Goal: Transaction & Acquisition: Purchase product/service

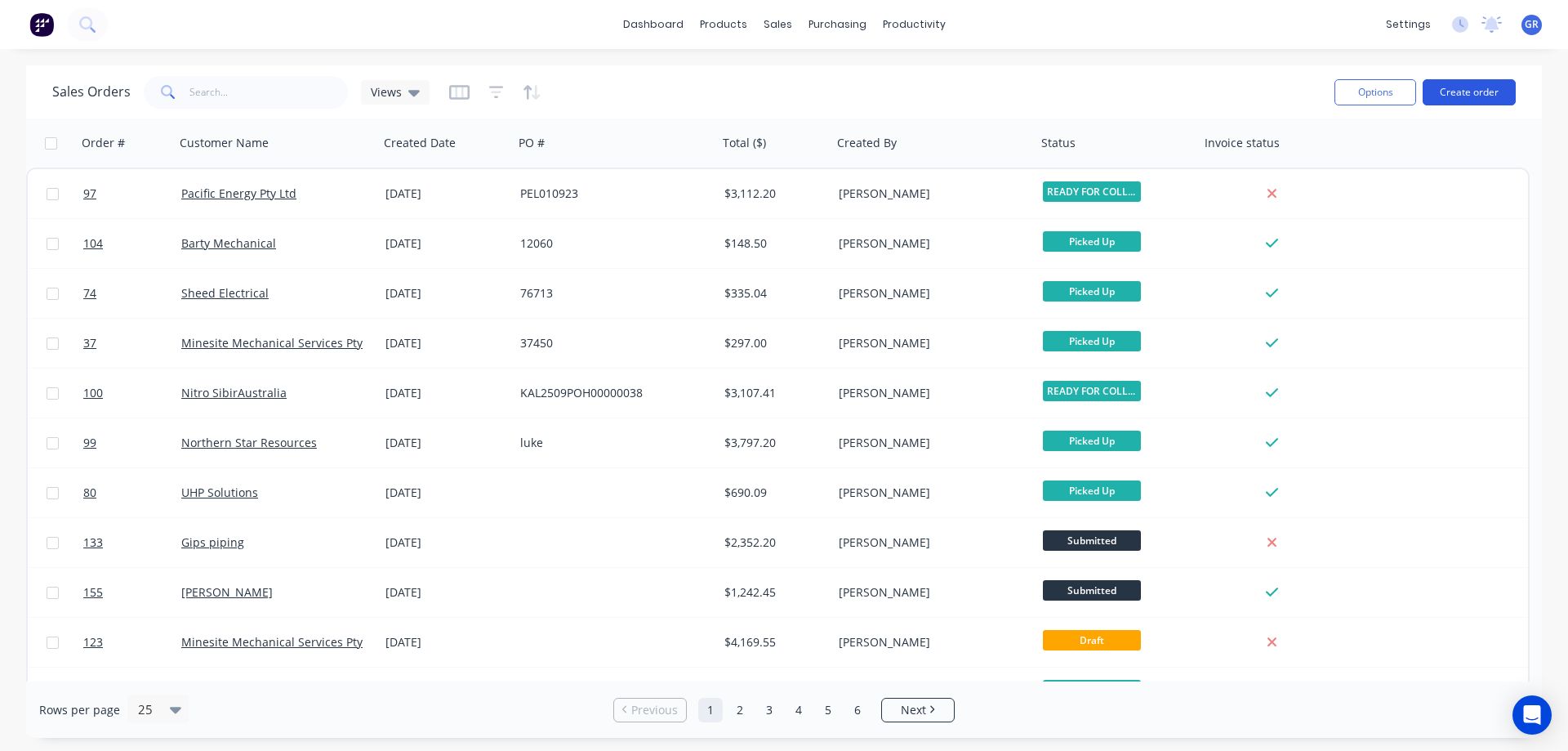
click at [1460, 92] on button "Create order" at bounding box center [1470, 93] width 93 height 26
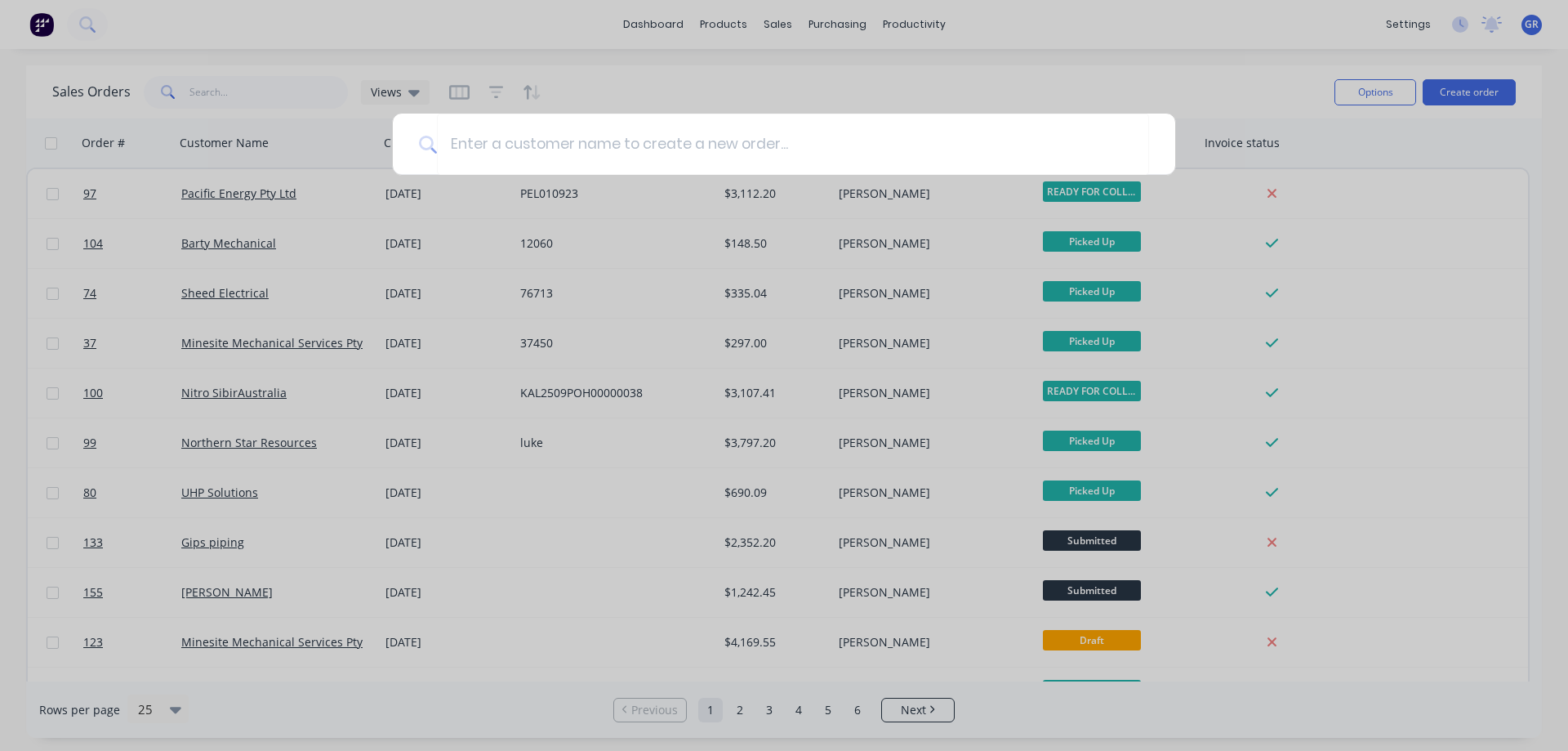
click at [663, 85] on div at bounding box center [784, 375] width 1568 height 751
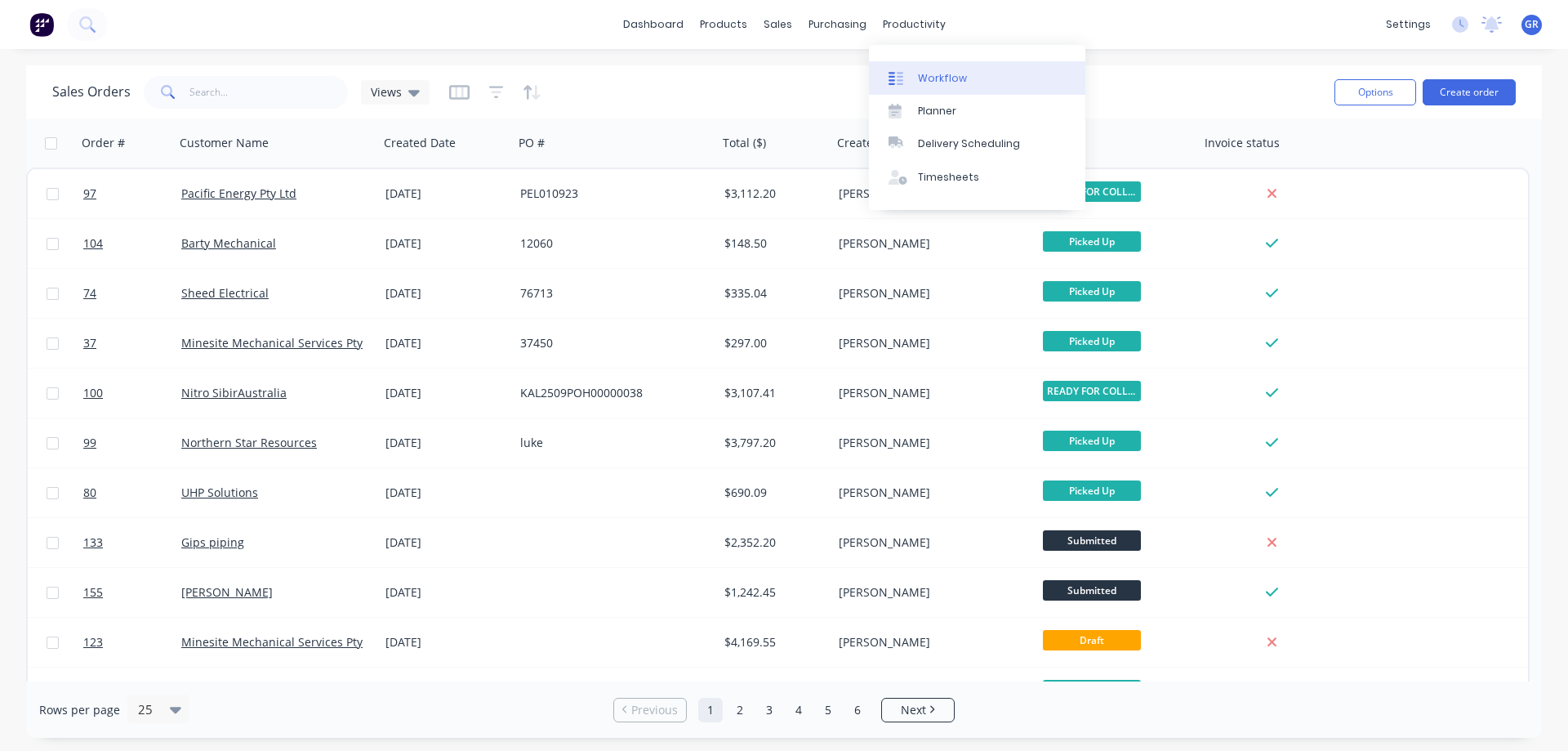
click at [935, 84] on div "Workflow" at bounding box center [942, 78] width 49 height 15
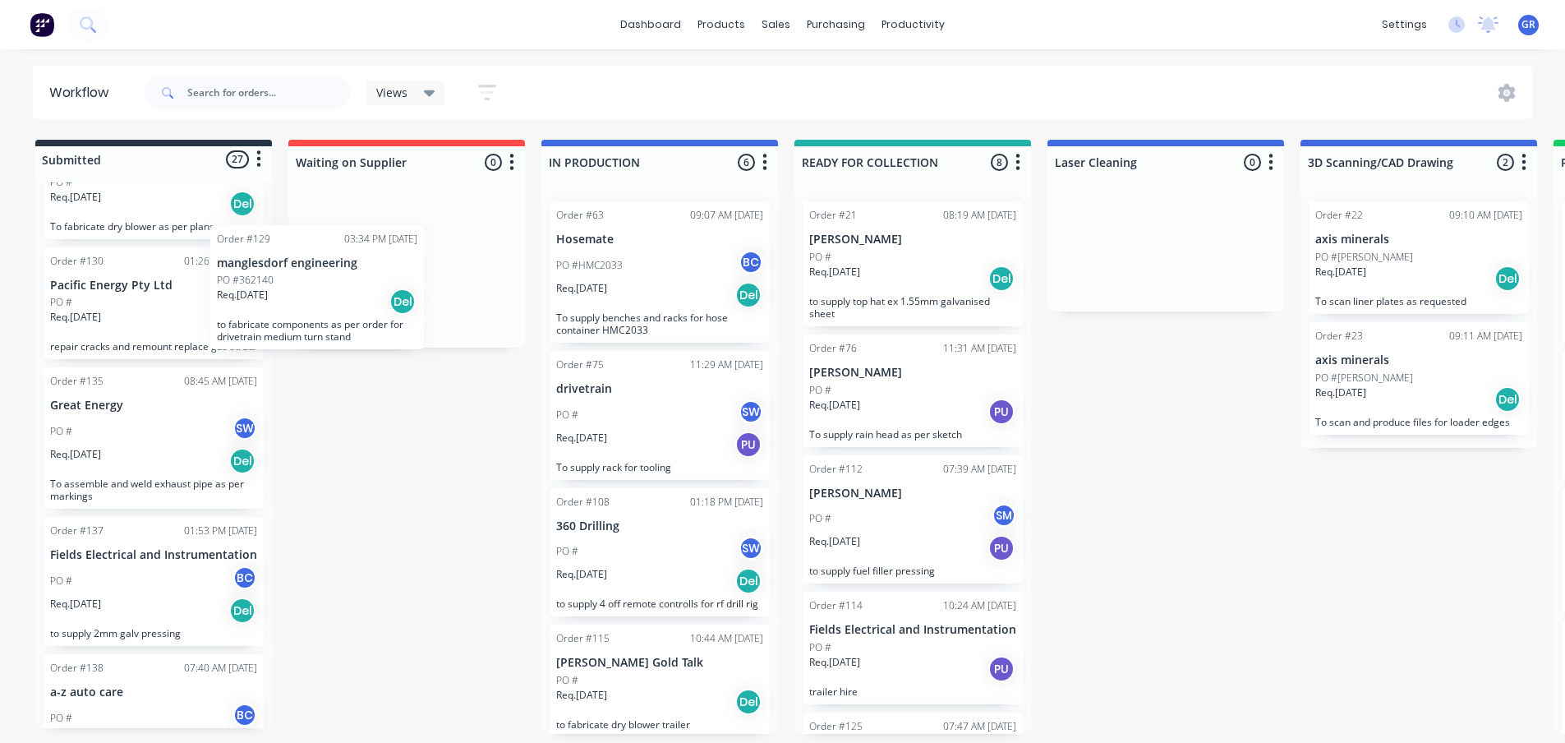
scroll to position [818, 0]
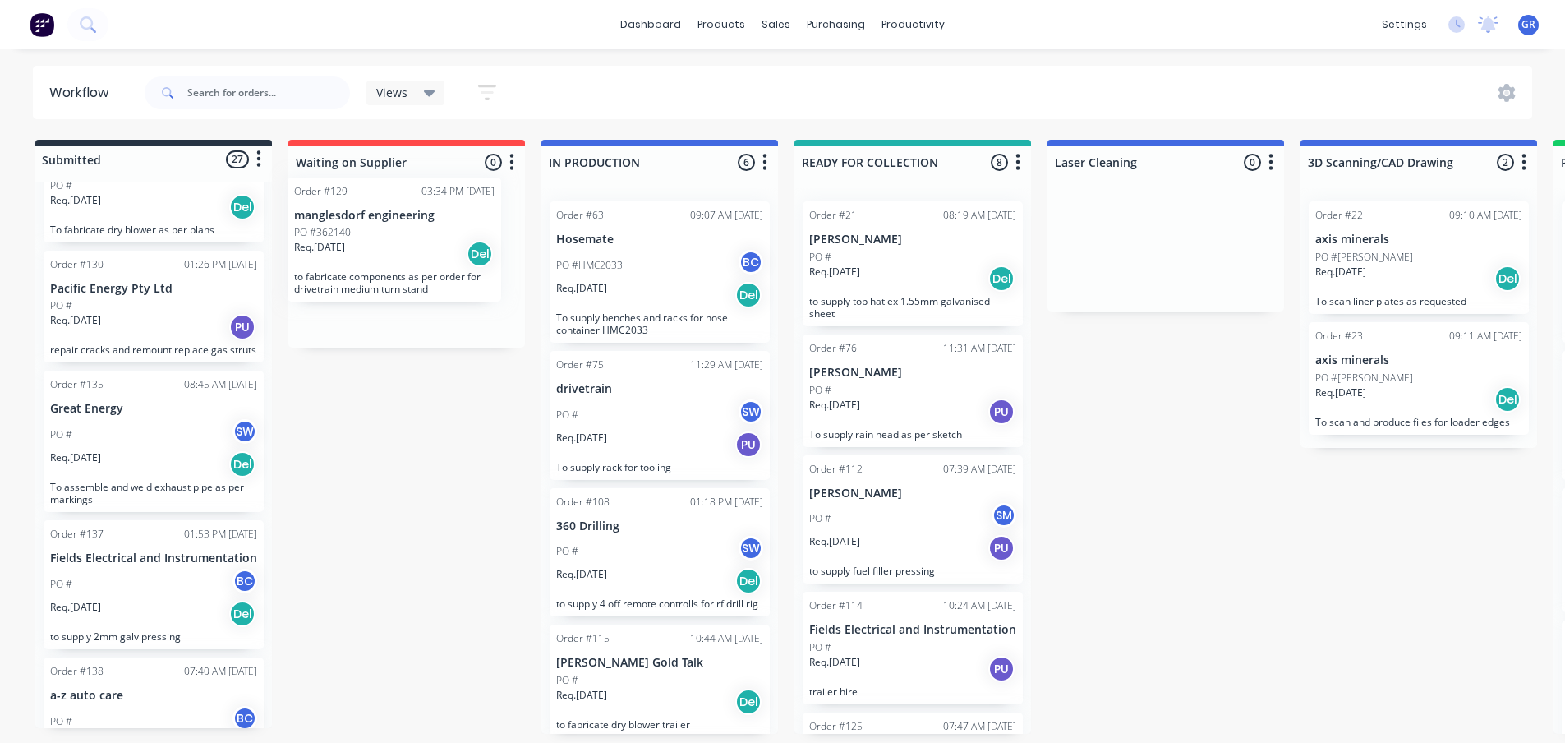
drag, startPoint x: 165, startPoint y: 324, endPoint x: 428, endPoint y: 254, distance: 272.2
click at [428, 254] on div "Submitted 27 Status colour #273444 hex #273444 Save Cancel Summaries Total orde…" at bounding box center [1238, 437] width 2501 height 594
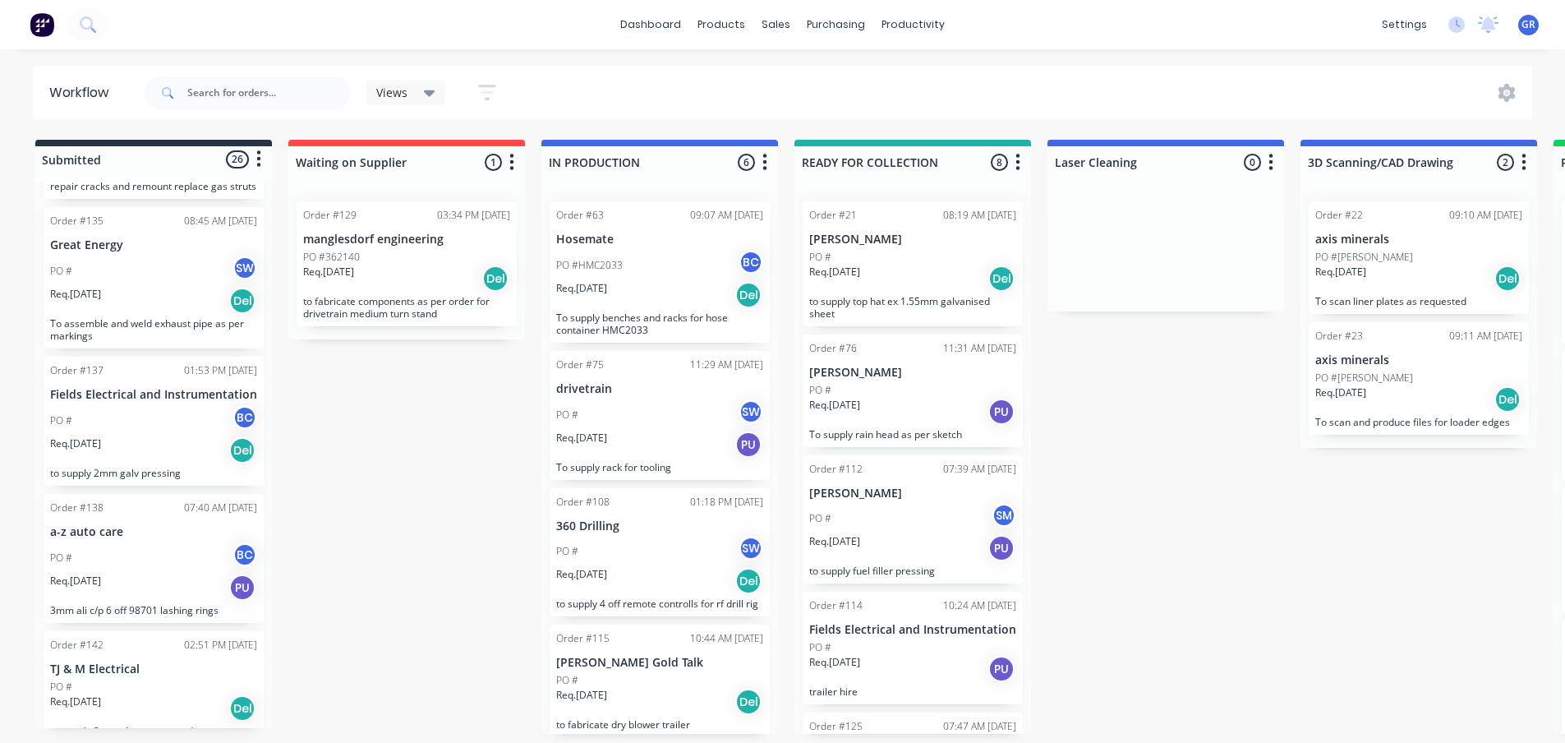
scroll to position [982, 0]
click at [198, 314] on div "Req. [DATE] Del" at bounding box center [153, 300] width 207 height 28
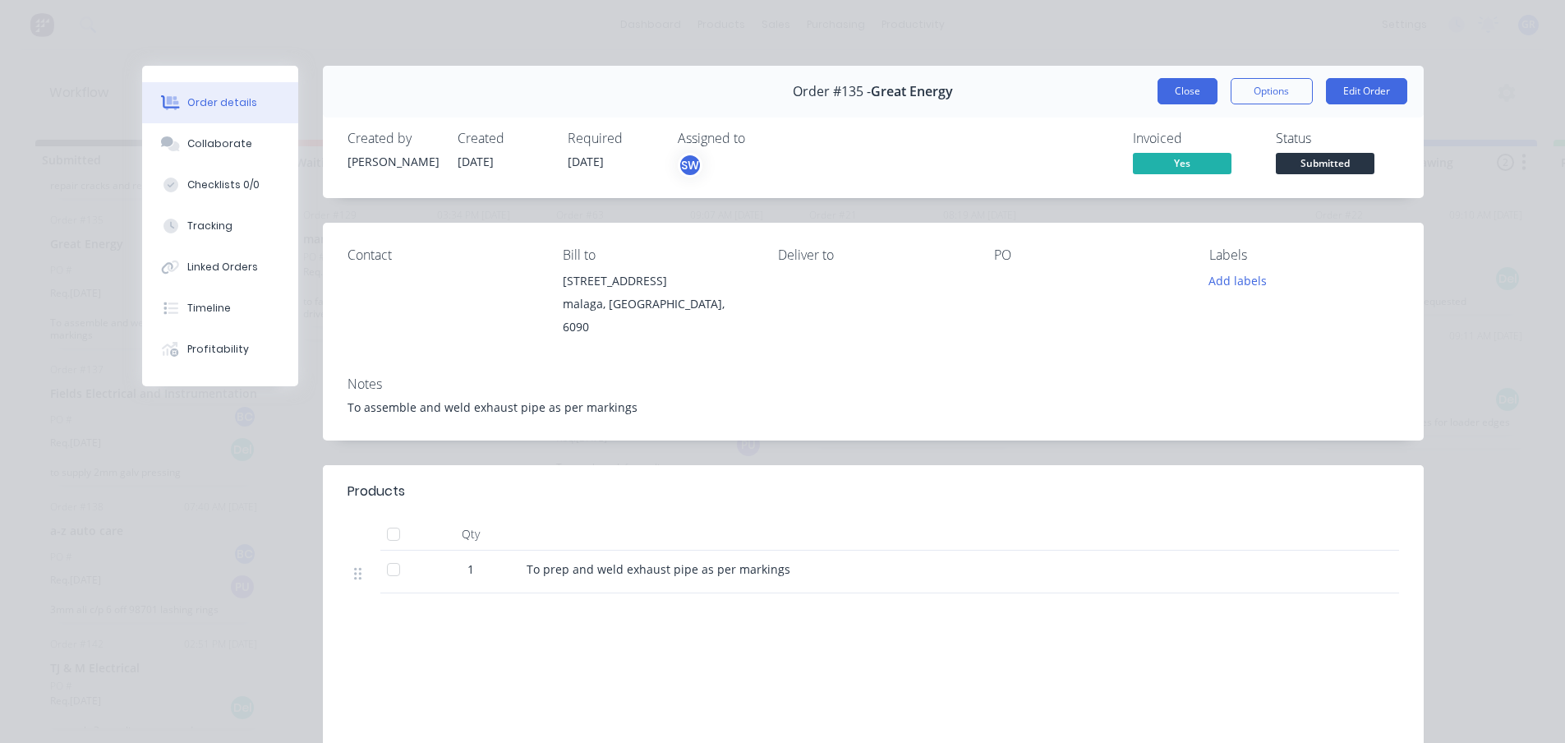
click at [1200, 82] on button "Close" at bounding box center [1187, 91] width 60 height 26
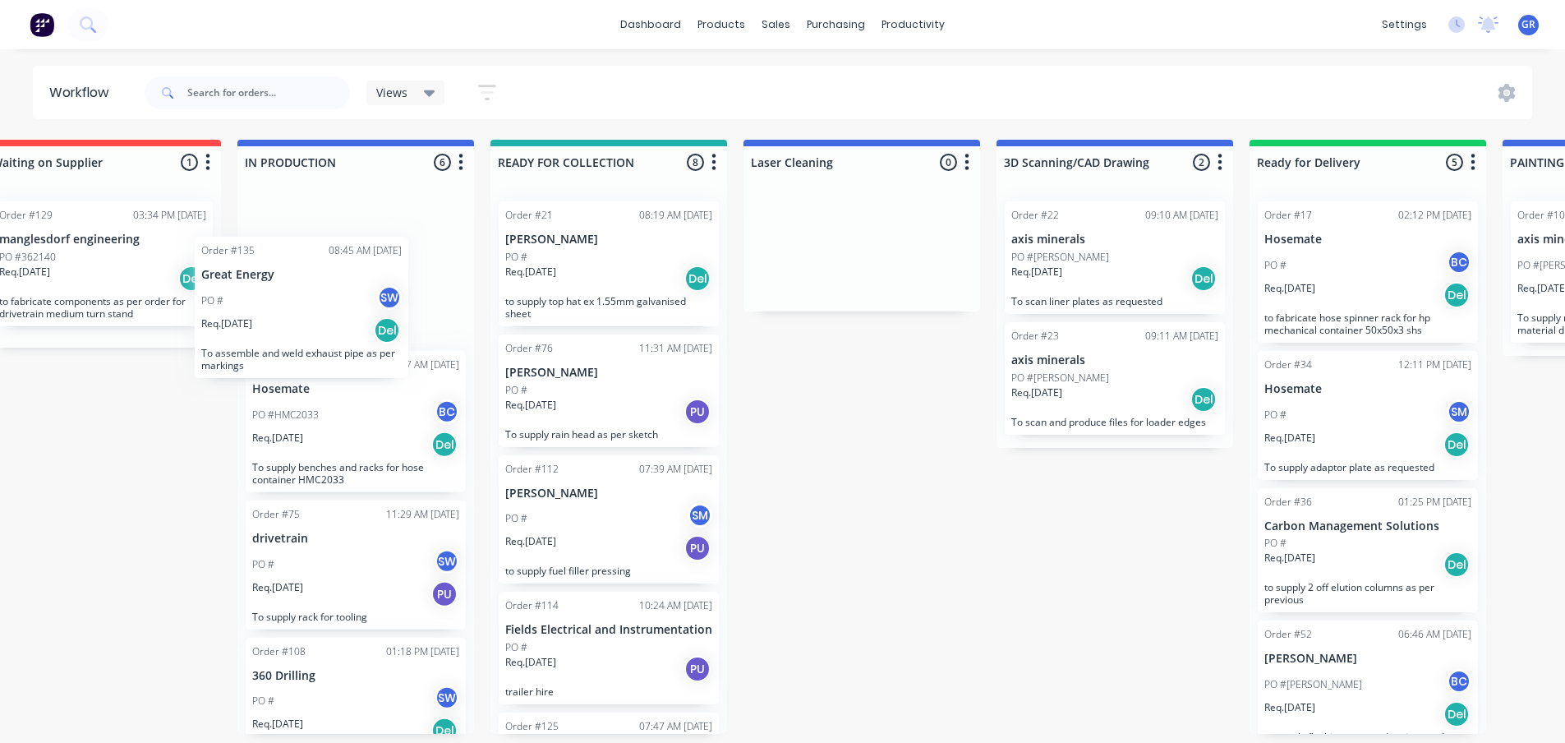
scroll to position [0, 303]
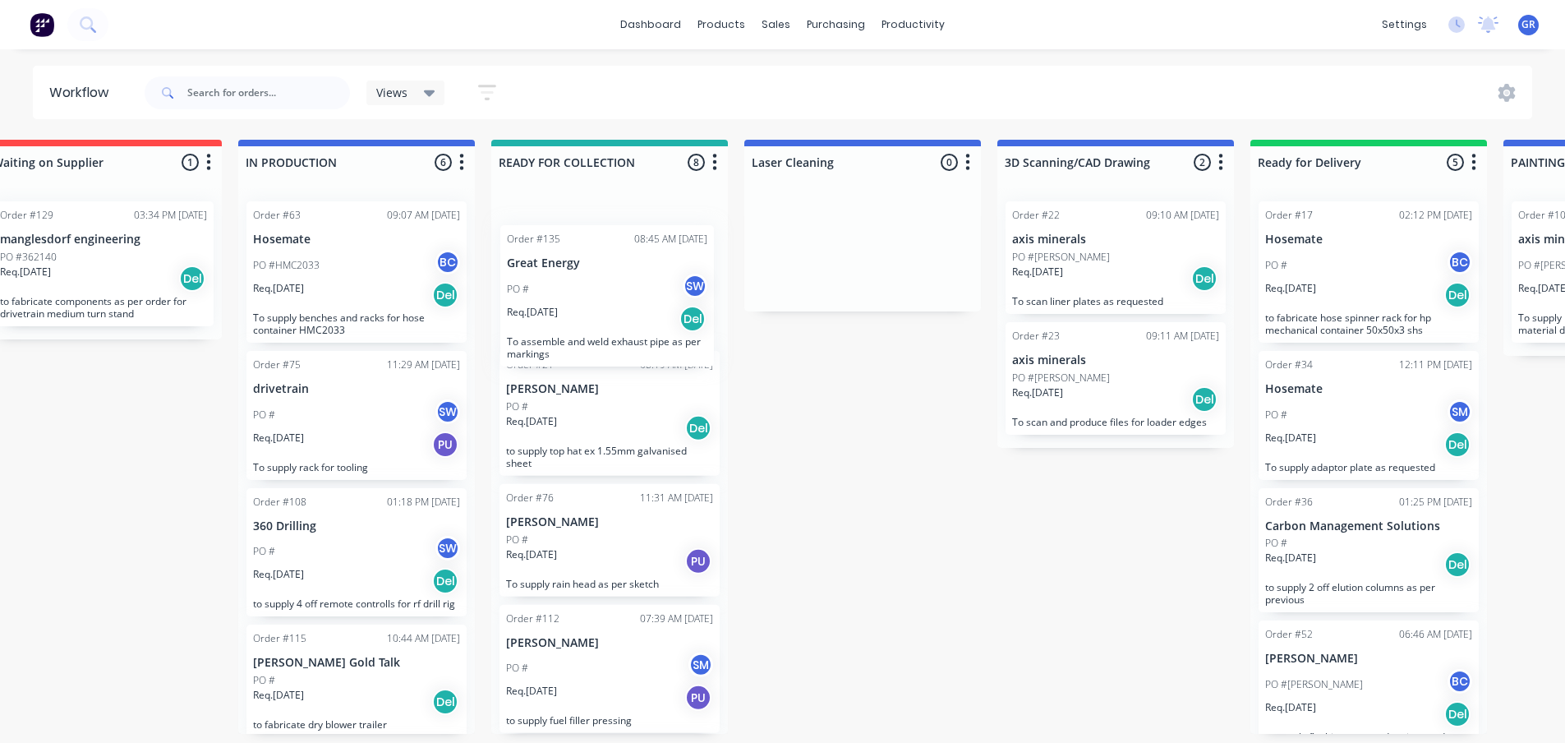
drag, startPoint x: 145, startPoint y: 282, endPoint x: 609, endPoint y: 293, distance: 464.2
click at [609, 293] on div "Submitted 26 Status colour #273444 hex #273444 Save Cancel Summaries Total orde…" at bounding box center [935, 437] width 2501 height 594
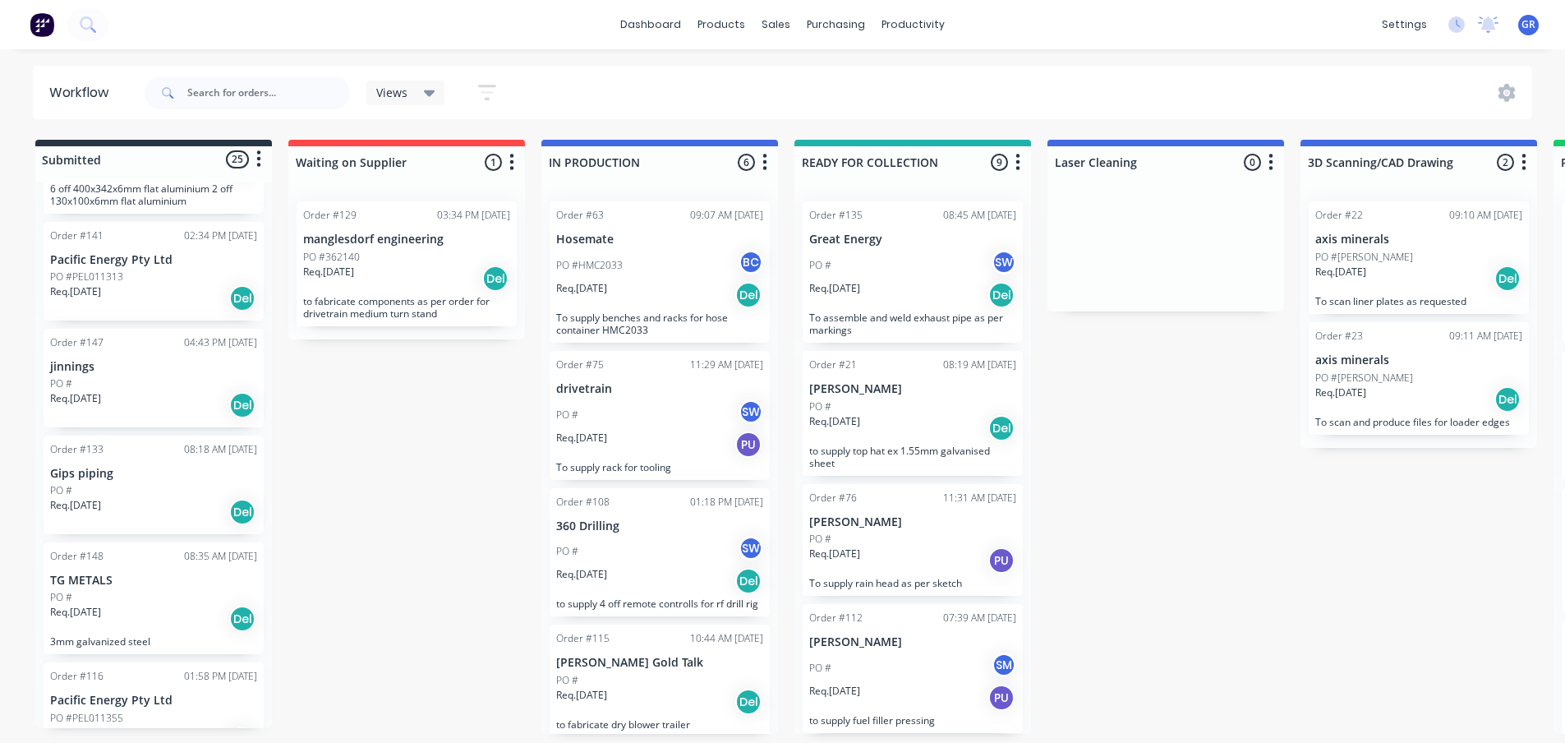
scroll to position [1622, 0]
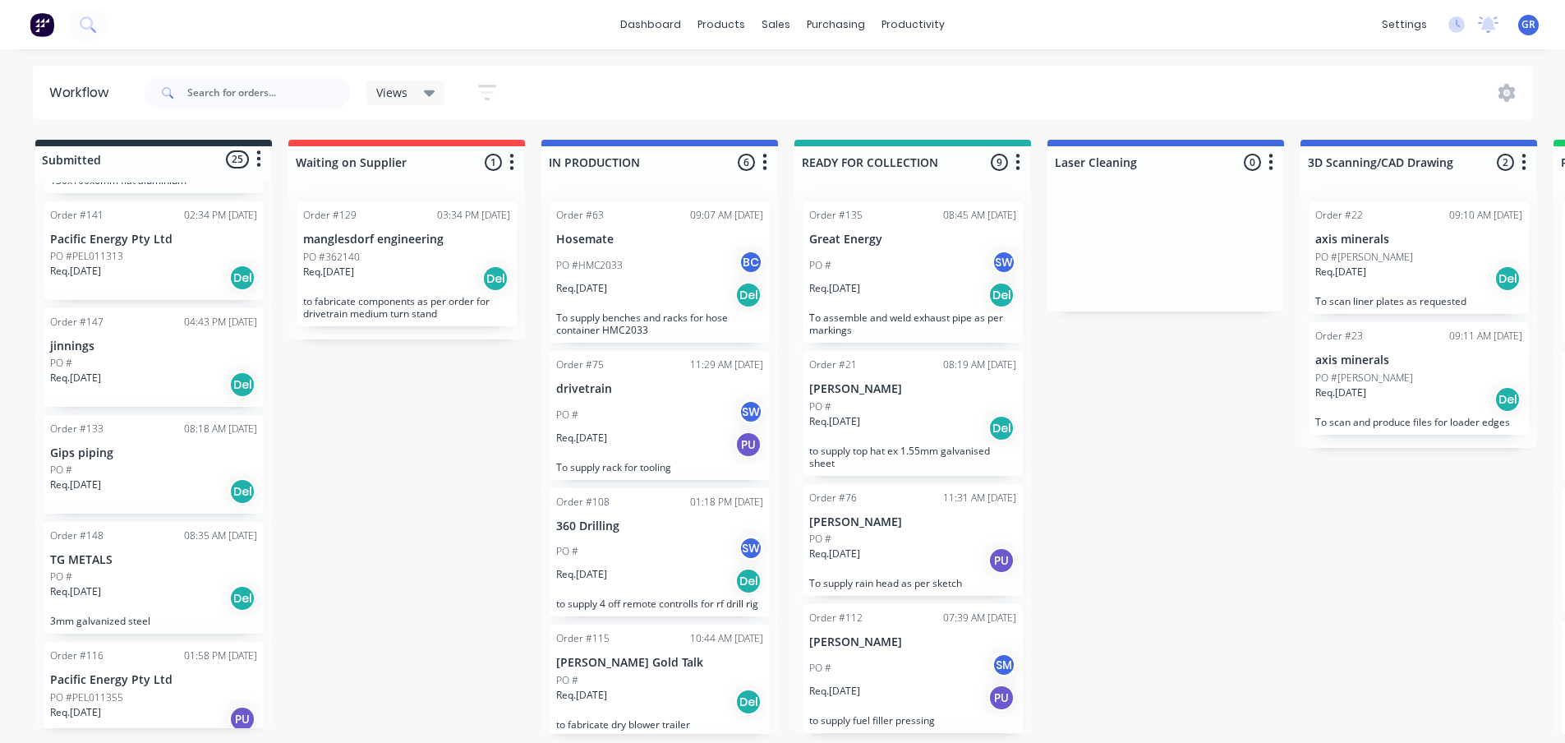
click at [172, 398] on div "Req. [DATE] Del" at bounding box center [153, 384] width 207 height 28
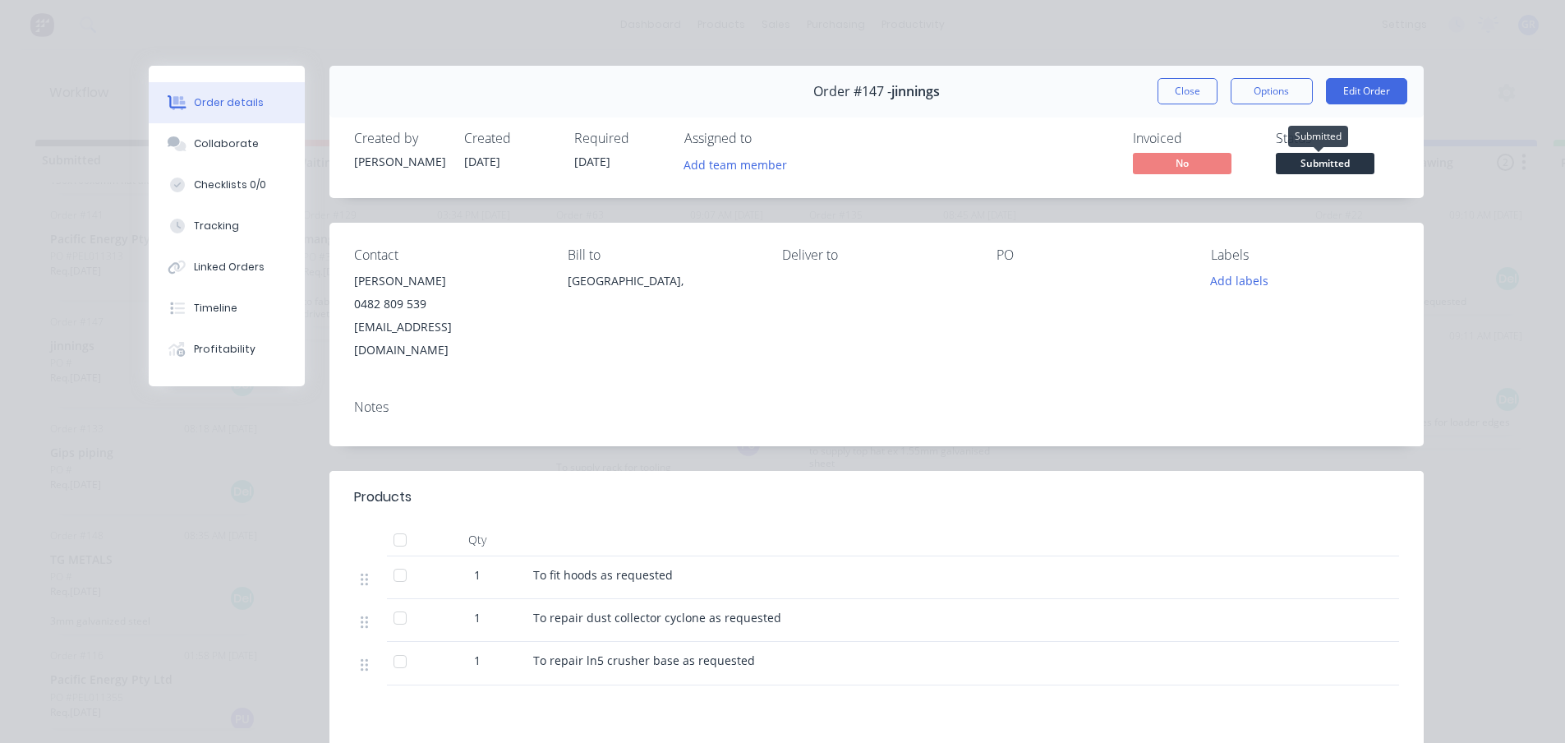
click at [1315, 165] on span "Submitted" at bounding box center [1325, 163] width 99 height 21
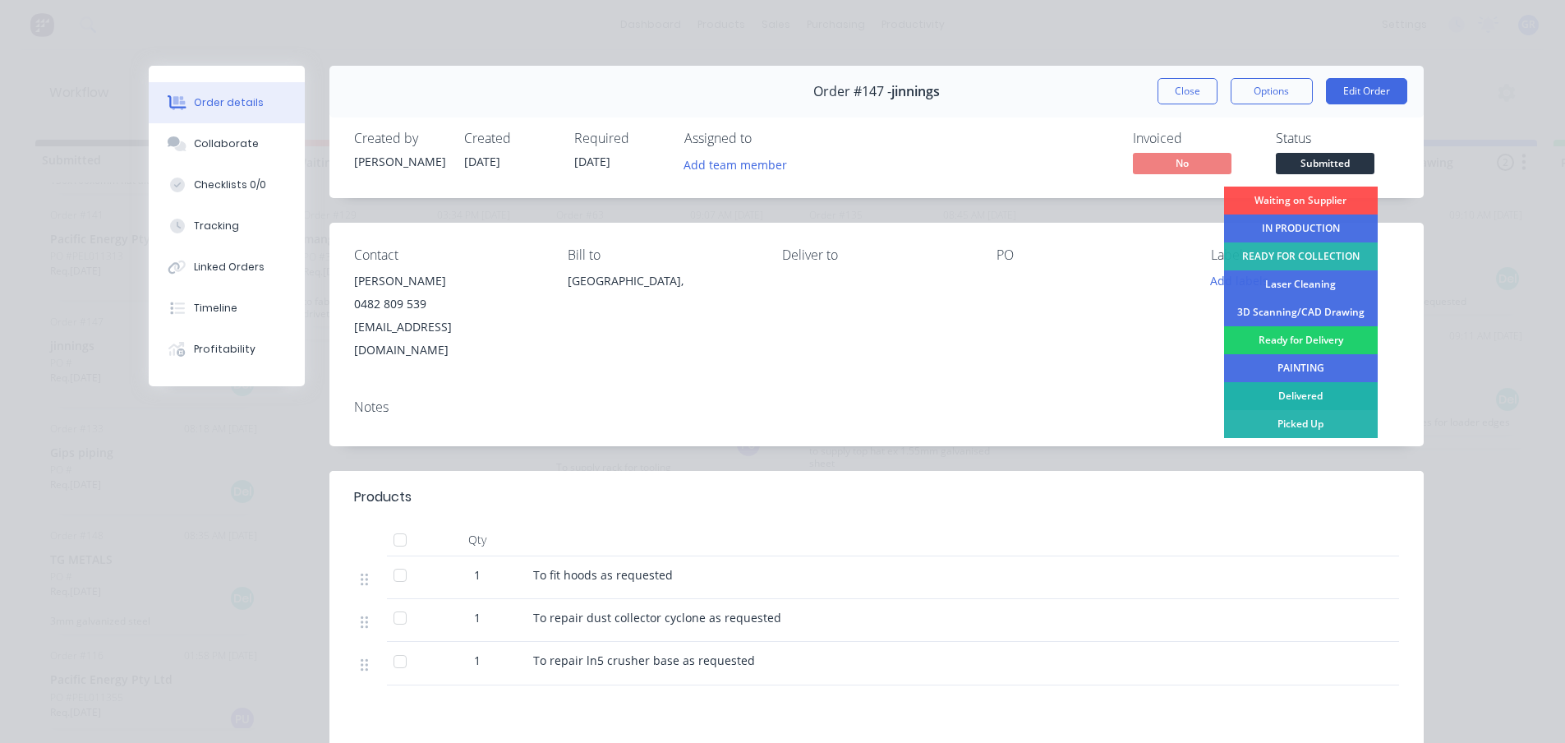
click at [1305, 394] on div "Delivered" at bounding box center [1301, 396] width 154 height 28
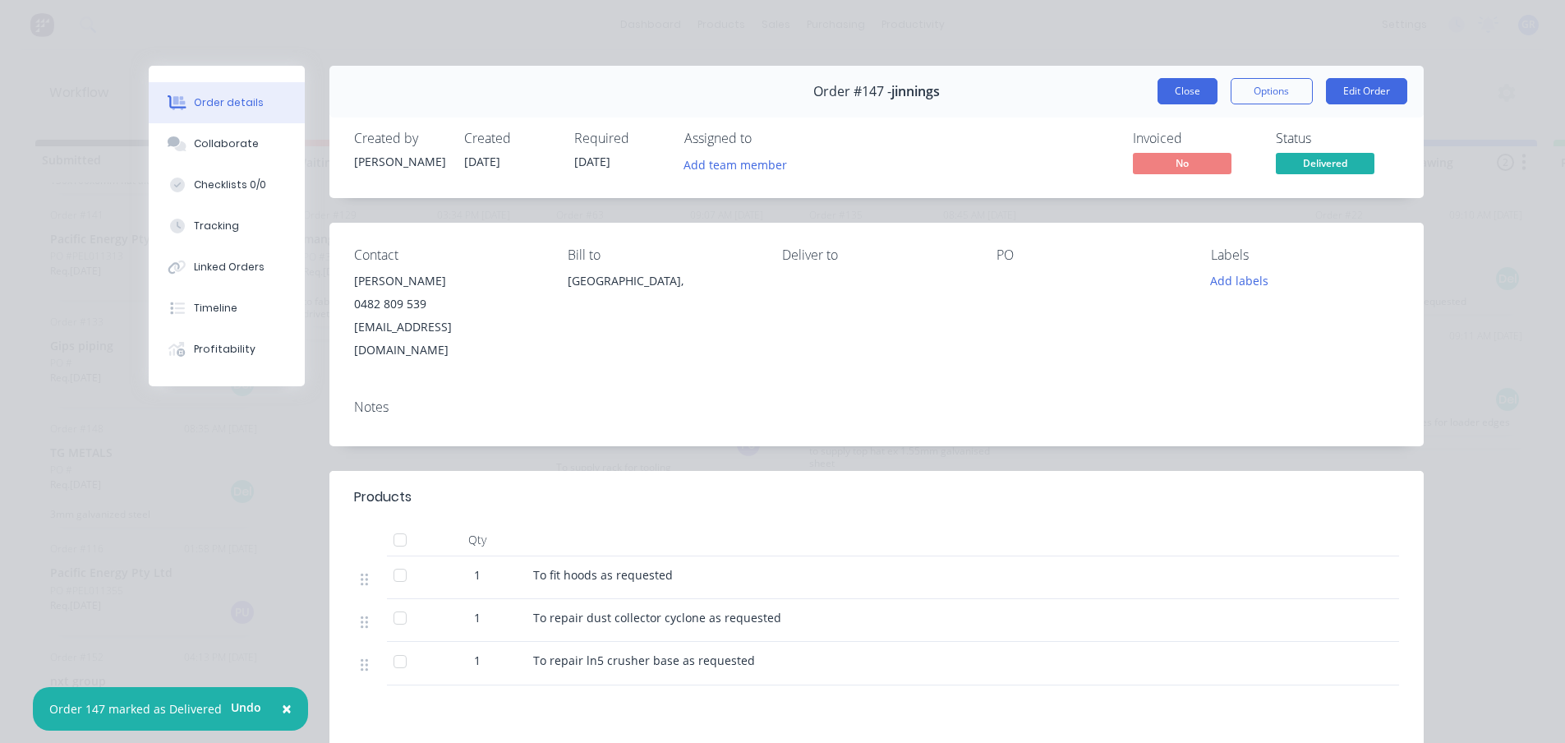
click at [1186, 88] on button "Close" at bounding box center [1187, 91] width 60 height 26
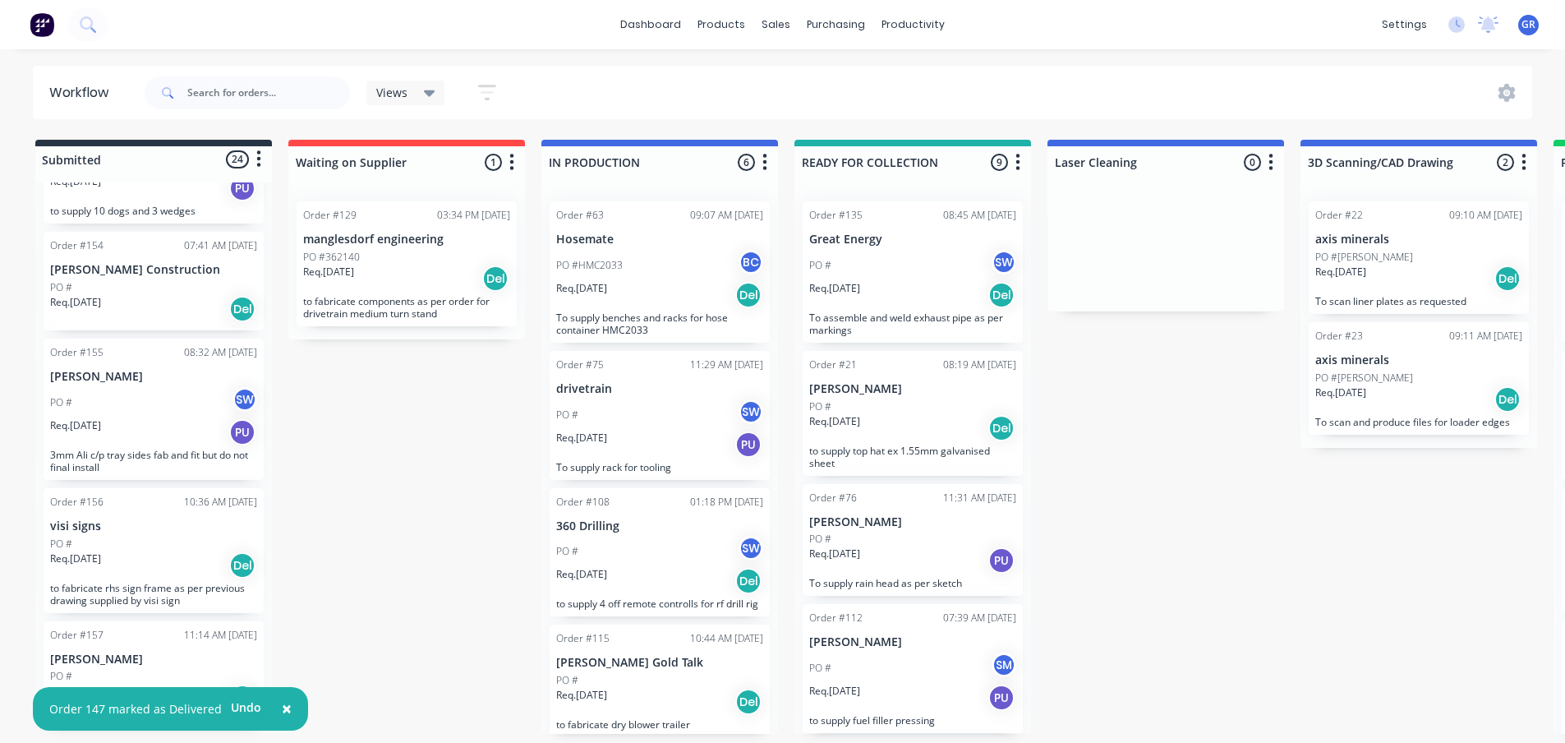
scroll to position [2197, 0]
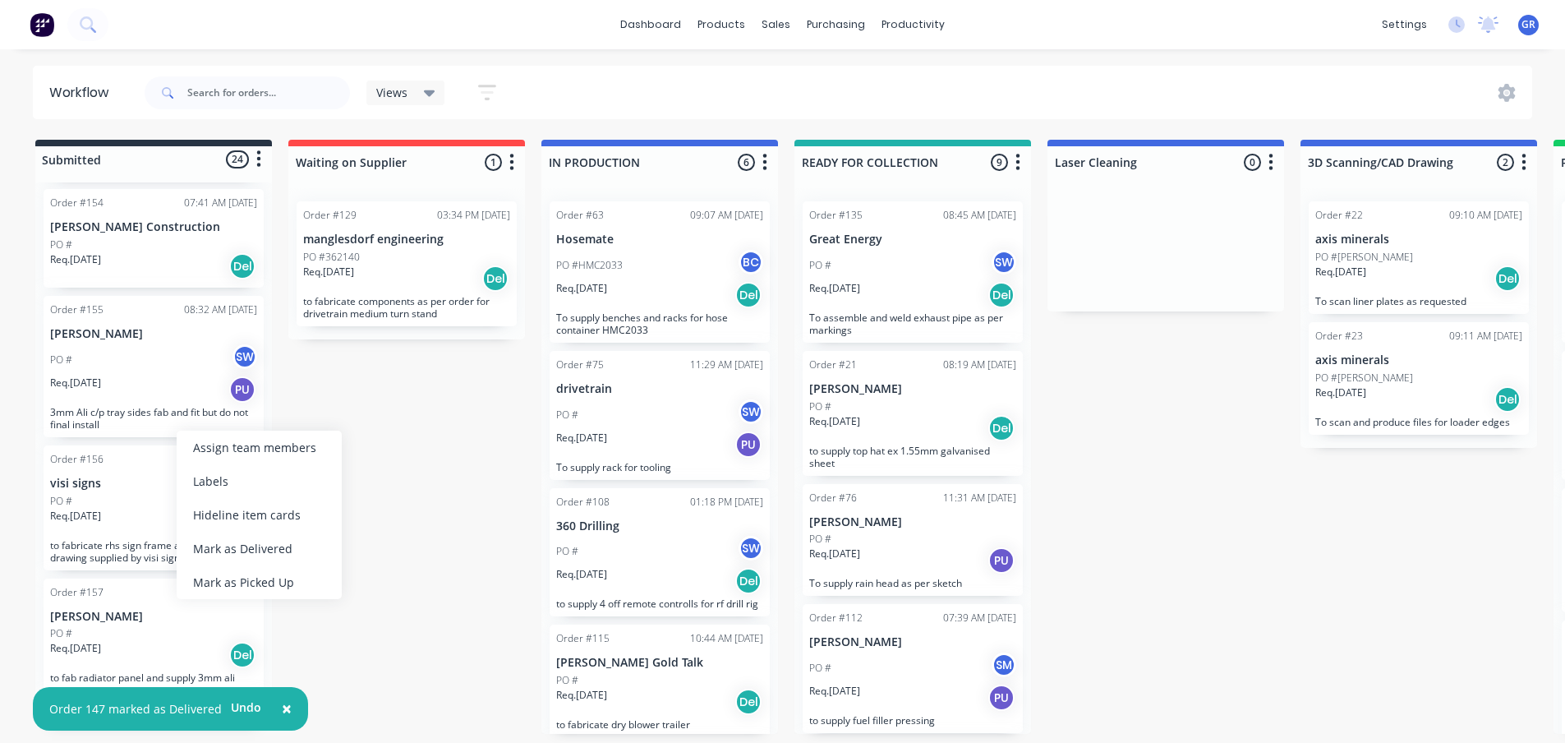
click at [173, 403] on div "Req. [DATE] PU" at bounding box center [153, 389] width 207 height 28
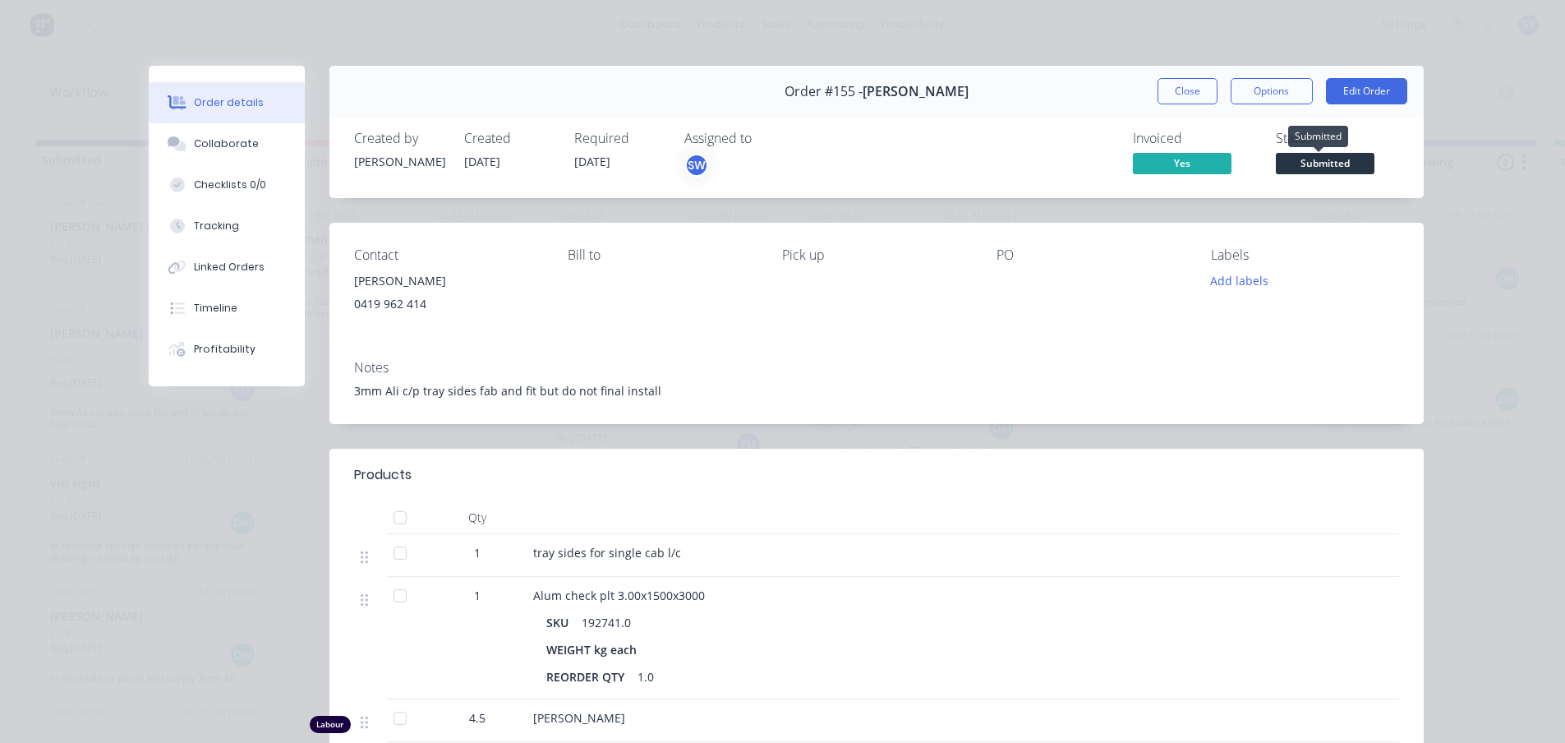
click at [1305, 160] on span "Submitted" at bounding box center [1325, 163] width 99 height 21
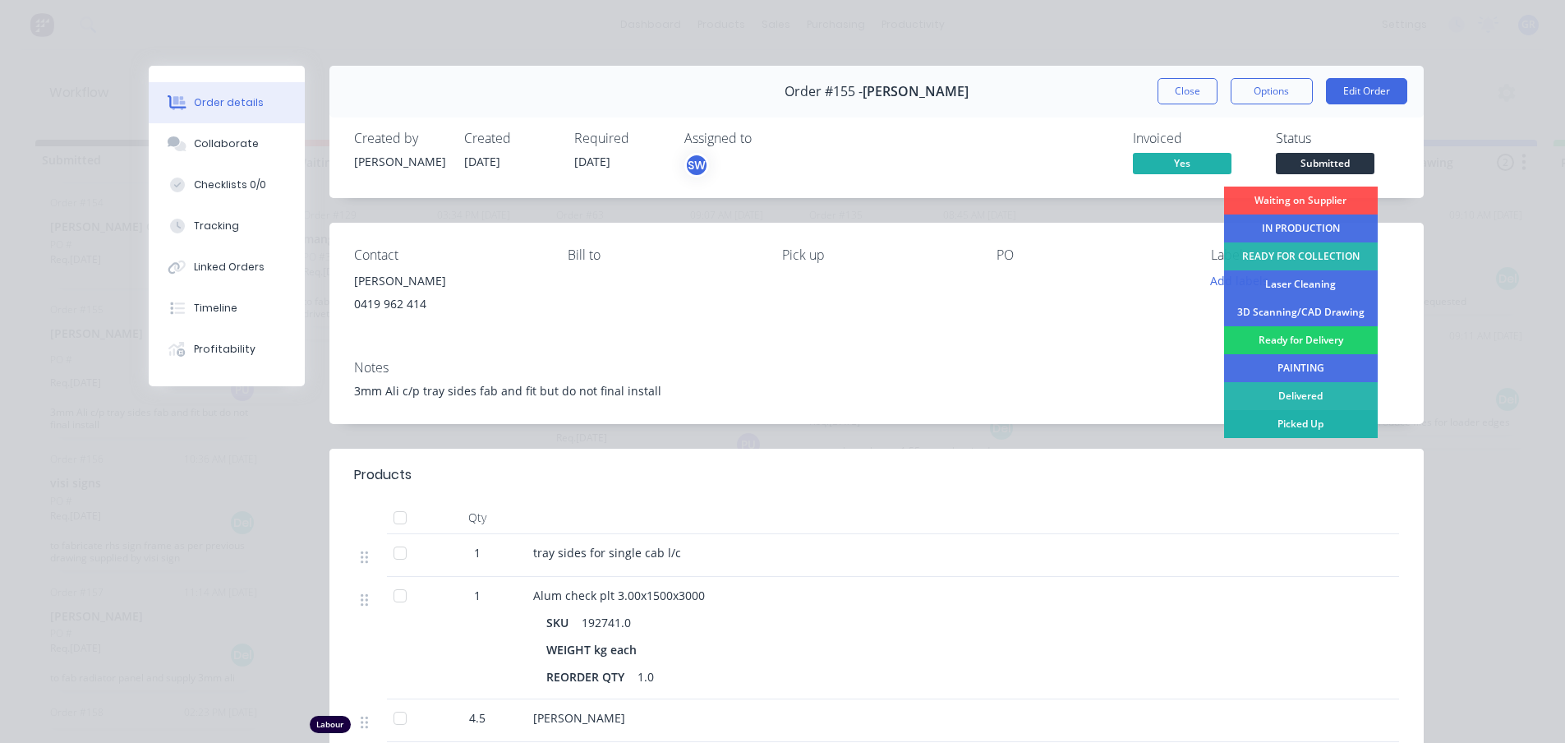
click at [1276, 422] on div "Picked Up" at bounding box center [1301, 424] width 154 height 28
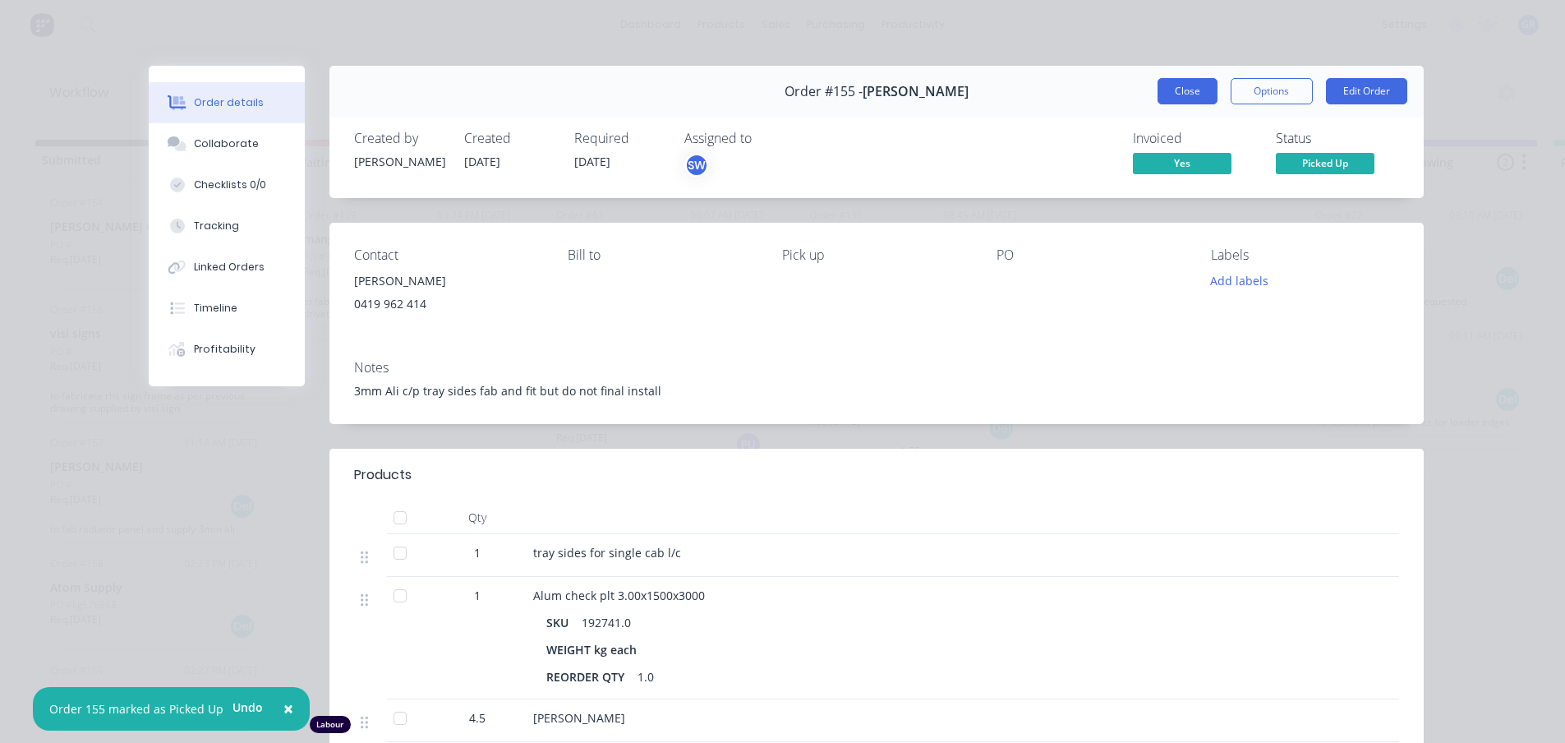
click at [1184, 86] on button "Close" at bounding box center [1187, 91] width 60 height 26
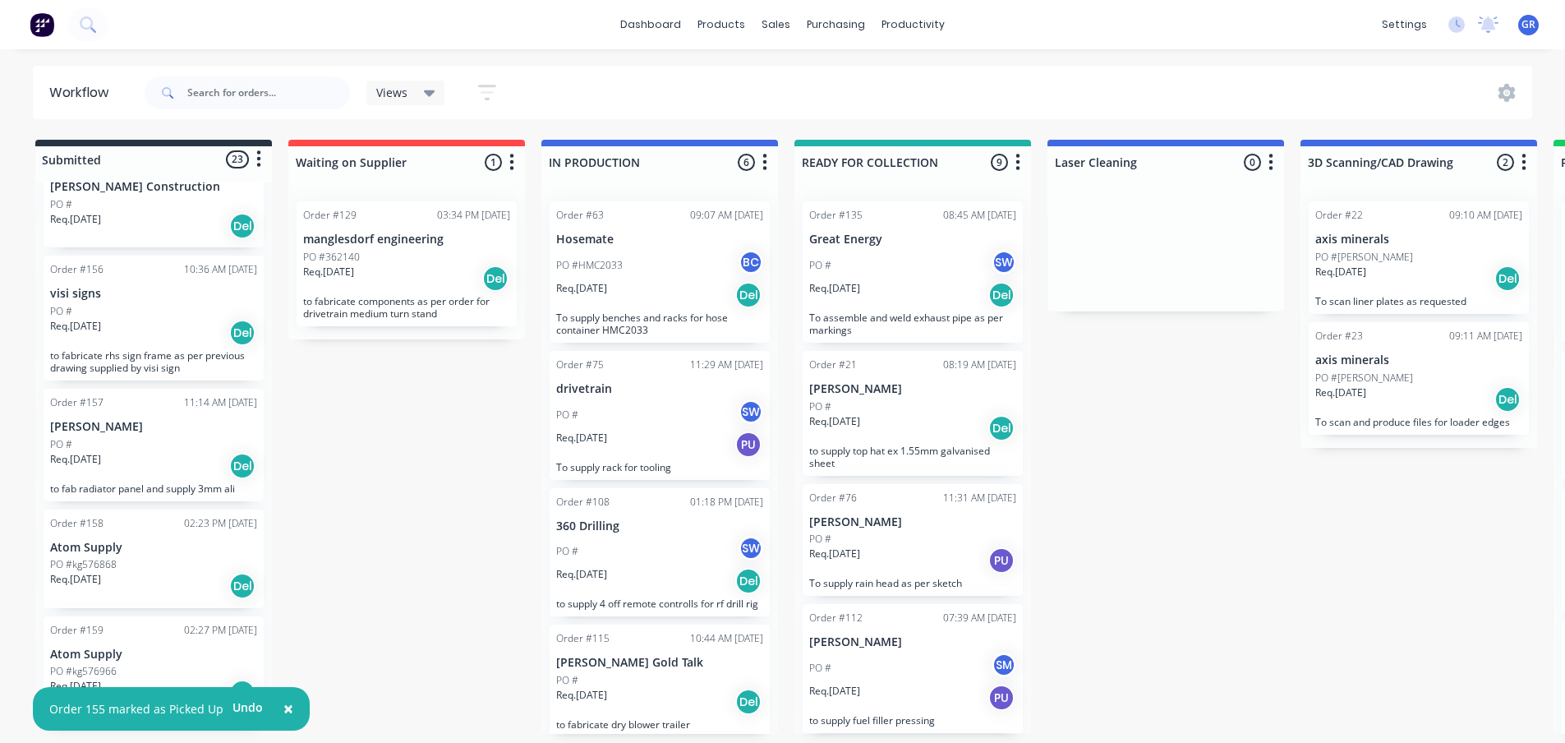
scroll to position [3, 0]
click at [138, 582] on div "Req. [DATE] Del" at bounding box center [153, 586] width 207 height 28
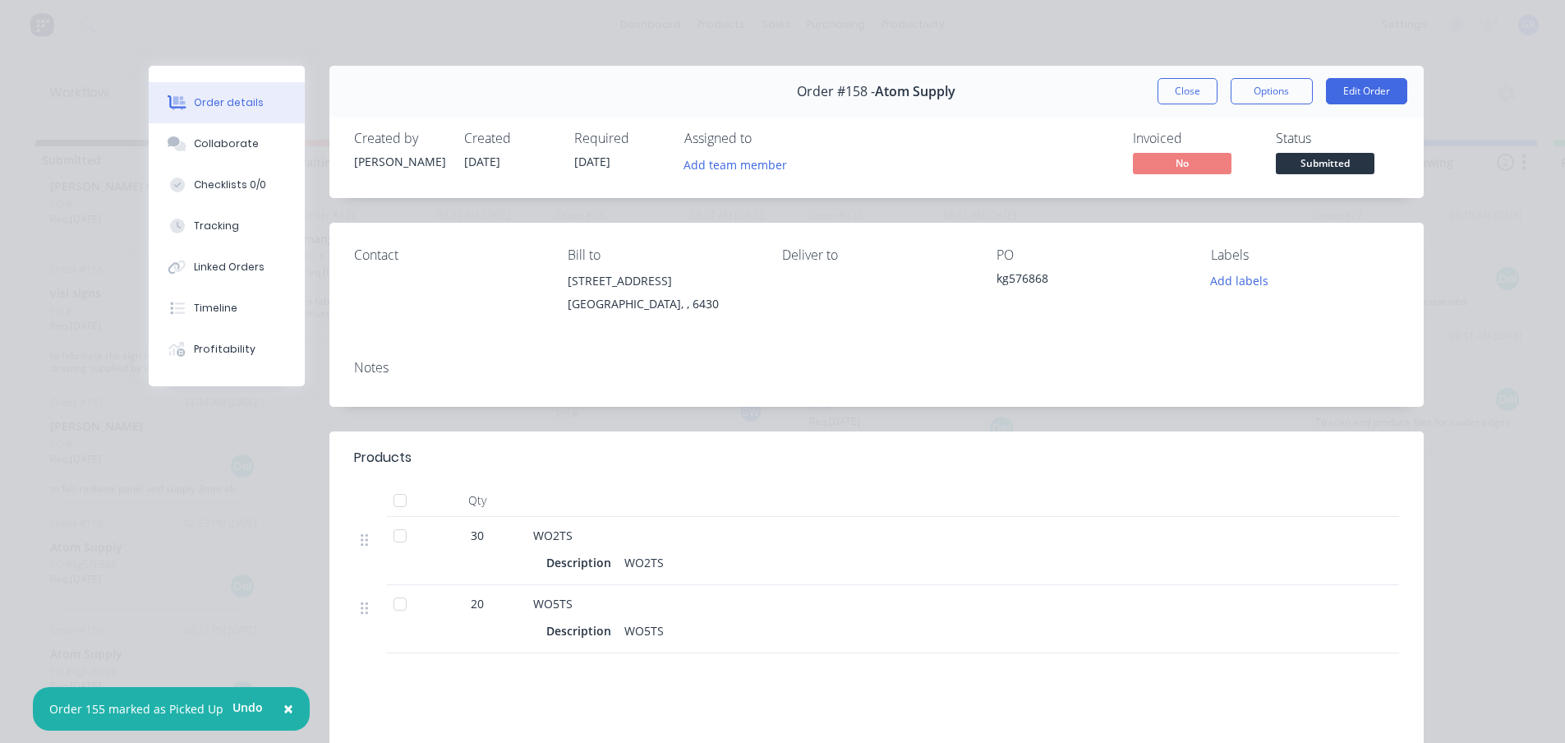
click at [1170, 94] on button "Close" at bounding box center [1187, 91] width 60 height 26
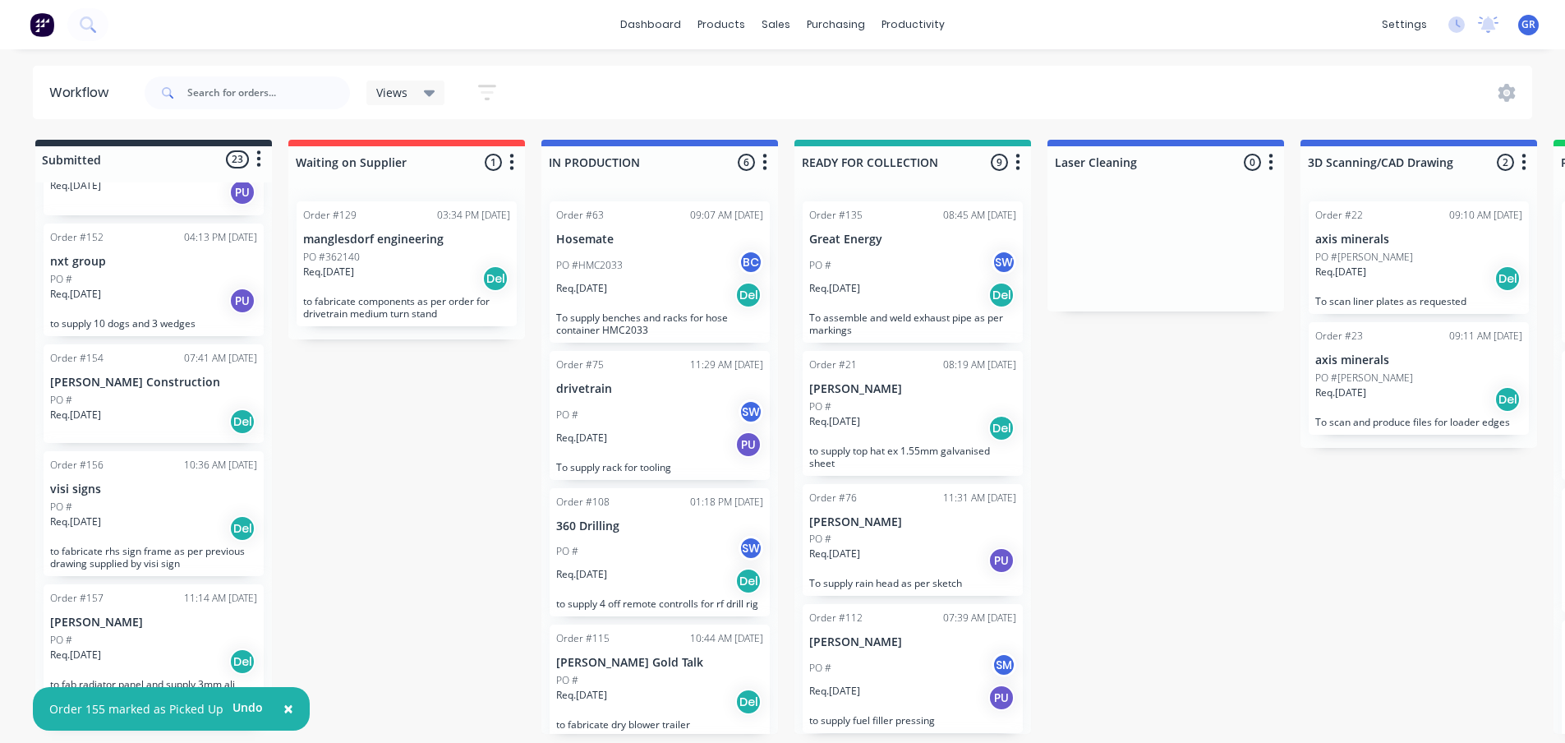
scroll to position [2264, 0]
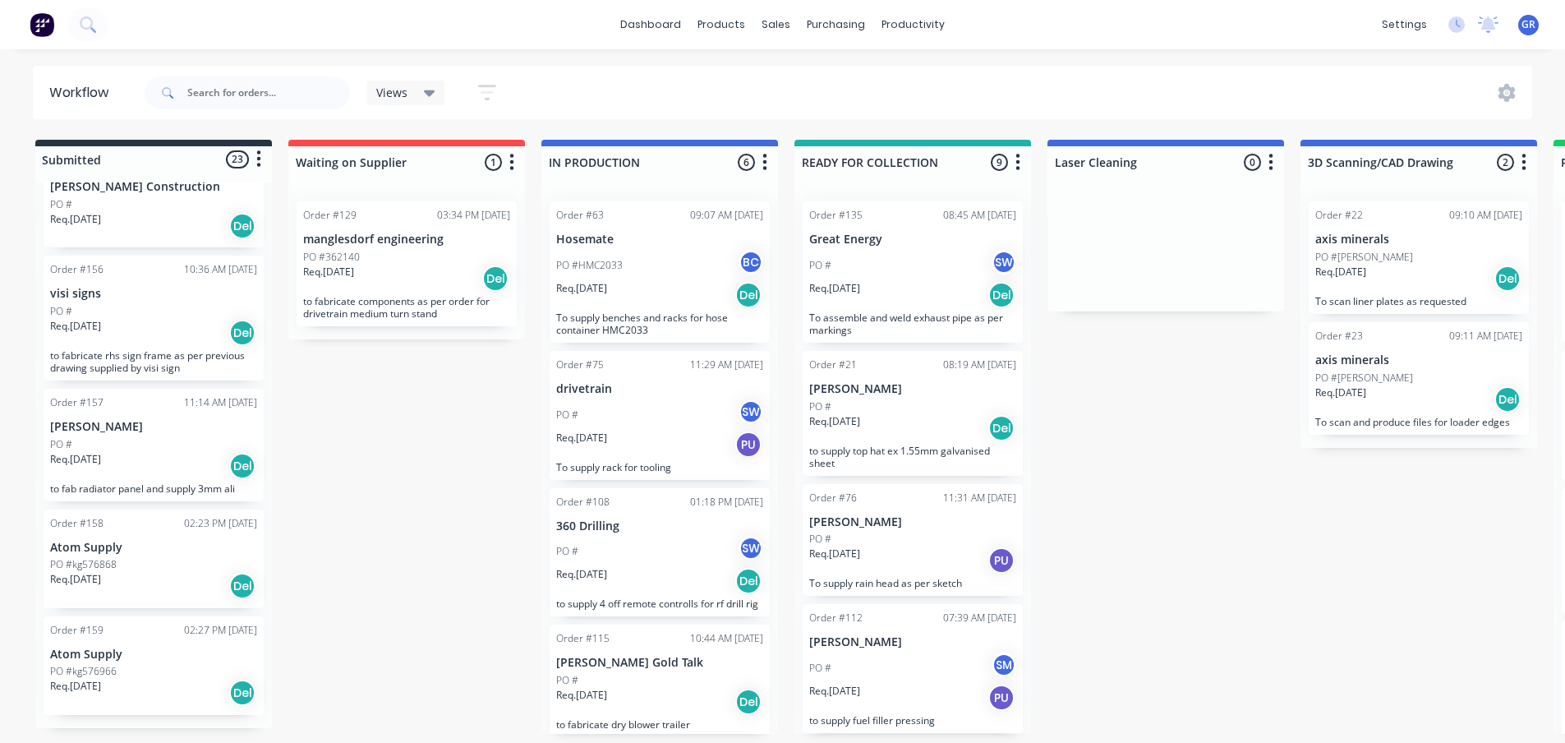
click at [162, 449] on div "PO #" at bounding box center [153, 444] width 207 height 15
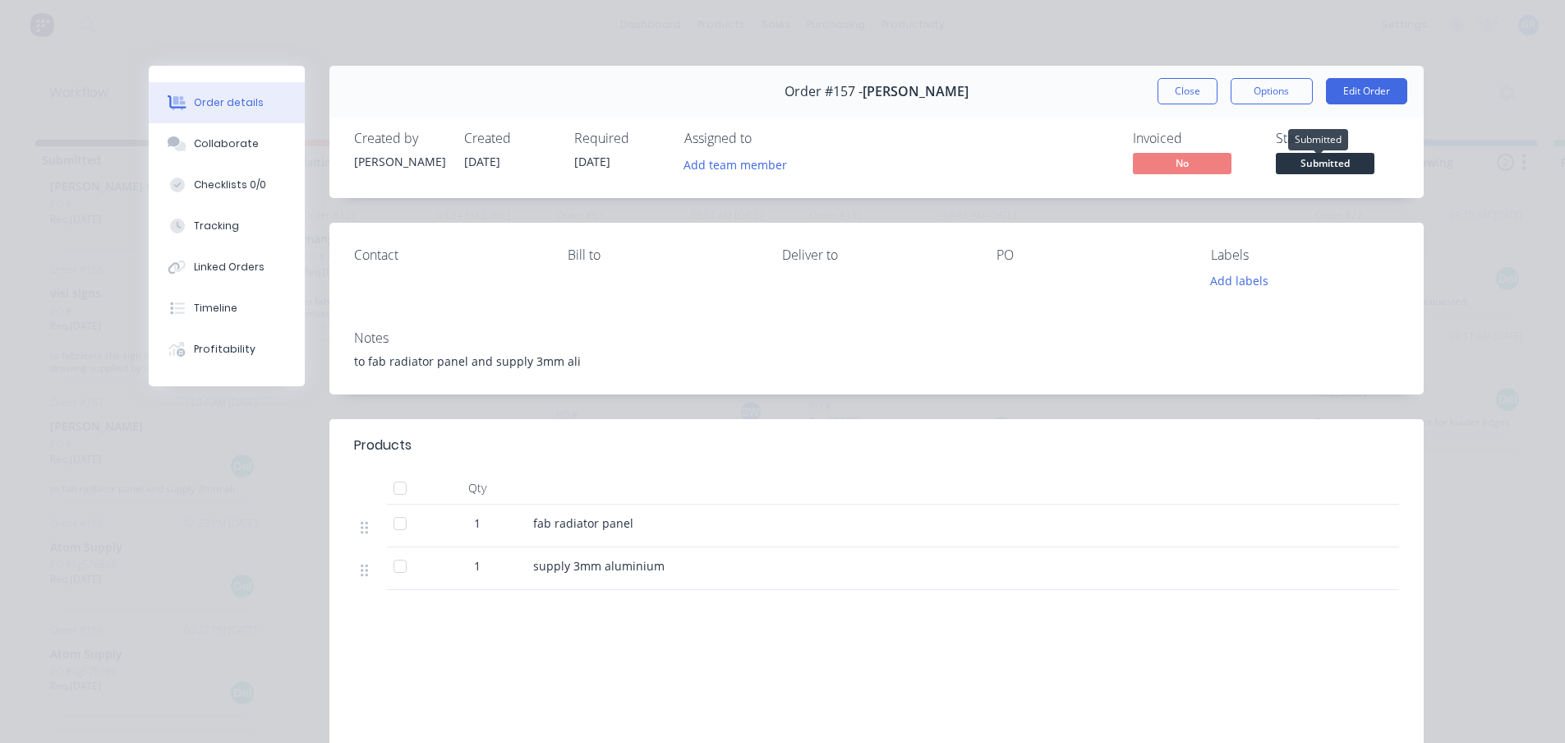
click at [1299, 159] on span "Submitted" at bounding box center [1325, 163] width 99 height 21
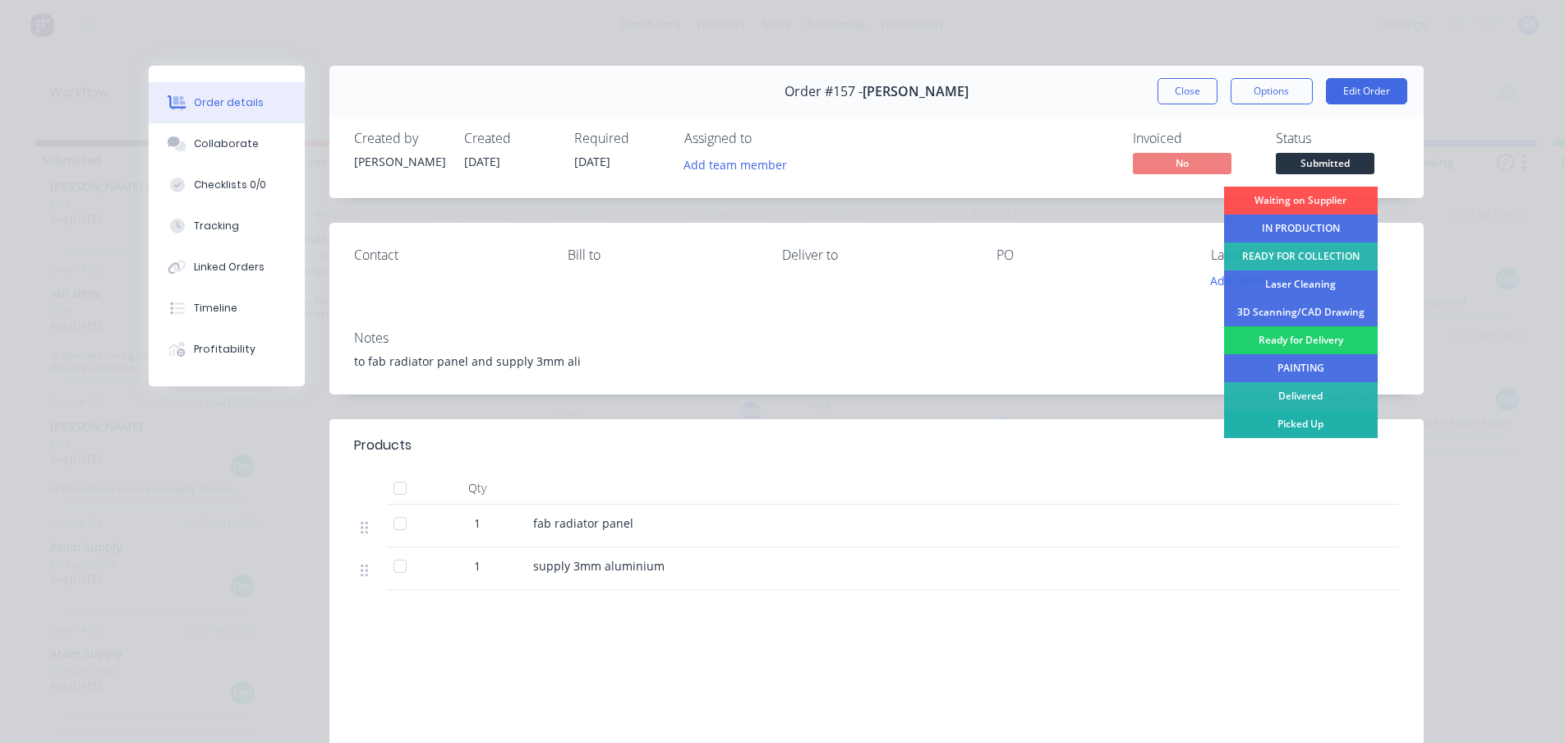
click at [1299, 419] on div "Picked Up" at bounding box center [1301, 424] width 154 height 28
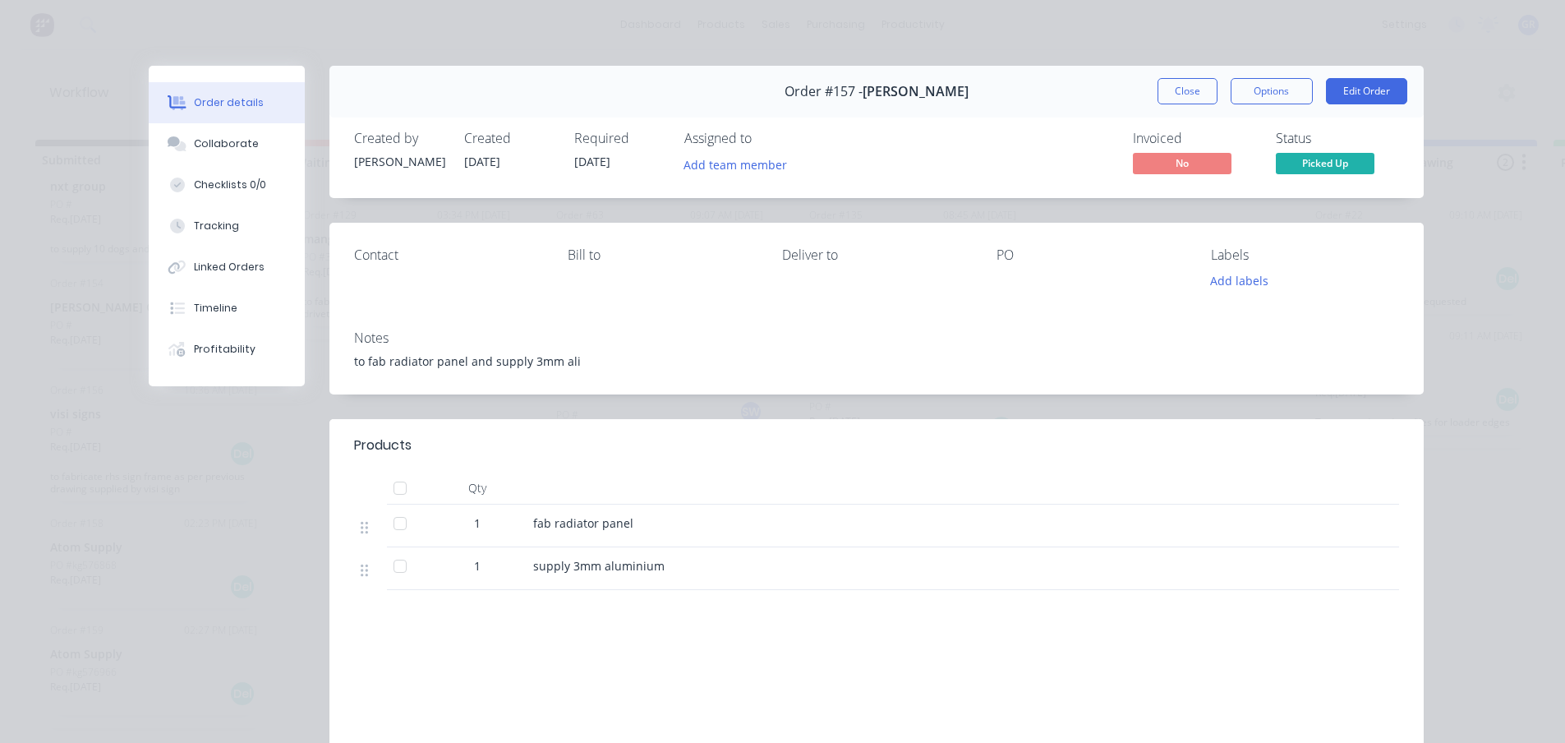
scroll to position [2143, 0]
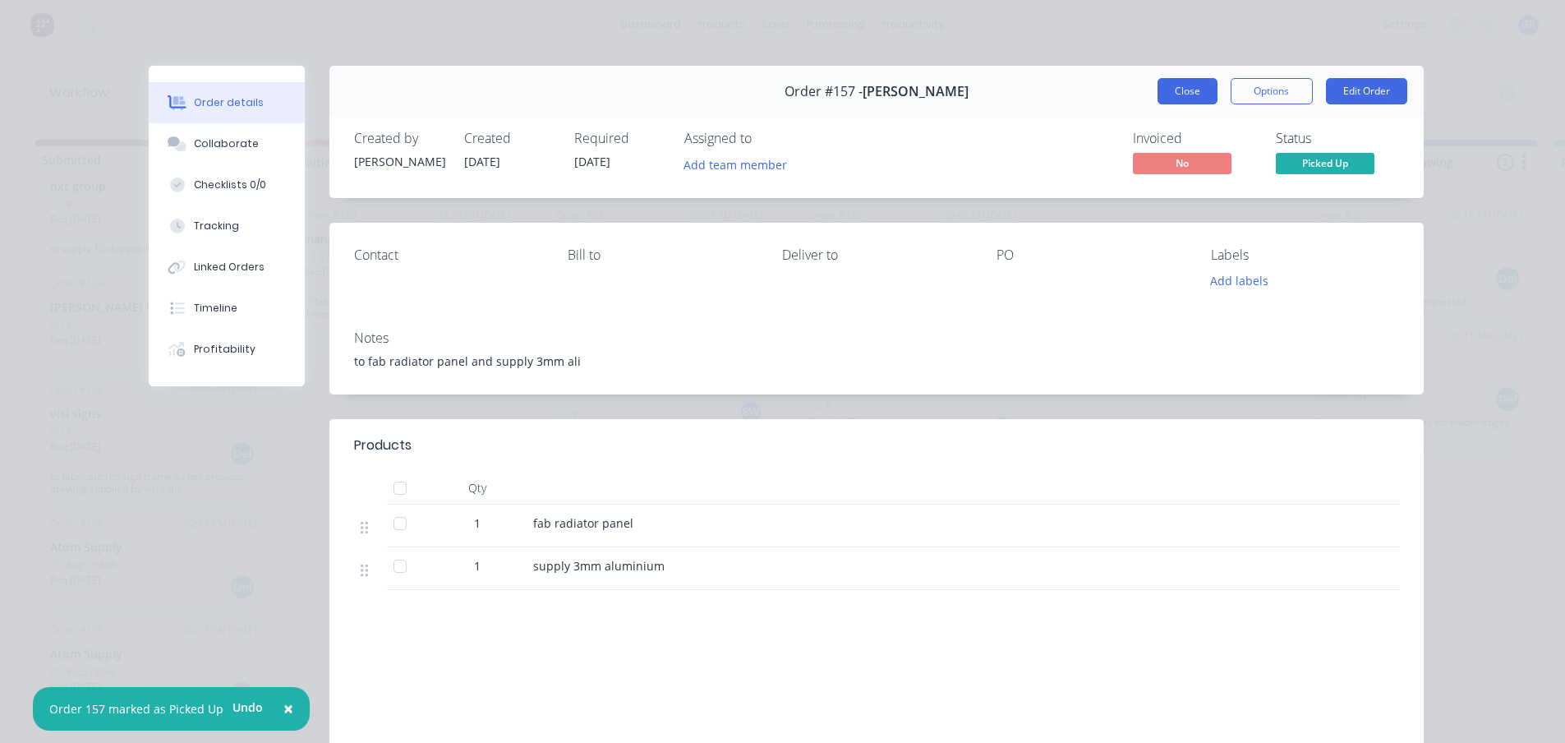
click at [1168, 94] on button "Close" at bounding box center [1187, 91] width 60 height 26
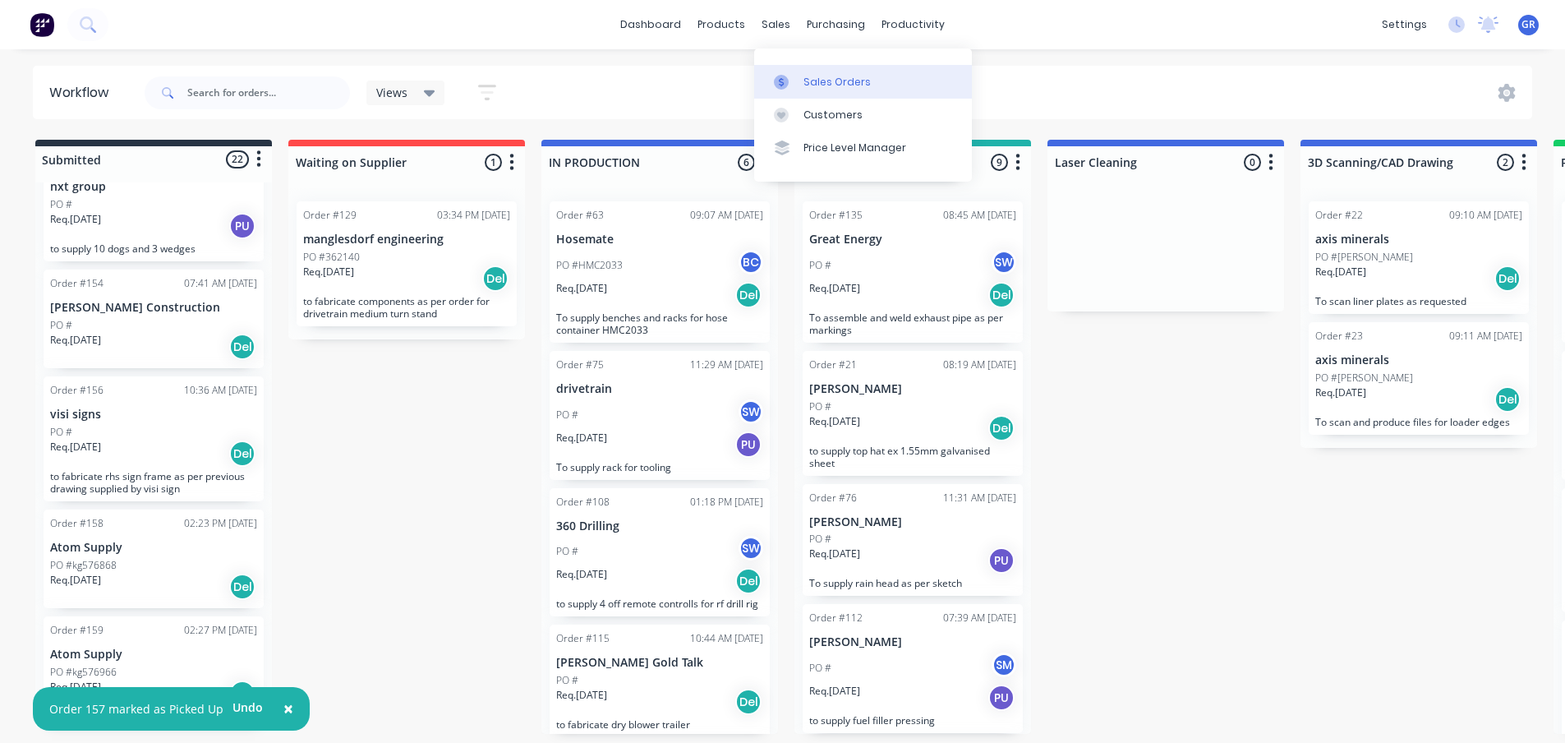
click at [807, 82] on div "Sales Orders" at bounding box center [836, 82] width 67 height 15
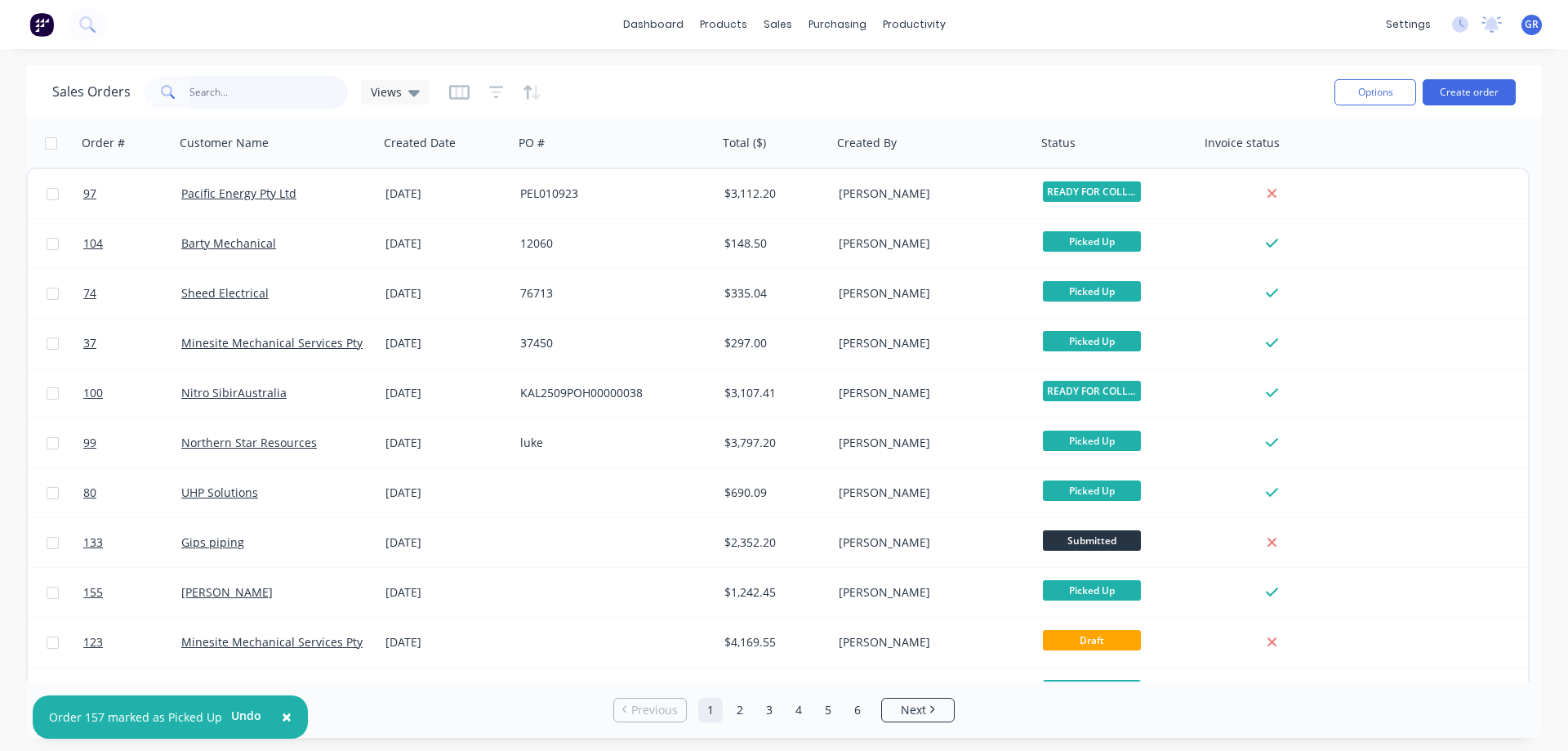
click at [257, 99] on input "text" at bounding box center [269, 92] width 159 height 33
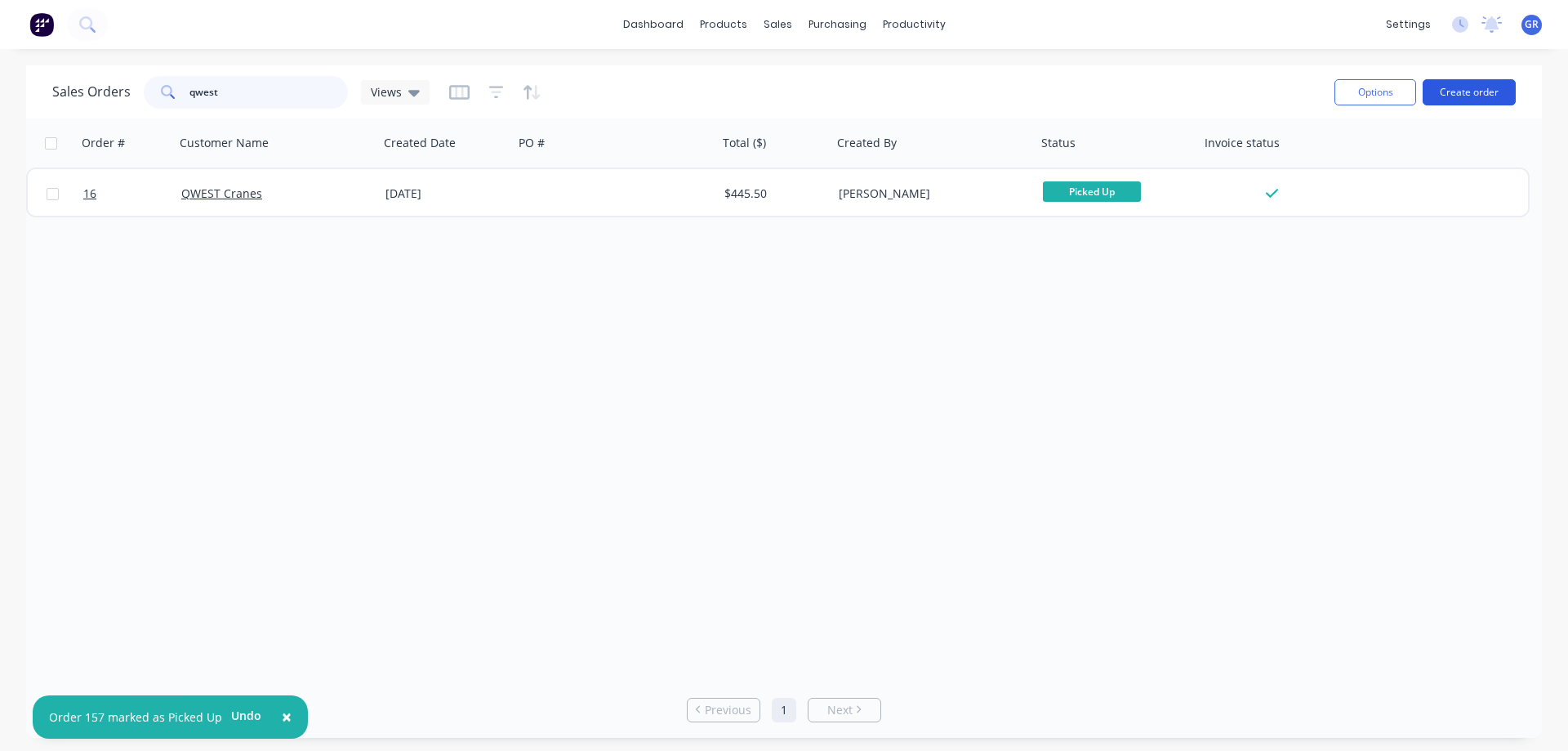
type input "qwest"
click at [1469, 91] on button "Create order" at bounding box center [1470, 93] width 93 height 26
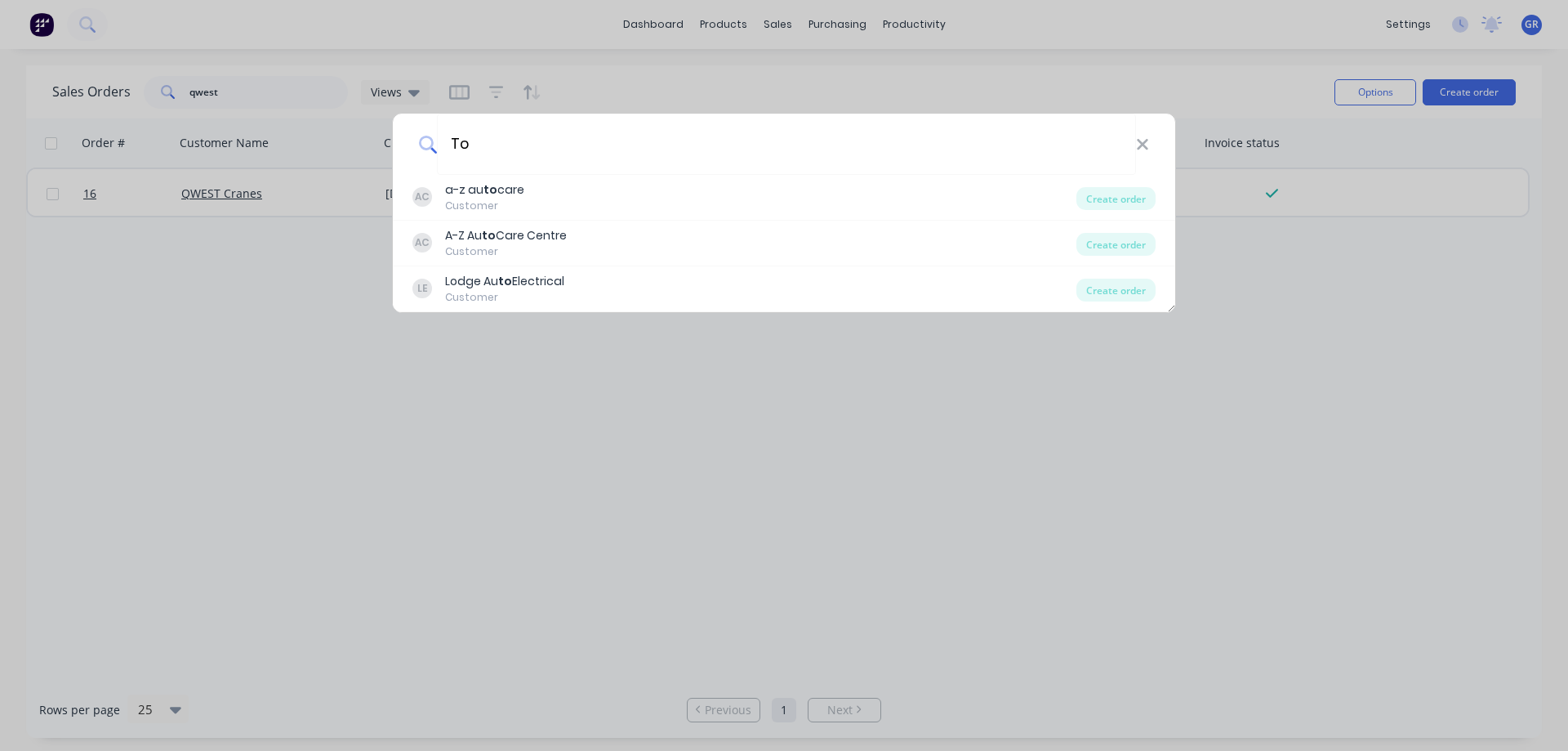
type input "T"
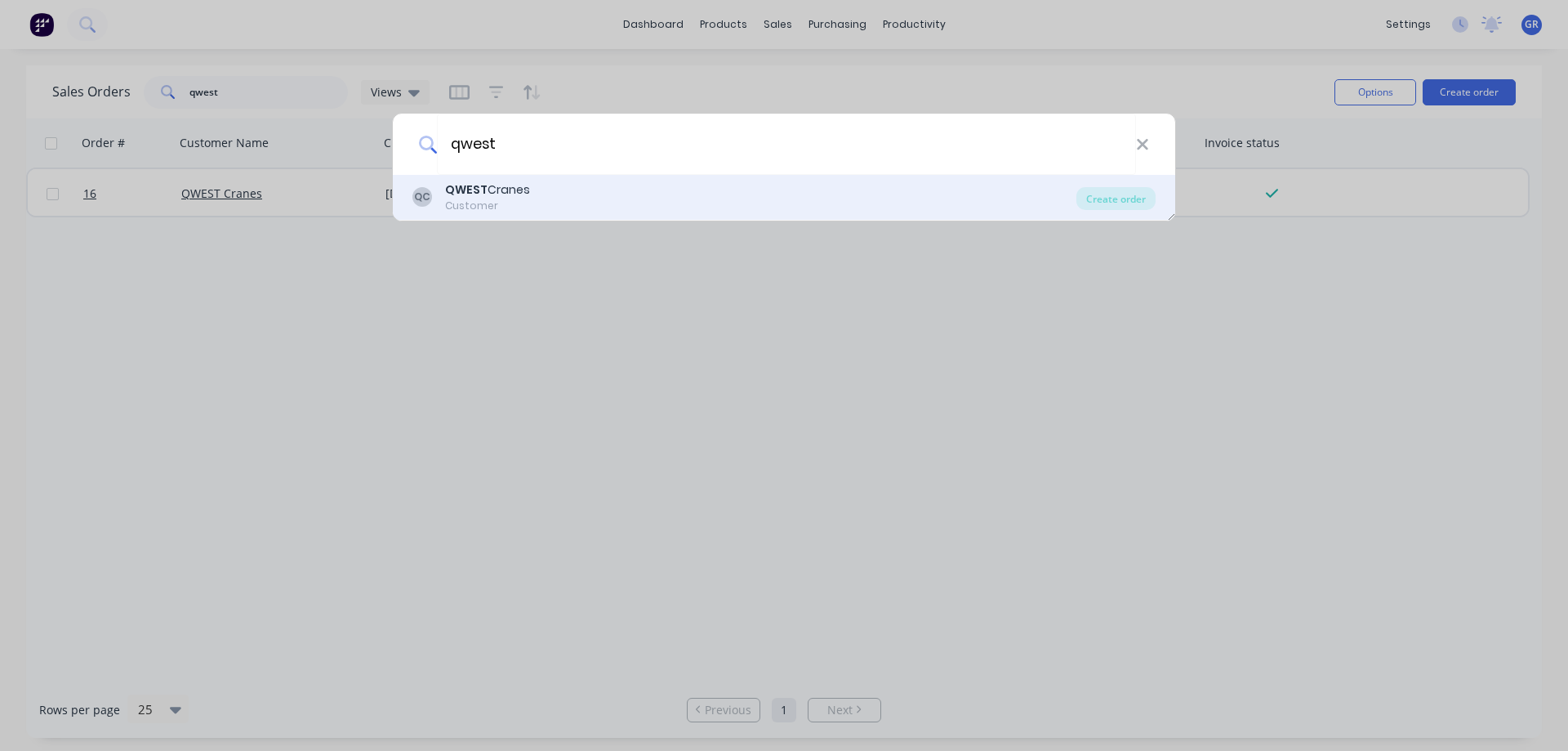
type input "qwest"
click at [491, 204] on div "Customer" at bounding box center [487, 206] width 85 height 15
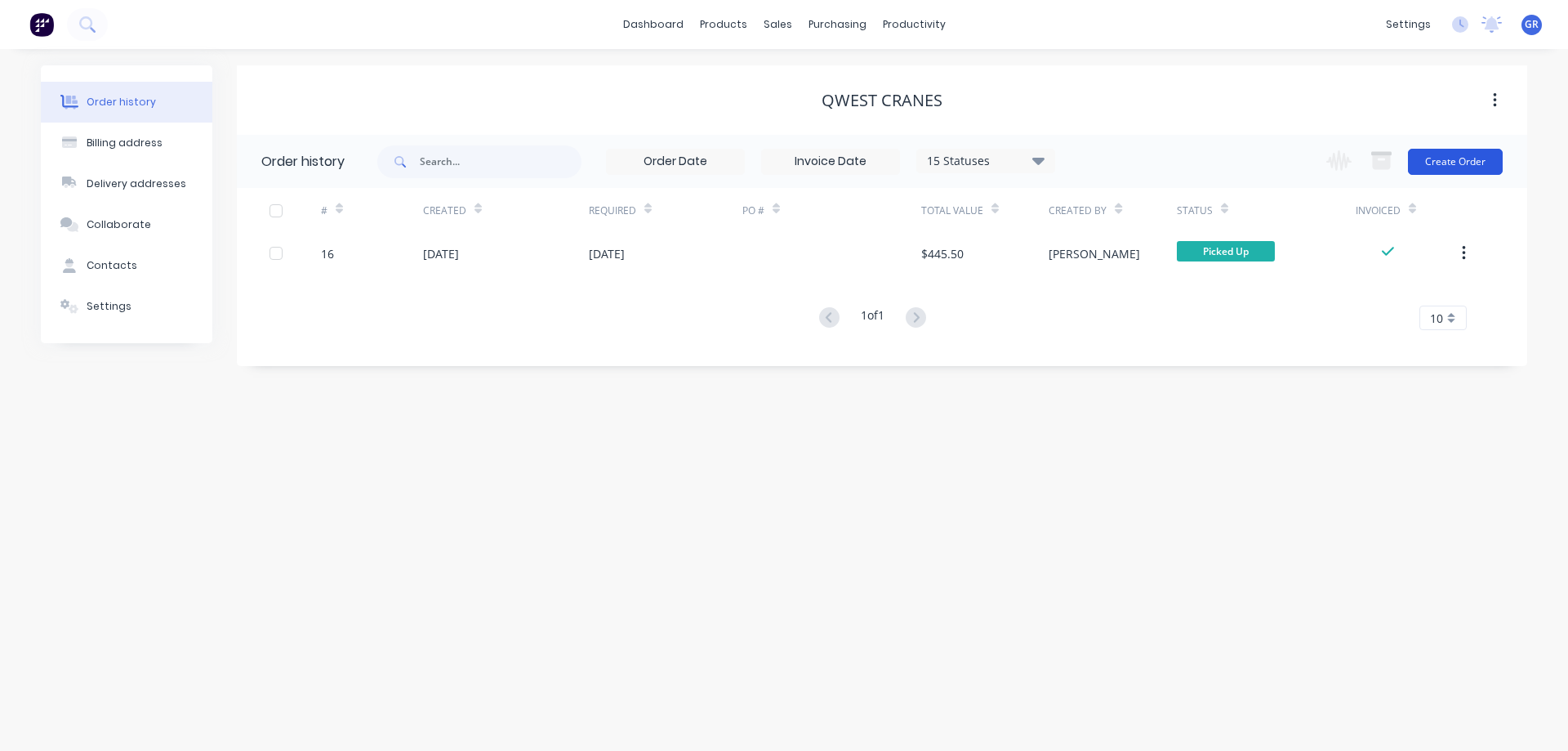
click at [1445, 162] on button "Create Order" at bounding box center [1455, 161] width 94 height 26
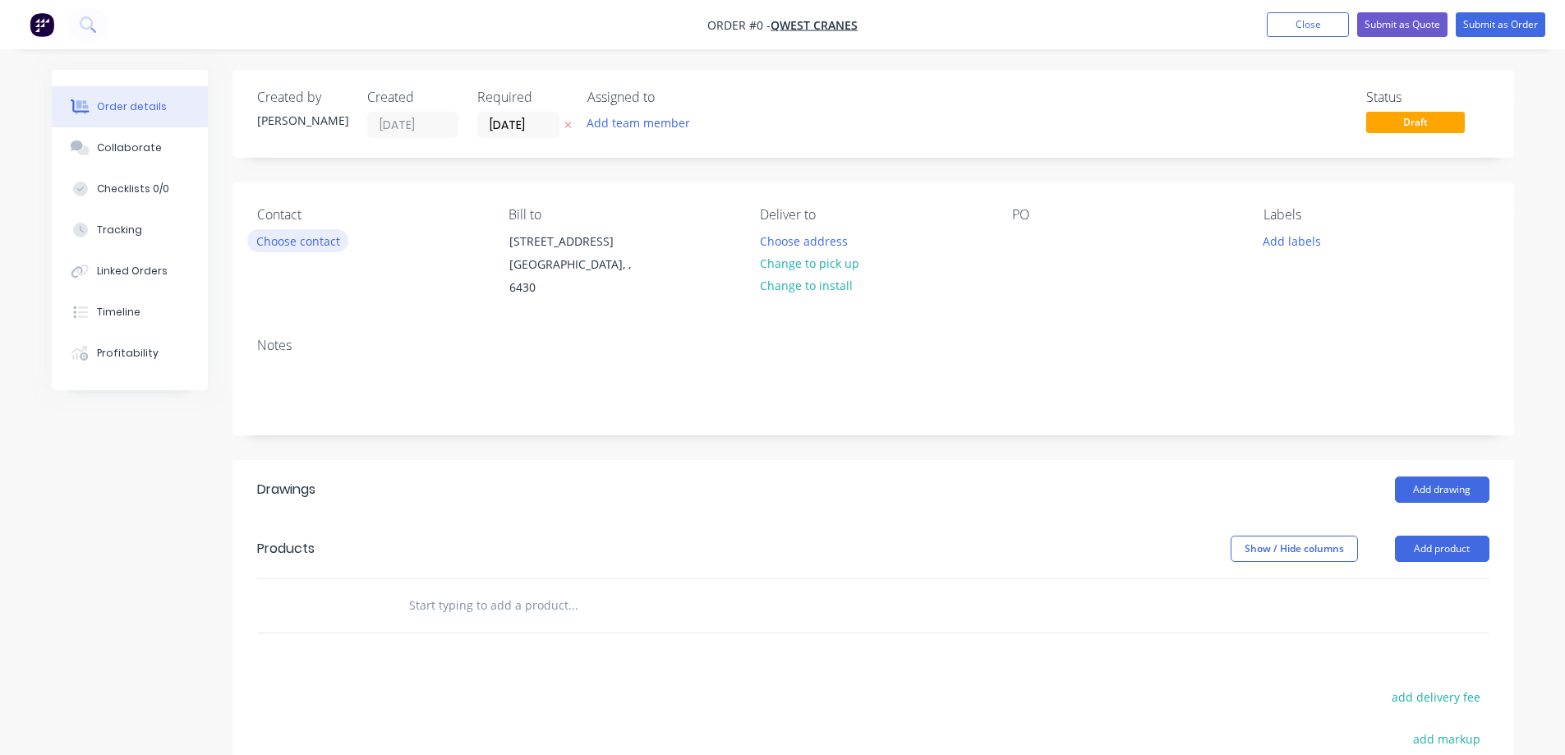
click at [290, 241] on button "Choose contact" at bounding box center [297, 240] width 101 height 22
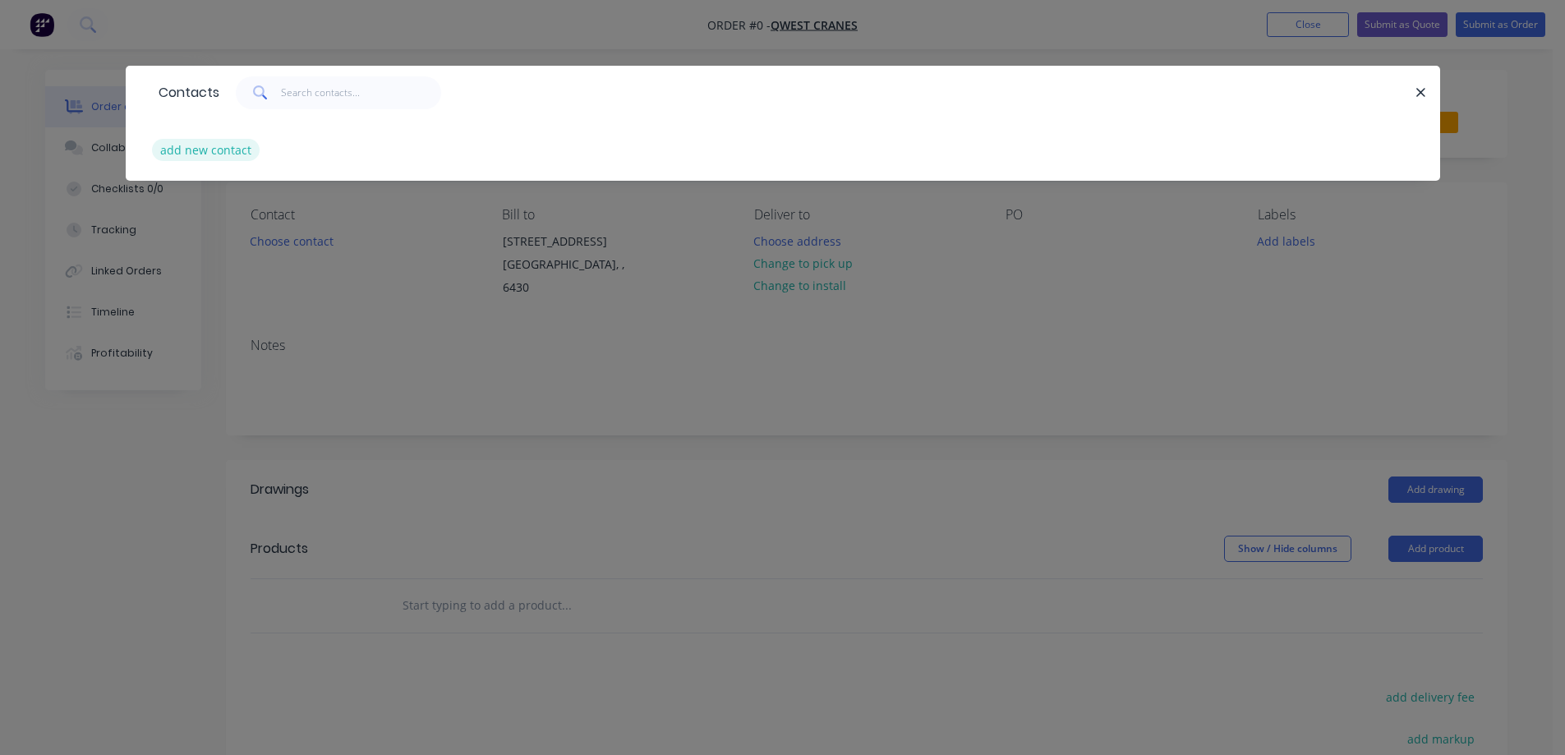
click at [221, 143] on button "add new contact" at bounding box center [206, 150] width 108 height 22
select select "AU"
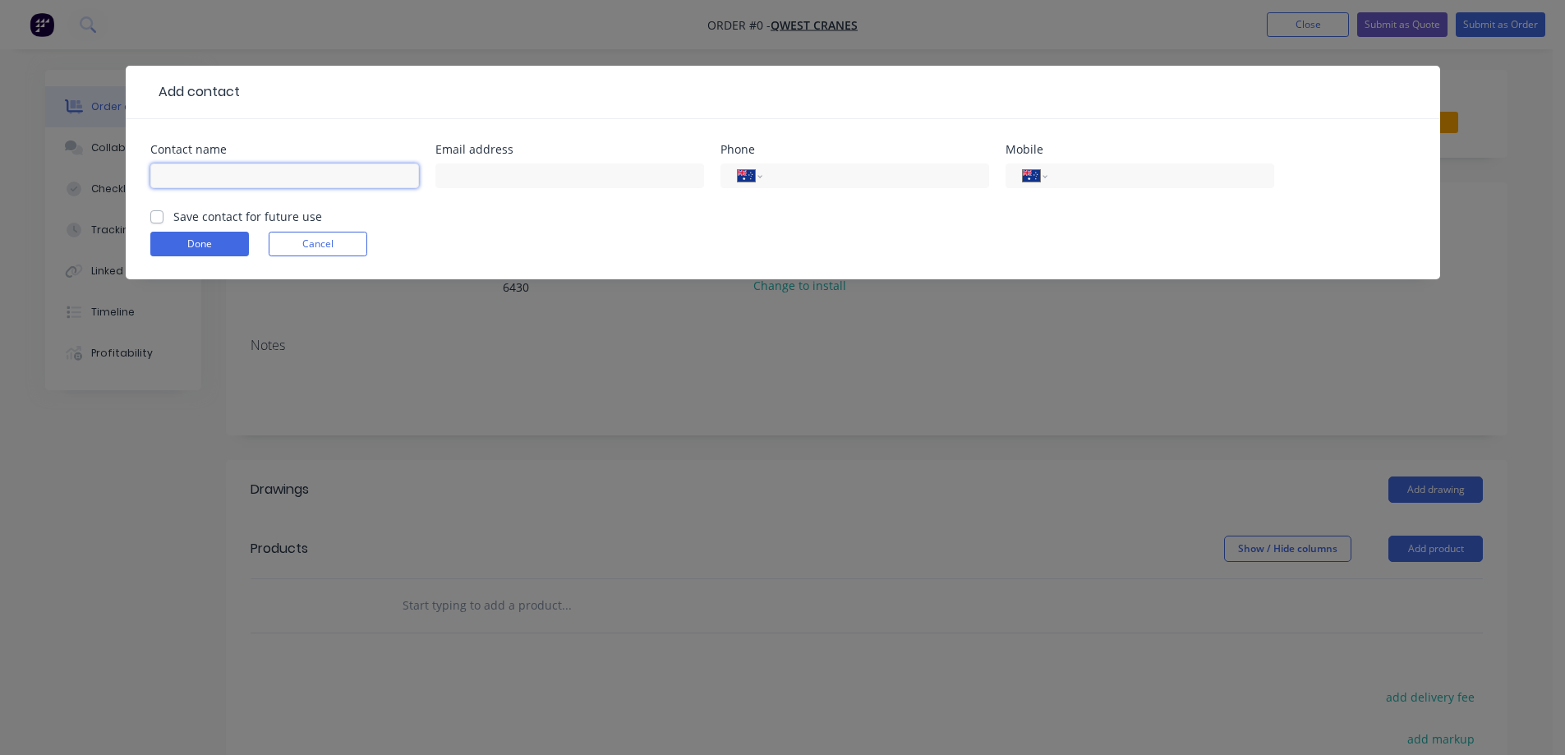
click at [209, 164] on input "text" at bounding box center [284, 175] width 269 height 25
type input "[PERSON_NAME]"
type input "0456 907 053"
click at [173, 211] on label "Save contact for future use" at bounding box center [247, 216] width 149 height 17
click at [160, 211] on input "Save contact for future use" at bounding box center [156, 216] width 13 height 16
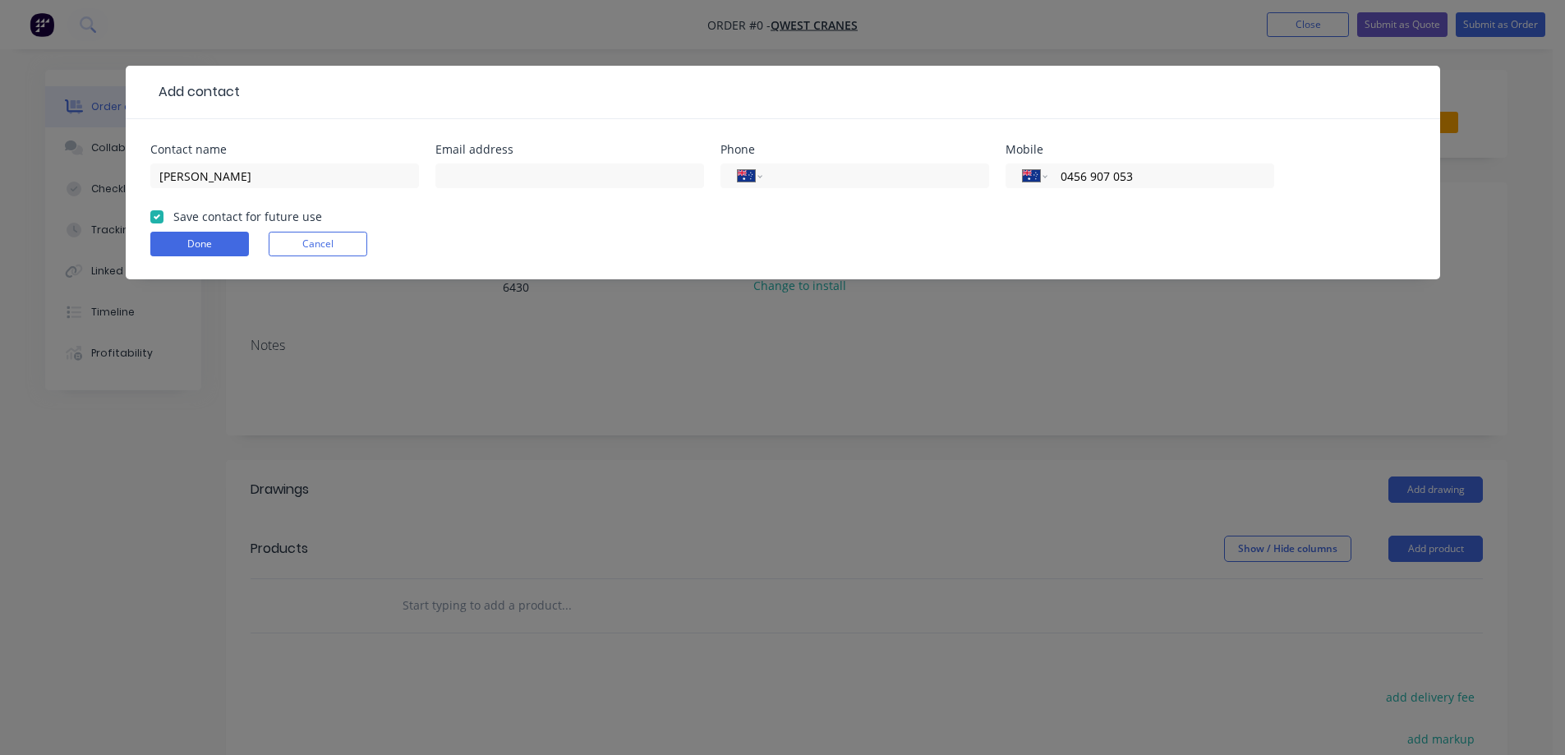
checkbox input "true"
click at [163, 228] on form "Contact name [PERSON_NAME] address Phone International [GEOGRAPHIC_DATA] [GEOGR…" at bounding box center [782, 212] width 1265 height 136
click at [164, 235] on button "Done" at bounding box center [199, 244] width 99 height 25
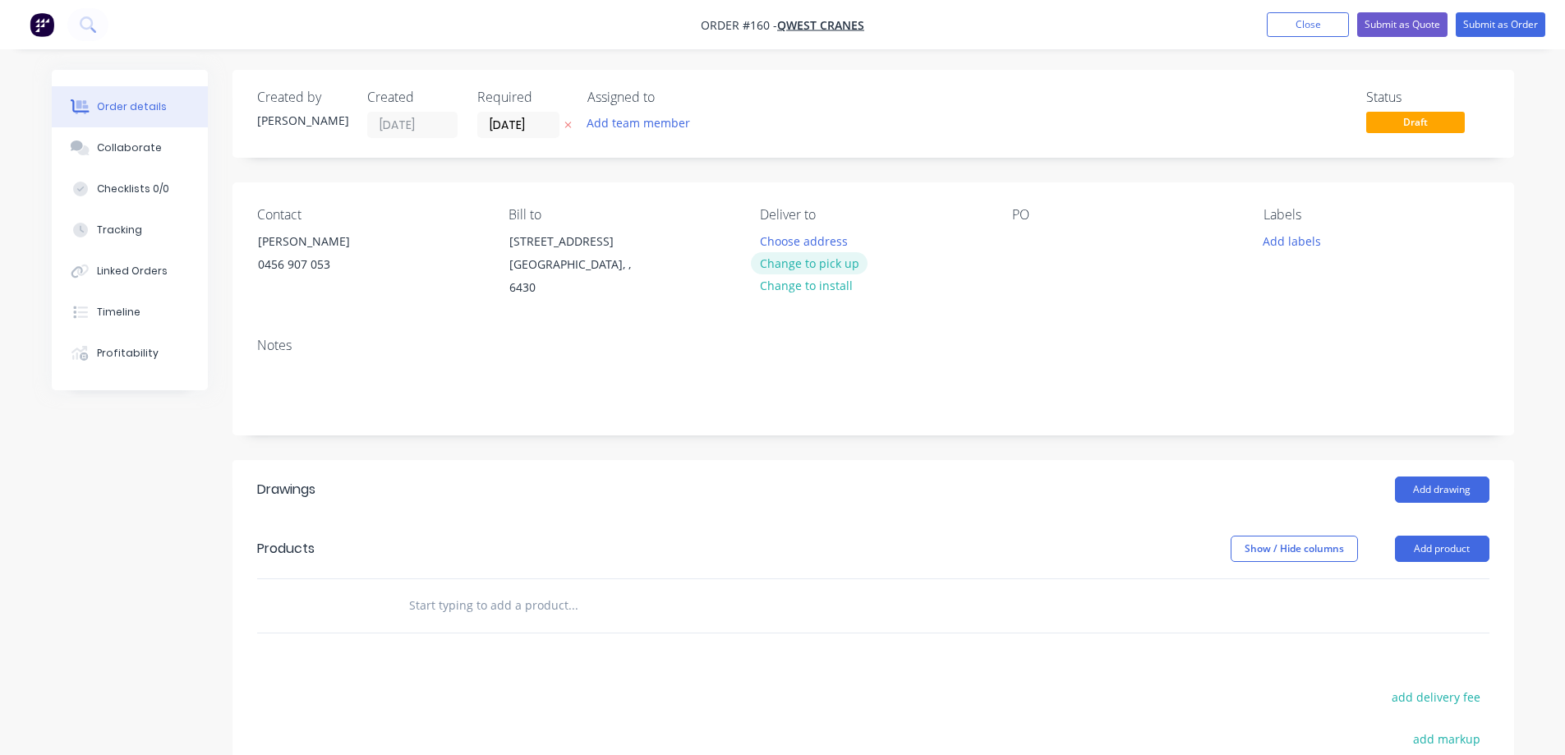
click at [791, 265] on button "Change to pick up" at bounding box center [809, 263] width 117 height 22
click at [1031, 248] on div at bounding box center [1025, 241] width 26 height 24
click at [462, 589] on input "text" at bounding box center [572, 605] width 329 height 33
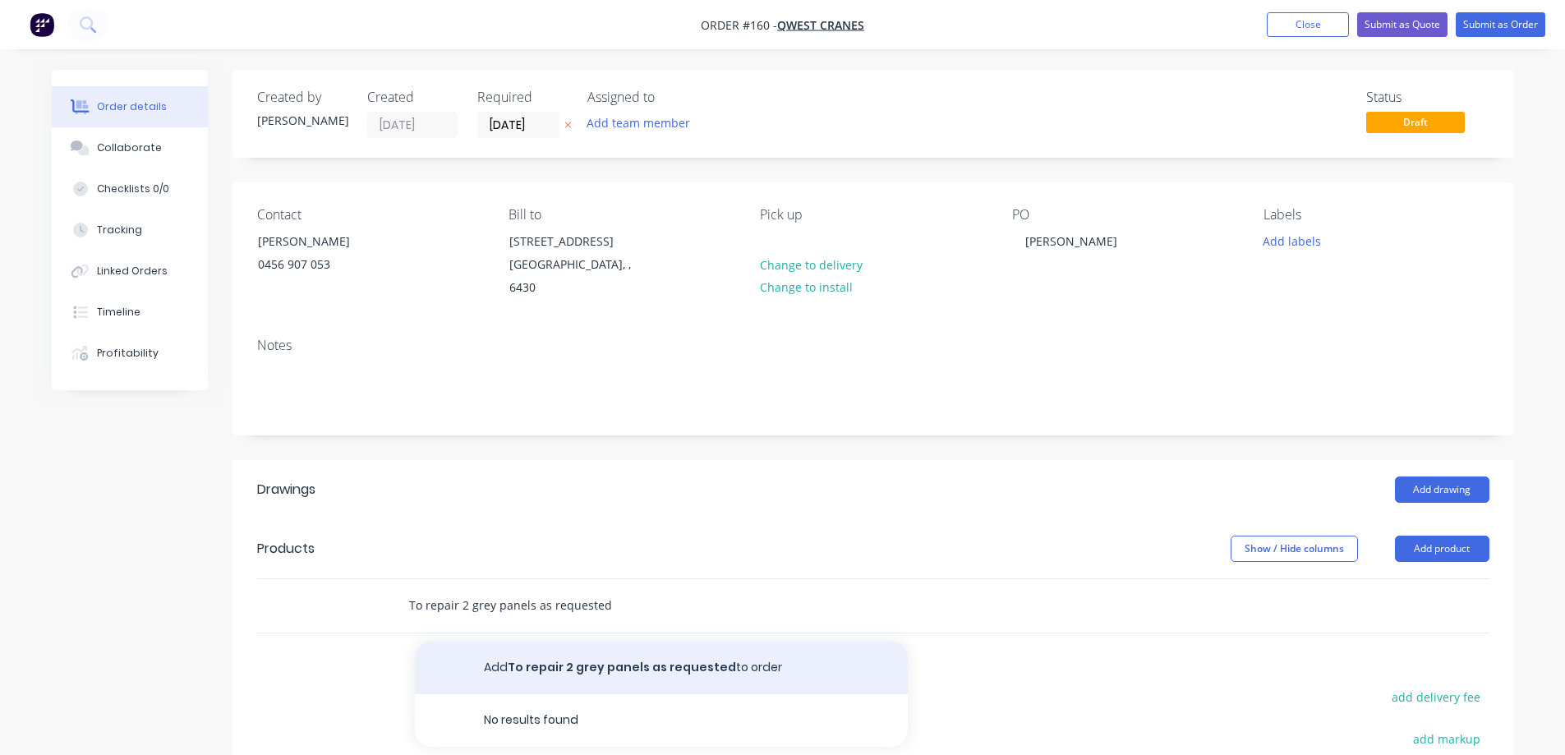
type input "To repair 2 grey panels as requested"
click at [560, 641] on button "Add To repair 2 grey panels as requested to order" at bounding box center [661, 667] width 493 height 53
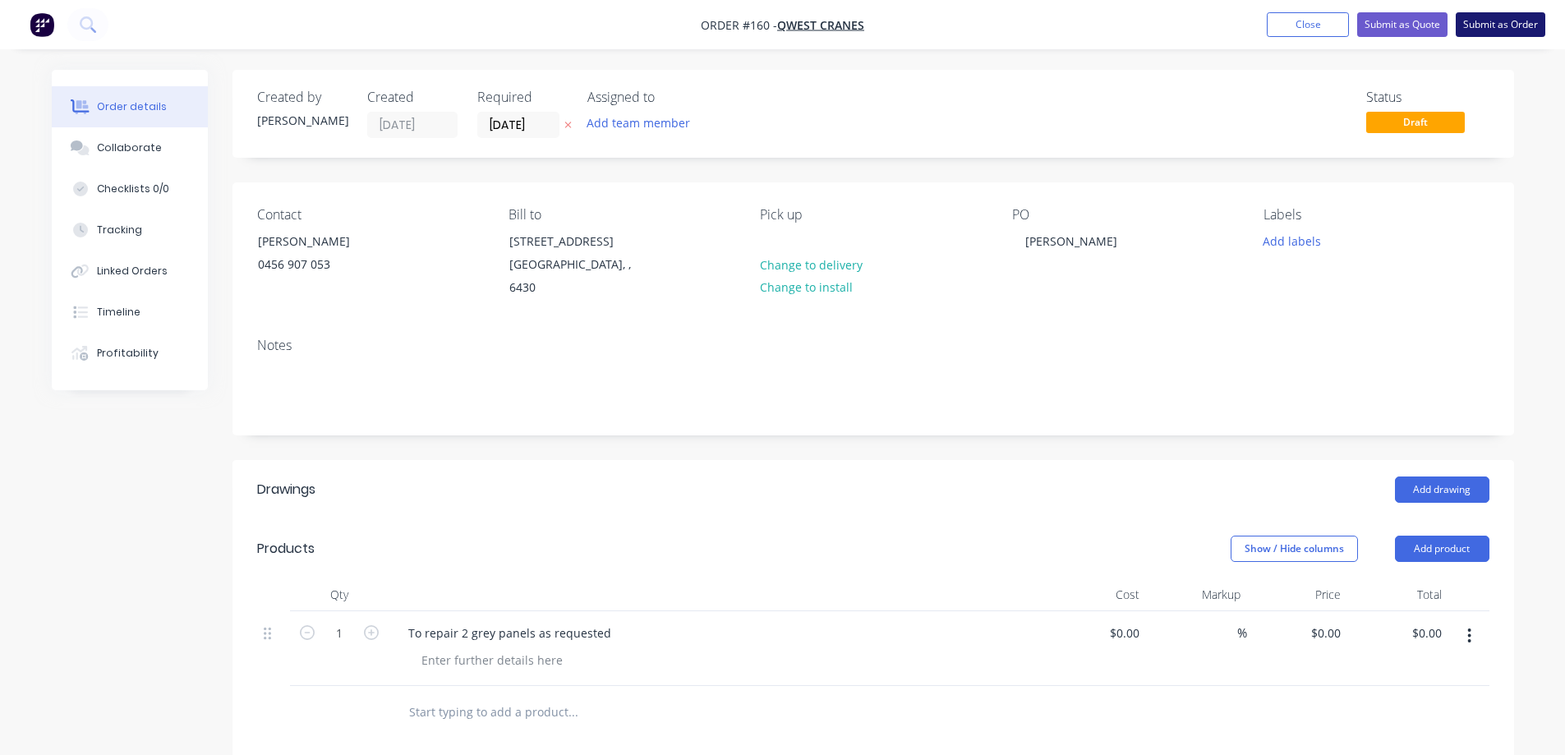
click at [1489, 20] on button "Submit as Order" at bounding box center [1500, 24] width 90 height 25
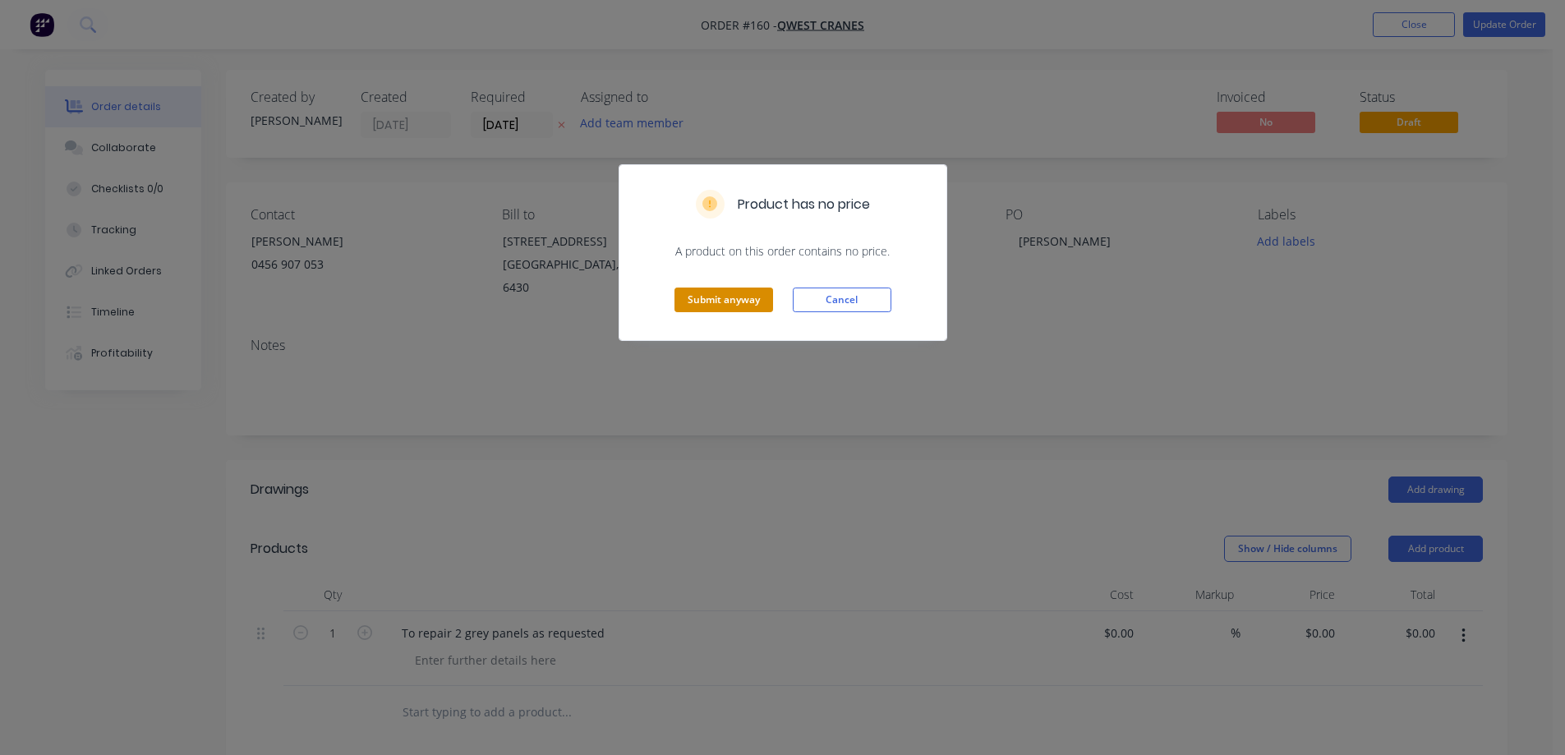
click at [740, 295] on button "Submit anyway" at bounding box center [723, 299] width 99 height 25
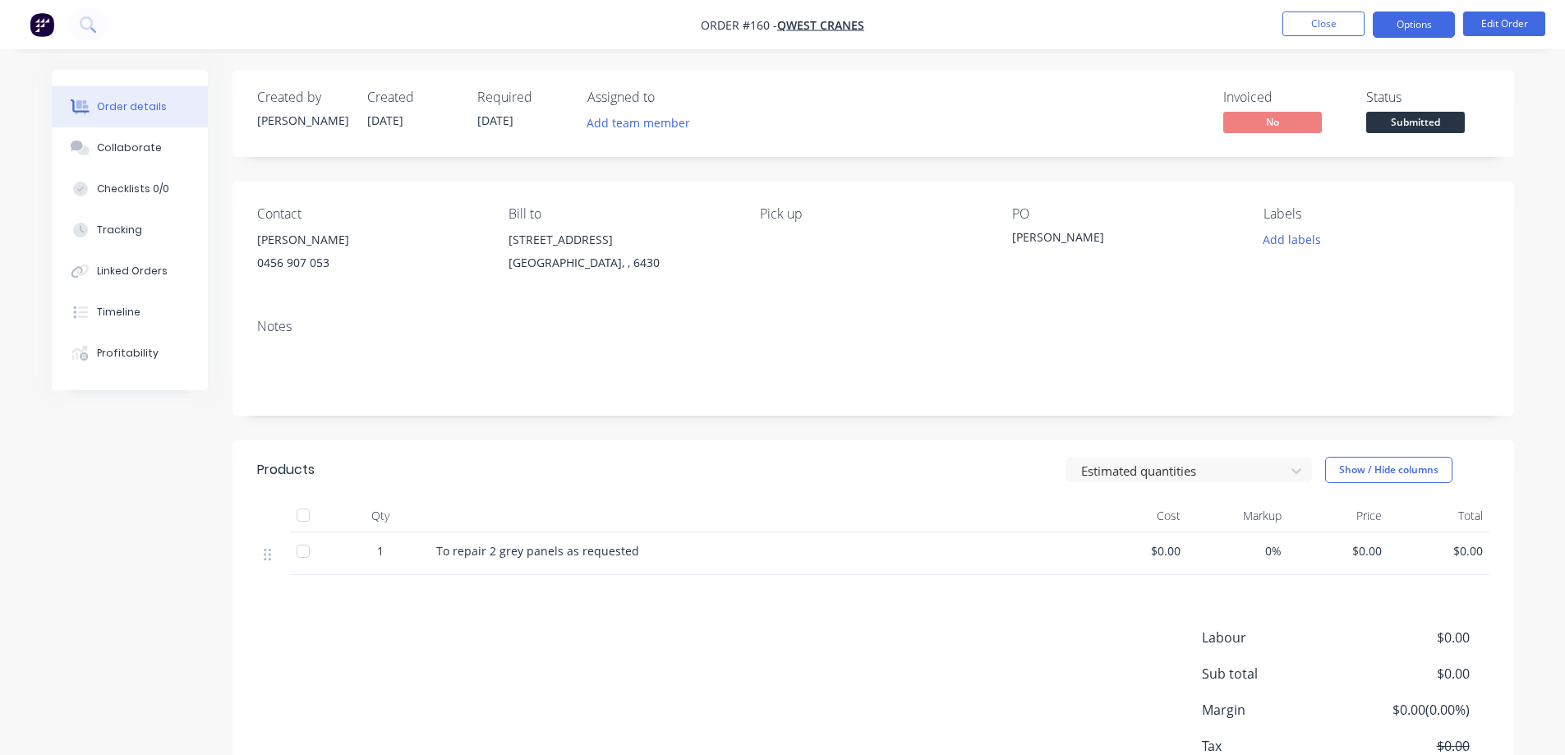
click at [1410, 14] on button "Options" at bounding box center [1414, 24] width 82 height 26
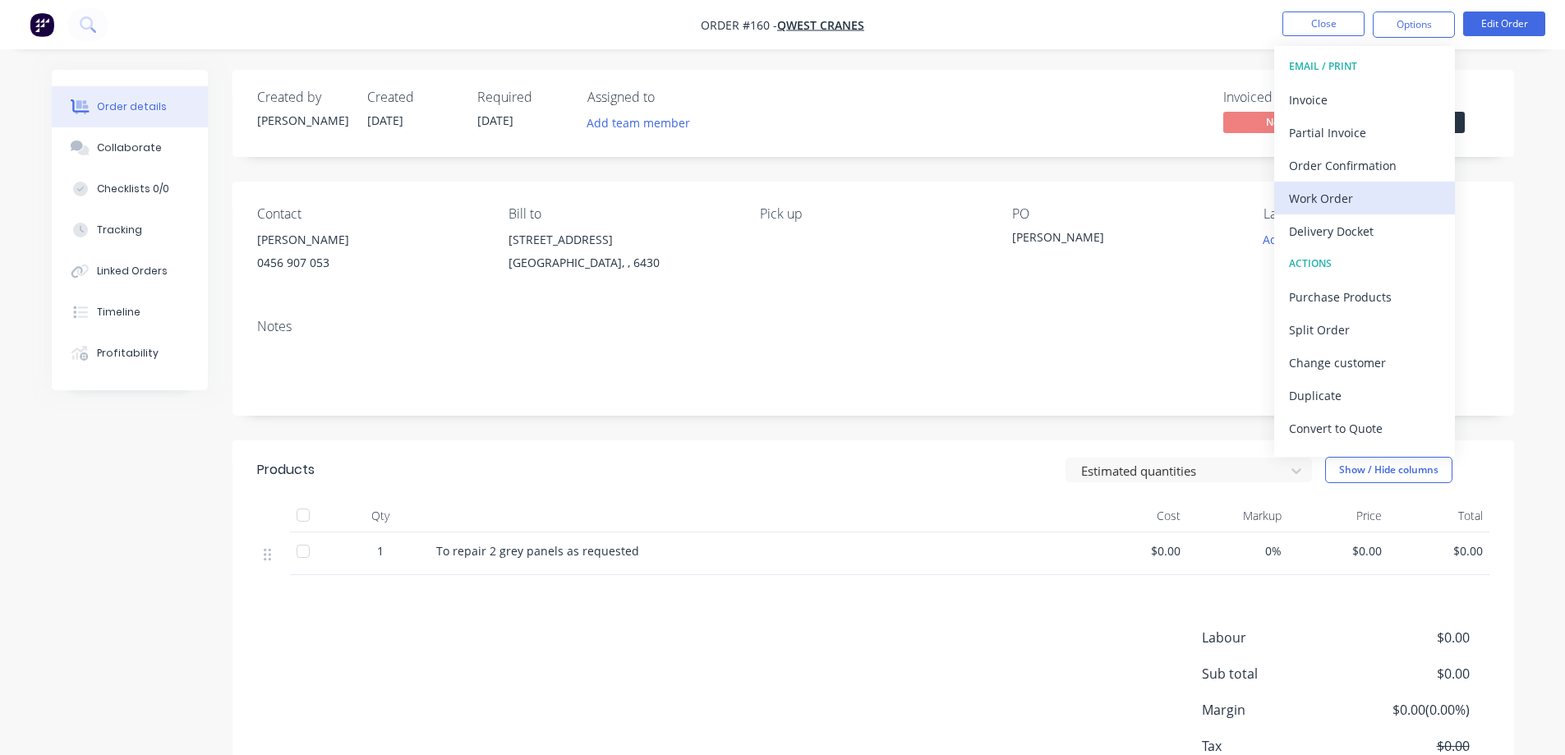
click at [1340, 202] on div "Work Order" at bounding box center [1364, 198] width 151 height 24
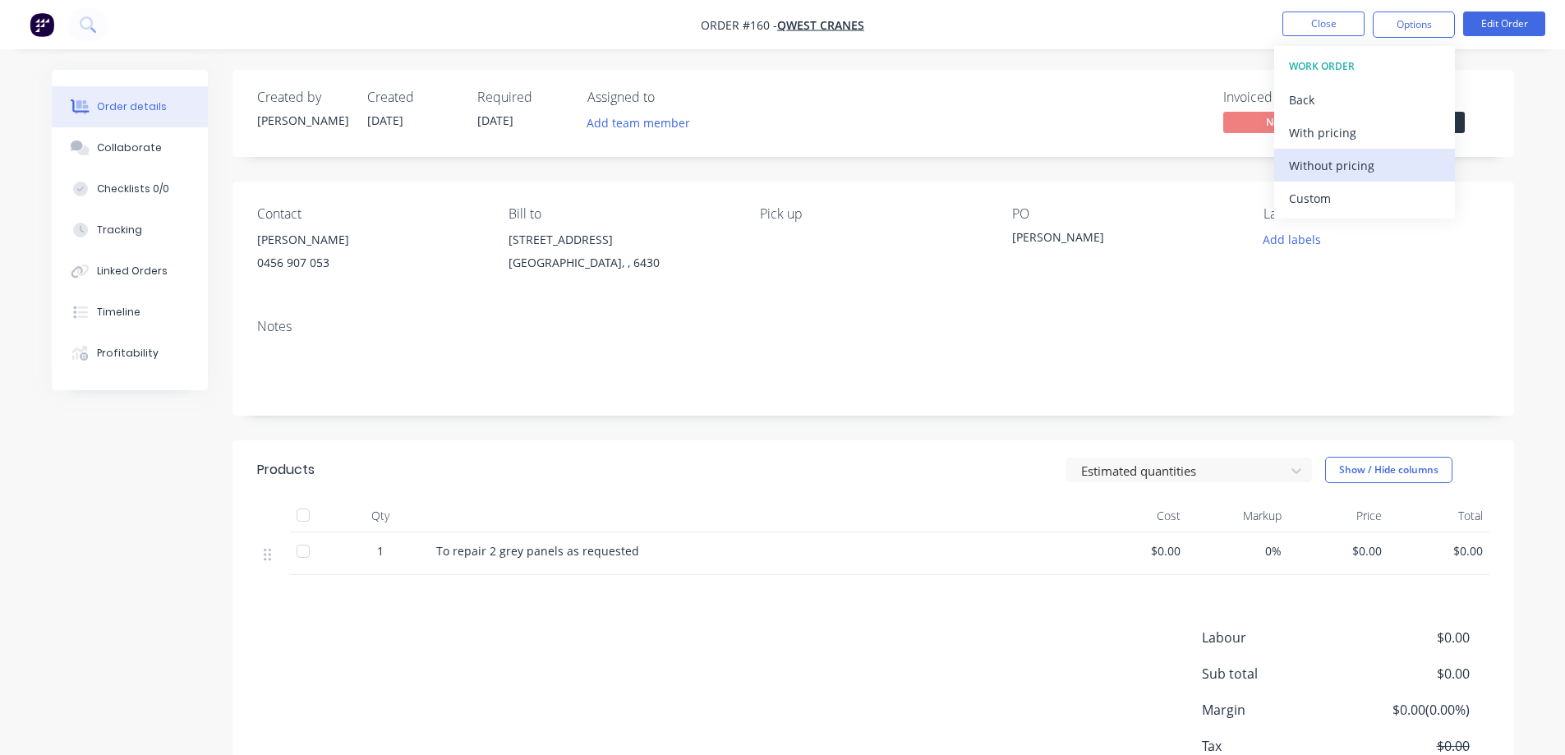
click at [1314, 165] on div "Without pricing" at bounding box center [1364, 166] width 151 height 24
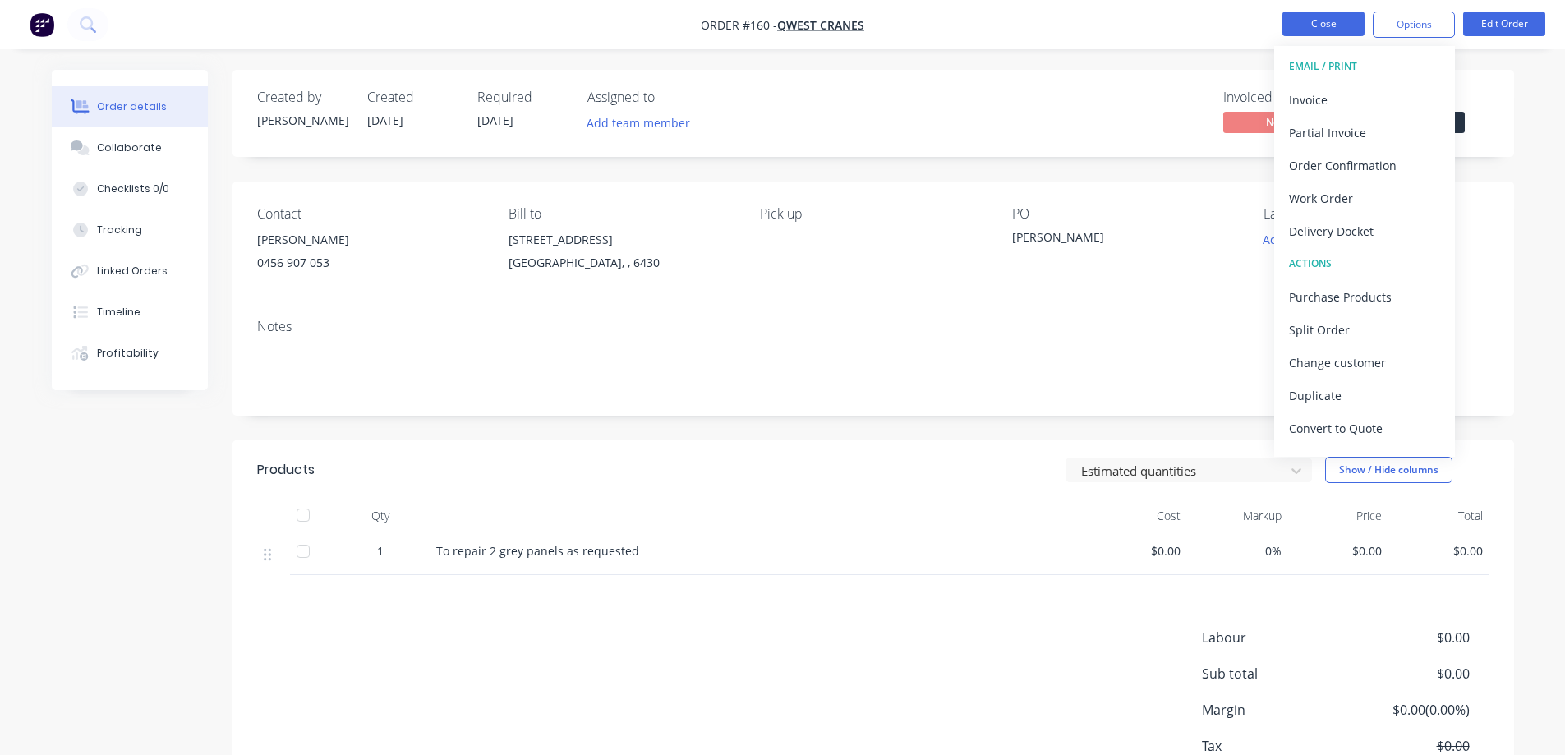
click at [1302, 30] on button "Close" at bounding box center [1323, 23] width 82 height 25
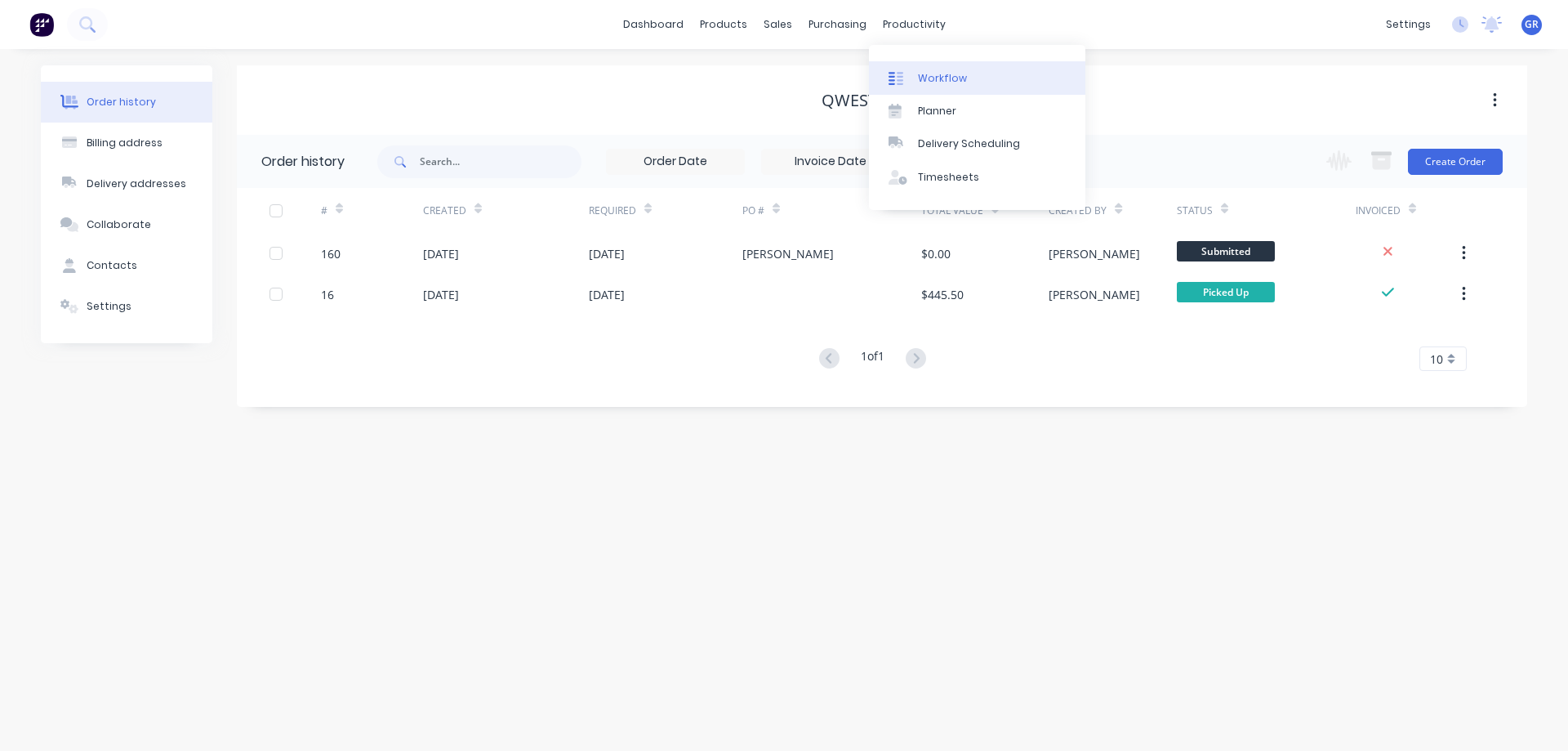
click at [936, 84] on div "Workflow" at bounding box center [942, 78] width 49 height 15
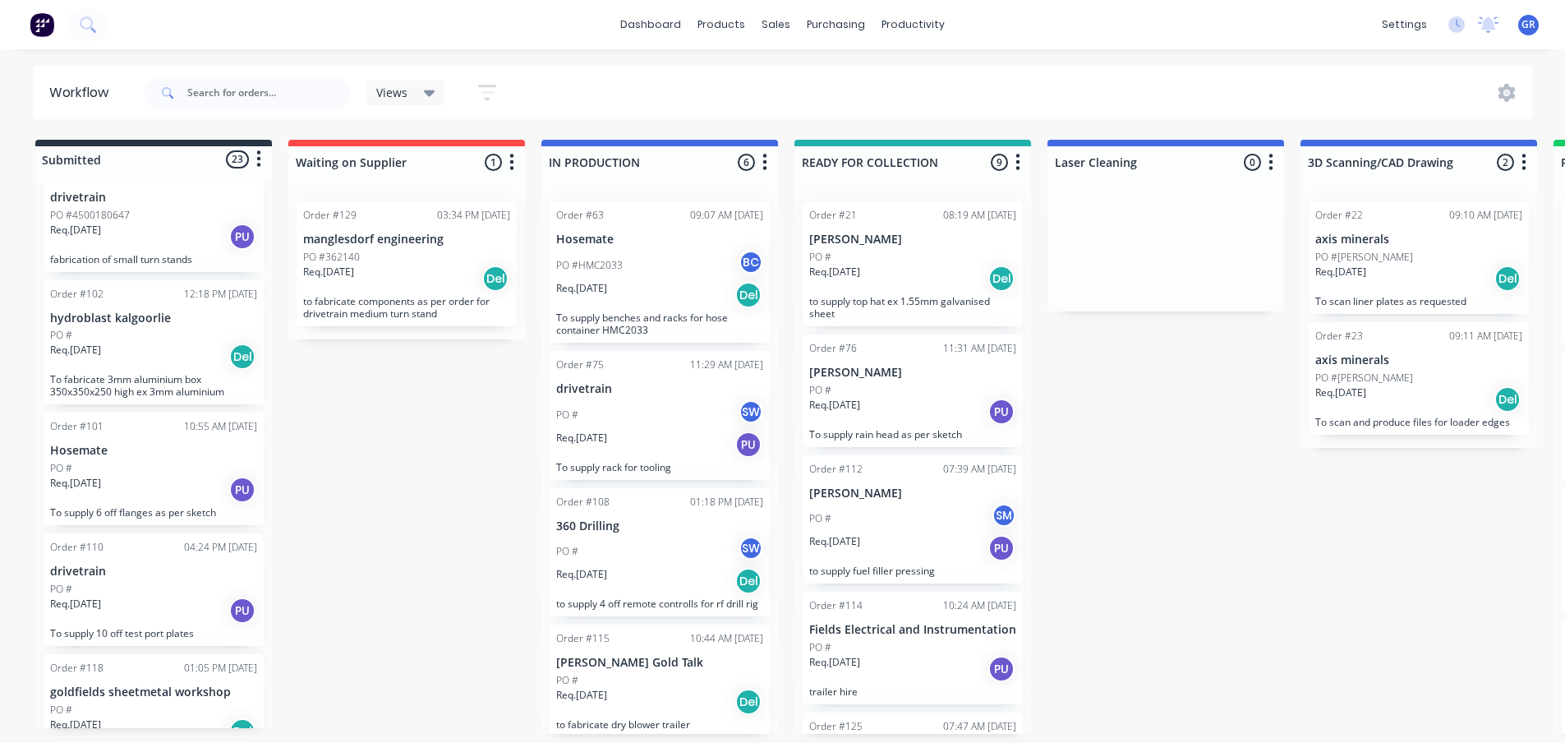
scroll to position [246, 0]
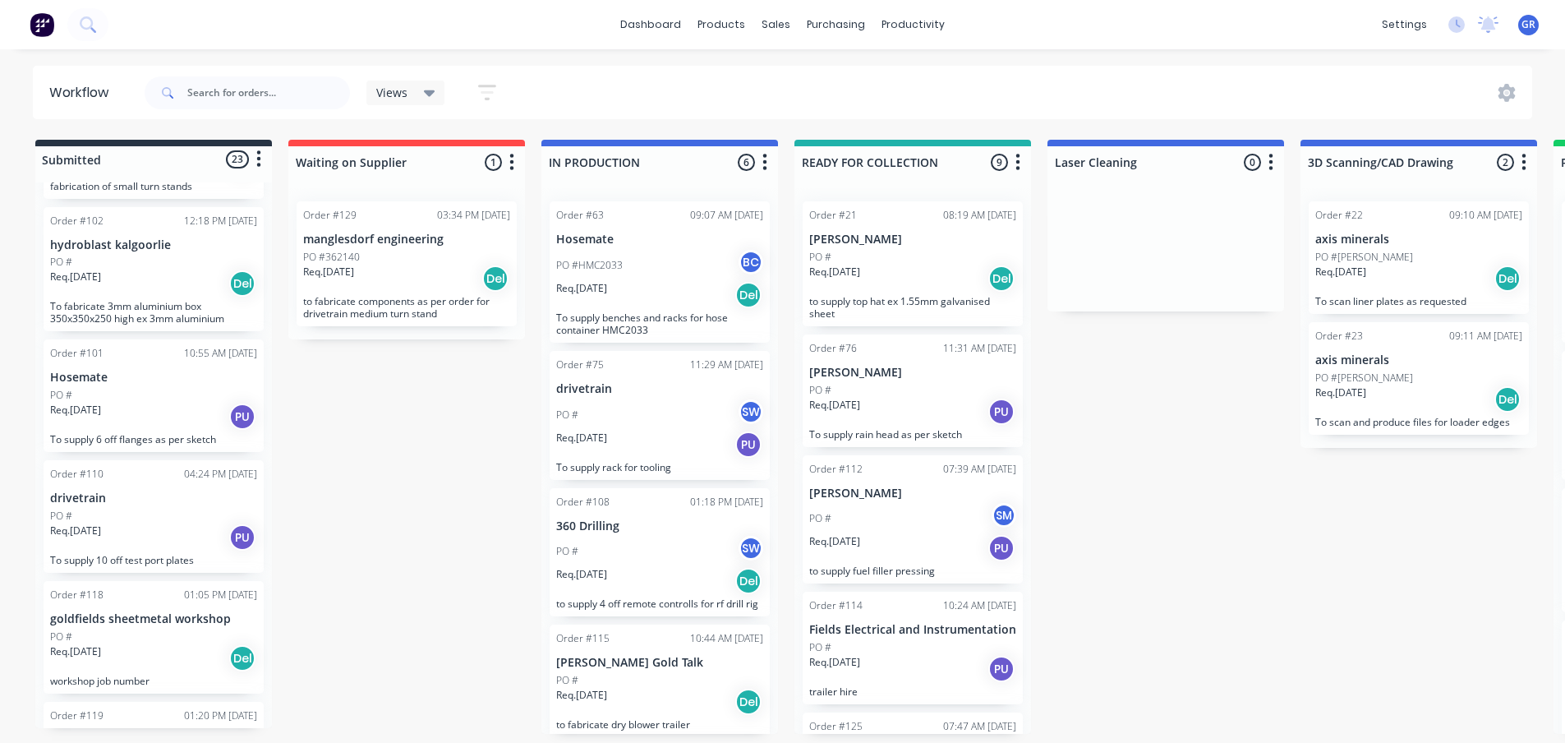
click at [152, 270] on div "Req. [DATE] Del" at bounding box center [153, 283] width 207 height 28
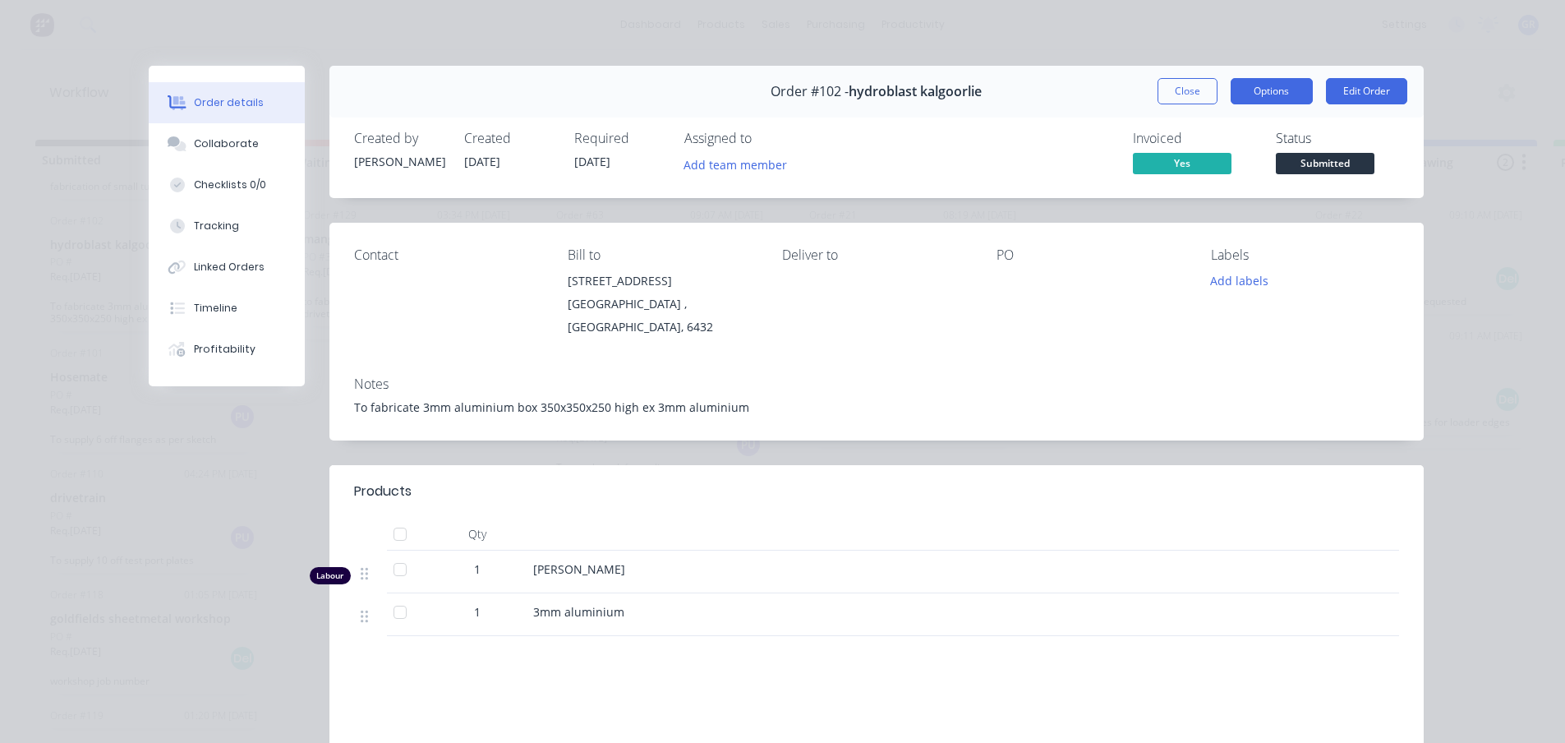
click at [1271, 85] on button "Options" at bounding box center [1271, 91] width 82 height 26
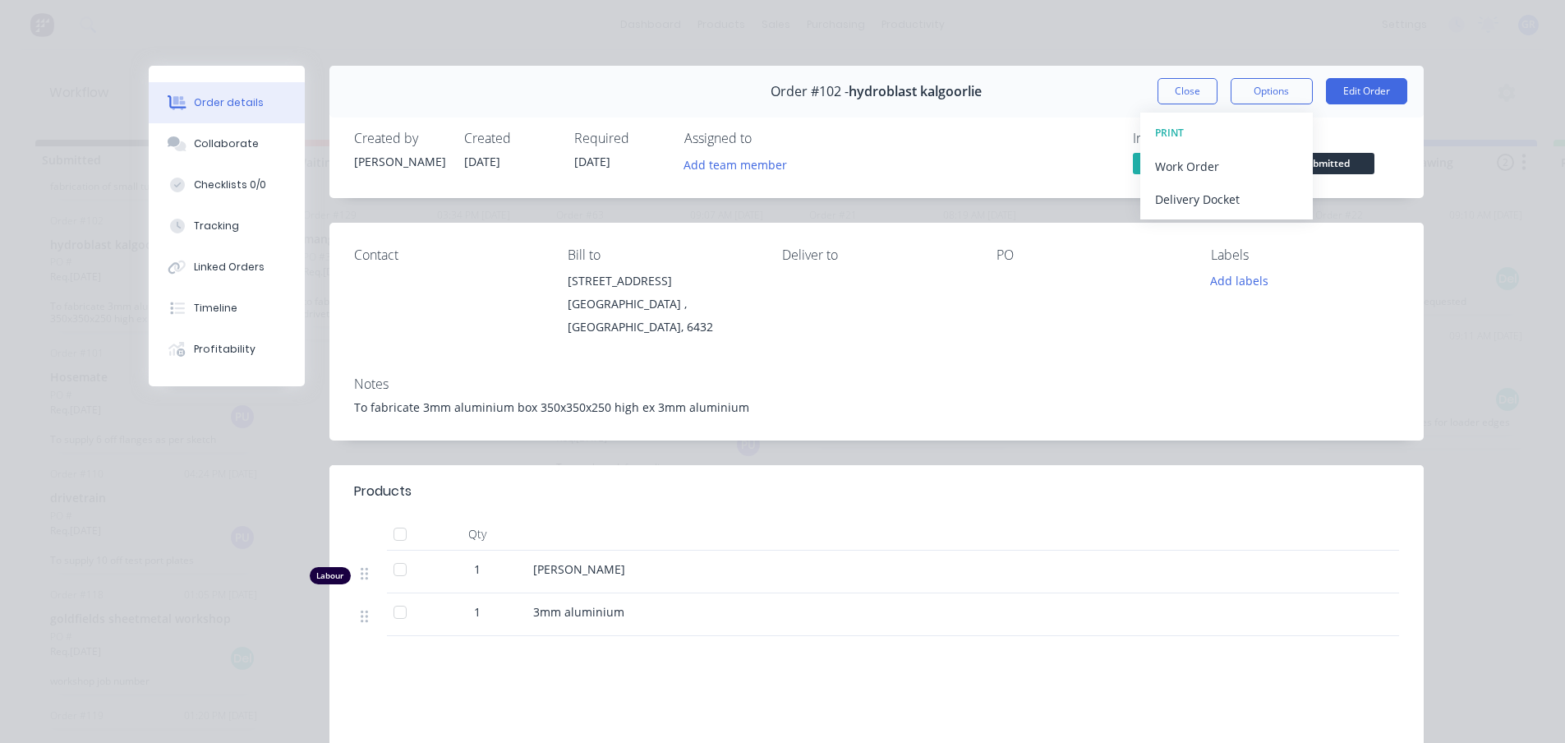
click at [1028, 59] on div "Order details Collaborate Checklists 0/0 Tracking Linked Orders Timeline Profit…" at bounding box center [782, 371] width 1565 height 743
drag, startPoint x: 1187, startPoint y: 83, endPoint x: 1170, endPoint y: 87, distance: 17.7
click at [1186, 83] on button "Close" at bounding box center [1187, 91] width 60 height 26
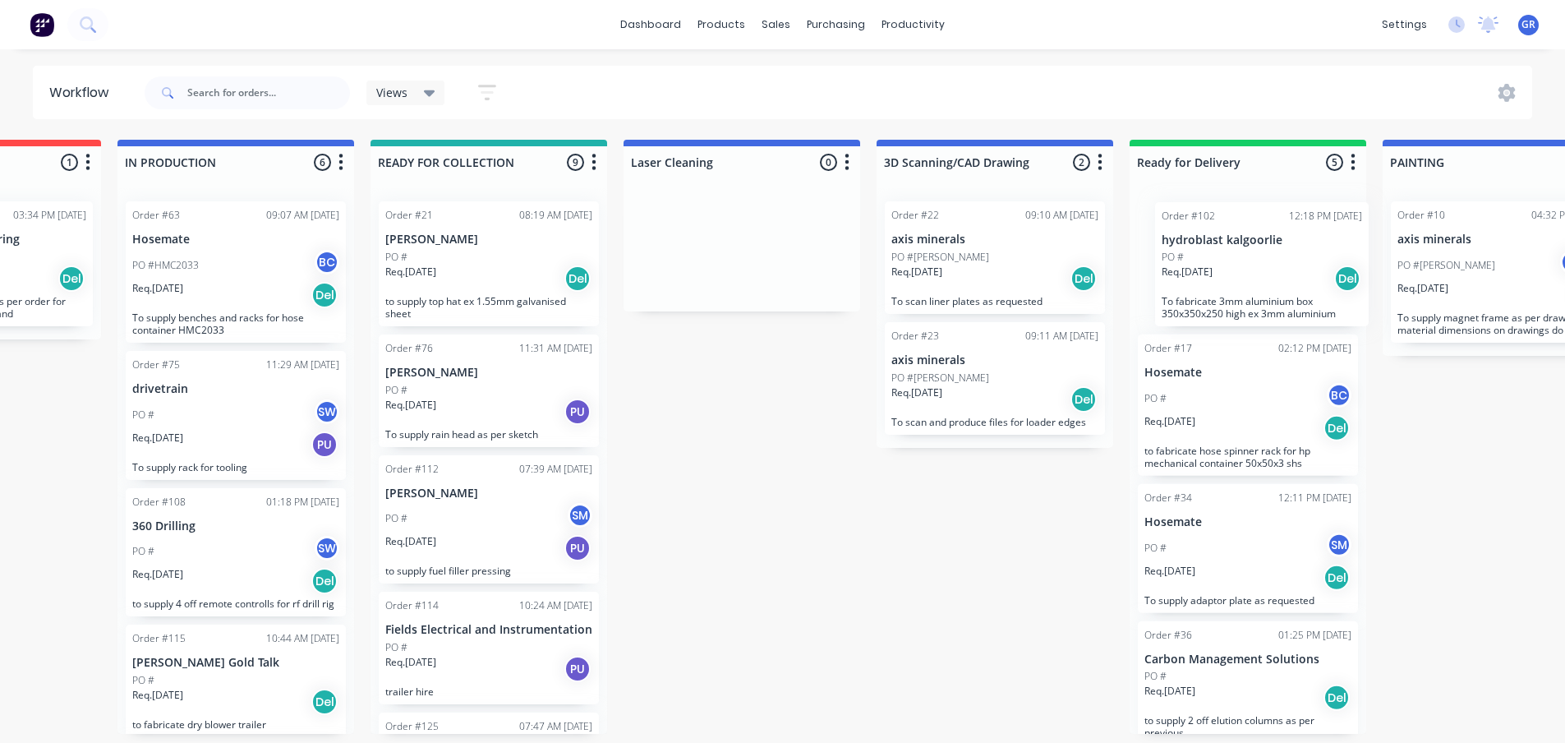
scroll to position [0, 430]
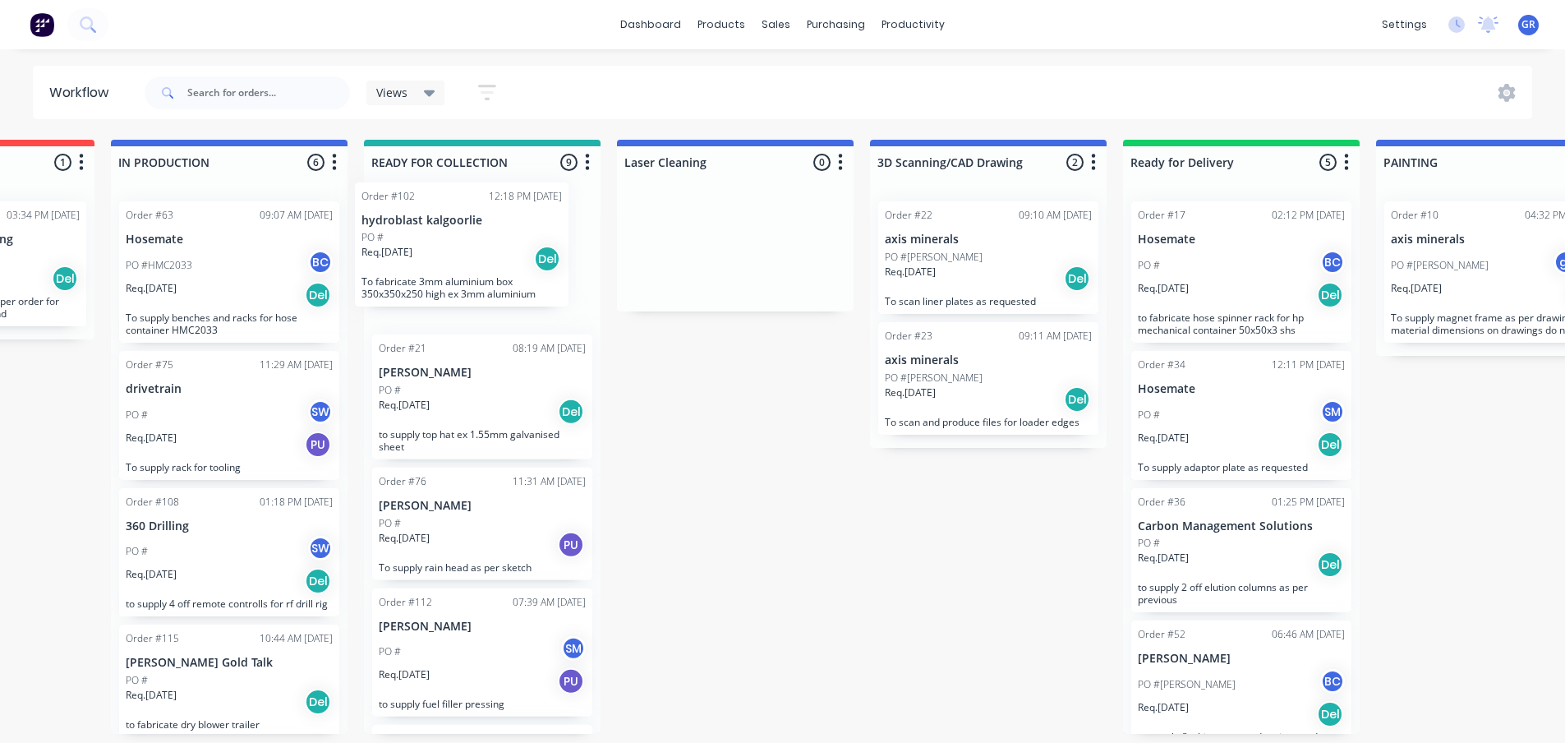
drag, startPoint x: 121, startPoint y: 277, endPoint x: 439, endPoint y: 253, distance: 318.8
click at [439, 253] on div "Submitted 23 Status colour #273444 hex #273444 Save Cancel Summaries Total orde…" at bounding box center [807, 437] width 2501 height 594
click at [494, 264] on div "Req. [DATE] Del" at bounding box center [482, 278] width 207 height 28
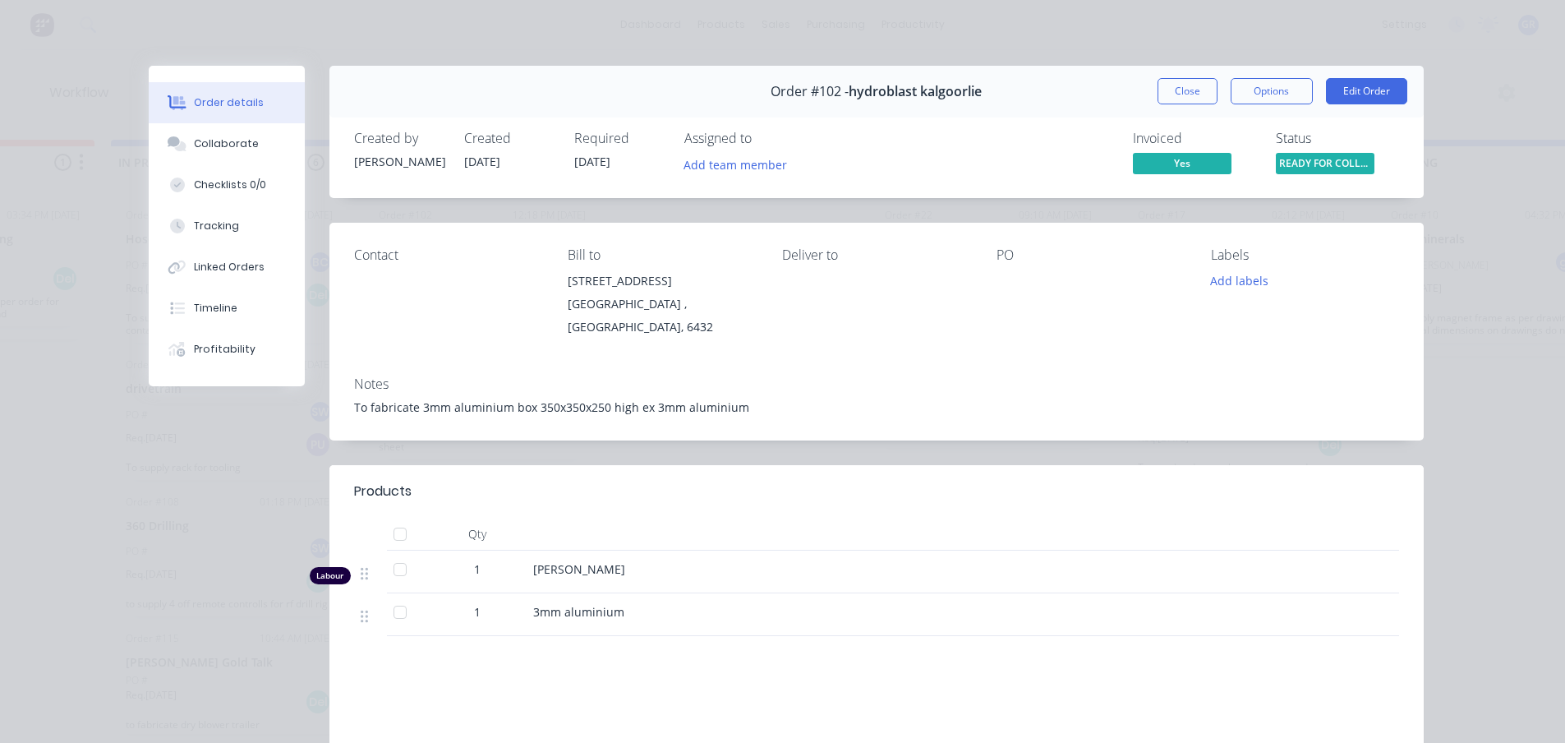
click at [1306, 161] on span "READY FOR COLLE..." at bounding box center [1325, 163] width 99 height 21
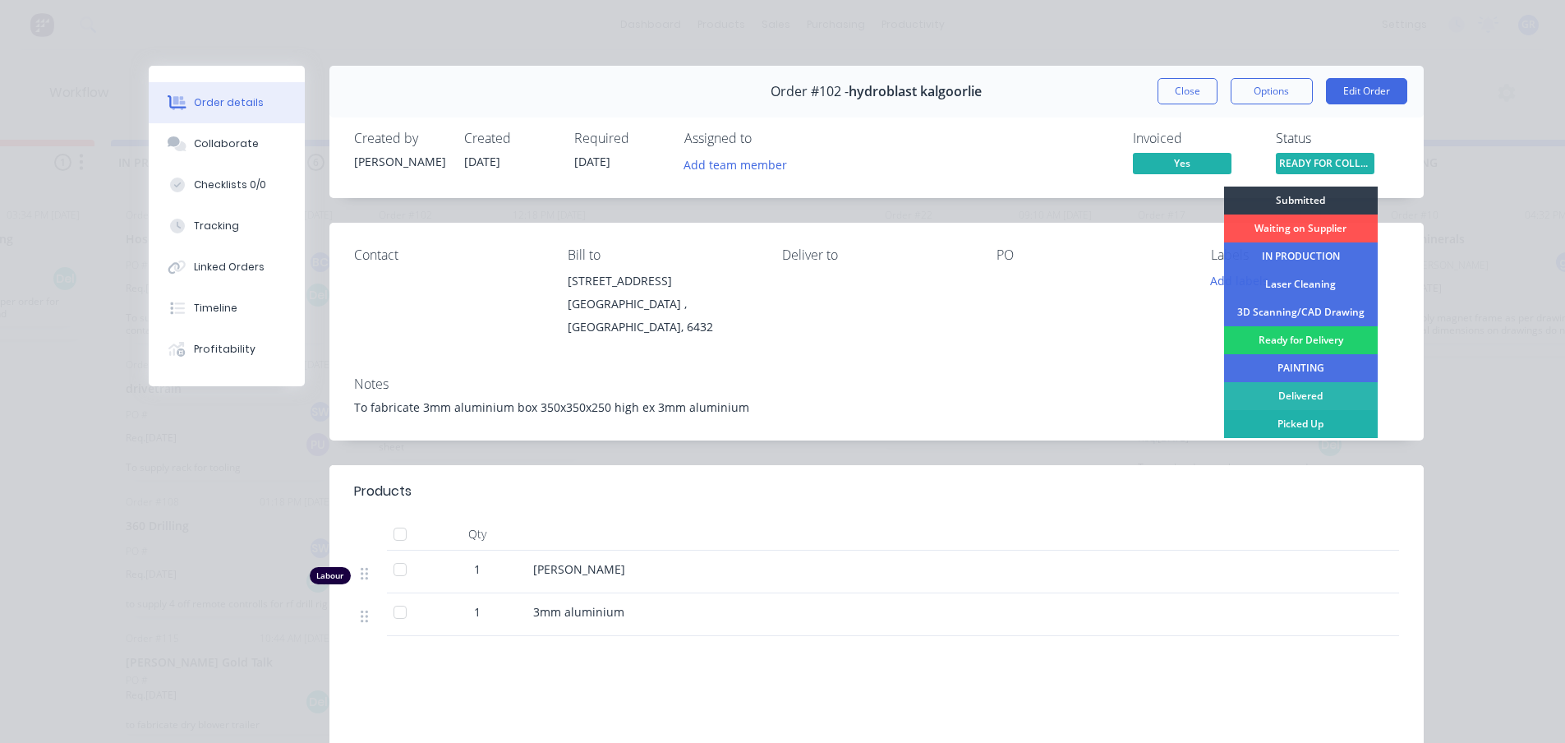
click at [1298, 423] on div "Picked Up" at bounding box center [1301, 424] width 154 height 28
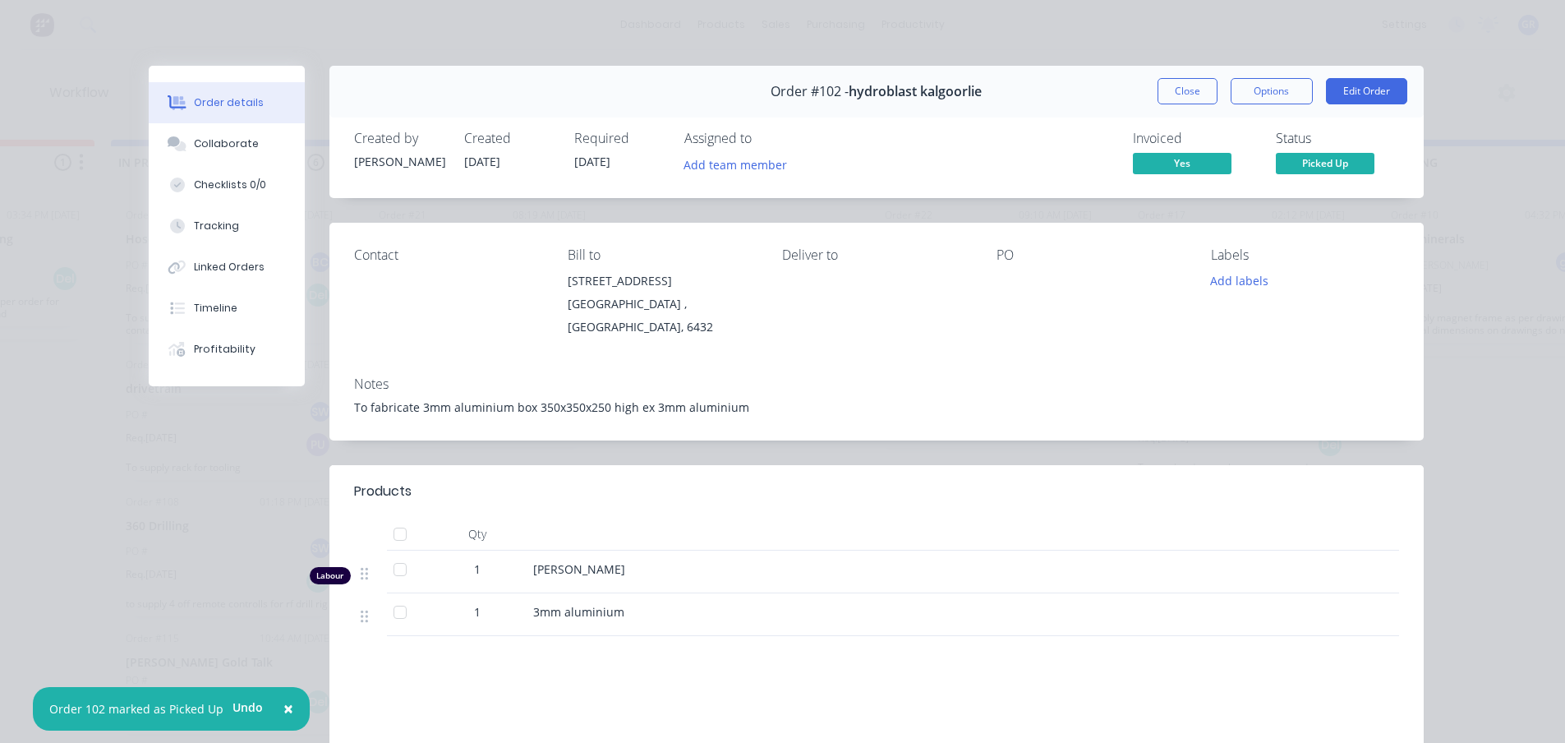
click at [1176, 89] on button "Close" at bounding box center [1187, 91] width 60 height 26
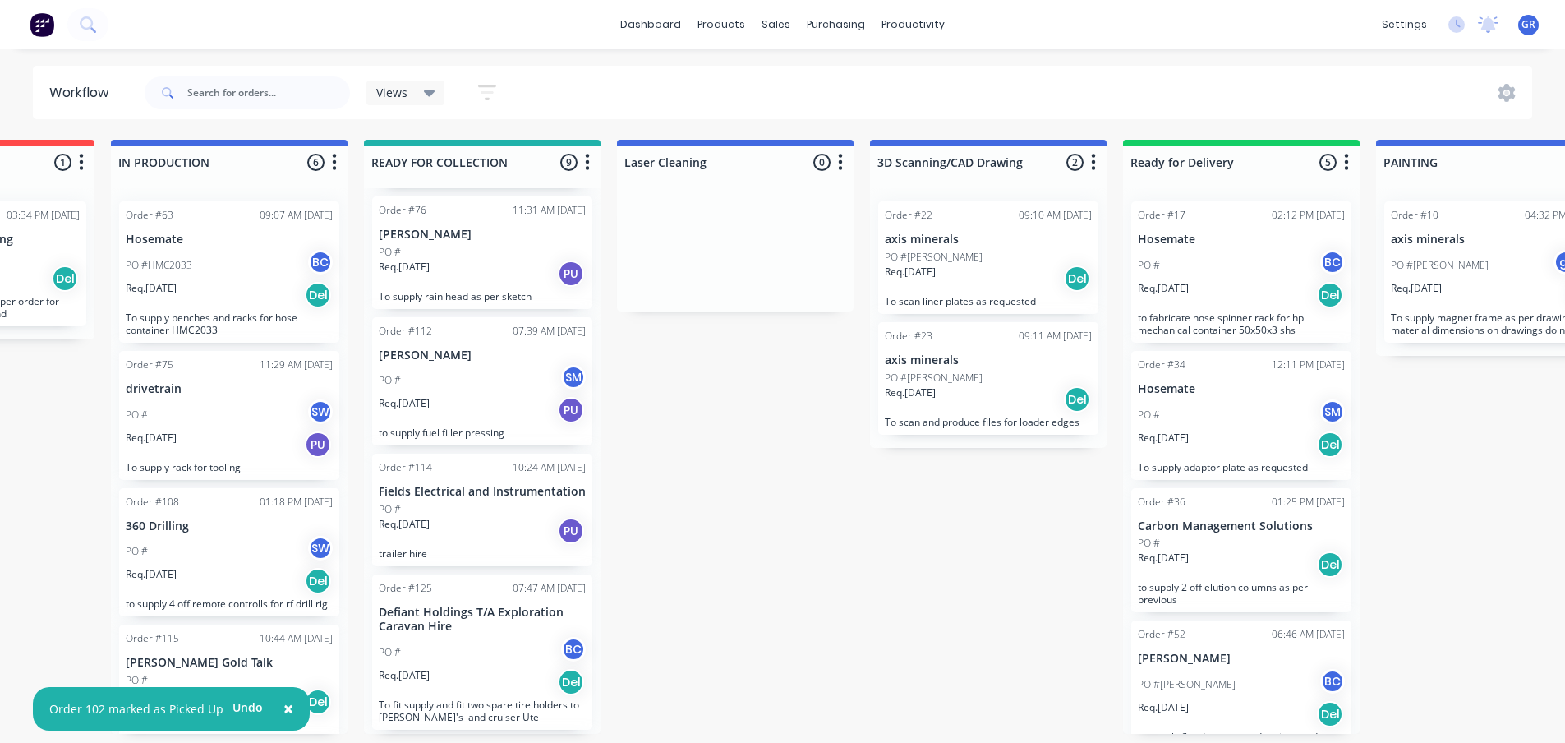
scroll to position [164, 0]
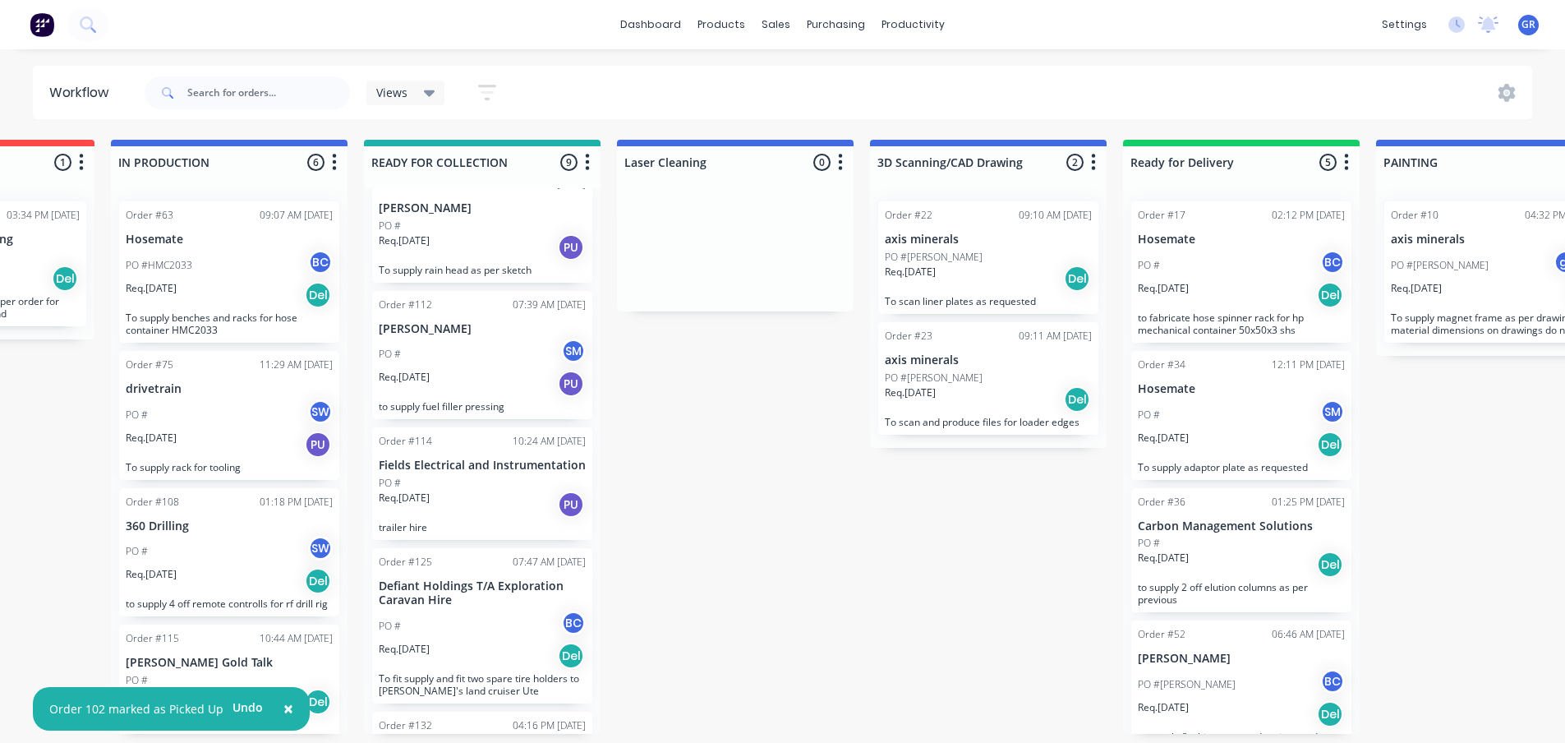
click at [513, 375] on div "Req. [DATE] PU" at bounding box center [482, 384] width 207 height 28
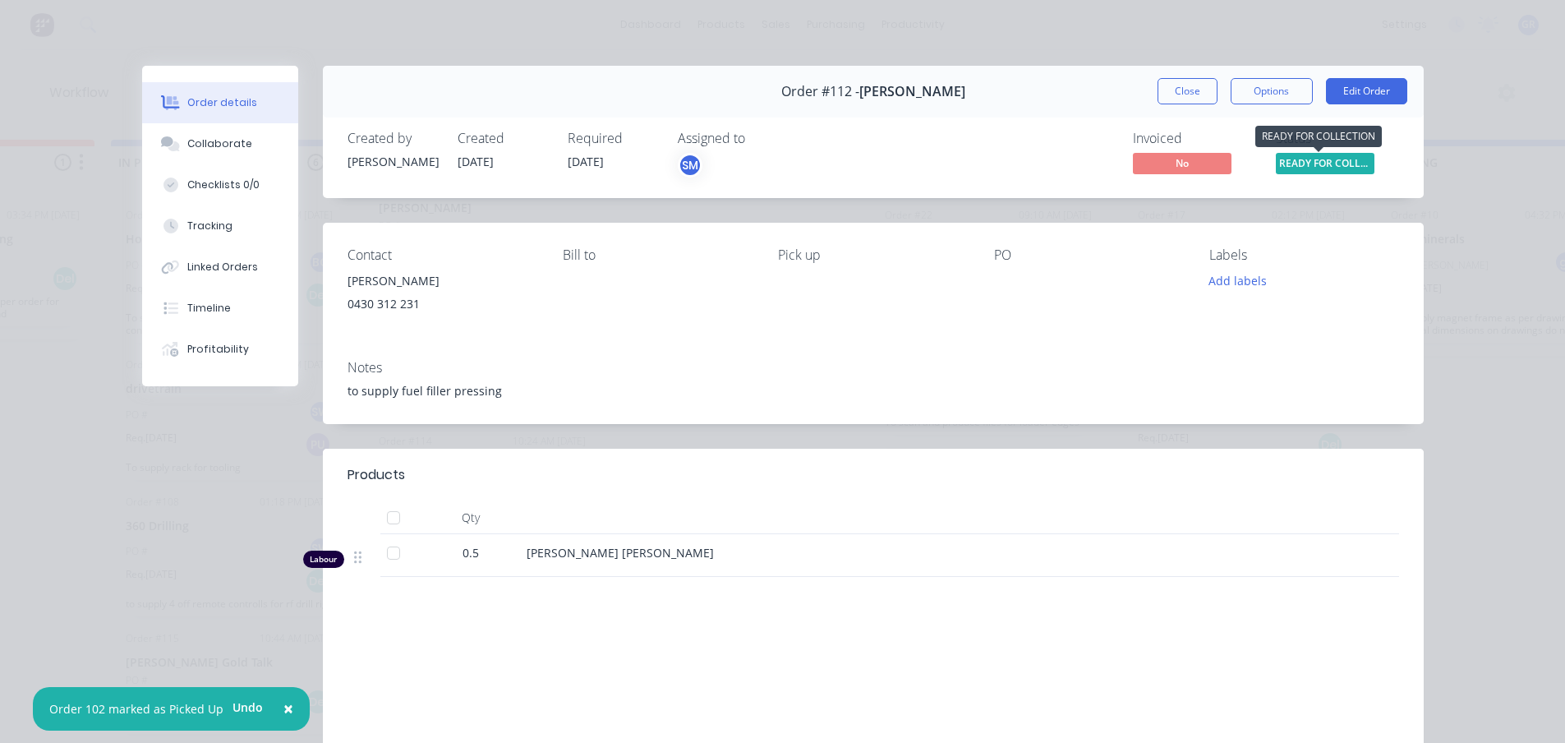
drag, startPoint x: 1333, startPoint y: 159, endPoint x: 1331, endPoint y: 180, distance: 20.7
click at [1334, 159] on span "READY FOR COLLE..." at bounding box center [1325, 163] width 99 height 21
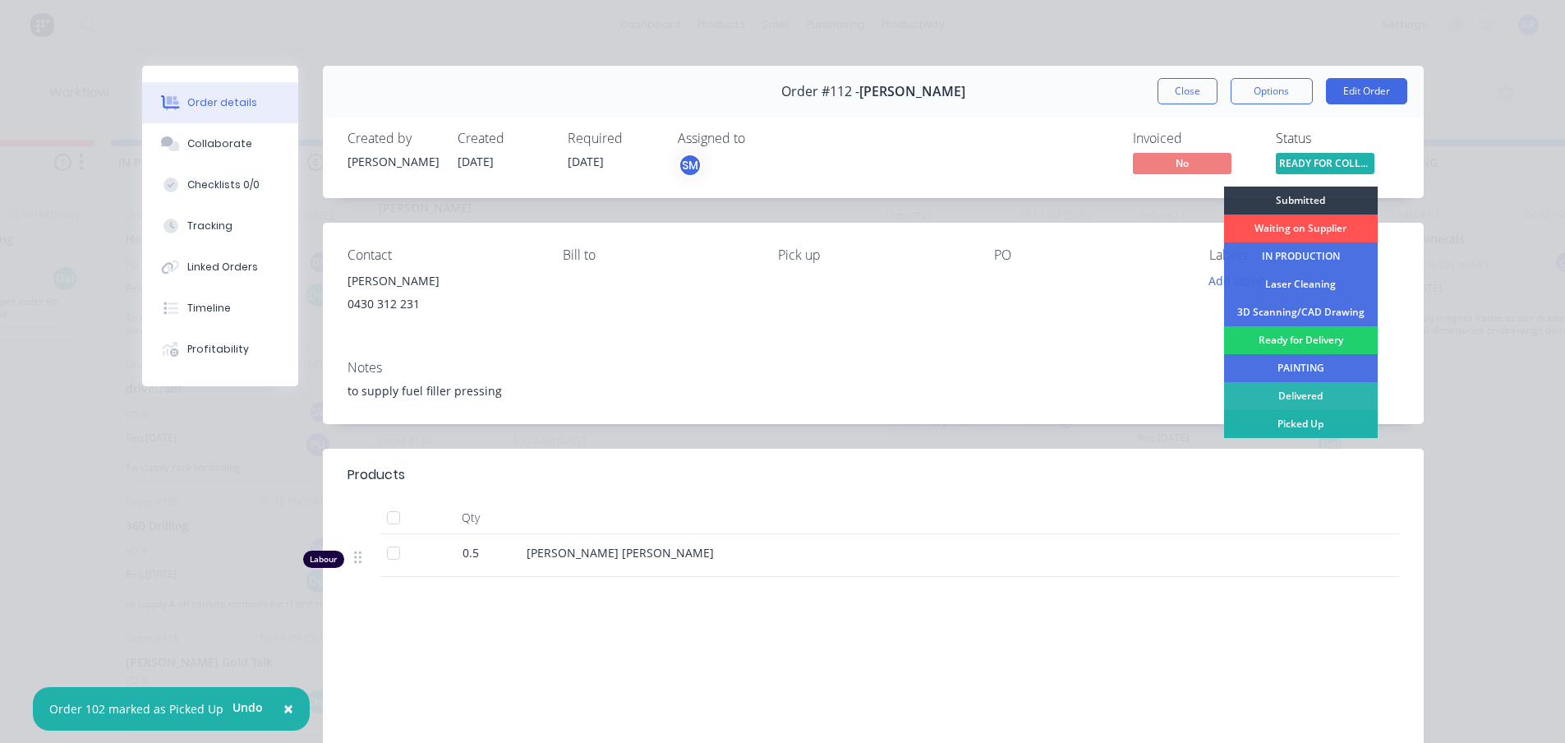
click at [1291, 421] on div "Picked Up" at bounding box center [1301, 424] width 154 height 28
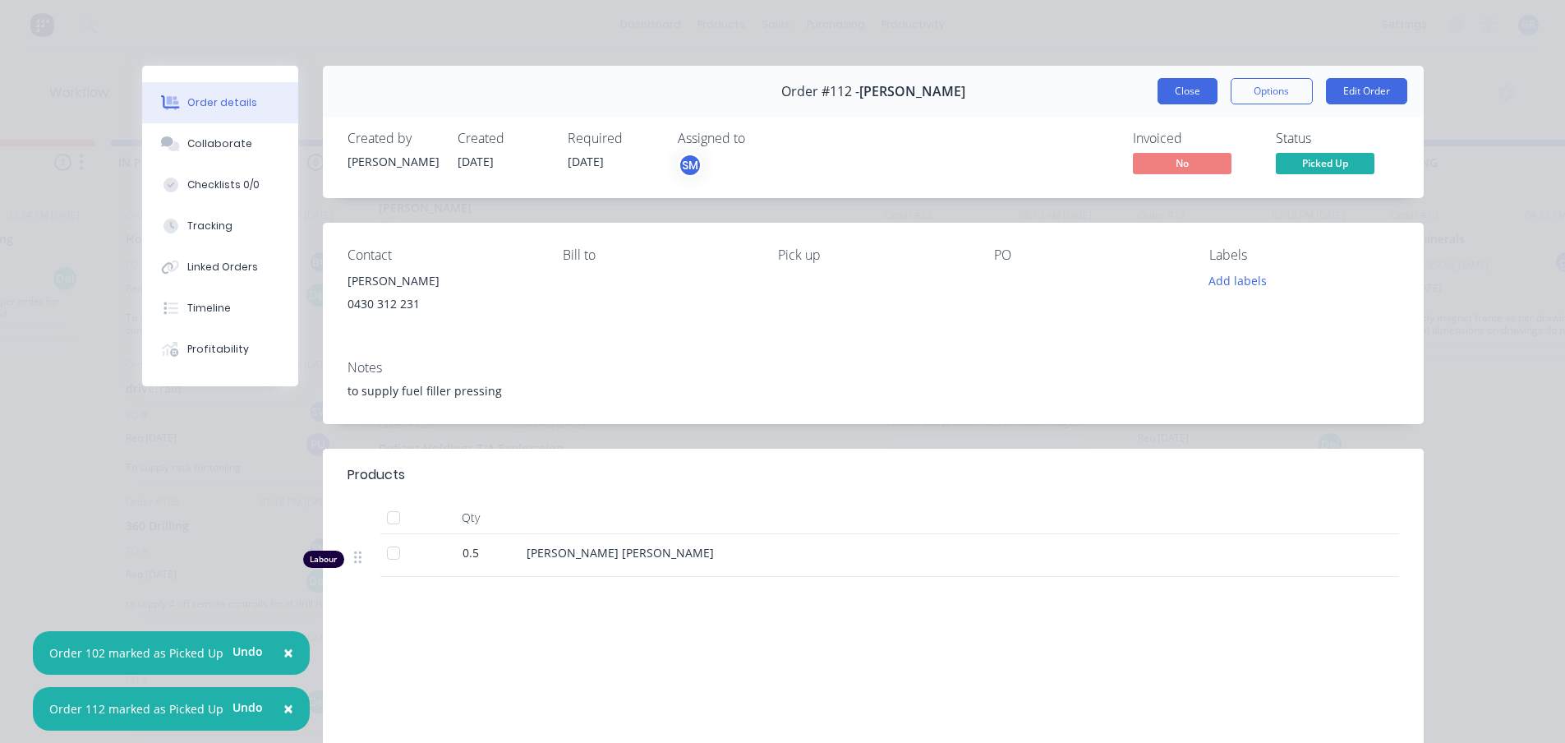
click at [1179, 85] on button "Close" at bounding box center [1187, 91] width 60 height 26
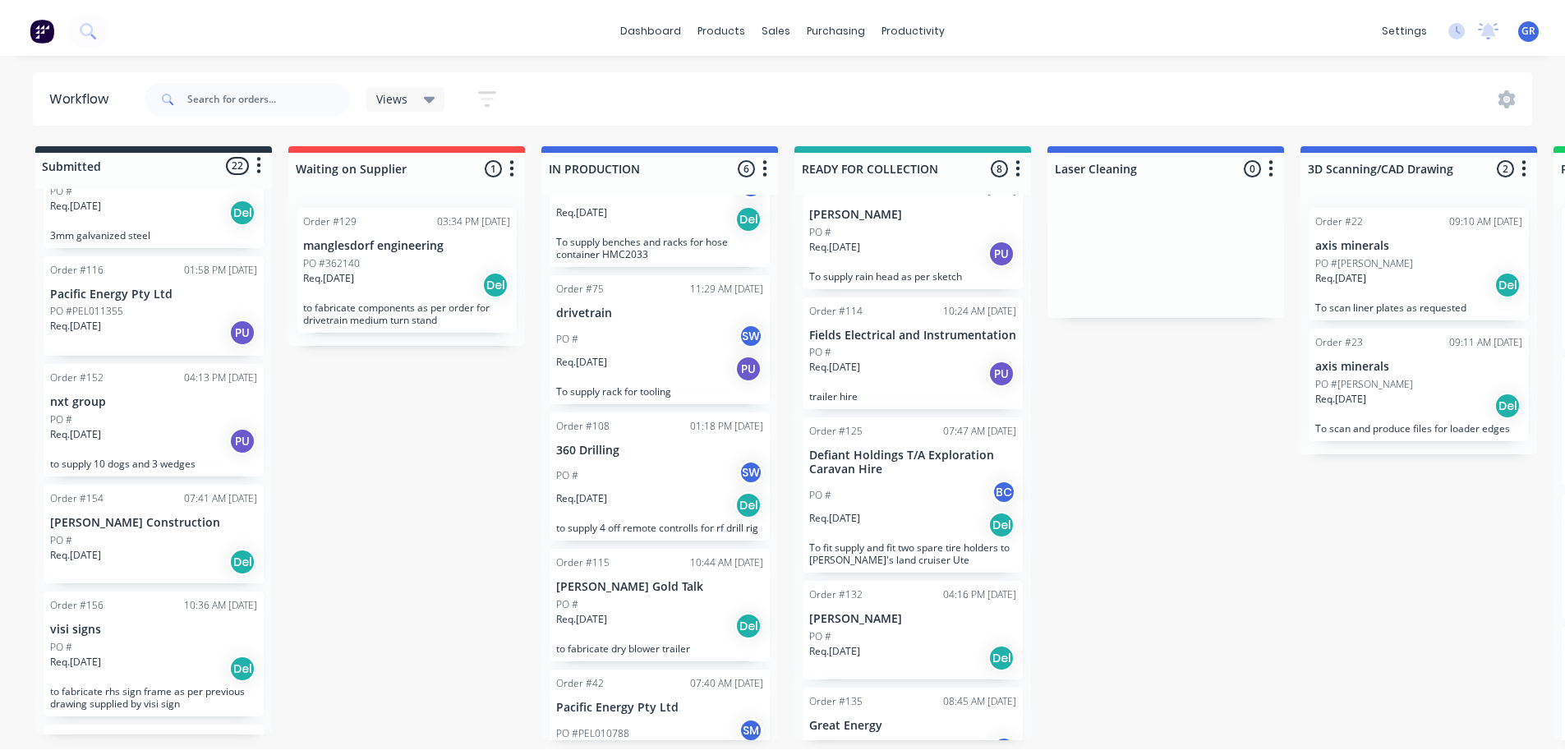
scroll to position [1804, 0]
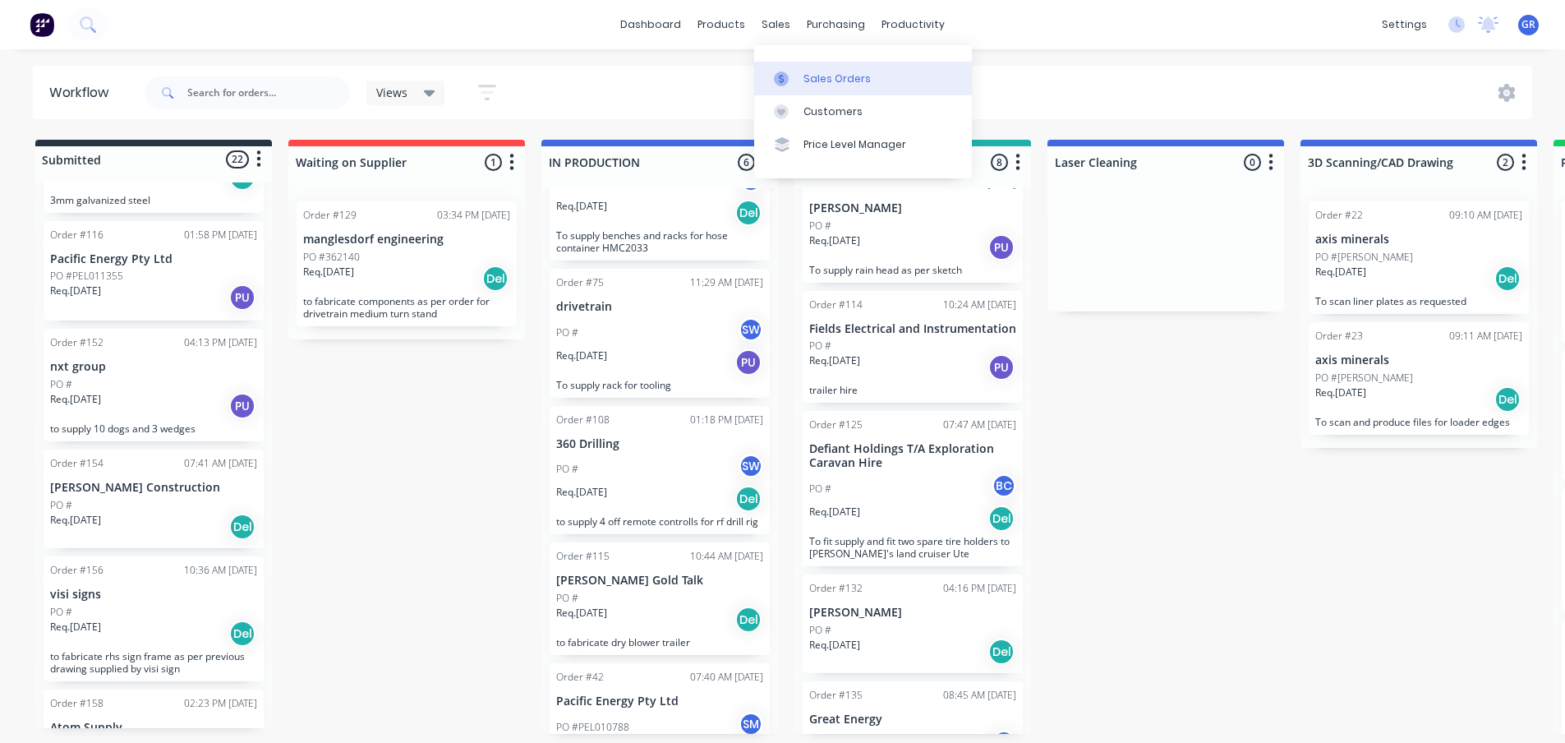
click at [803, 77] on div "Sales Orders" at bounding box center [836, 78] width 67 height 15
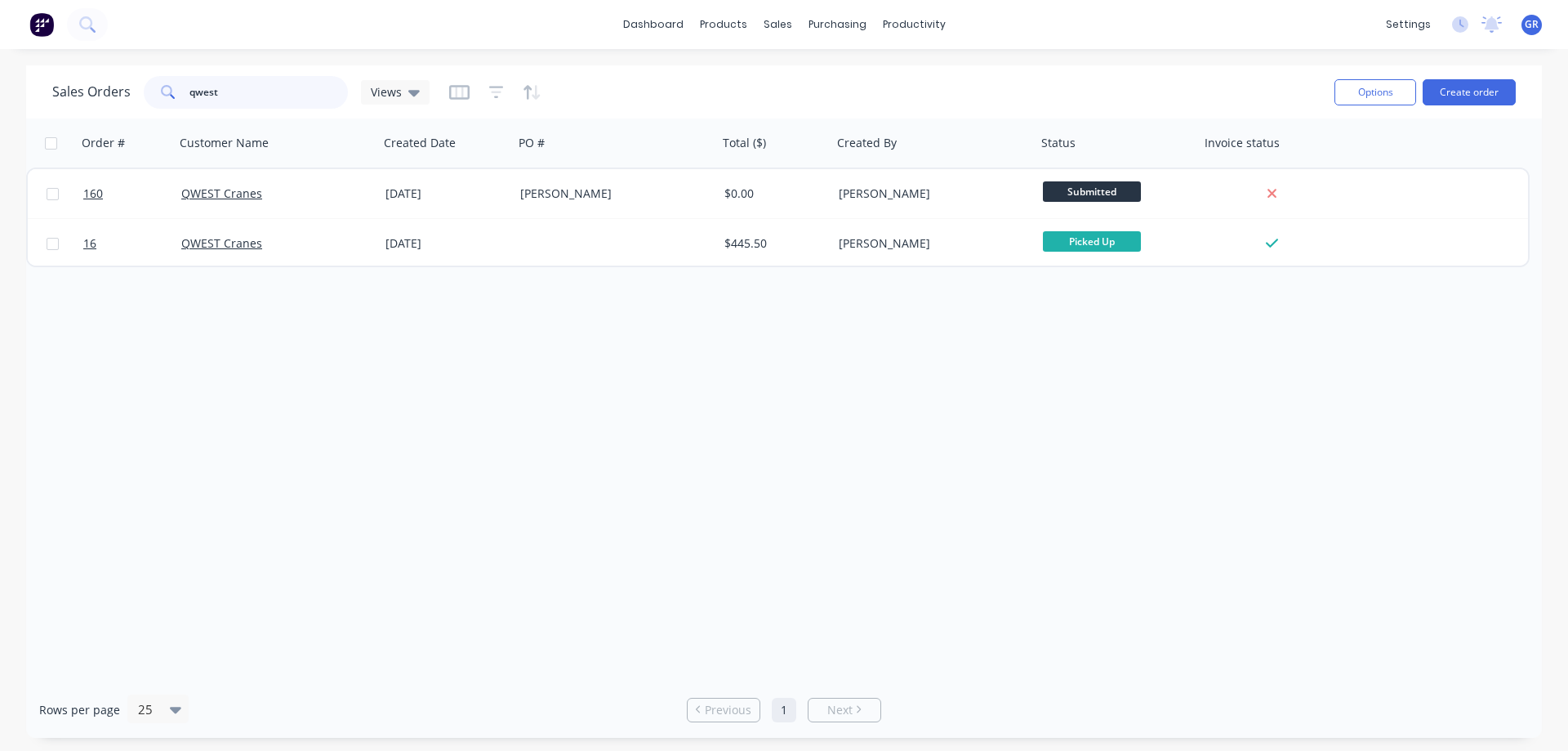
drag, startPoint x: 220, startPoint y: 84, endPoint x: 138, endPoint y: 94, distance: 82.6
click at [138, 94] on div "Sales Orders qwest Views" at bounding box center [241, 92] width 377 height 33
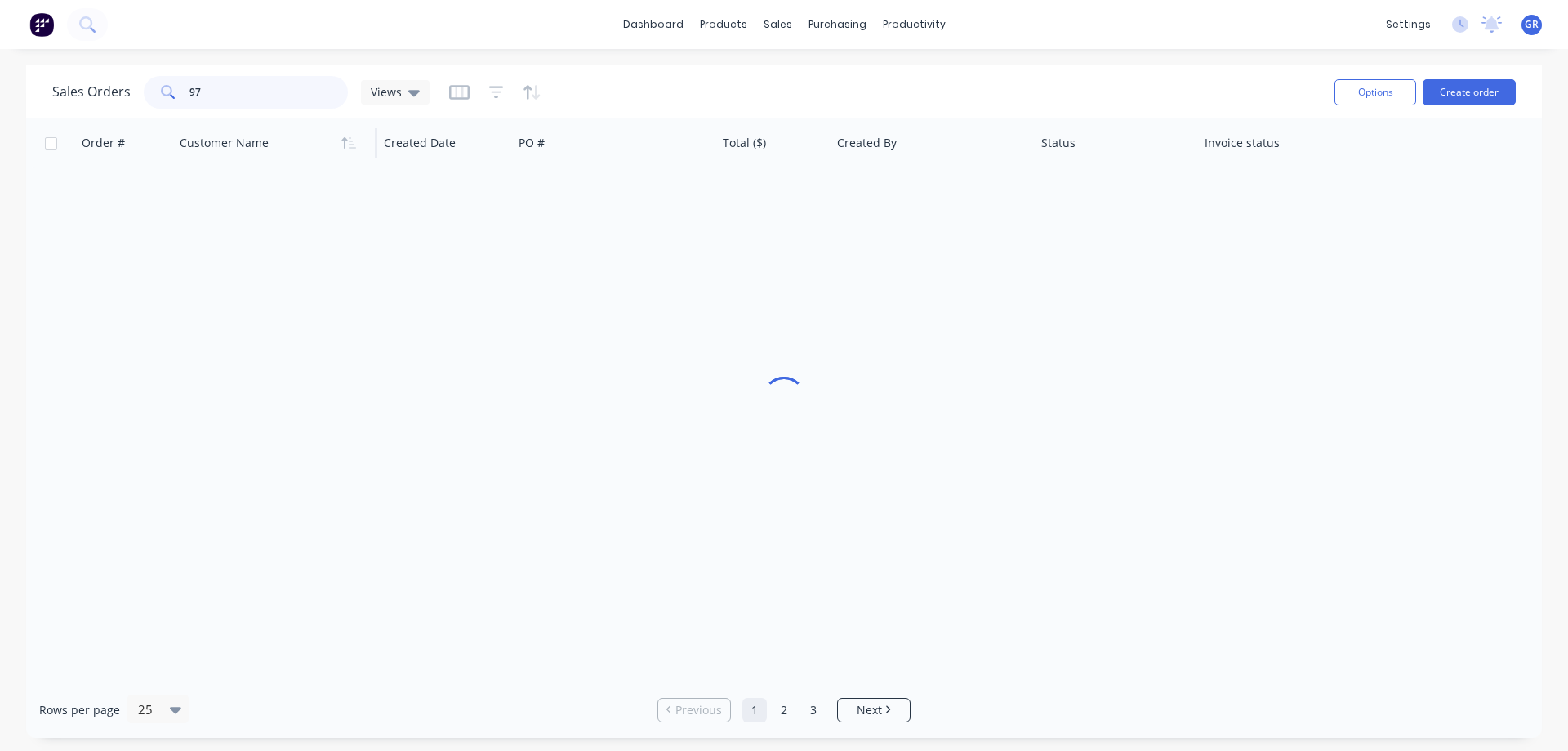
type input "97"
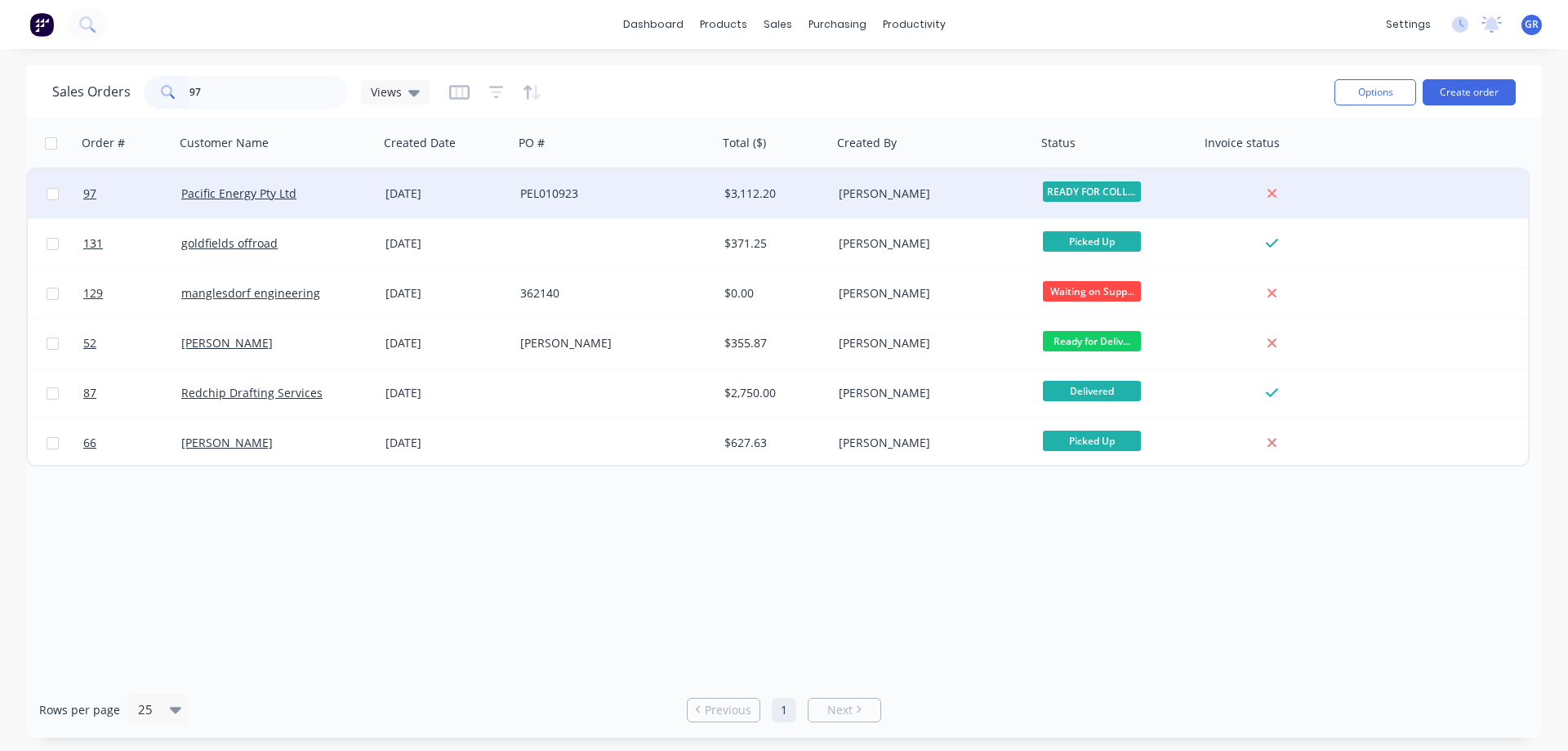
click at [642, 193] on div "PEL010923" at bounding box center [610, 193] width 181 height 16
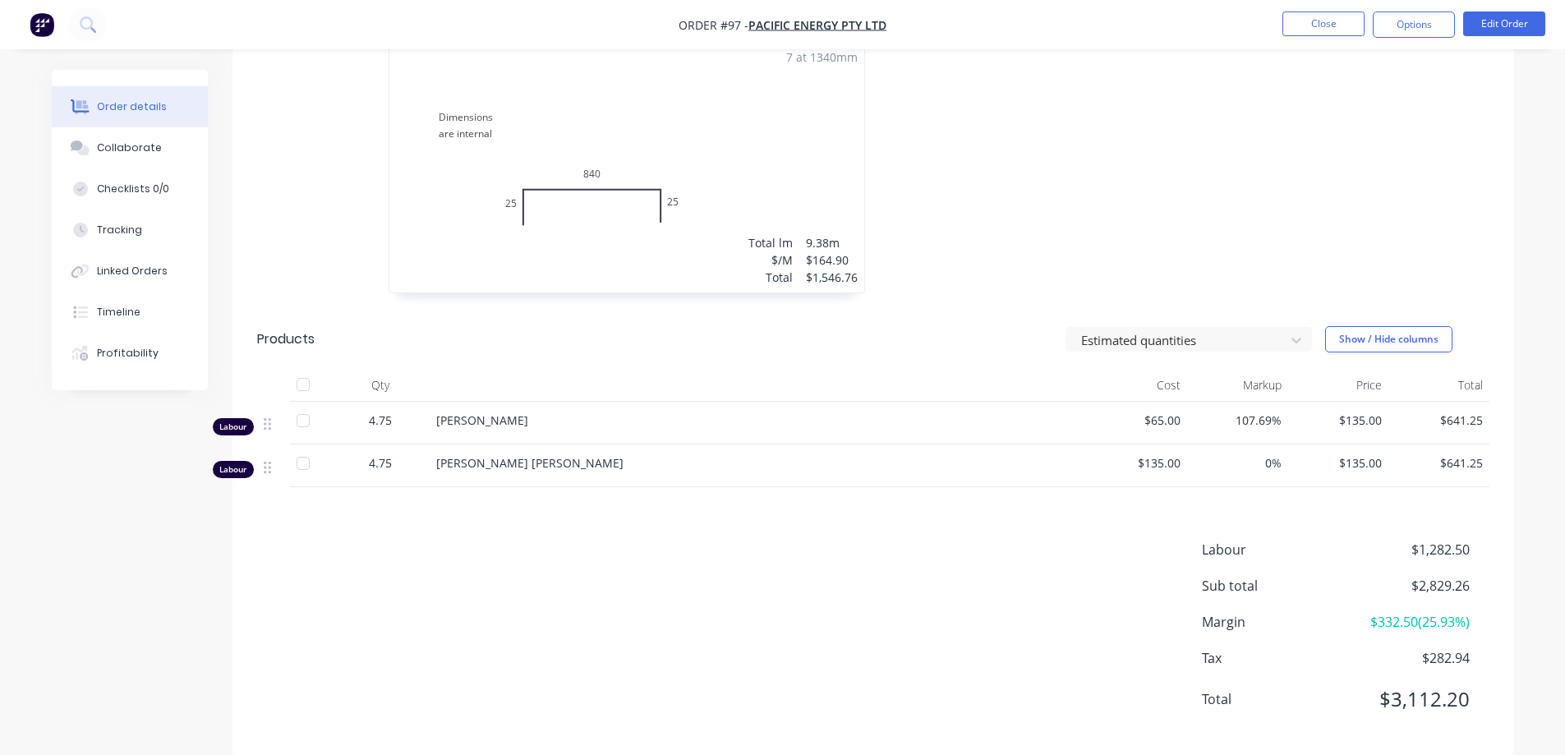
scroll to position [517, 0]
click at [142, 223] on button "Tracking" at bounding box center [130, 229] width 156 height 41
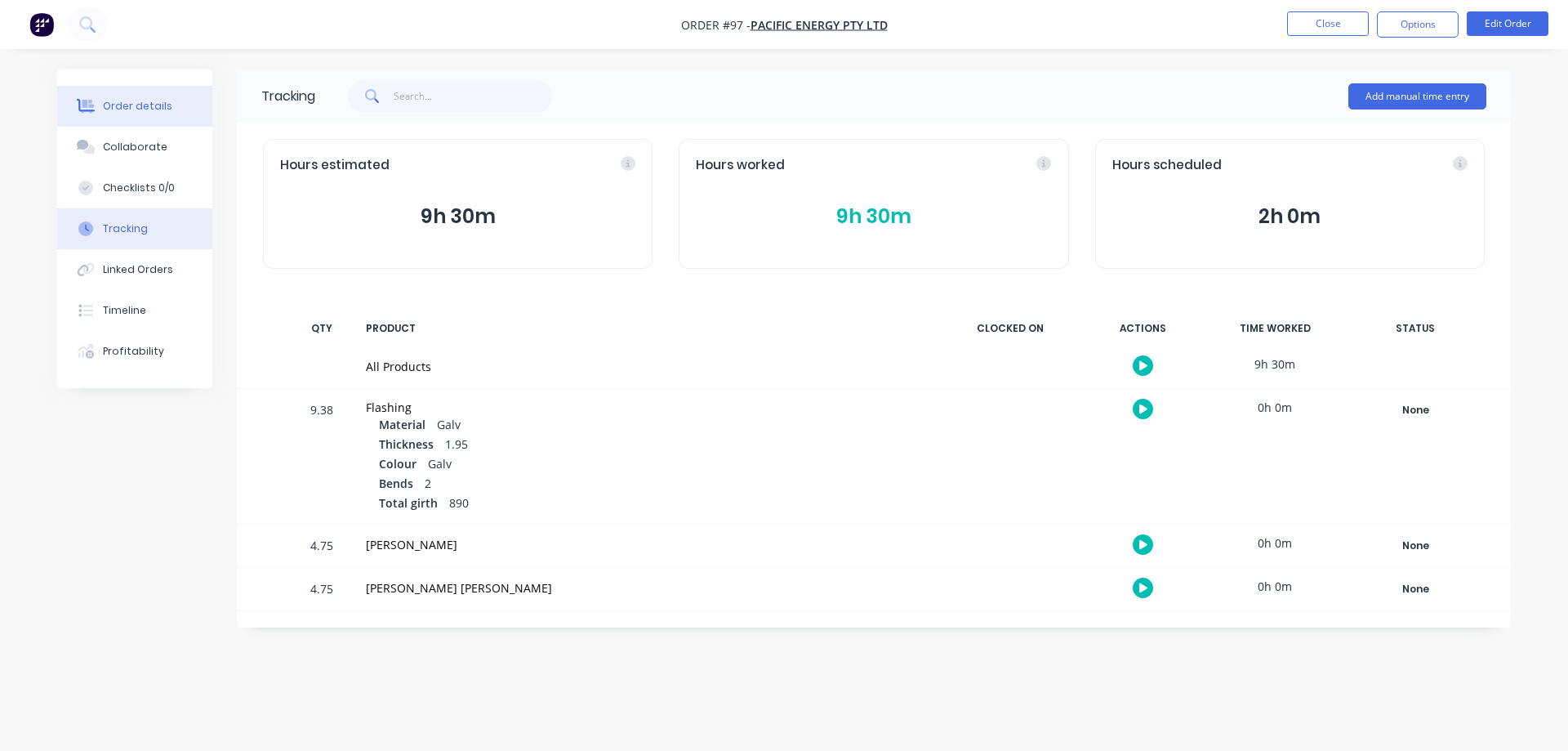
click at [143, 101] on div "Order details" at bounding box center [137, 105] width 70 height 15
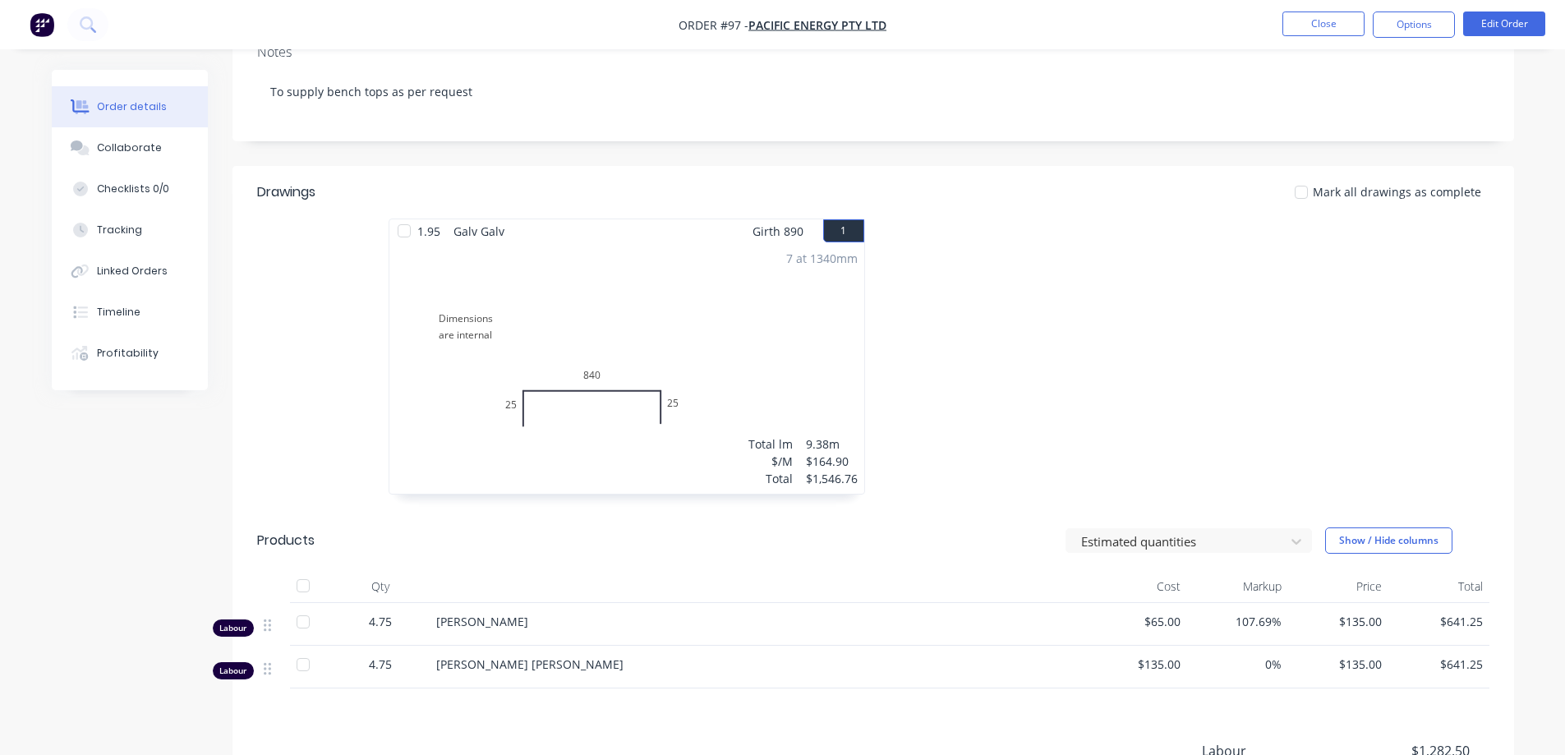
scroll to position [352, 0]
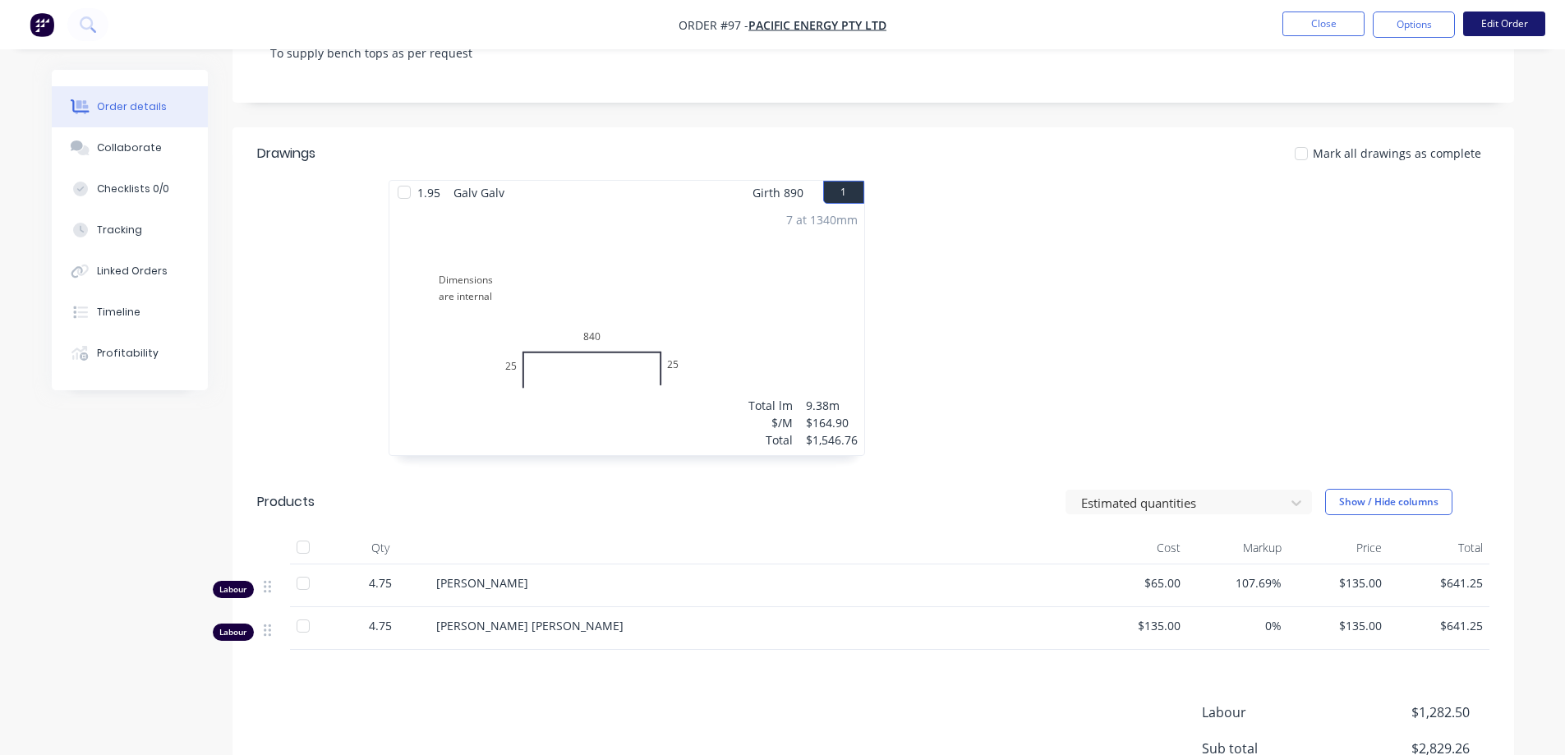
click at [1475, 18] on button "Edit Order" at bounding box center [1504, 23] width 82 height 25
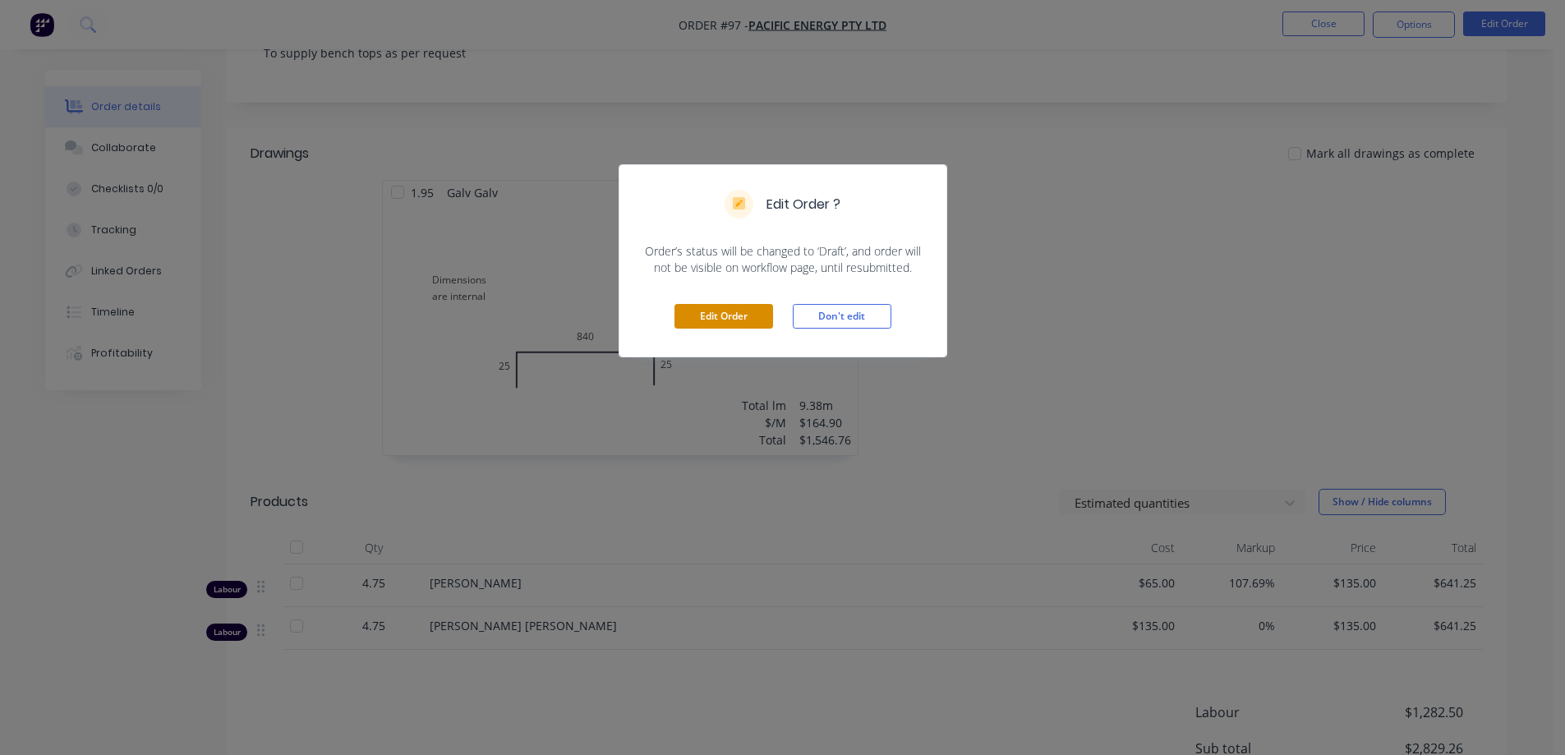
click at [712, 312] on button "Edit Order" at bounding box center [723, 316] width 99 height 25
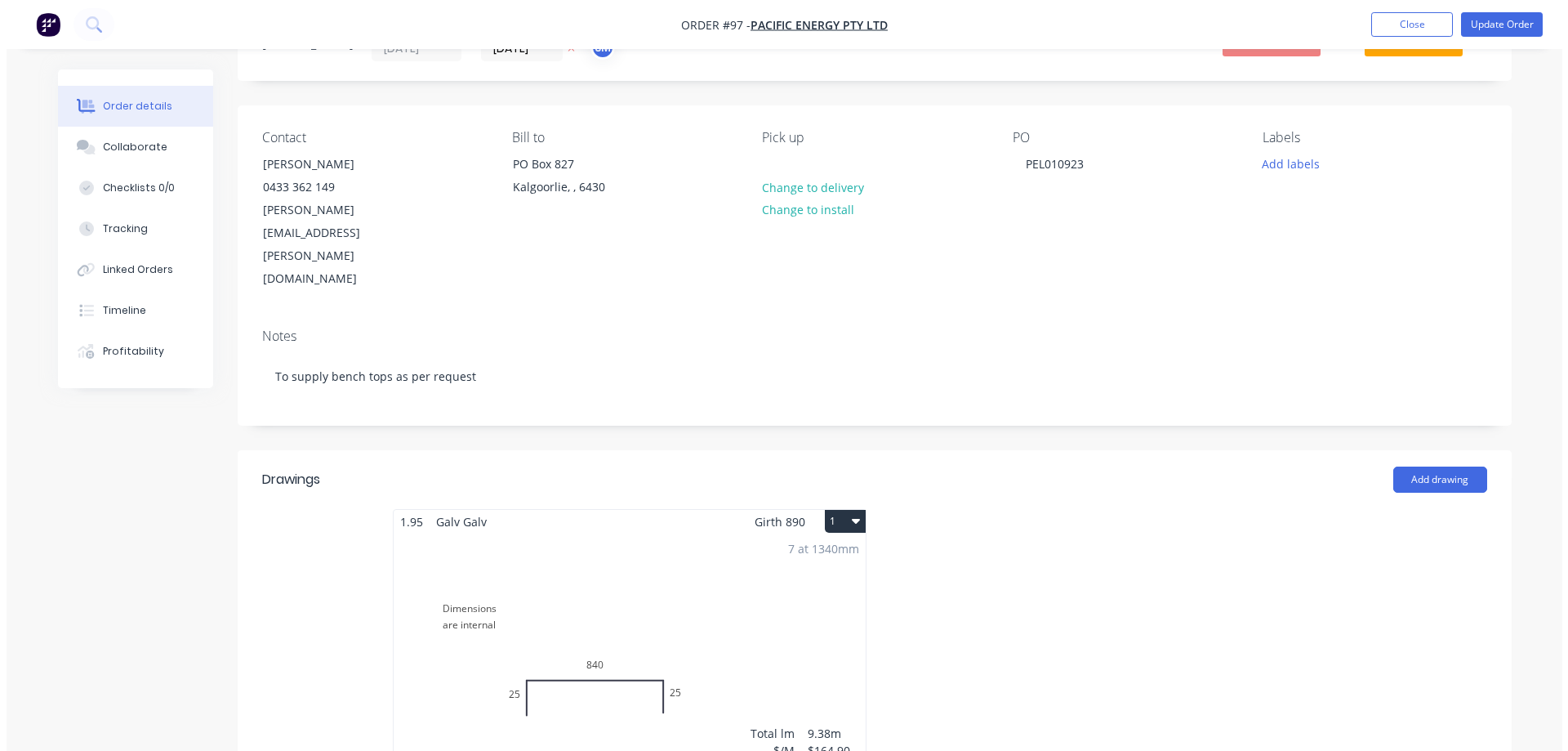
scroll to position [0, 0]
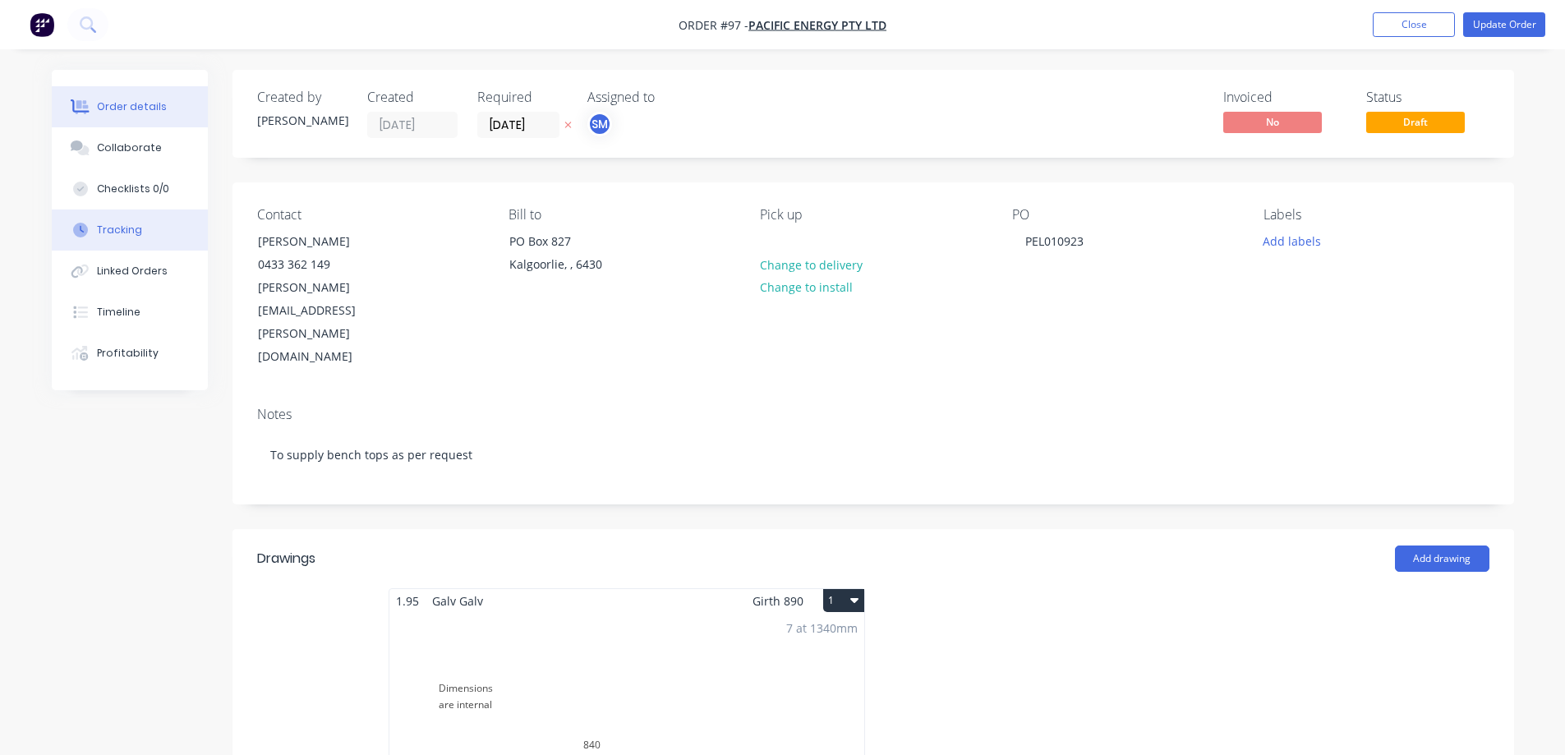
click at [115, 230] on div "Tracking" at bounding box center [119, 230] width 45 height 15
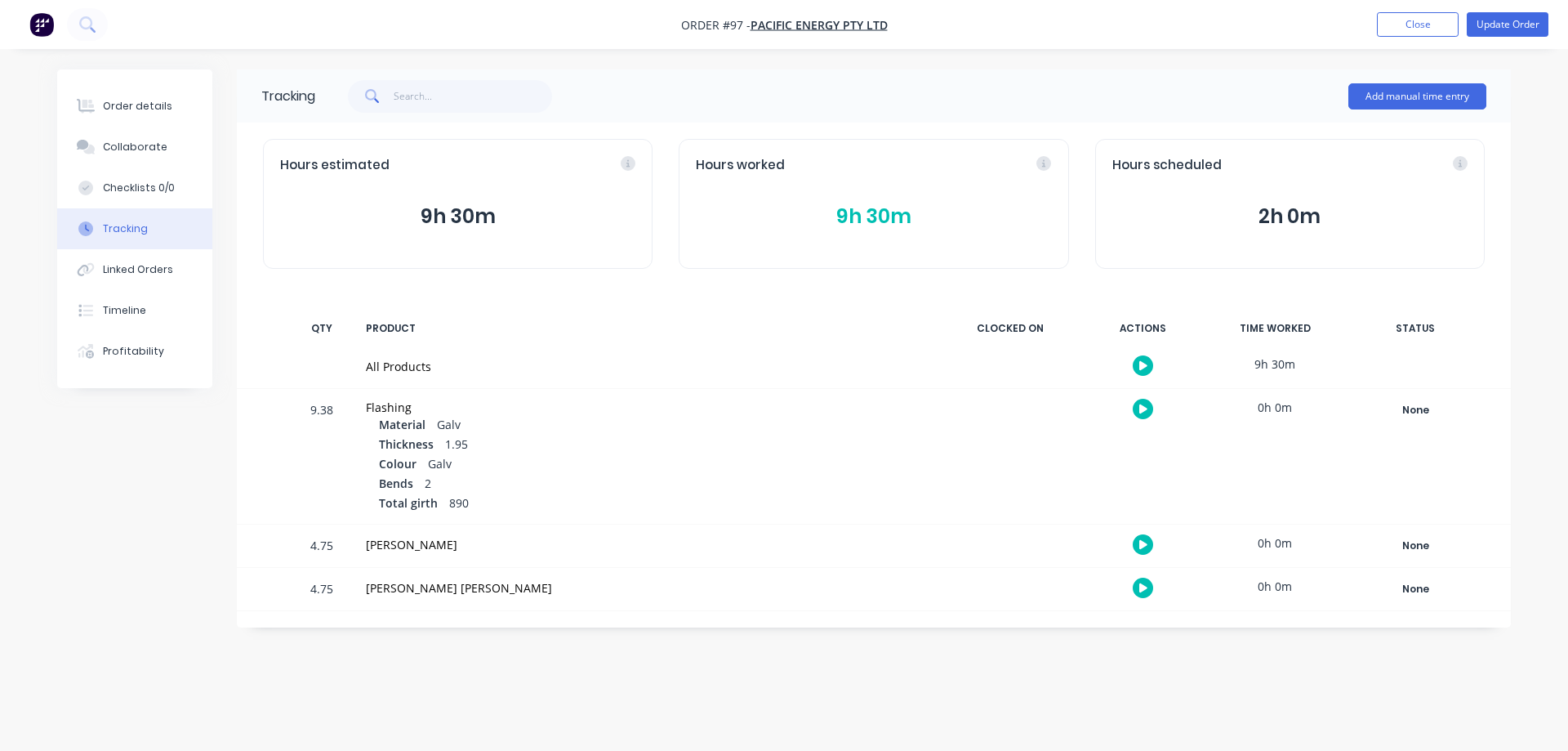
click at [878, 213] on button "9h 30m" at bounding box center [873, 216] width 355 height 31
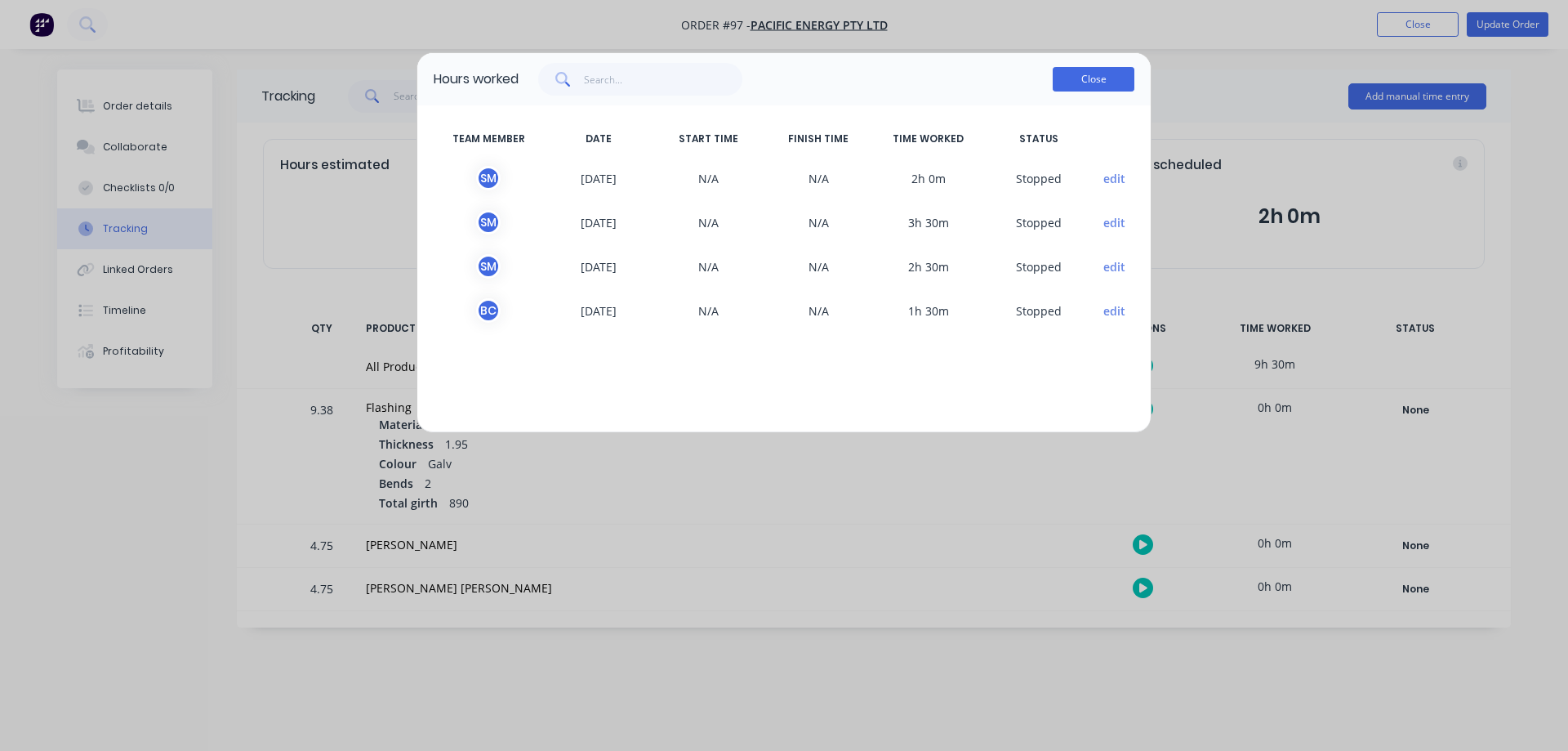
click at [1107, 81] on button "Close" at bounding box center [1094, 79] width 82 height 25
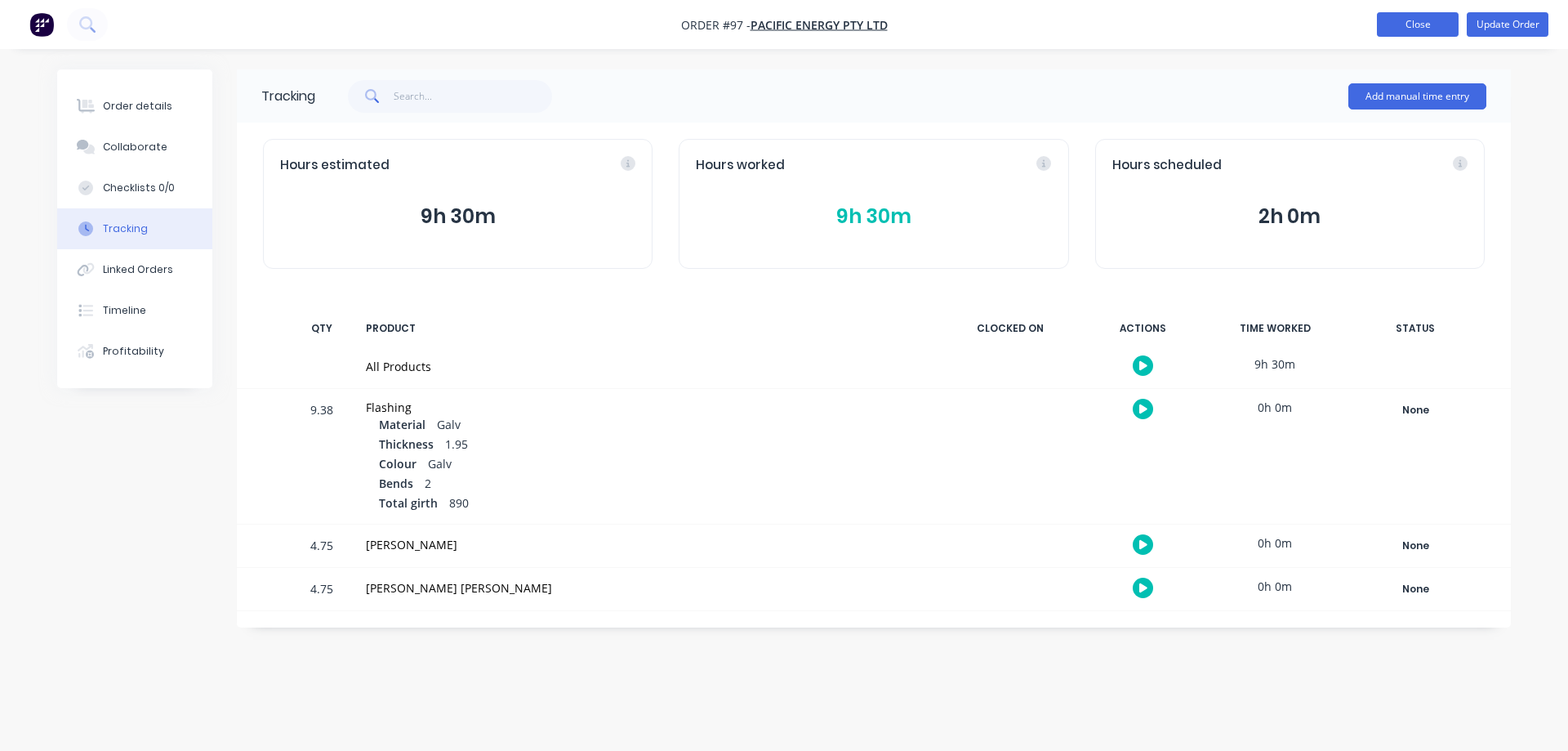
click at [1398, 21] on button "Close" at bounding box center [1418, 24] width 82 height 25
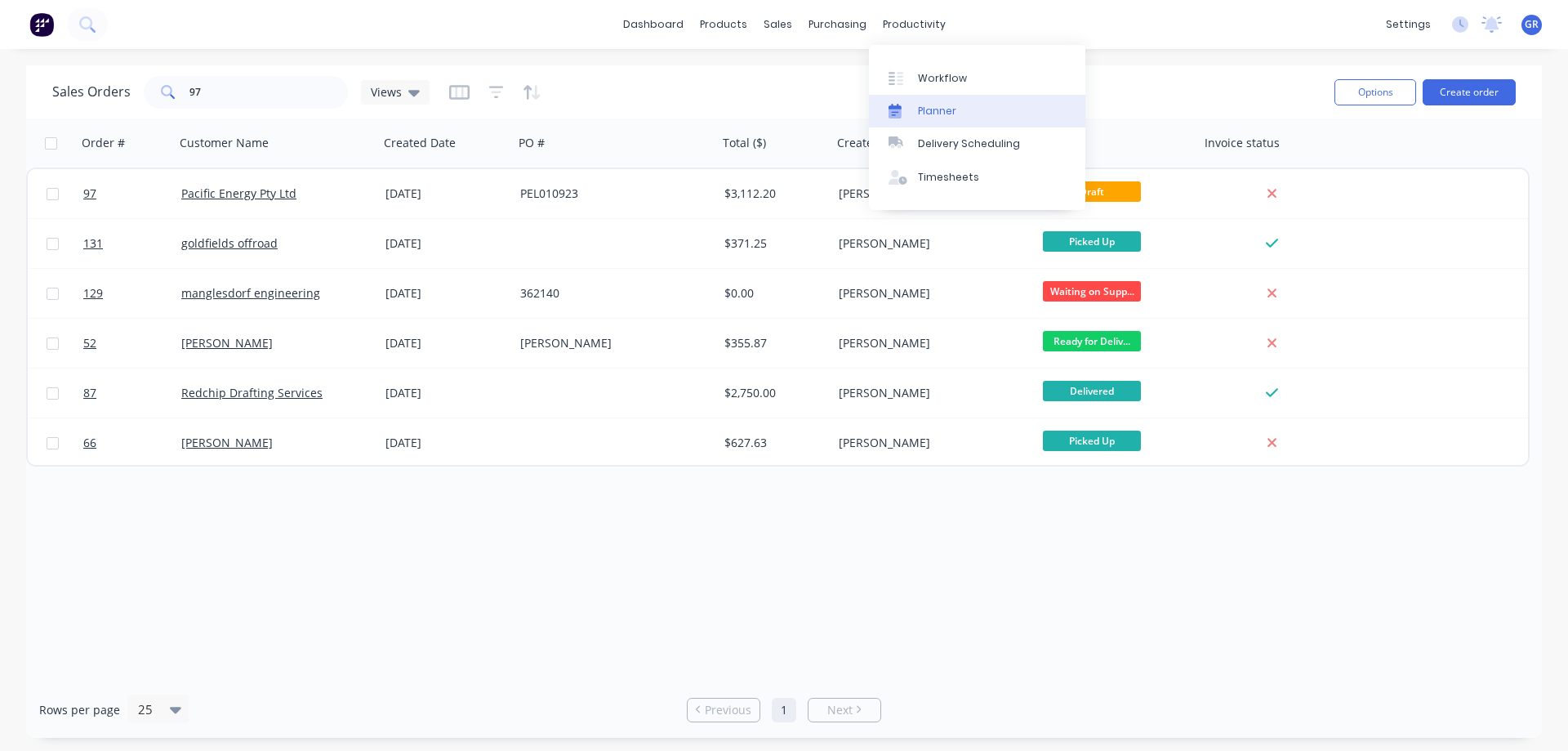
click at [945, 112] on div "Planner" at bounding box center [937, 110] width 39 height 15
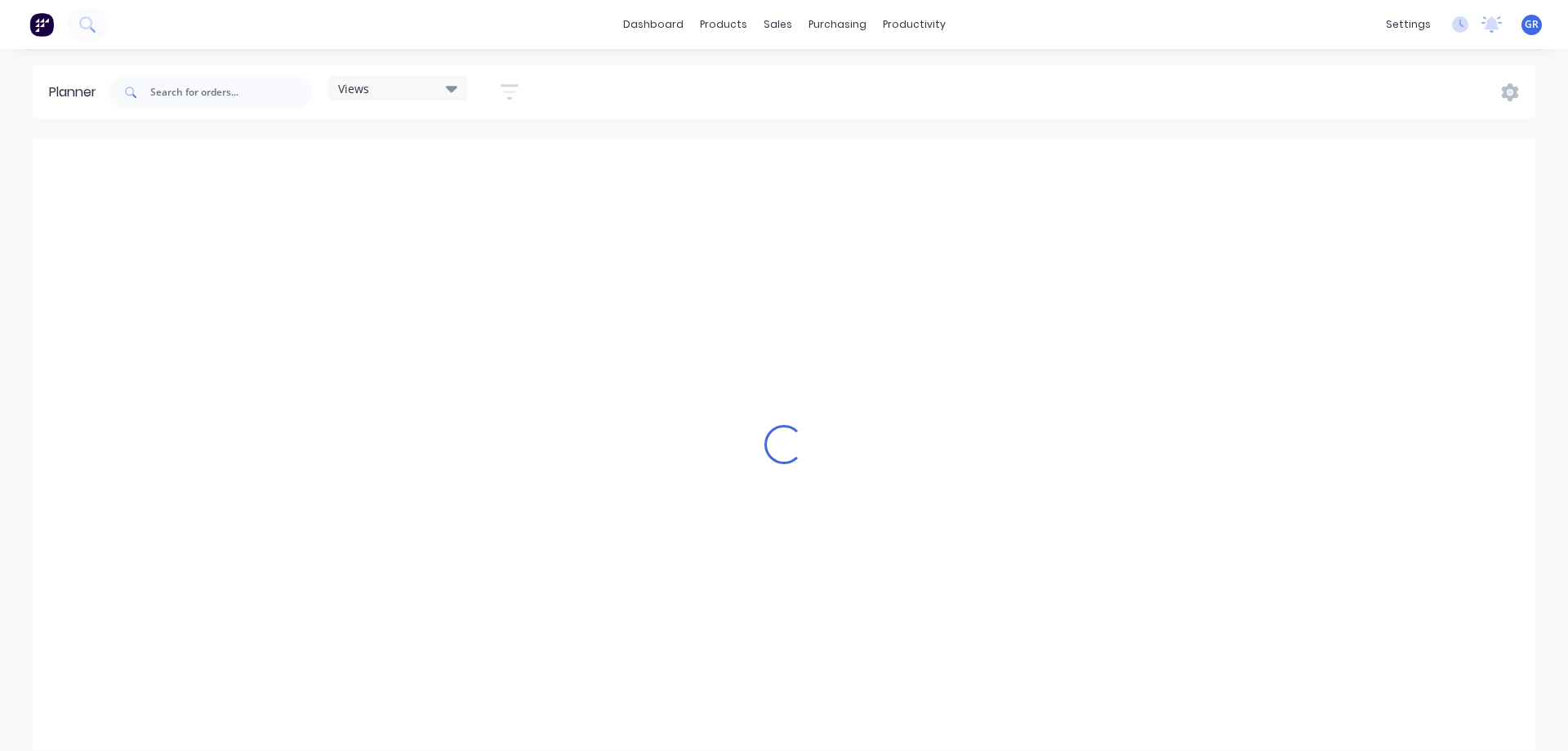
scroll to position [0, 1830]
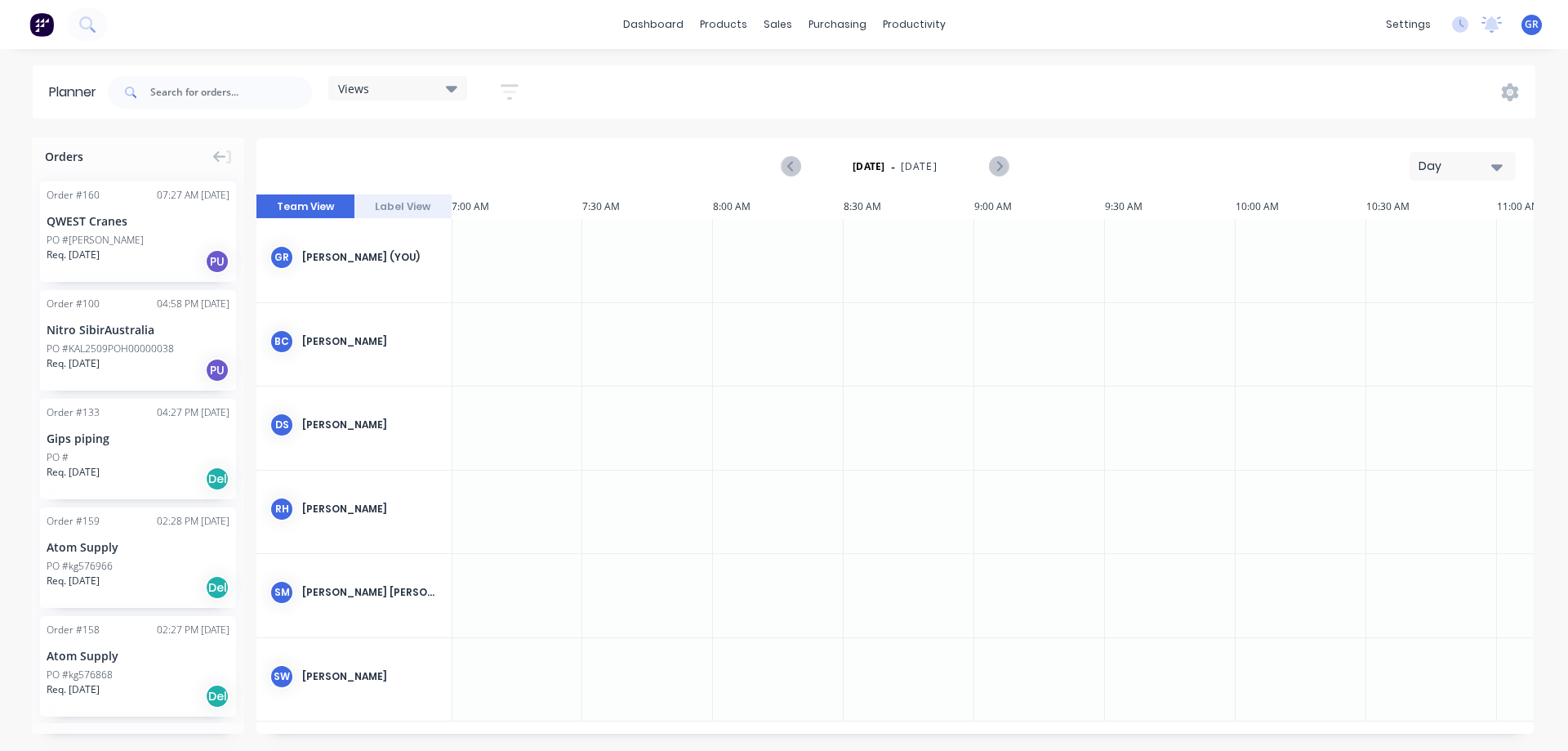
click at [434, 85] on div "Views" at bounding box center [398, 88] width 119 height 15
click at [831, 111] on div "Views Save new view None (Default) edit Show/Hide users Show/Hide orders Filter…" at bounding box center [819, 92] width 1431 height 49
click at [1499, 167] on icon "button" at bounding box center [1496, 167] width 11 height 7
click at [1424, 273] on div "Month" at bounding box center [1433, 275] width 162 height 33
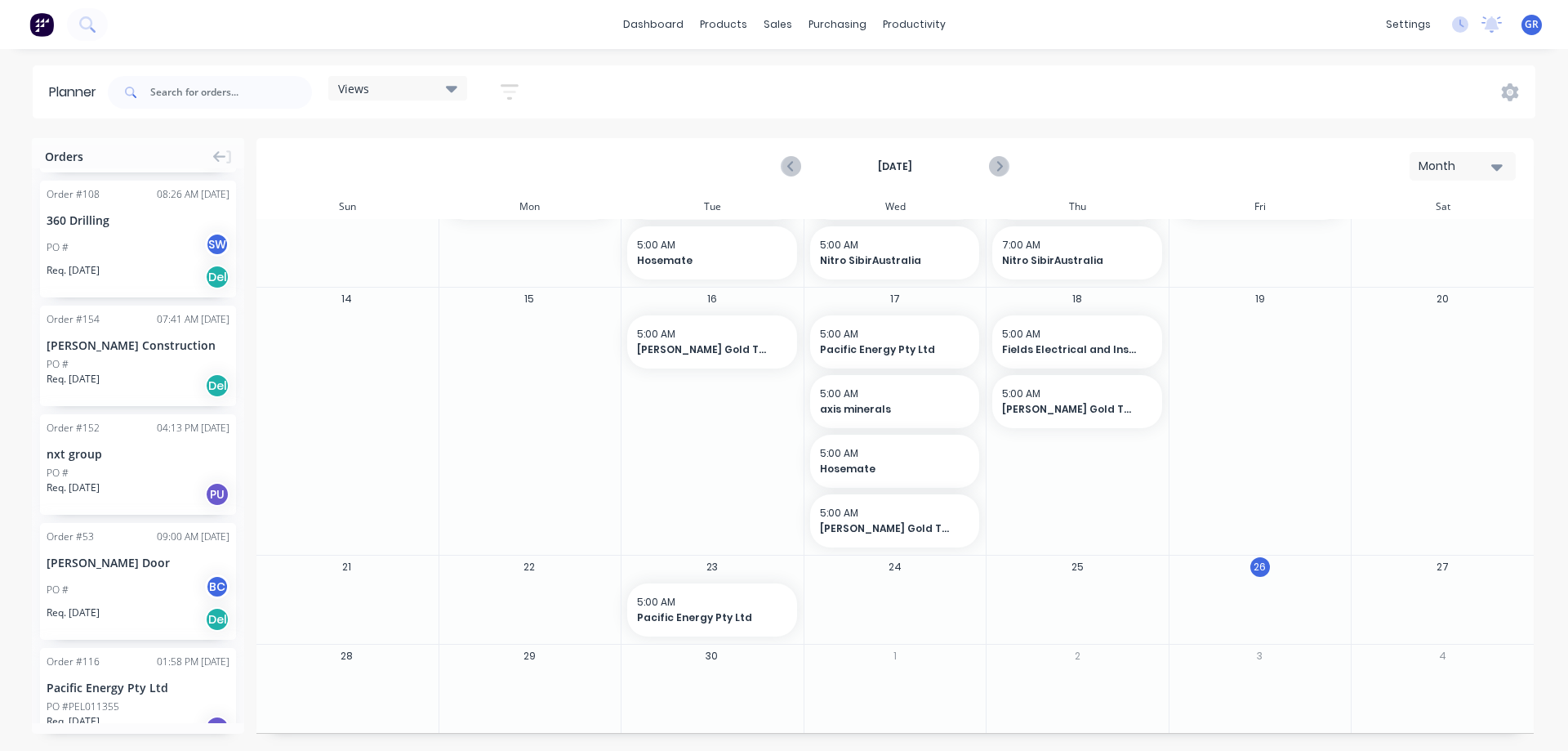
scroll to position [1062, 0]
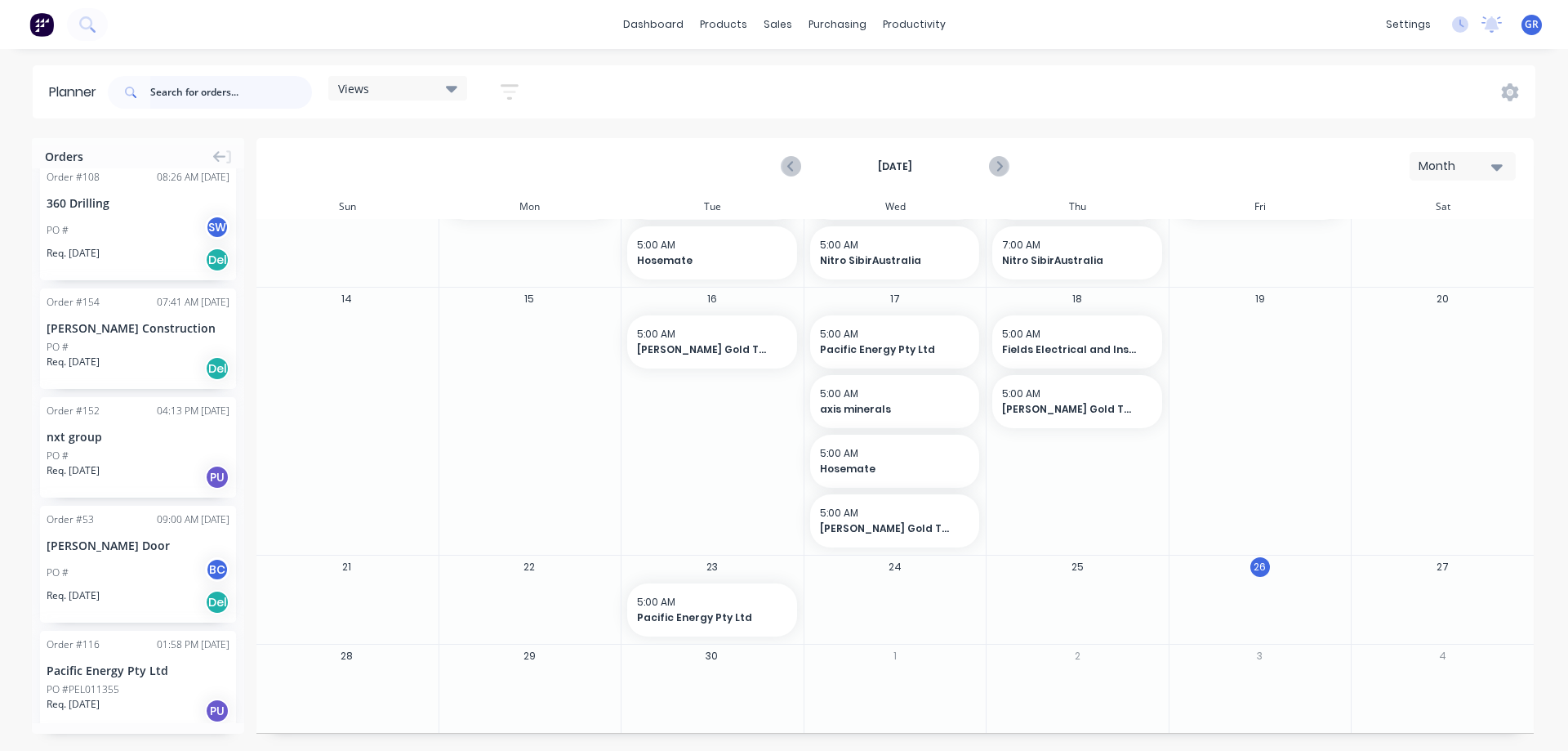
click at [218, 87] on input "text" at bounding box center [231, 92] width 162 height 33
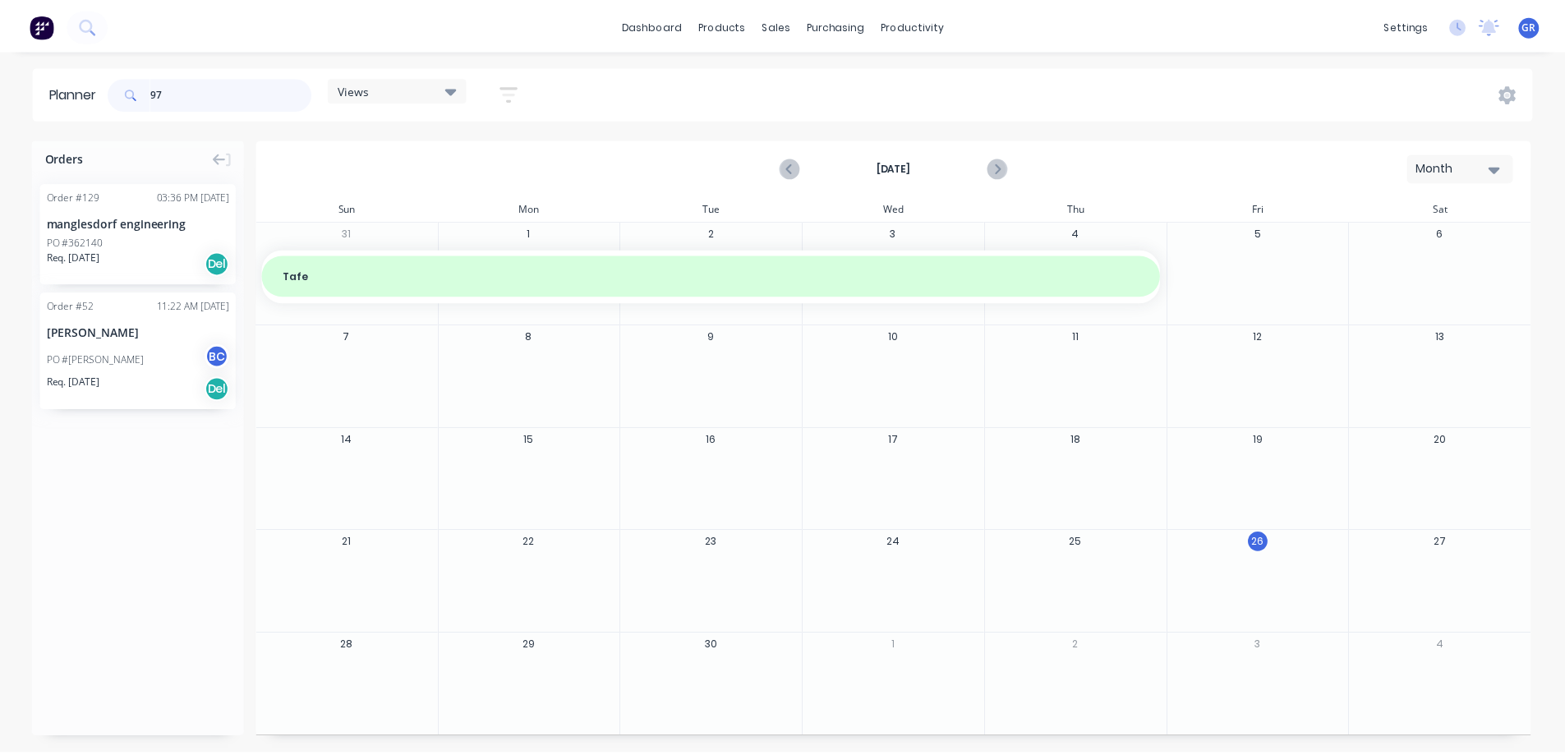
scroll to position [0, 0]
drag, startPoint x: 176, startPoint y: 92, endPoint x: 84, endPoint y: 94, distance: 92.0
click at [84, 94] on header "Planner 97 Views Save new view None (Default) edit Show/Hide users Show/Hide or…" at bounding box center [788, 92] width 1511 height 53
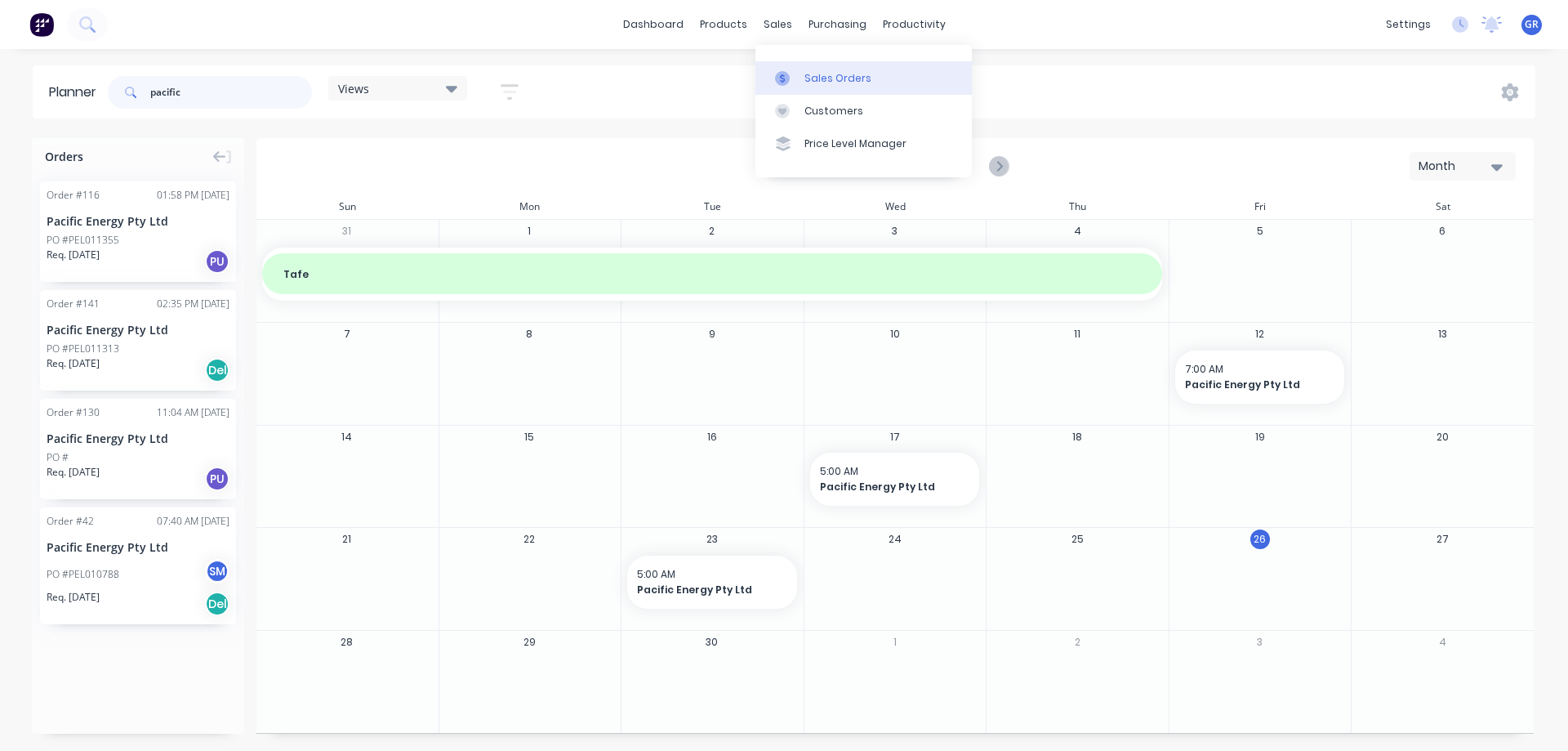
type input "pacific"
click at [804, 69] on link "Sales Orders" at bounding box center [864, 78] width 217 height 33
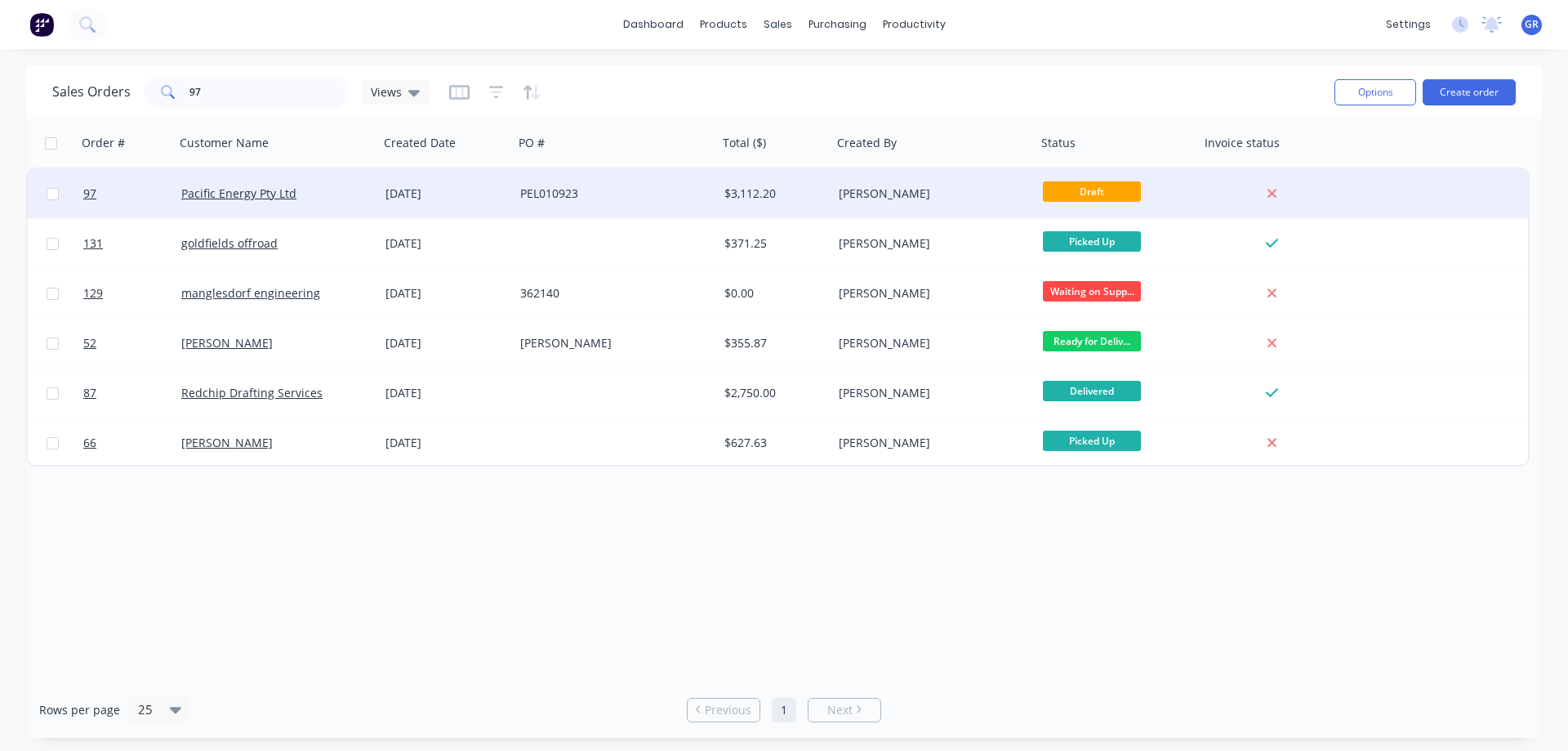
click at [327, 185] on div "Pacific Energy Pty Ltd" at bounding box center [271, 193] width 181 height 16
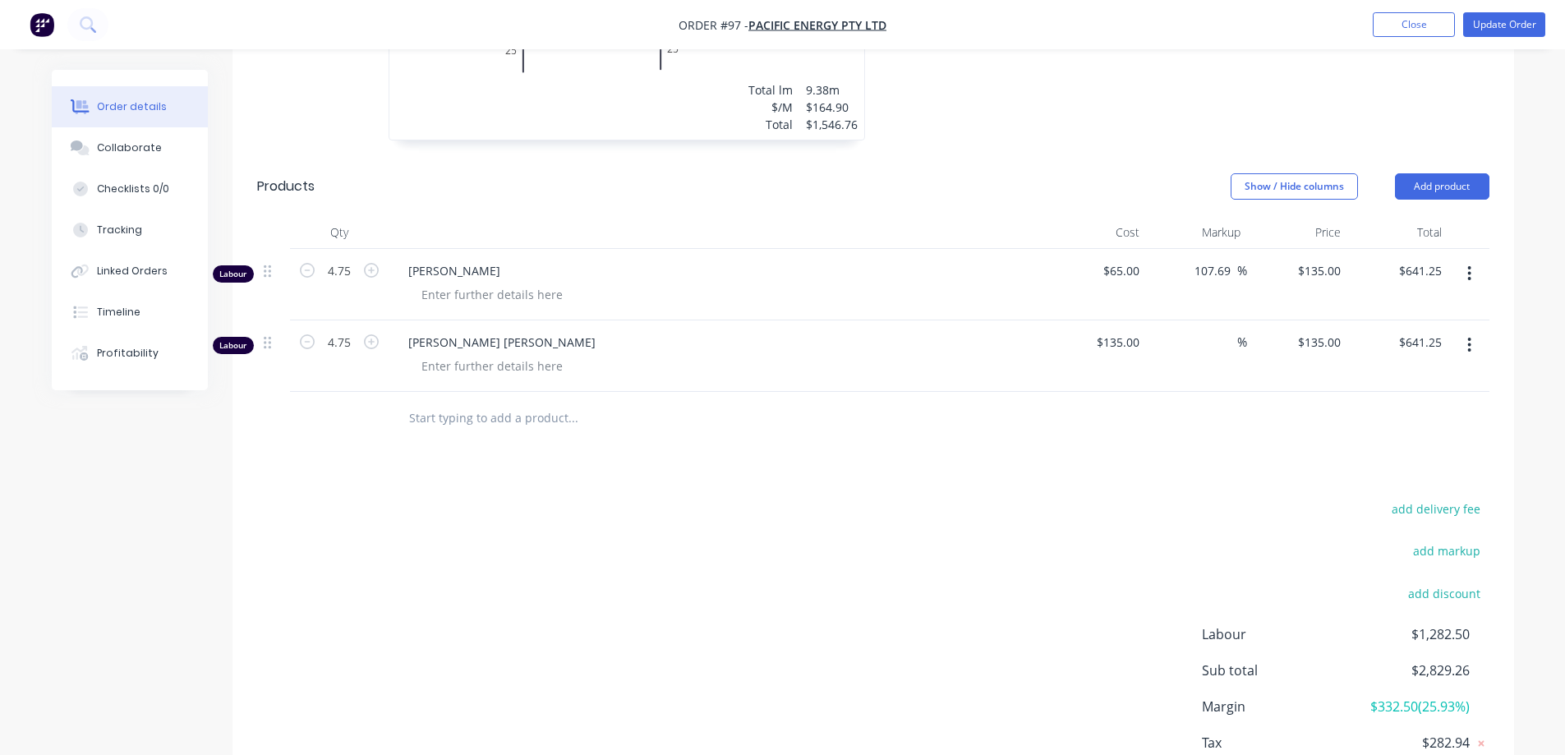
scroll to position [764, 0]
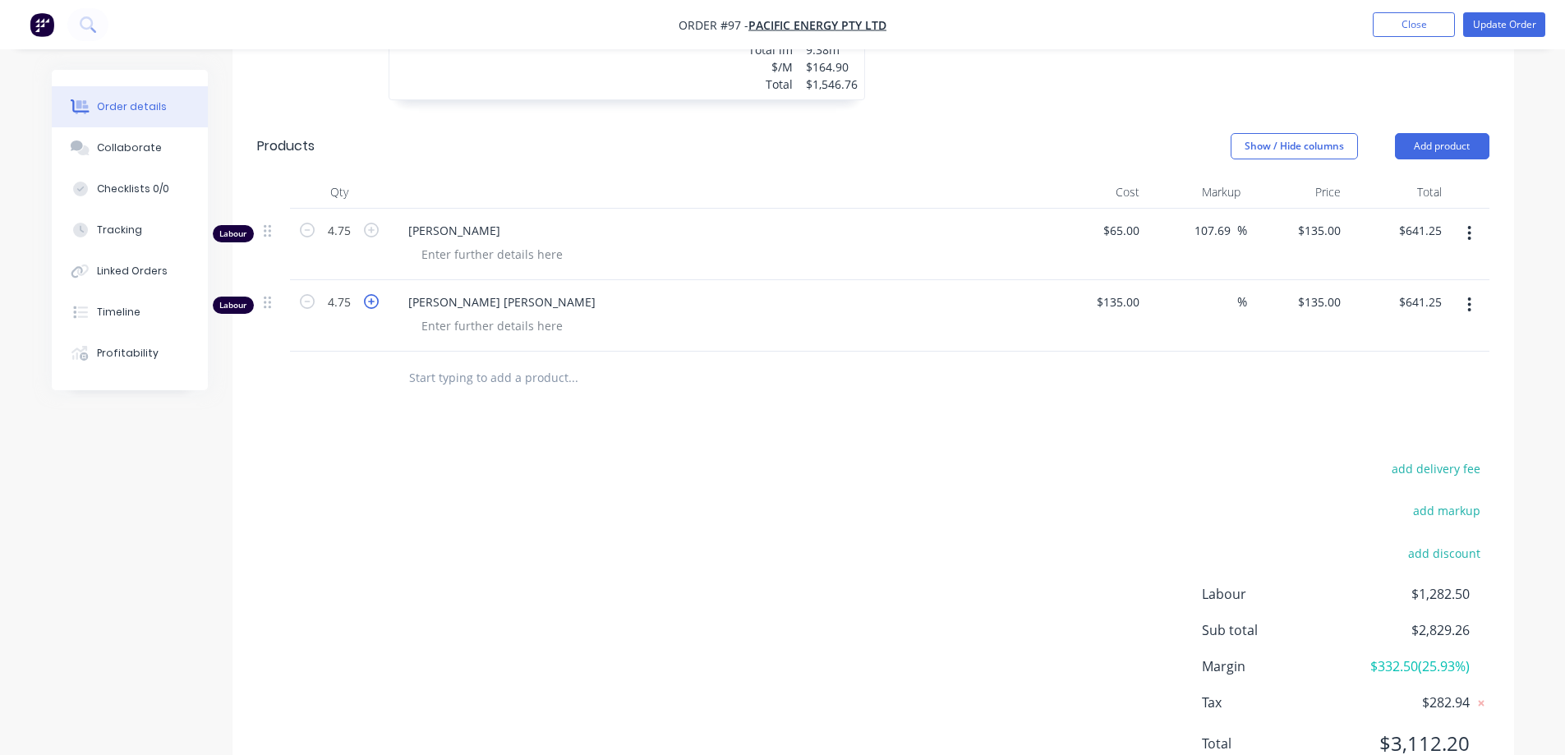
click at [367, 294] on icon "button" at bounding box center [371, 301] width 15 height 15
type input "5.75"
type input "$776.25"
click at [638, 508] on div "add delivery fee add markup add discount Labour $1,417.50 Sub total $2,964.26 M…" at bounding box center [873, 616] width 1232 height 317
click at [370, 223] on icon "button" at bounding box center [371, 230] width 15 height 15
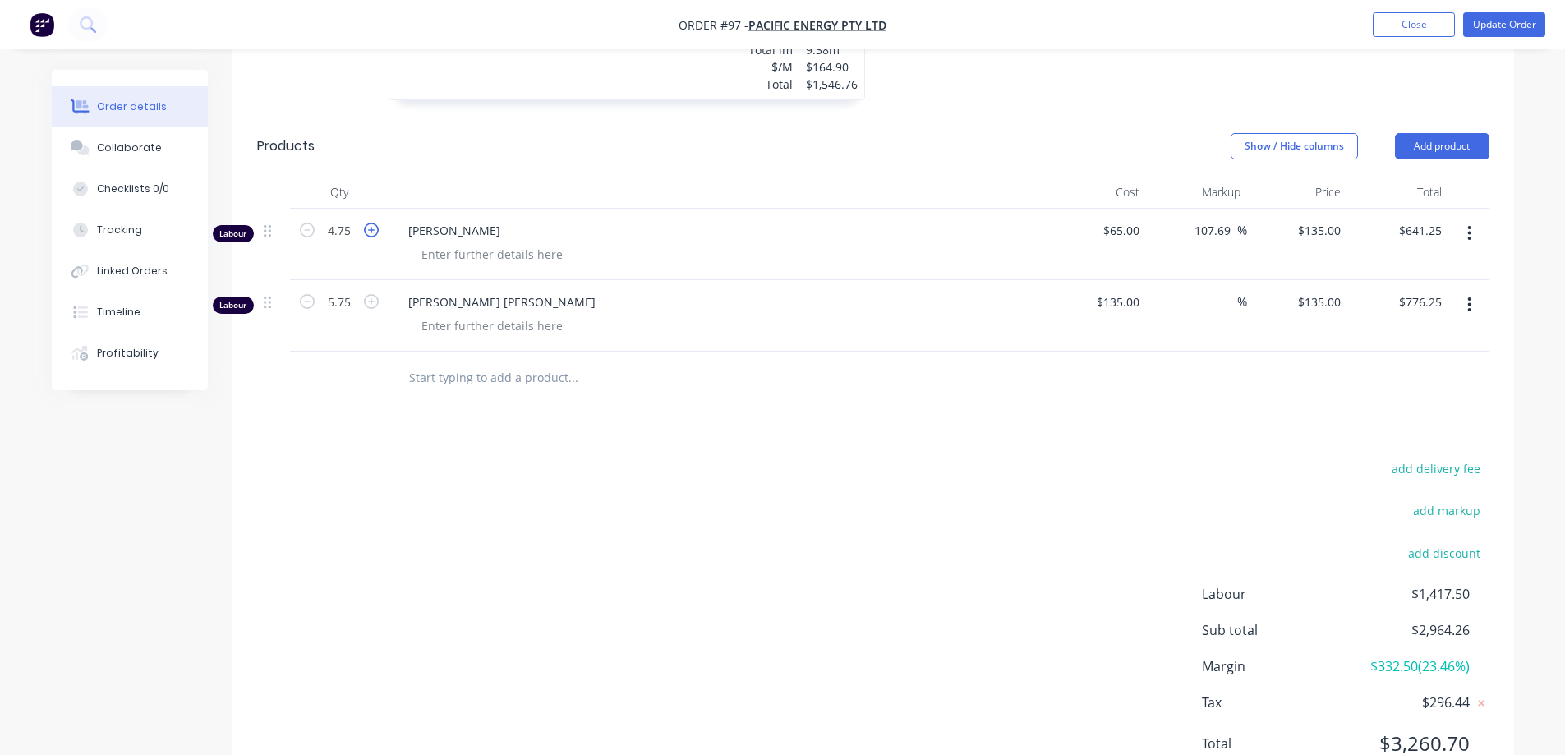
type input "5.75"
type input "$776.25"
click at [306, 223] on icon "button" at bounding box center [307, 230] width 15 height 15
type input "4.75"
type input "$641.25"
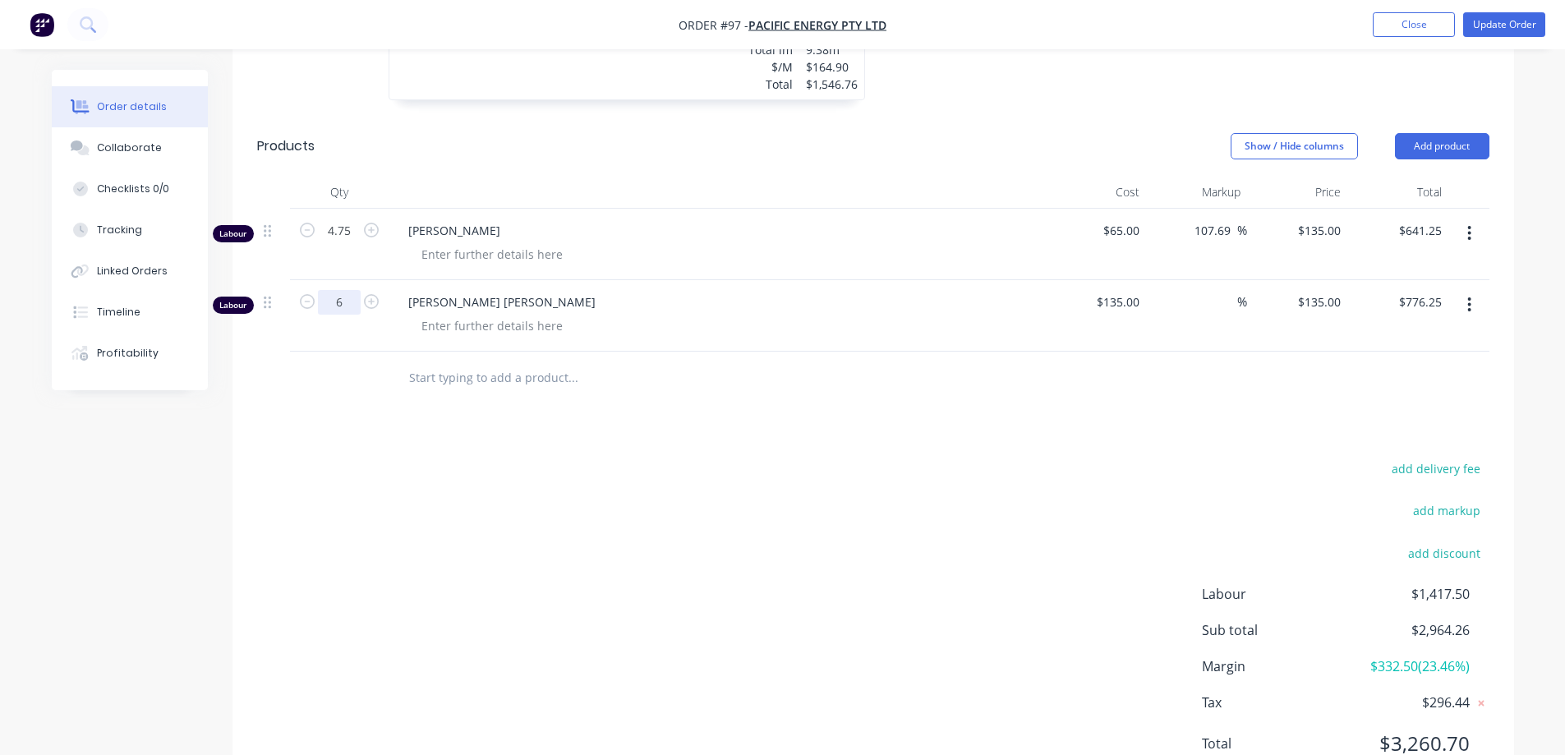
type input "6"
type input "$810.00"
click at [381, 343] on div "Drawings Add drawing 1.95 Galv Galv Girth 890 1 Dimensions are internal 25 840 …" at bounding box center [872, 282] width 1281 height 1034
click at [352, 218] on input "4.75" at bounding box center [339, 230] width 43 height 25
type input "4.5"
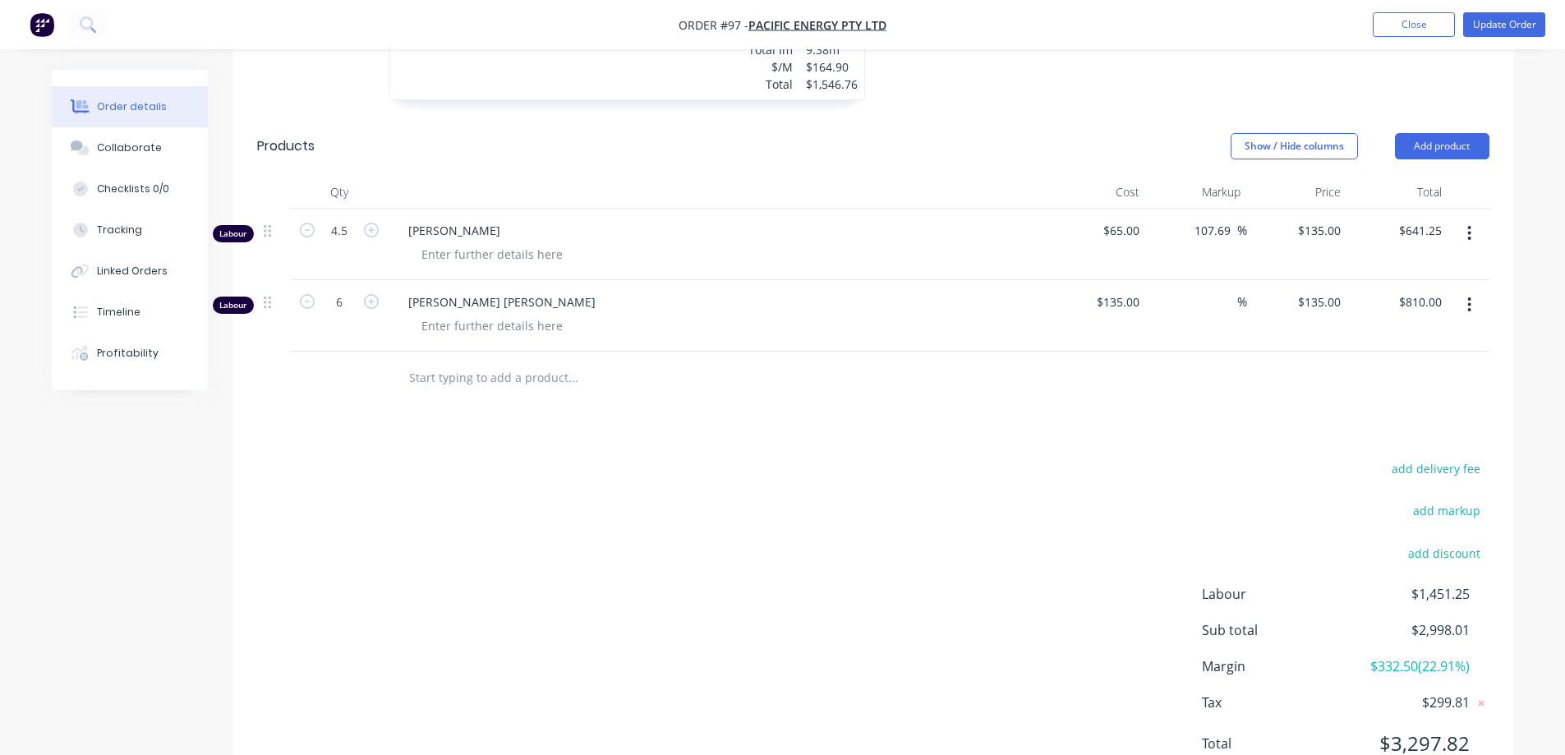
type input "$607.50"
click at [425, 458] on div "add delivery fee add markup add discount Labour $1,451.25 Sub total $2,998.01 M…" at bounding box center [873, 616] width 1232 height 317
click at [1512, 34] on button "Update Order" at bounding box center [1504, 24] width 82 height 25
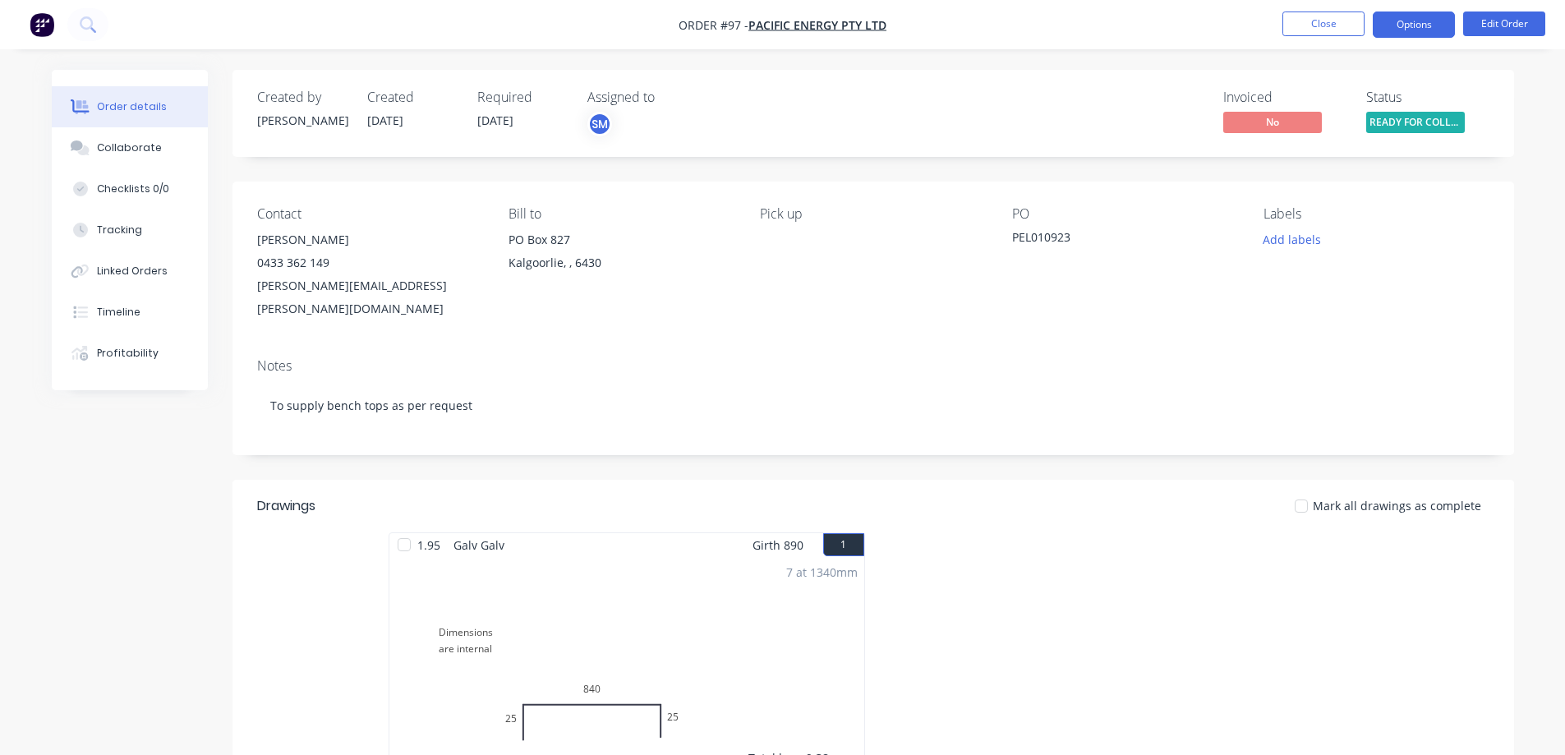
click at [1414, 25] on button "Options" at bounding box center [1414, 24] width 82 height 26
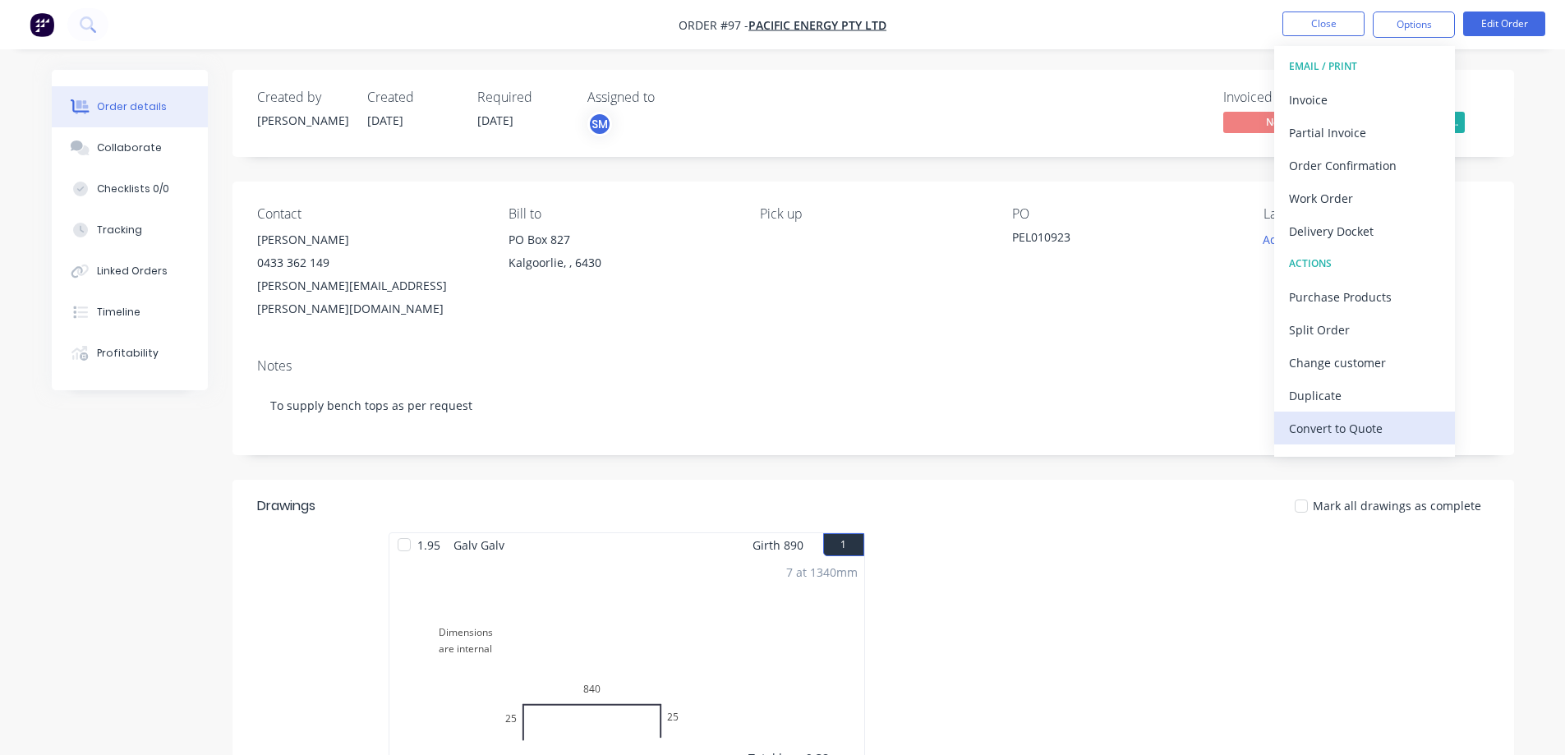
click at [1348, 424] on div "Convert to Quote" at bounding box center [1364, 428] width 151 height 24
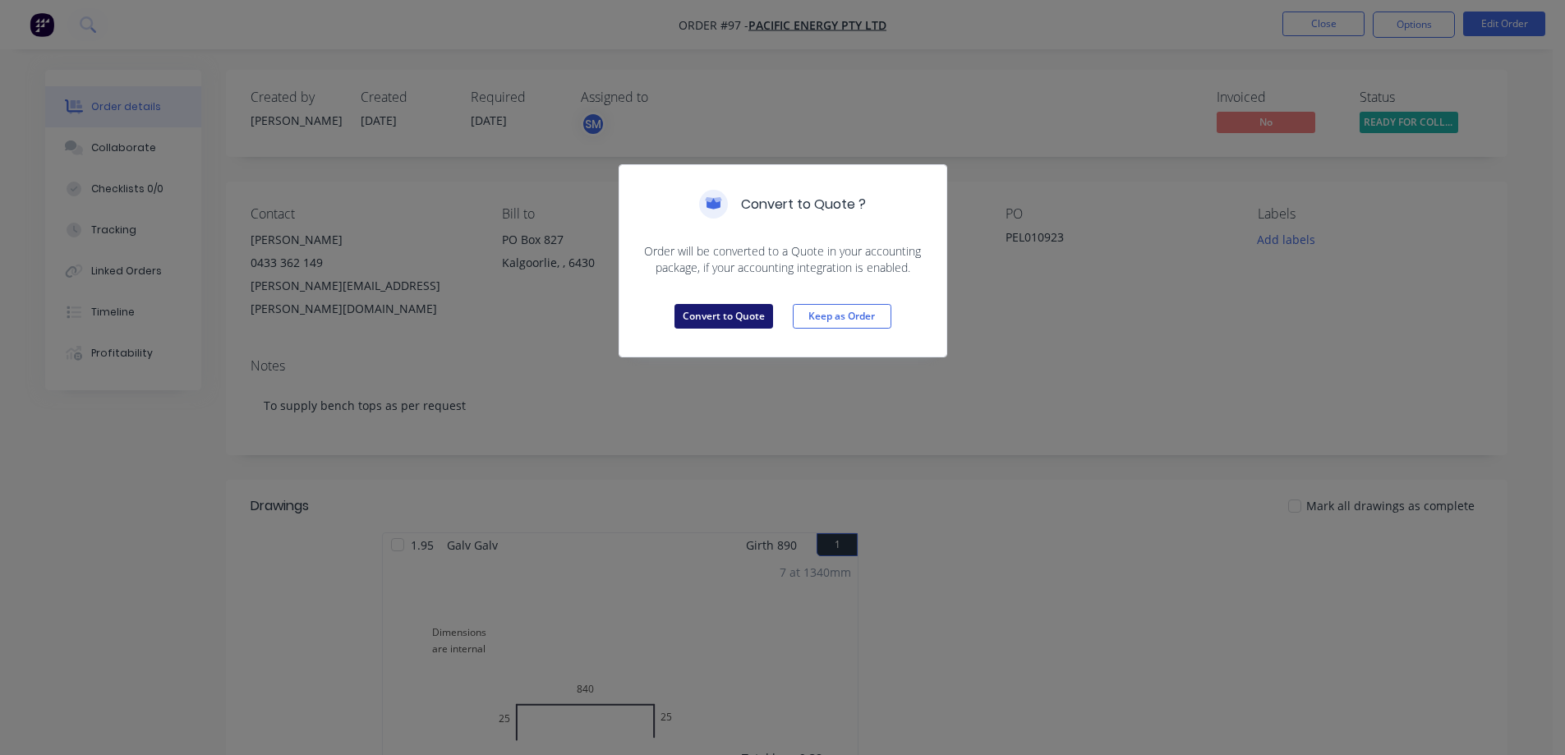
click at [702, 314] on button "Convert to Quote" at bounding box center [723, 316] width 99 height 25
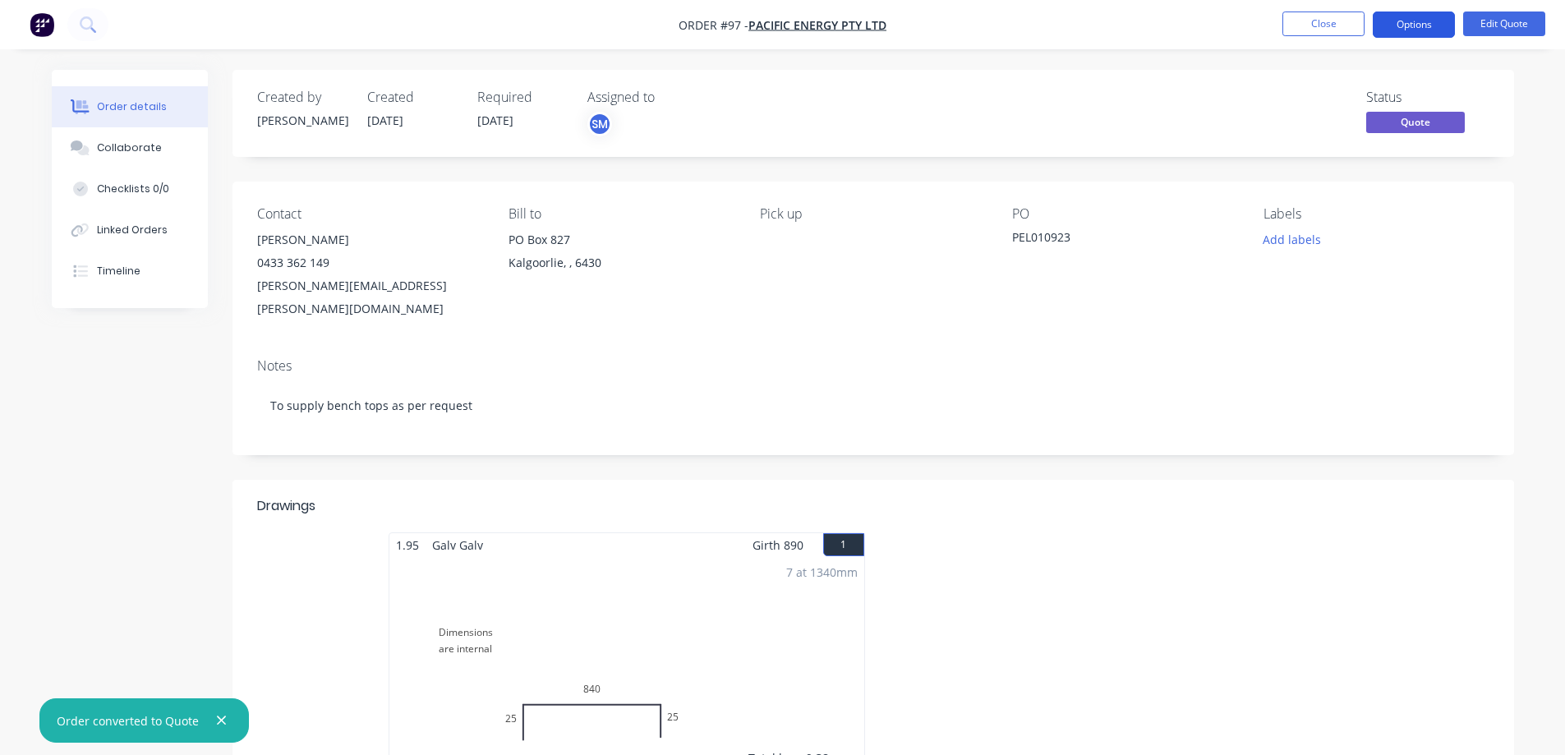
click at [1410, 23] on button "Options" at bounding box center [1414, 24] width 82 height 26
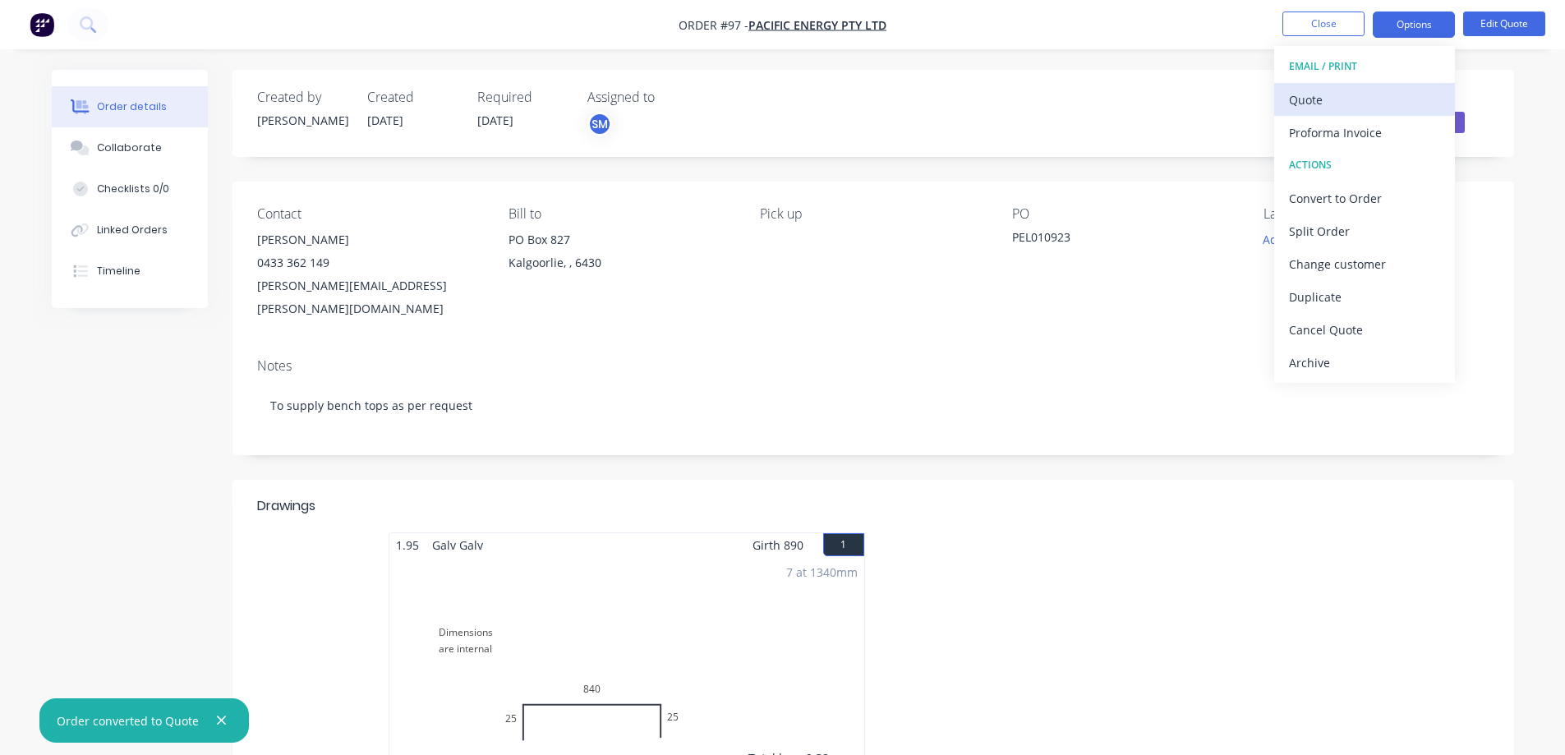
click at [1349, 95] on div "Quote" at bounding box center [1364, 100] width 151 height 24
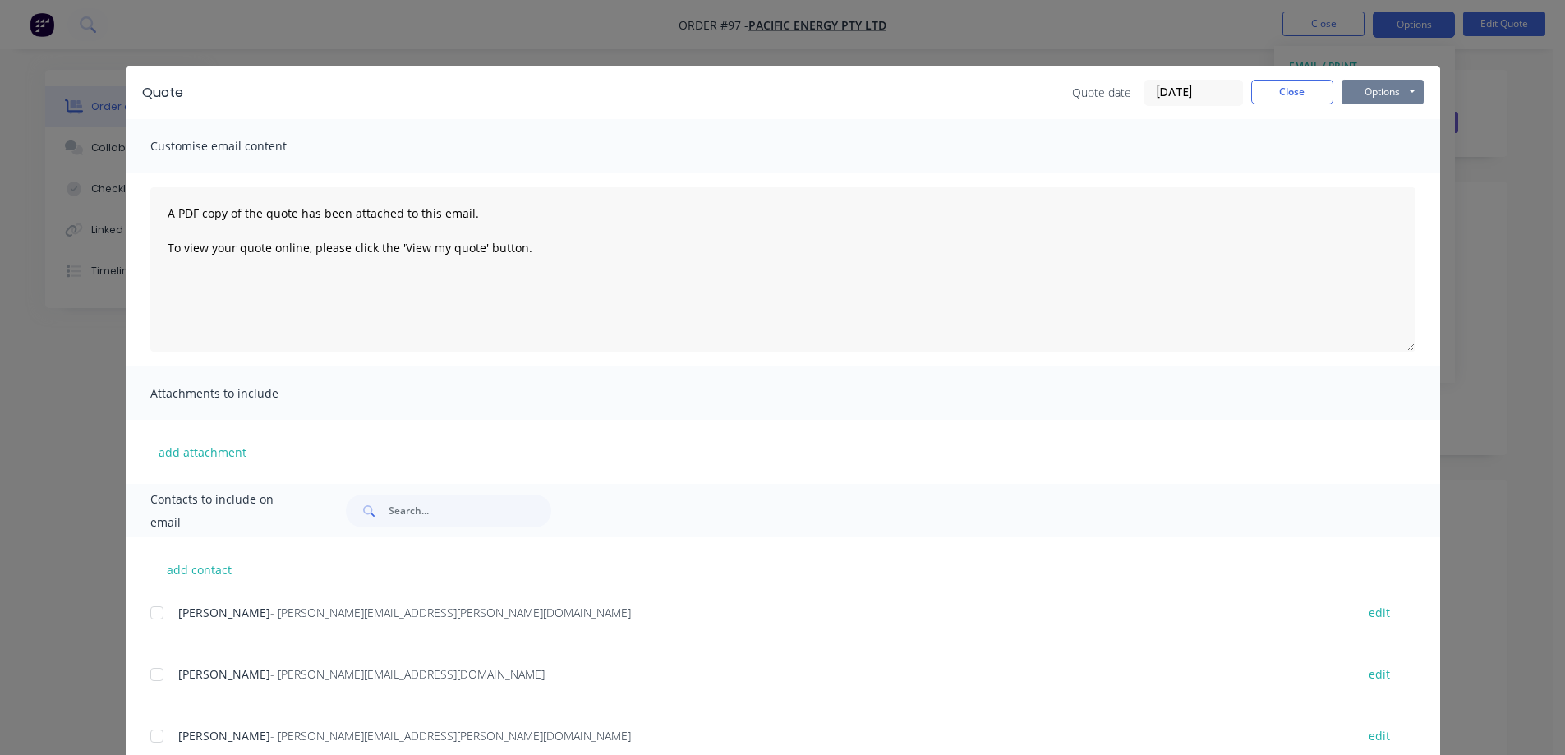
click at [1361, 96] on button "Options" at bounding box center [1382, 92] width 82 height 25
click at [1394, 118] on button "Preview" at bounding box center [1393, 121] width 105 height 27
click at [1300, 90] on button "Close" at bounding box center [1292, 92] width 82 height 25
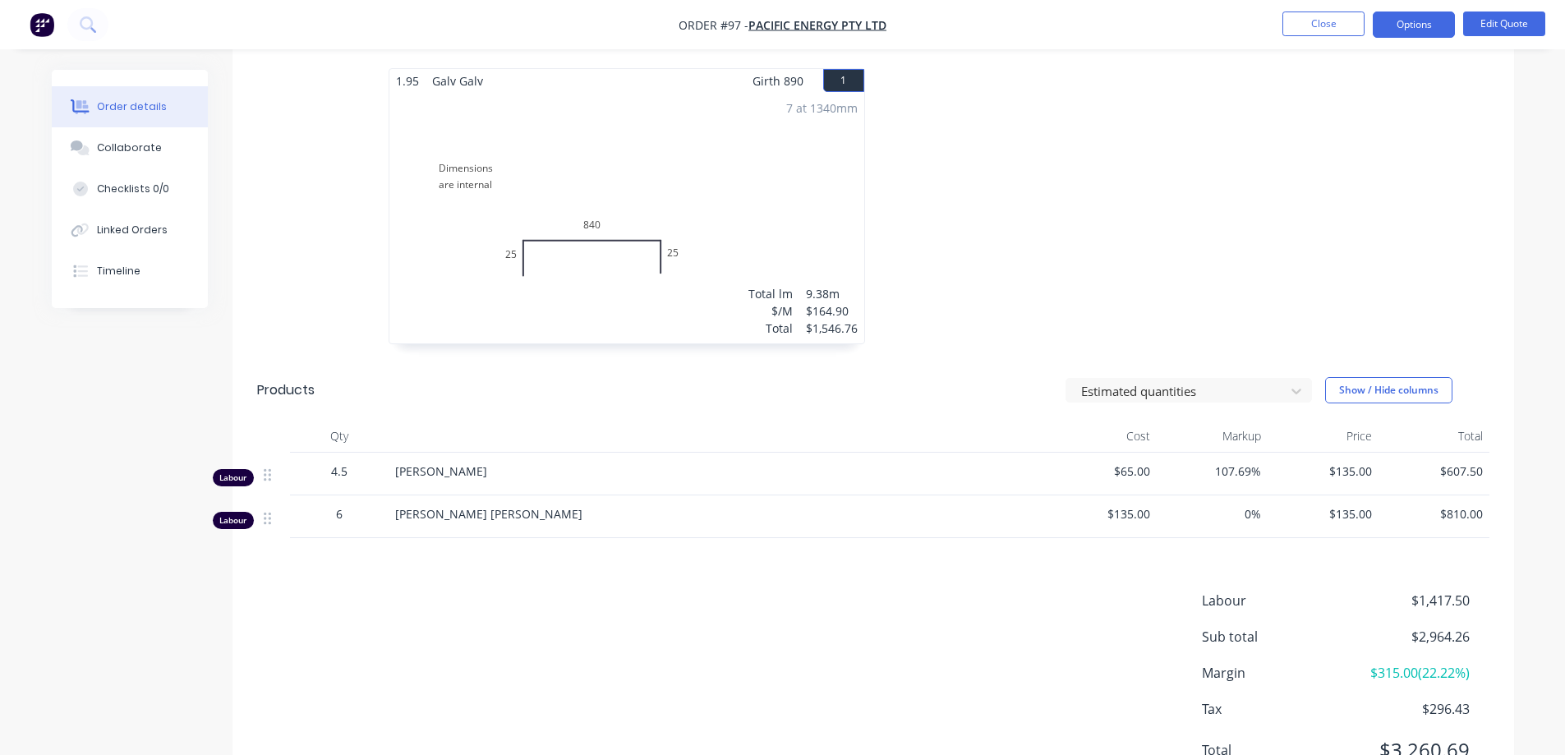
scroll to position [435, 0]
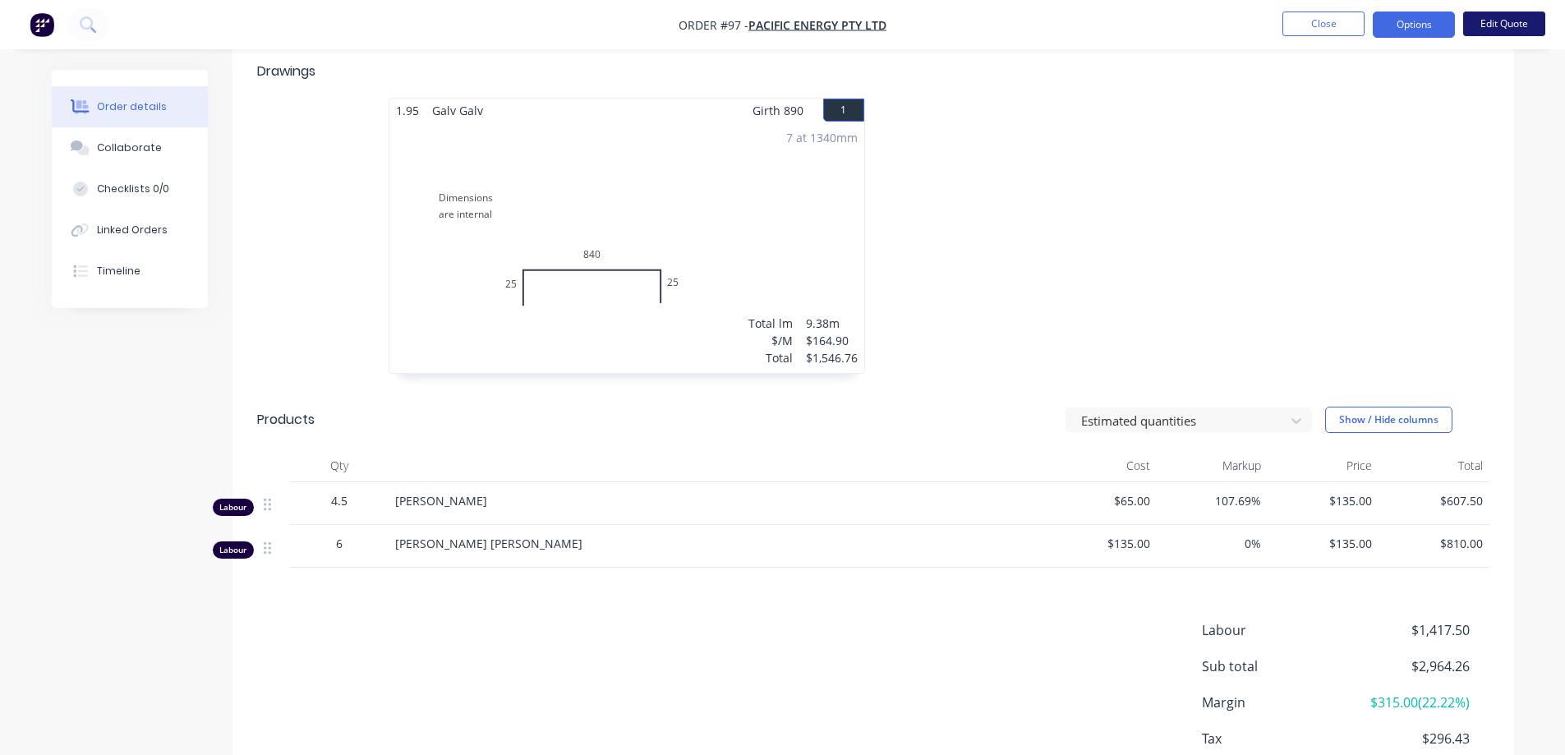
click at [1492, 22] on button "Edit Quote" at bounding box center [1504, 23] width 82 height 25
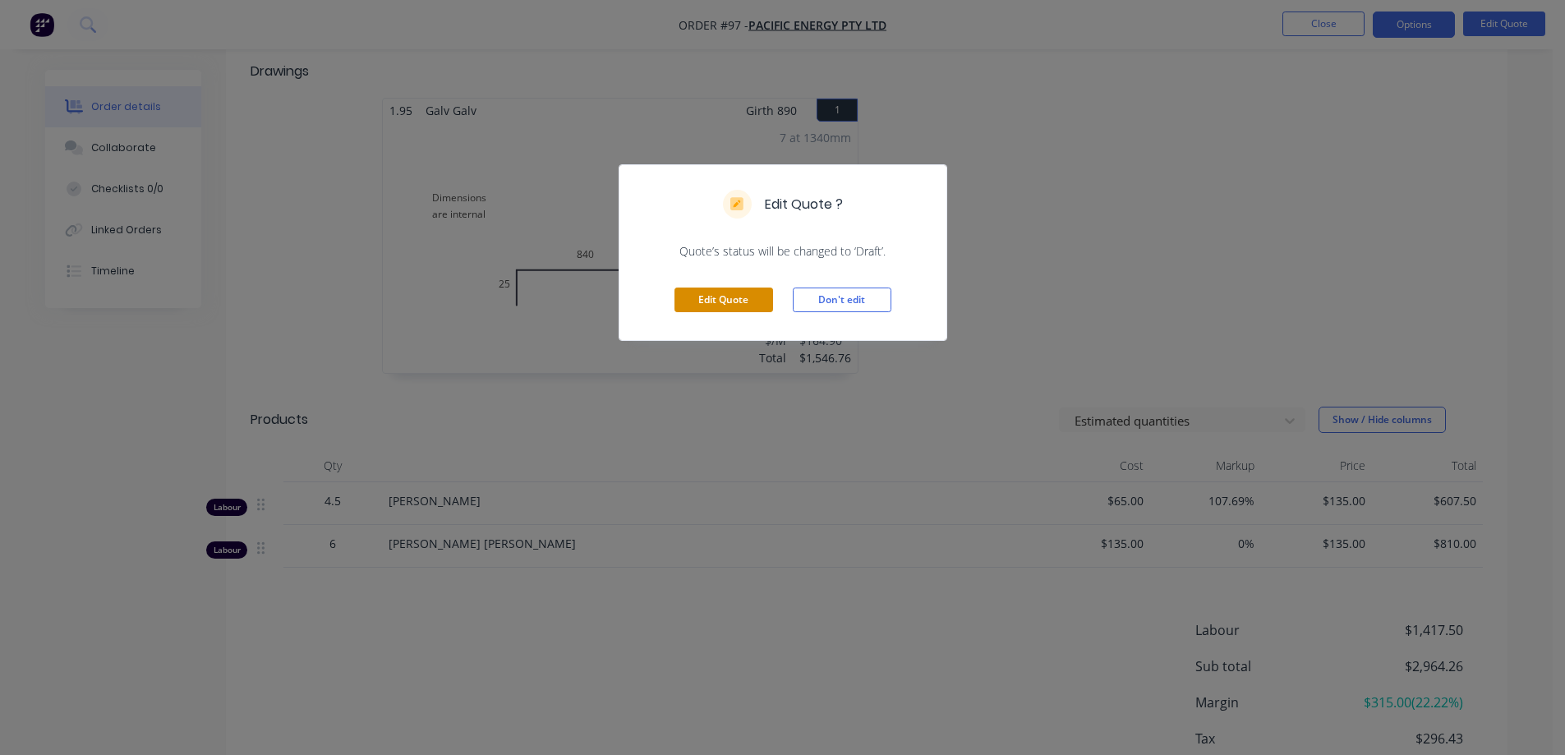
click at [703, 293] on button "Edit Quote" at bounding box center [723, 299] width 99 height 25
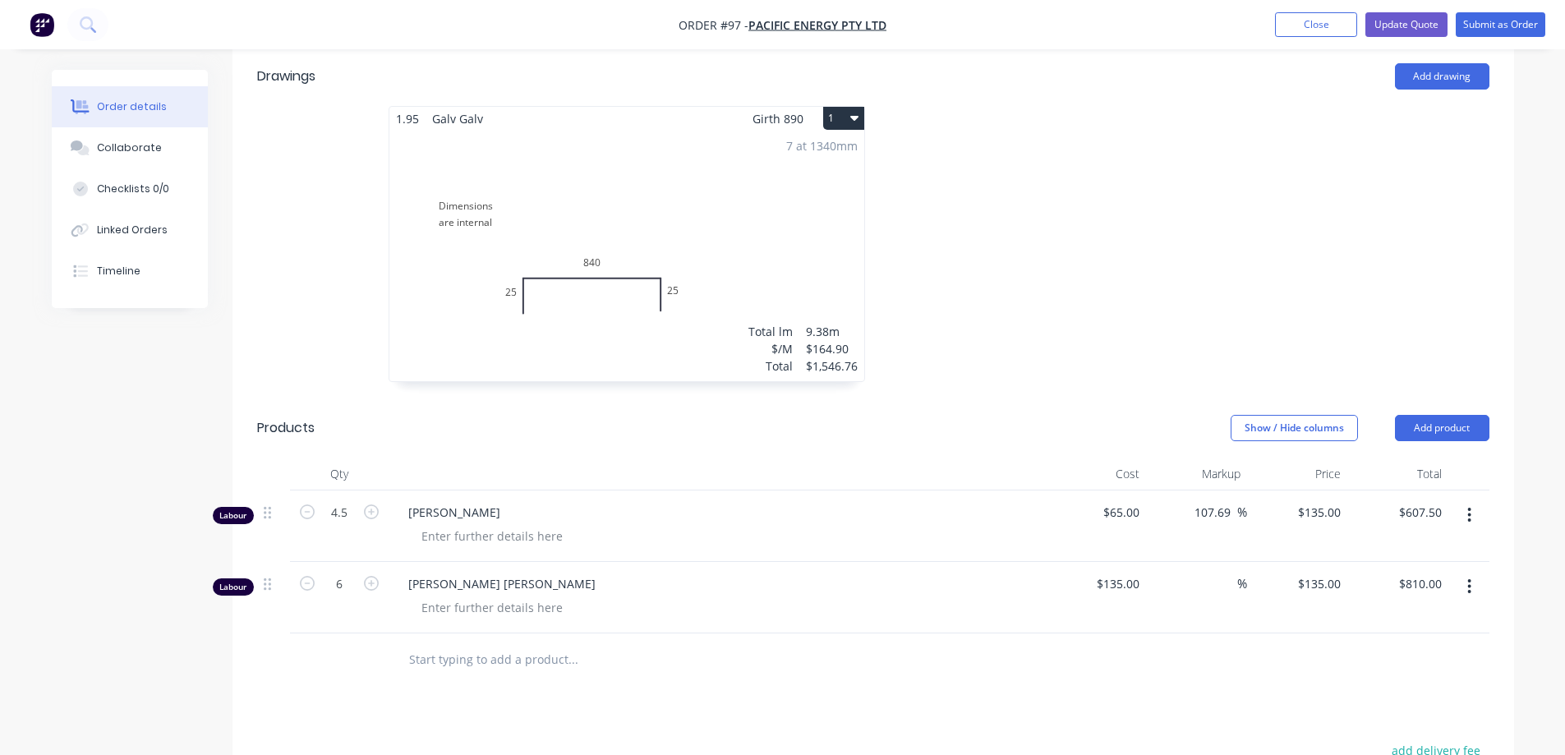
scroll to position [493, 0]
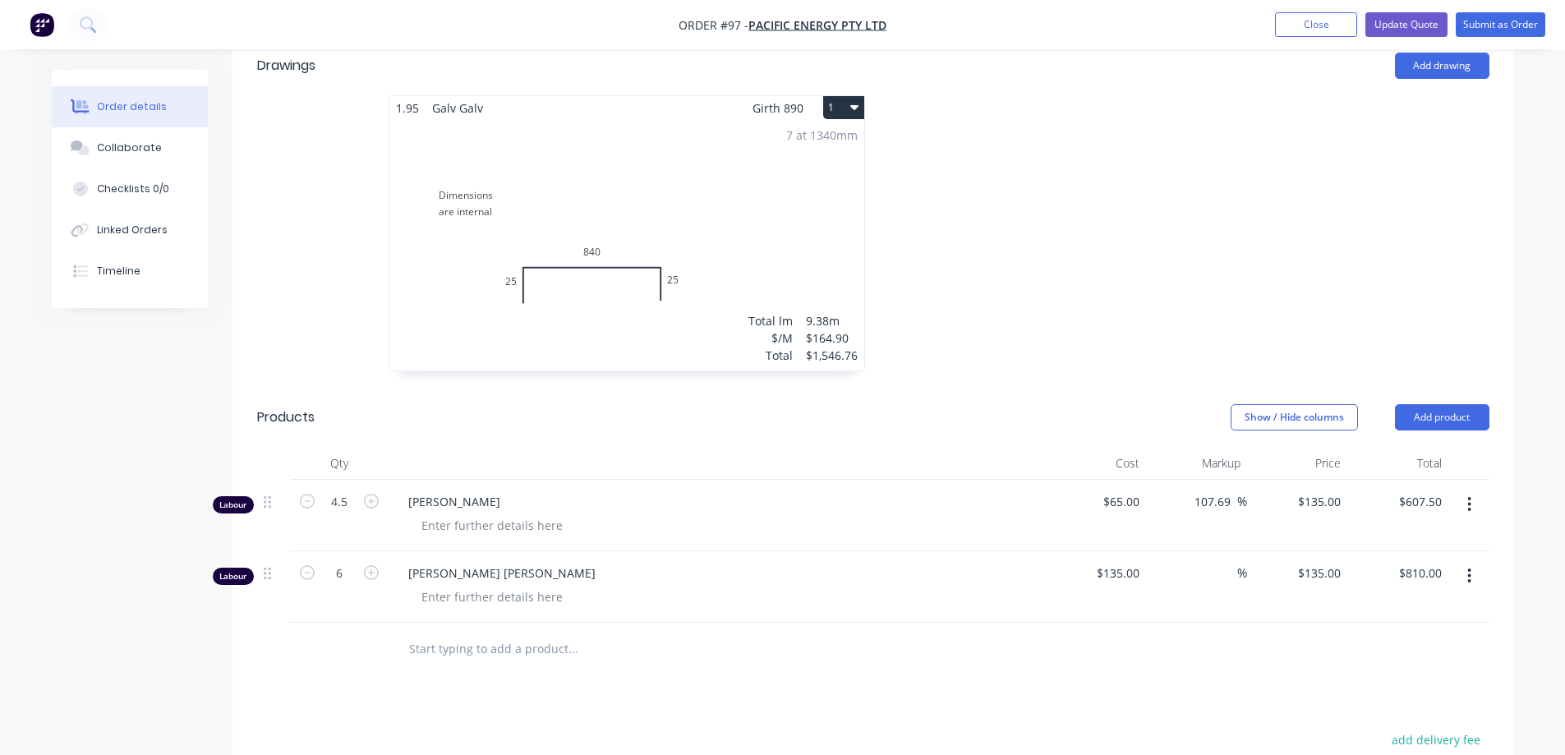
click at [462, 632] on input "text" at bounding box center [572, 648] width 329 height 33
type input "T"
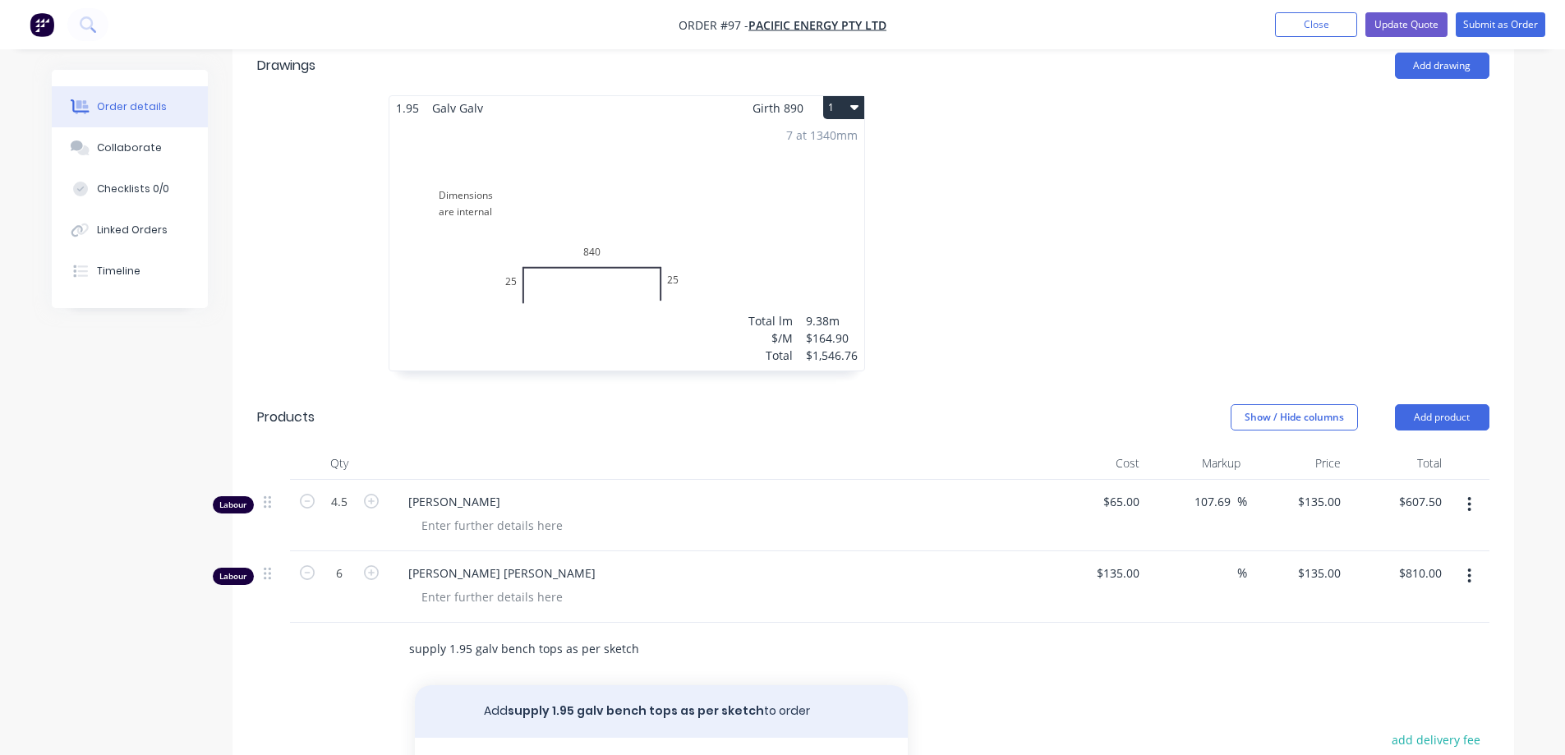
type input "supply 1.95 galv bench tops as per sketch"
click at [628, 685] on button "Add supply 1.95 galv bench tops as per sketch to order" at bounding box center [661, 711] width 493 height 53
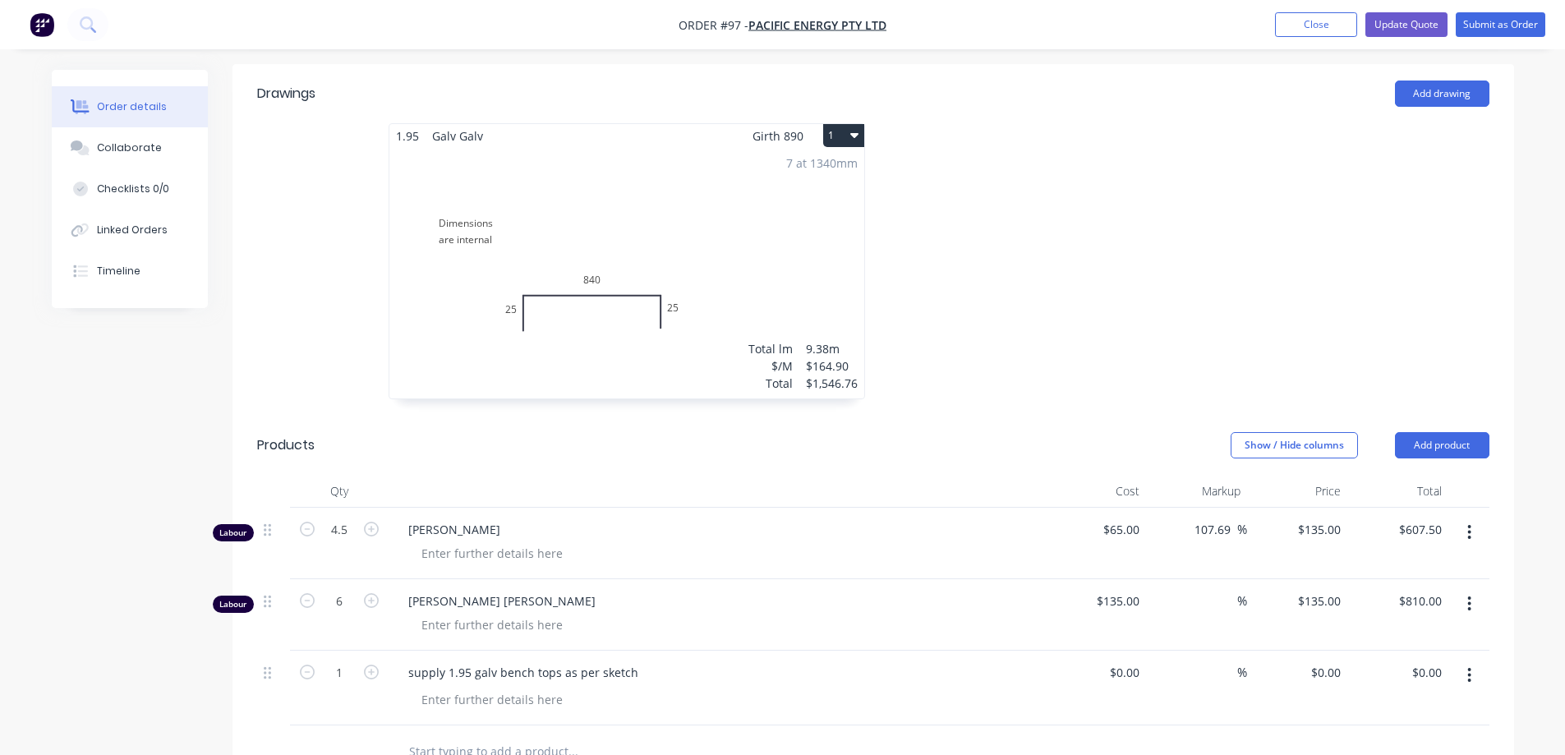
scroll to position [428, 0]
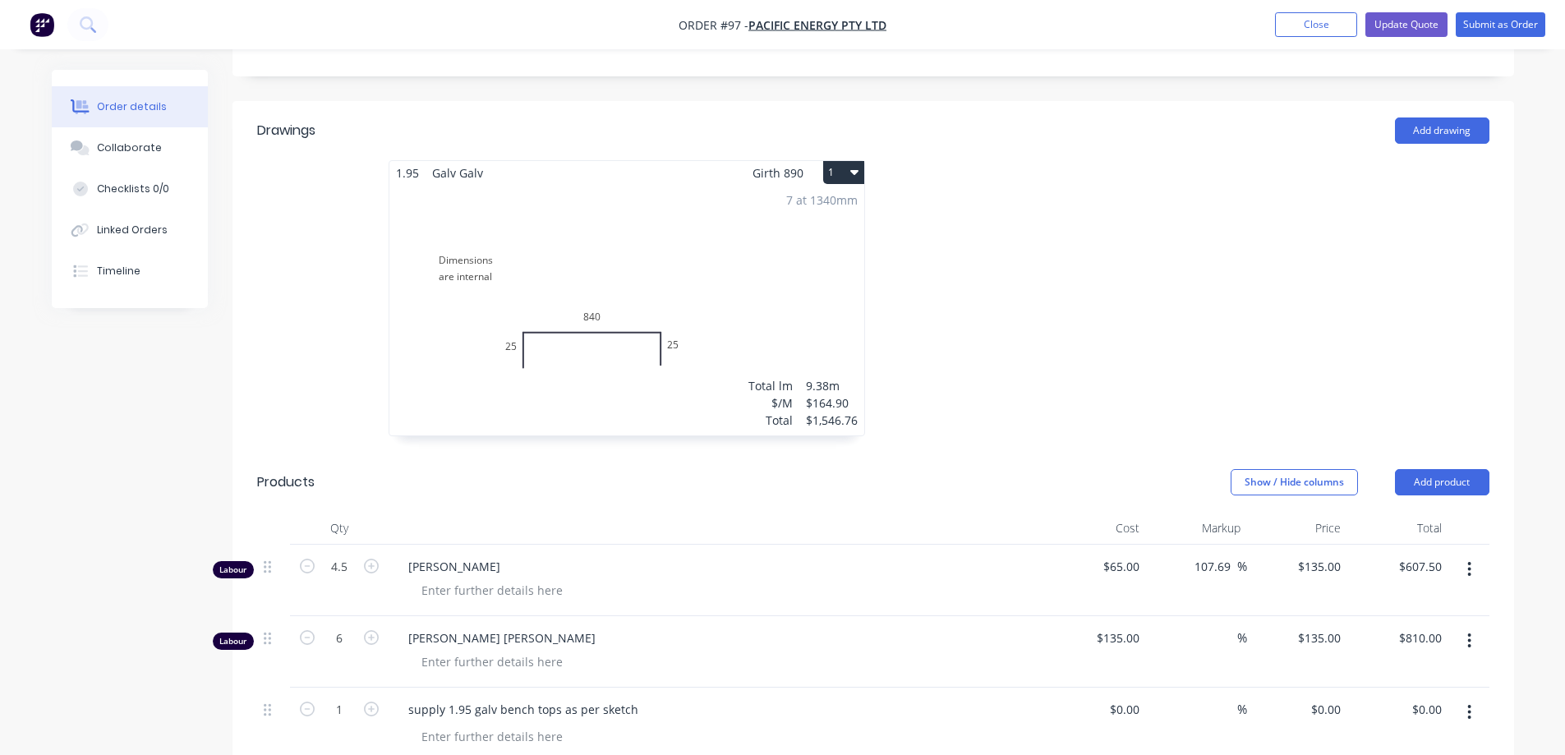
click at [1469, 562] on icon "button" at bounding box center [1469, 569] width 3 height 15
click at [1375, 699] on div "Delete" at bounding box center [1411, 711] width 126 height 24
click at [1465, 554] on button "button" at bounding box center [1469, 569] width 39 height 30
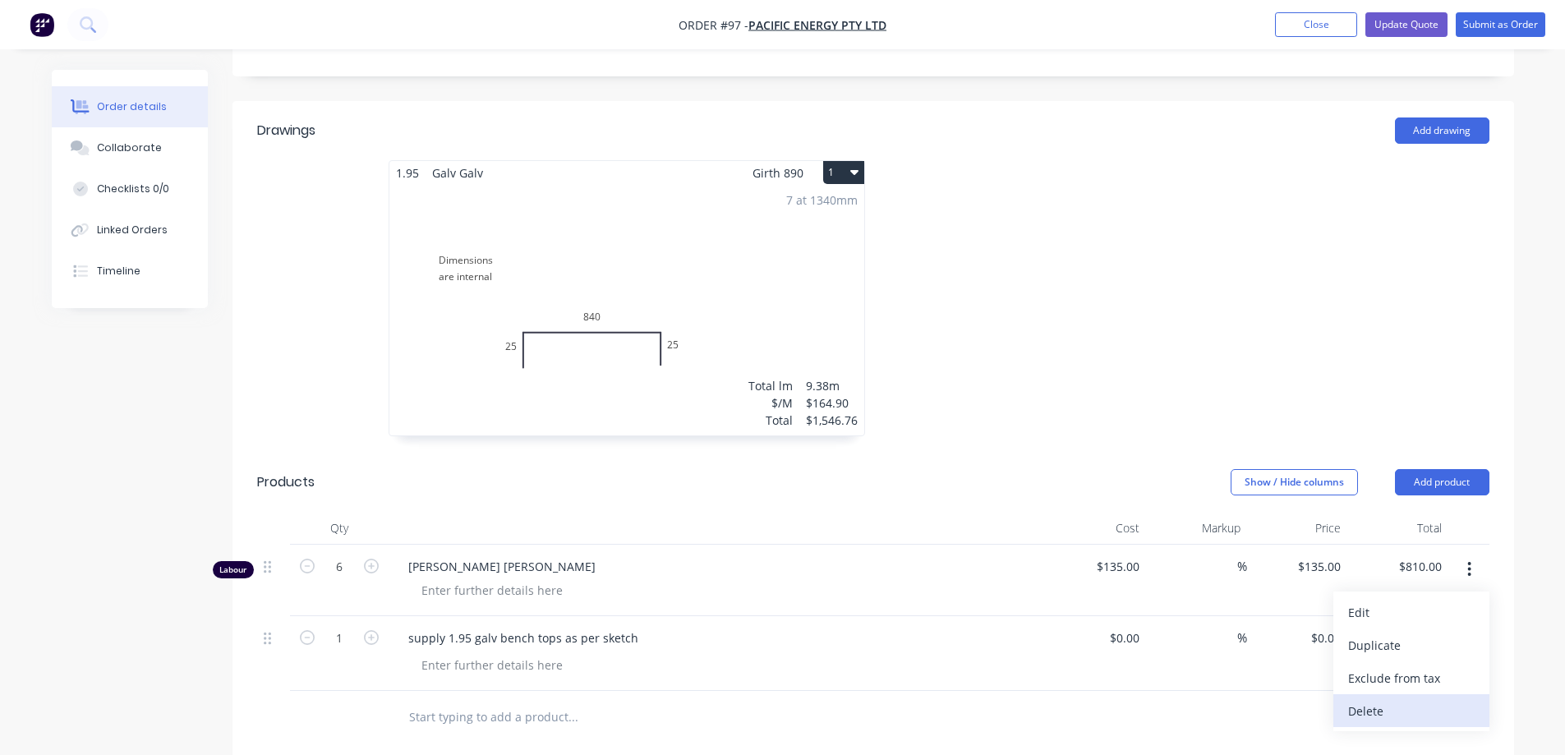
click at [1376, 699] on div "Delete" at bounding box center [1411, 711] width 126 height 24
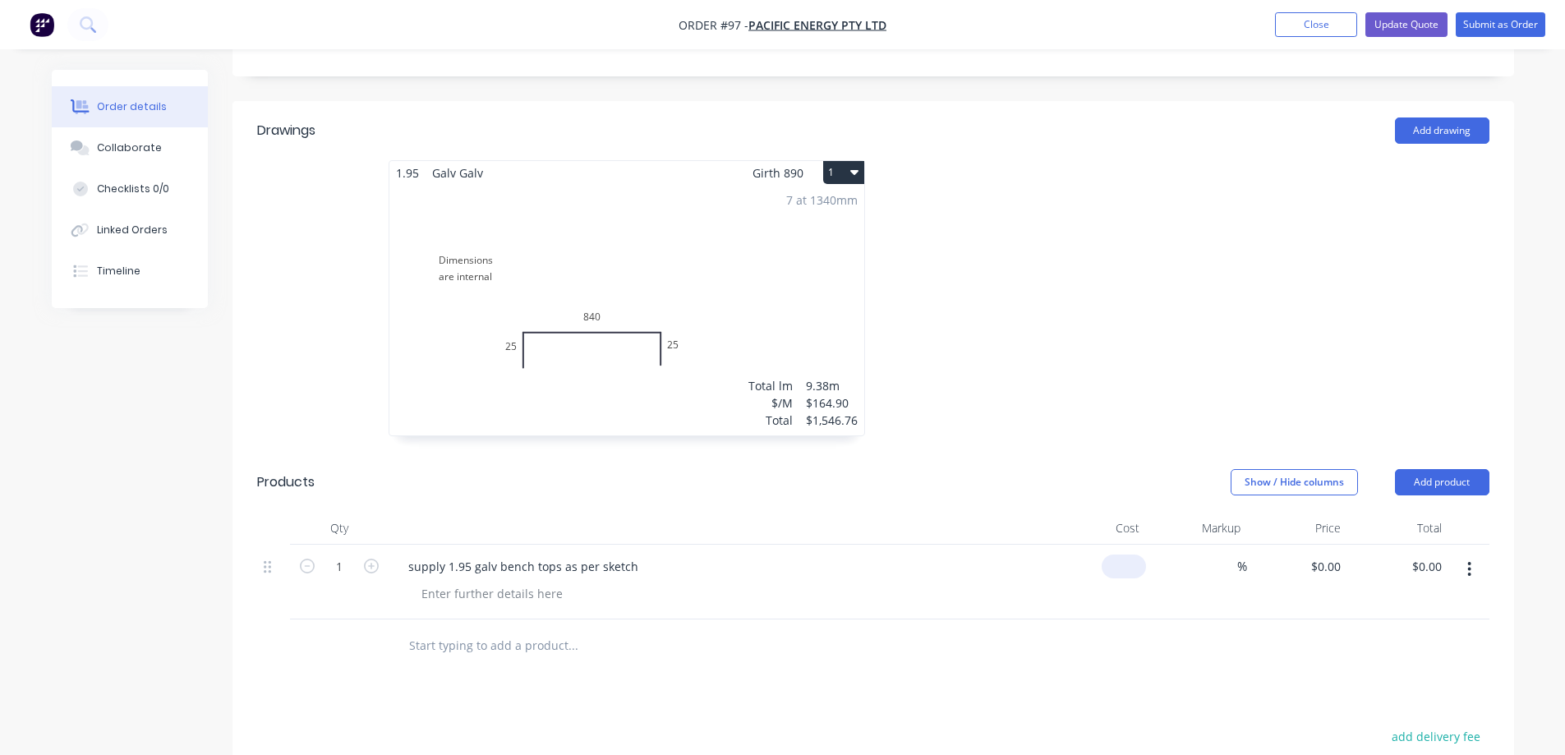
click at [1120, 554] on div "$0.00" at bounding box center [1123, 566] width 44 height 24
type input "$423.46"
click at [1038, 614] on div "Drawings Add drawing 1.95 Galv Galv Girth 890 1 Dimensions are internal 25 840 …" at bounding box center [872, 584] width 1281 height 966
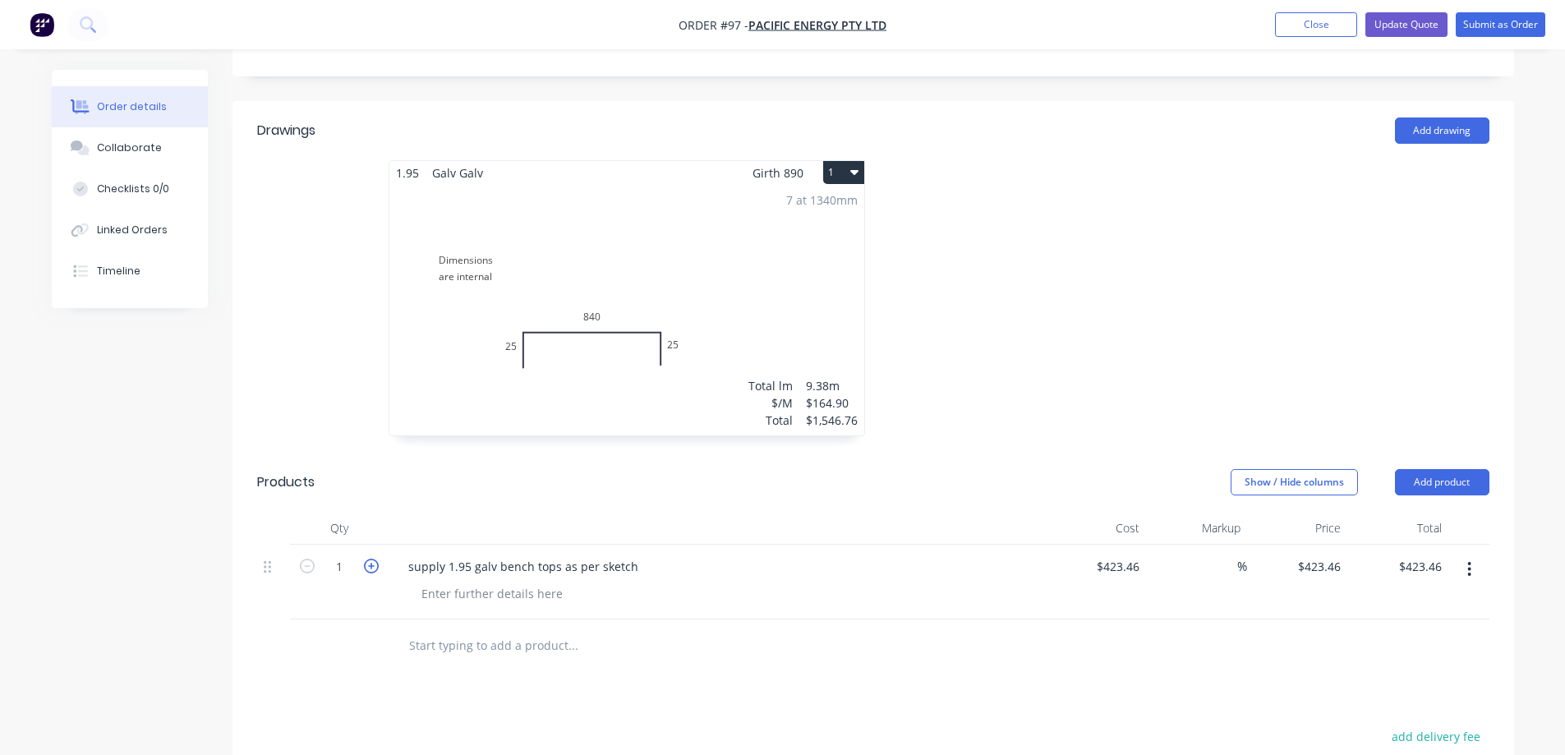
click at [370, 559] on icon "button" at bounding box center [371, 566] width 15 height 15
type input "2"
type input "$846.92"
click at [370, 559] on icon "button" at bounding box center [371, 566] width 15 height 15
type input "3"
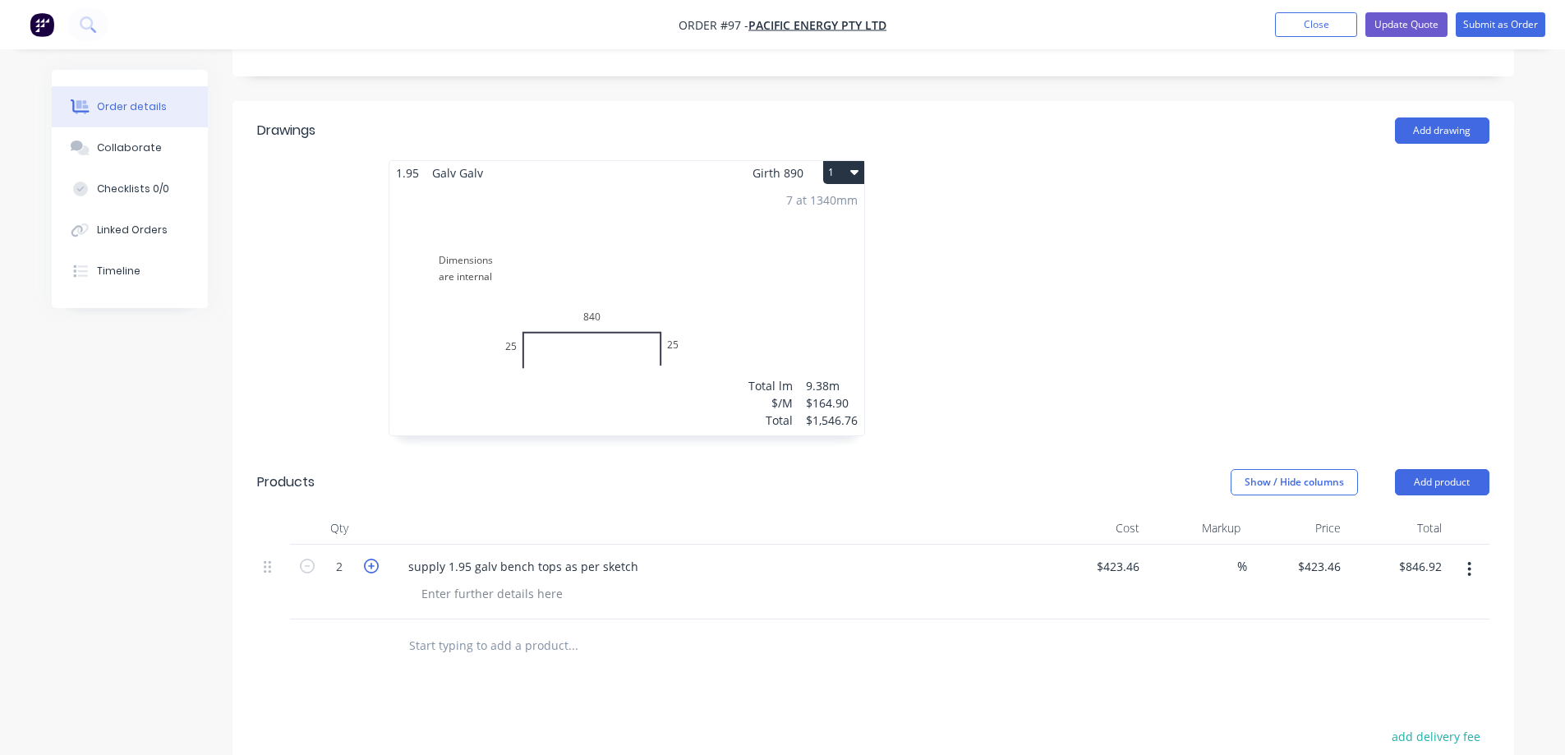
type input "$1,270.38"
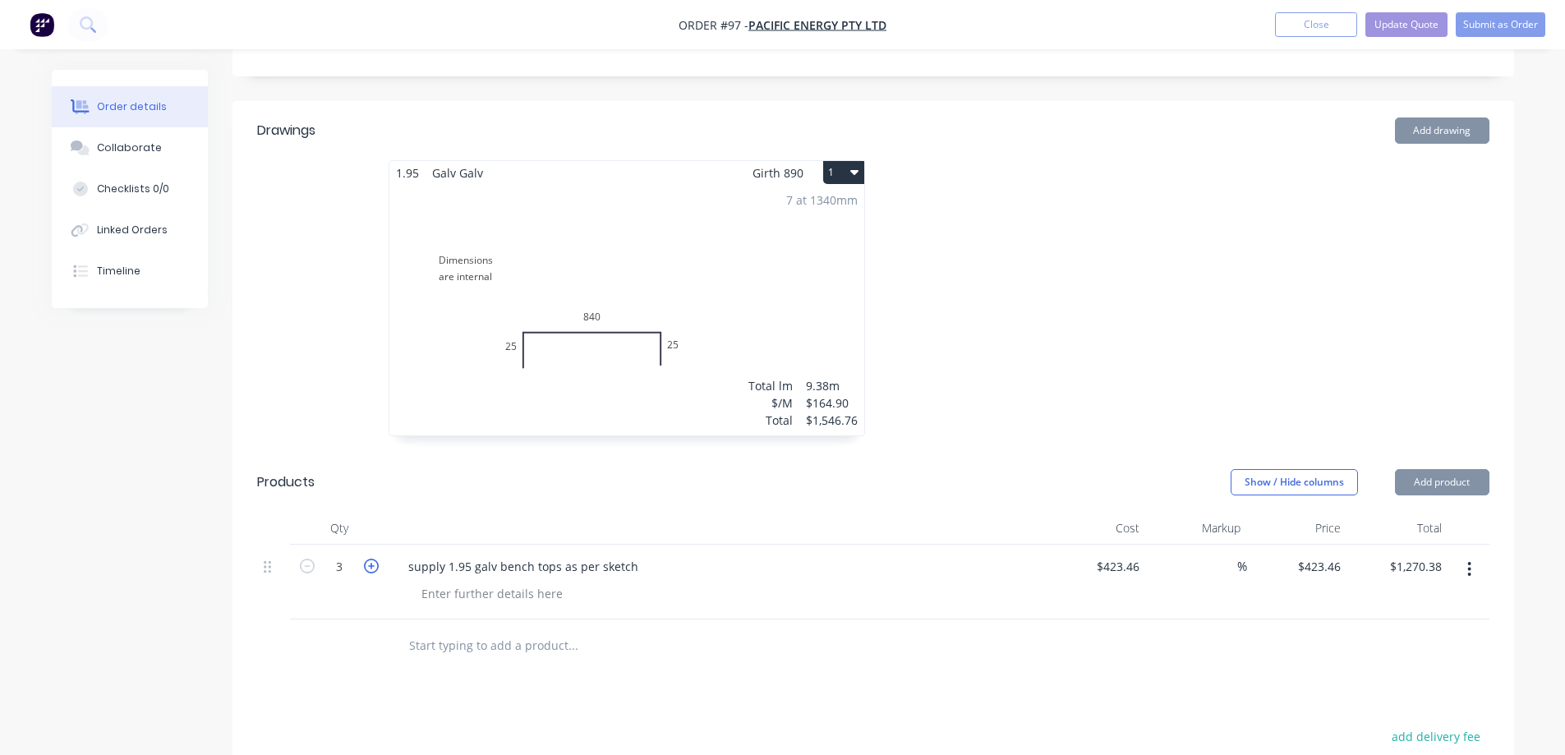
click at [370, 559] on icon "button" at bounding box center [371, 566] width 15 height 15
type input "4"
type input "$1,693.84"
click at [370, 559] on icon "button" at bounding box center [371, 566] width 15 height 15
type input "5"
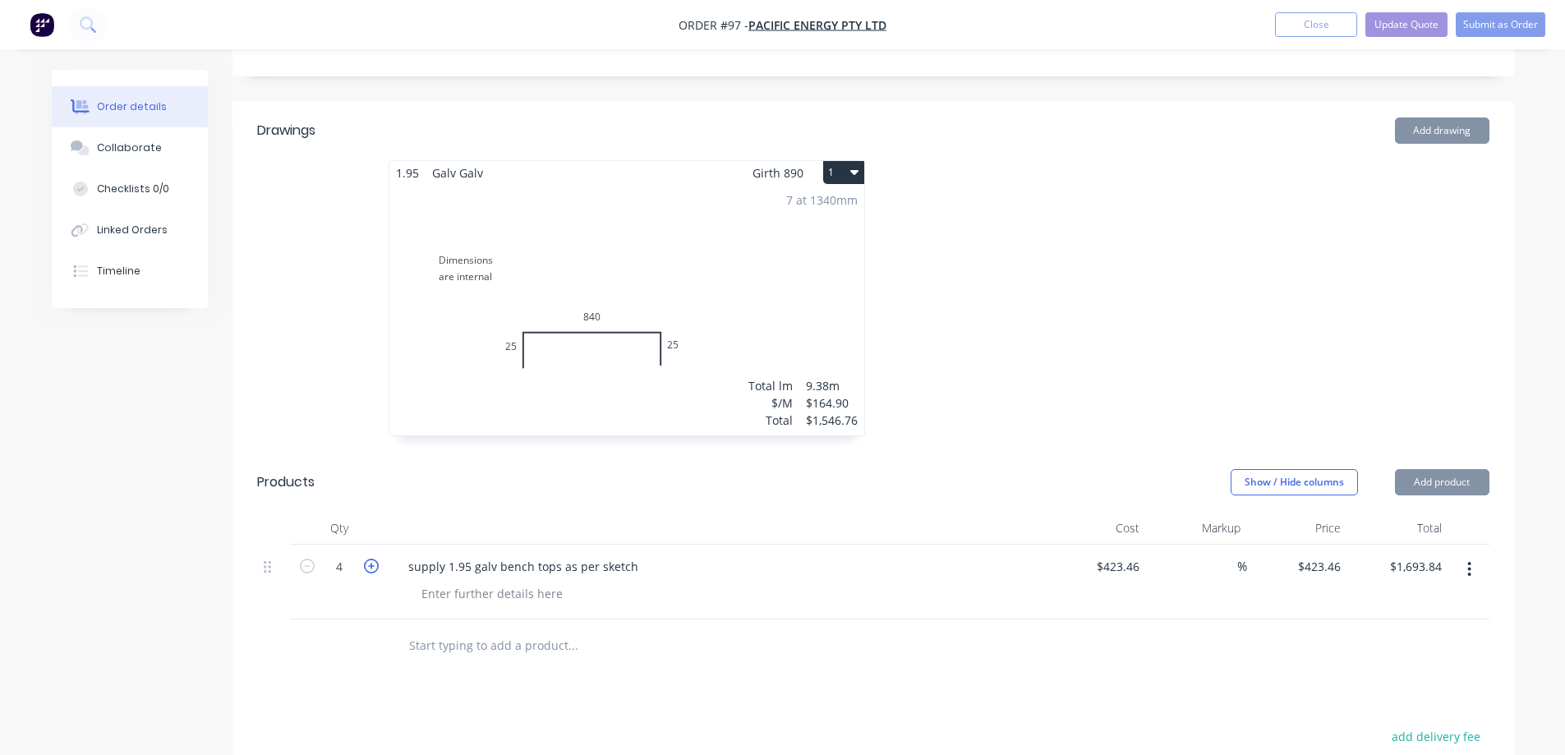
type input "$2,117.30"
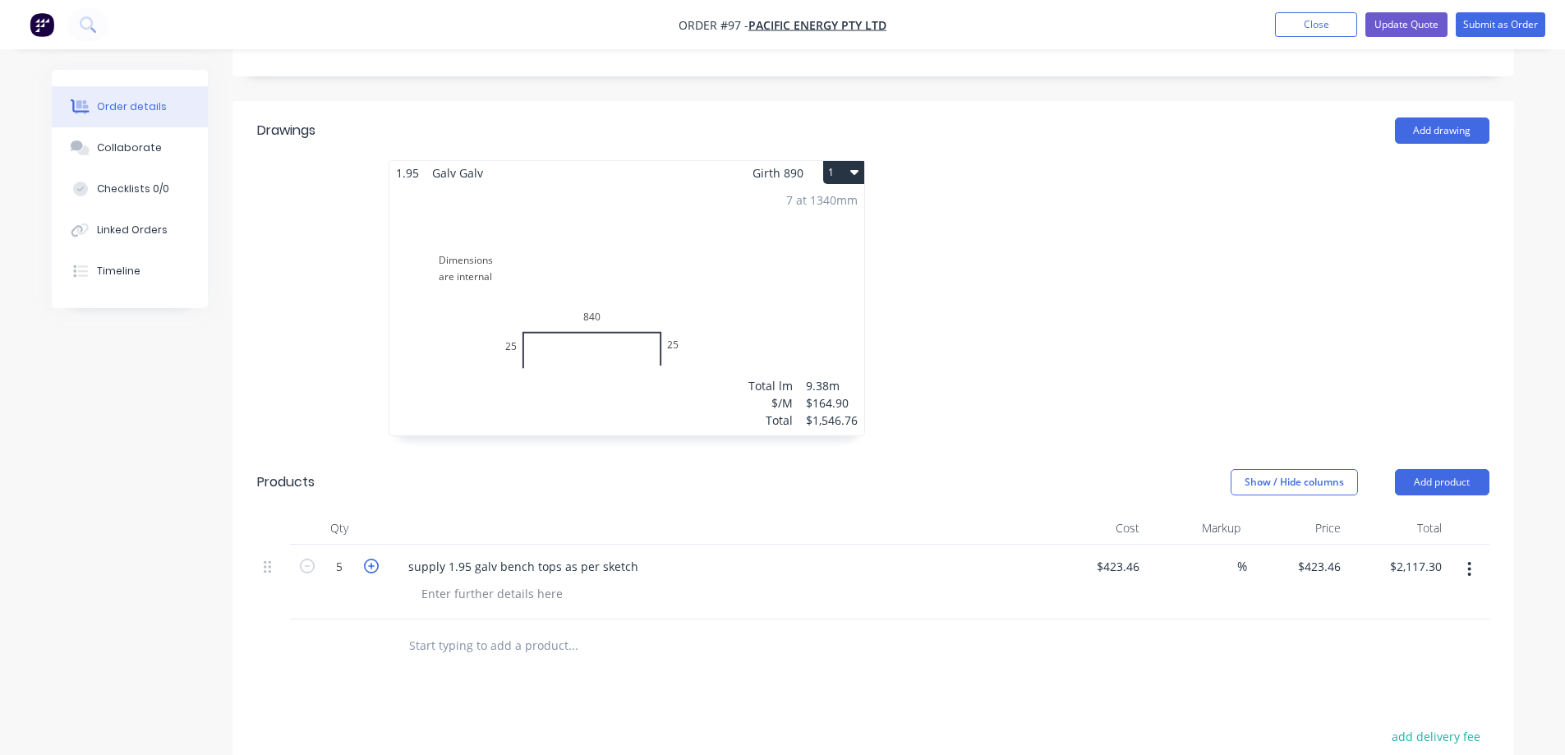
click at [370, 559] on icon "button" at bounding box center [371, 566] width 15 height 15
type input "6"
type input "$2,540.76"
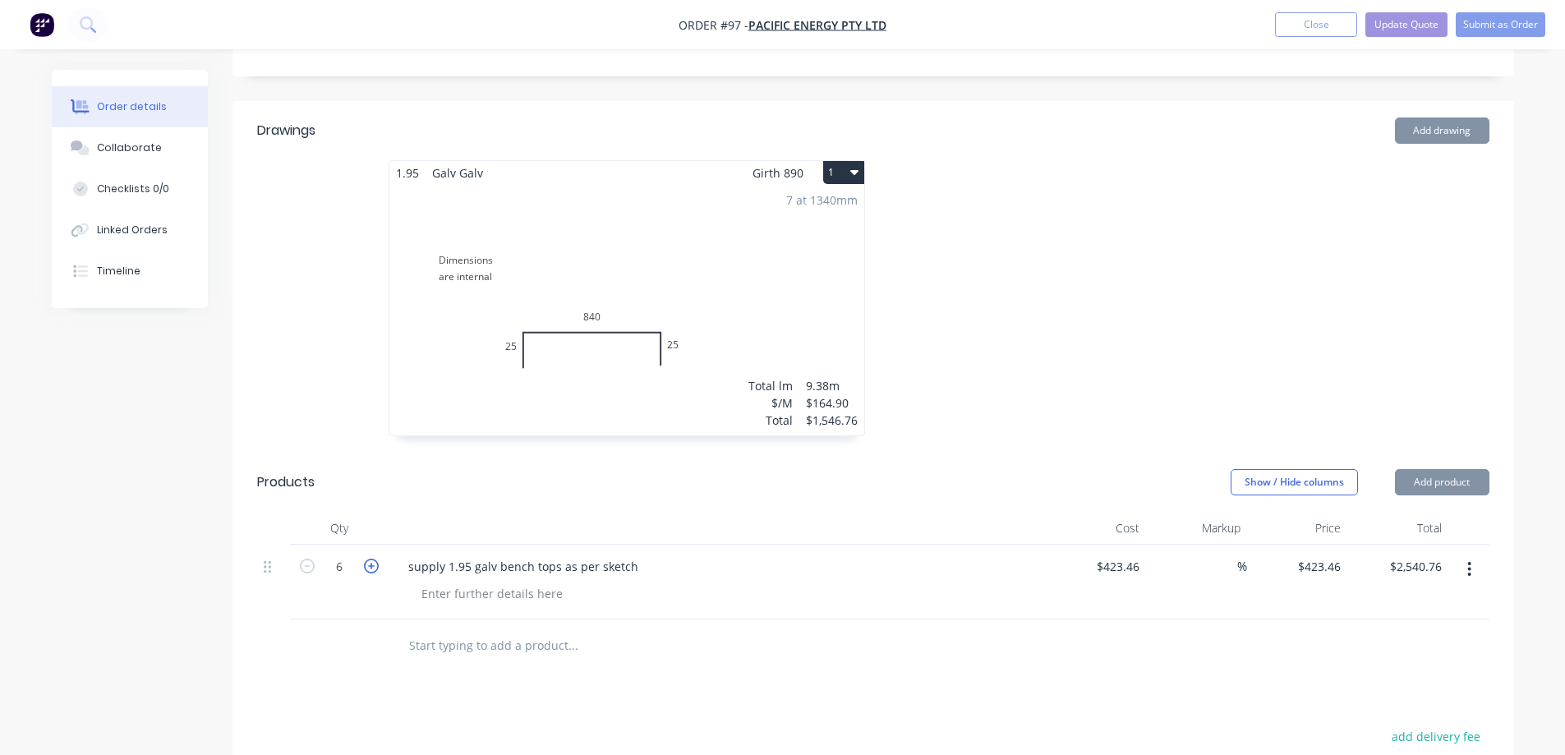
click at [370, 559] on icon "button" at bounding box center [371, 566] width 15 height 15
type input "7"
type input "$2,964.22"
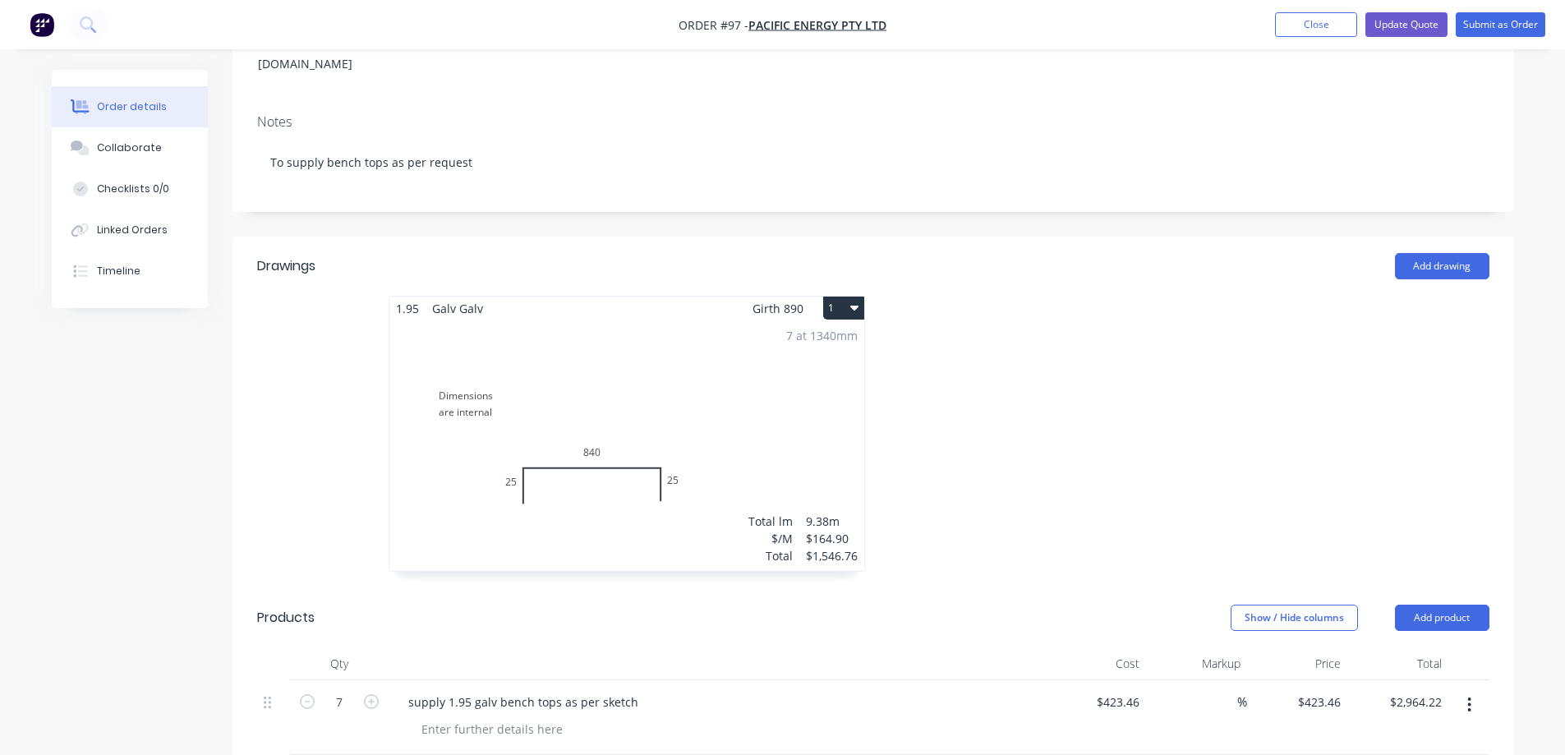
scroll to position [285, 0]
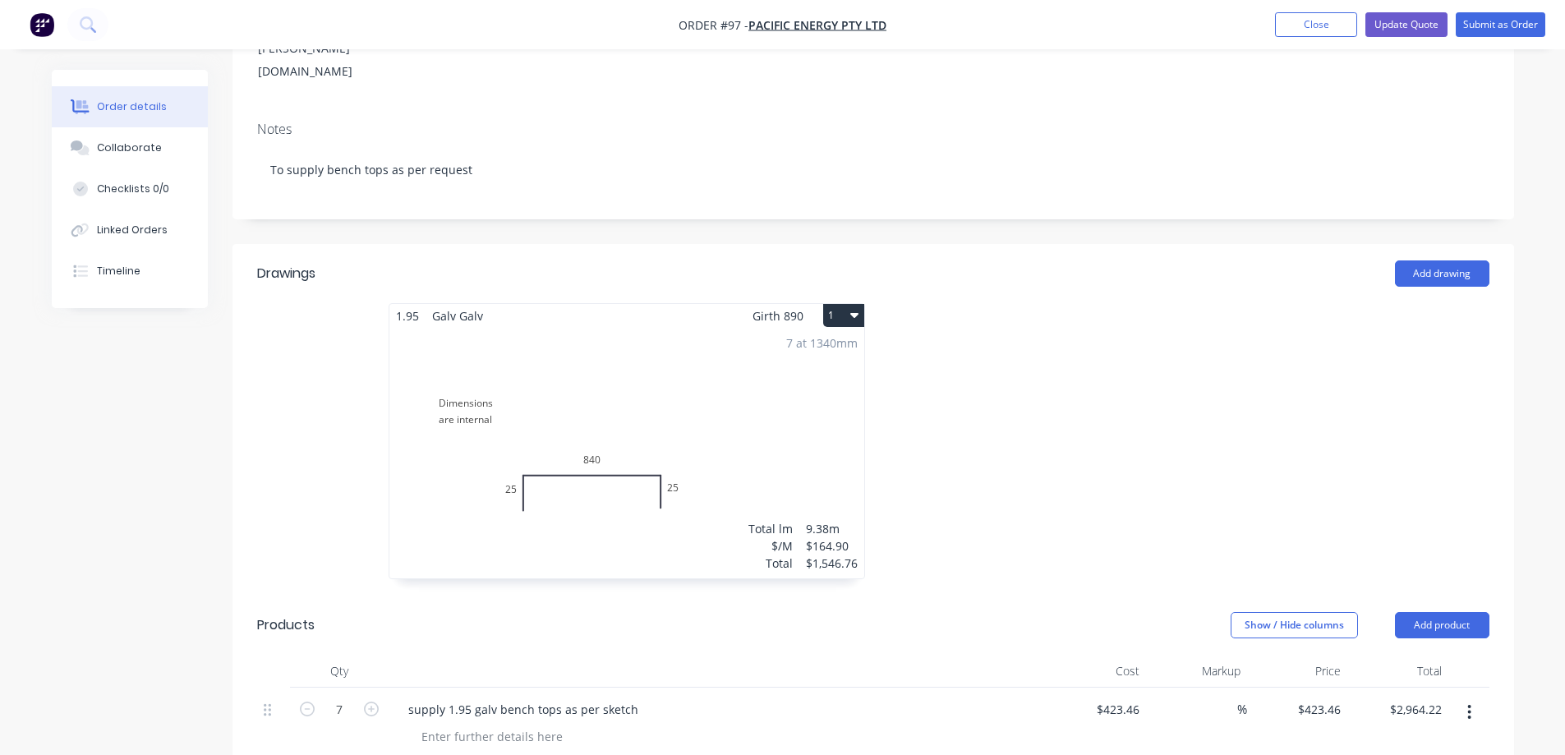
click at [756, 379] on div "7 at 1340mm Total lm $/M Total 9.38m $164.90 $1,546.76" at bounding box center [626, 453] width 475 height 251
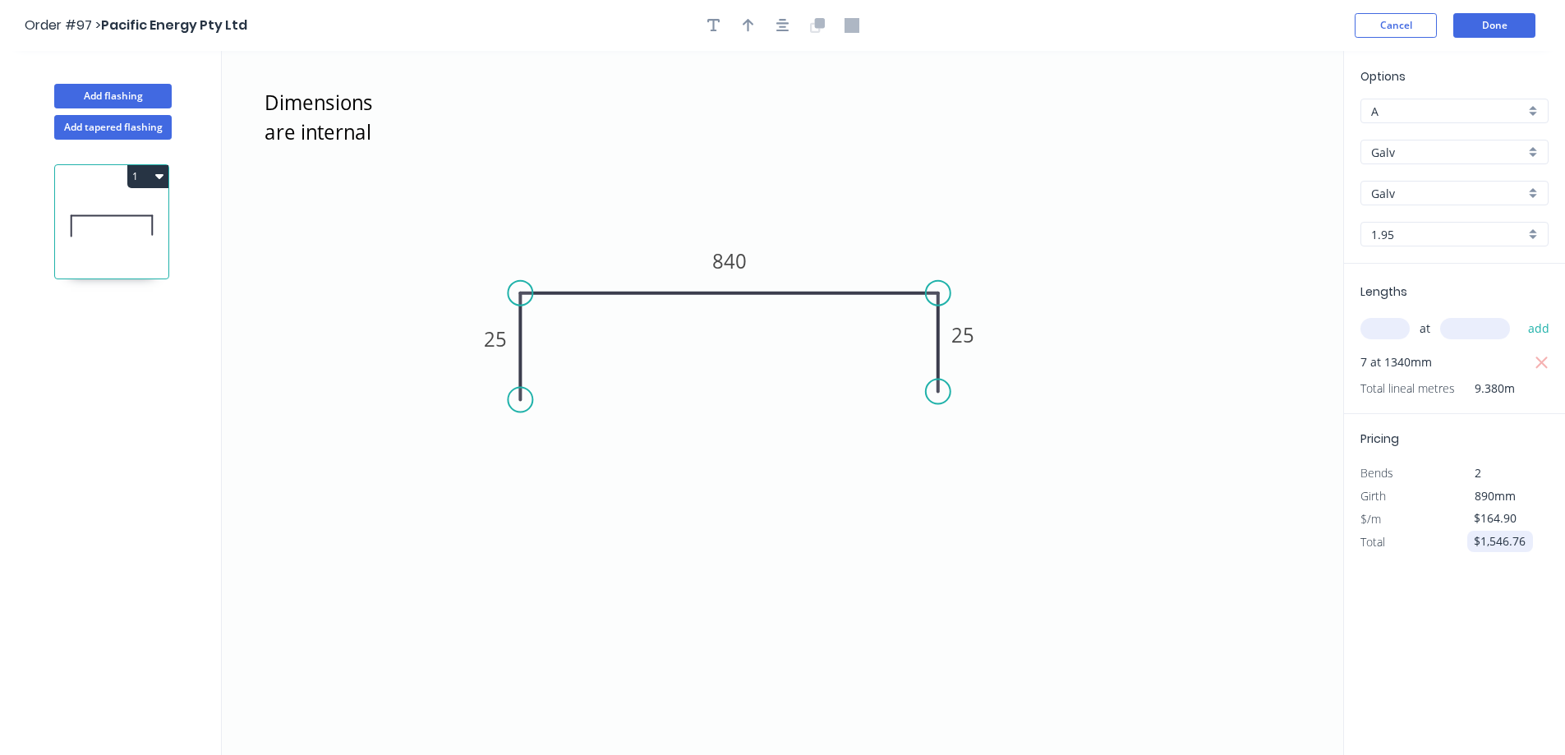
click at [1521, 543] on input "$1,546.76" at bounding box center [1502, 541] width 56 height 23
drag, startPoint x: 1524, startPoint y: 540, endPoint x: 1432, endPoint y: 531, distance: 93.3
click at [1432, 531] on div "Total $1,546.76" at bounding box center [1454, 542] width 213 height 23
click at [1424, 546] on div "Total" at bounding box center [1401, 542] width 107 height 23
click at [1414, 605] on div "Options A A Galv Galv Galv Galv 1.95 1.95 Lengths at add 7 at 1340mm Total line…" at bounding box center [1454, 404] width 222 height 706
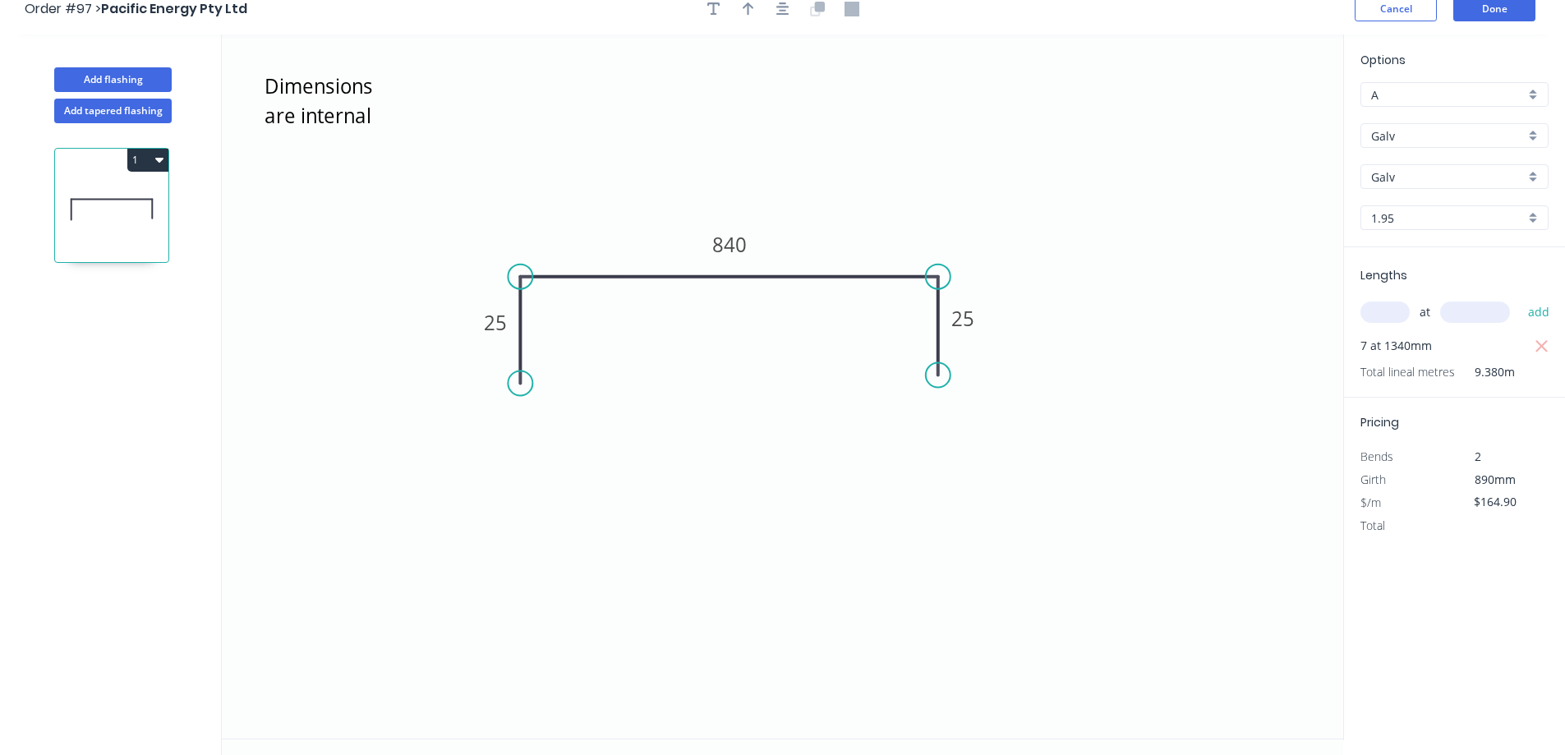
scroll to position [30, 0]
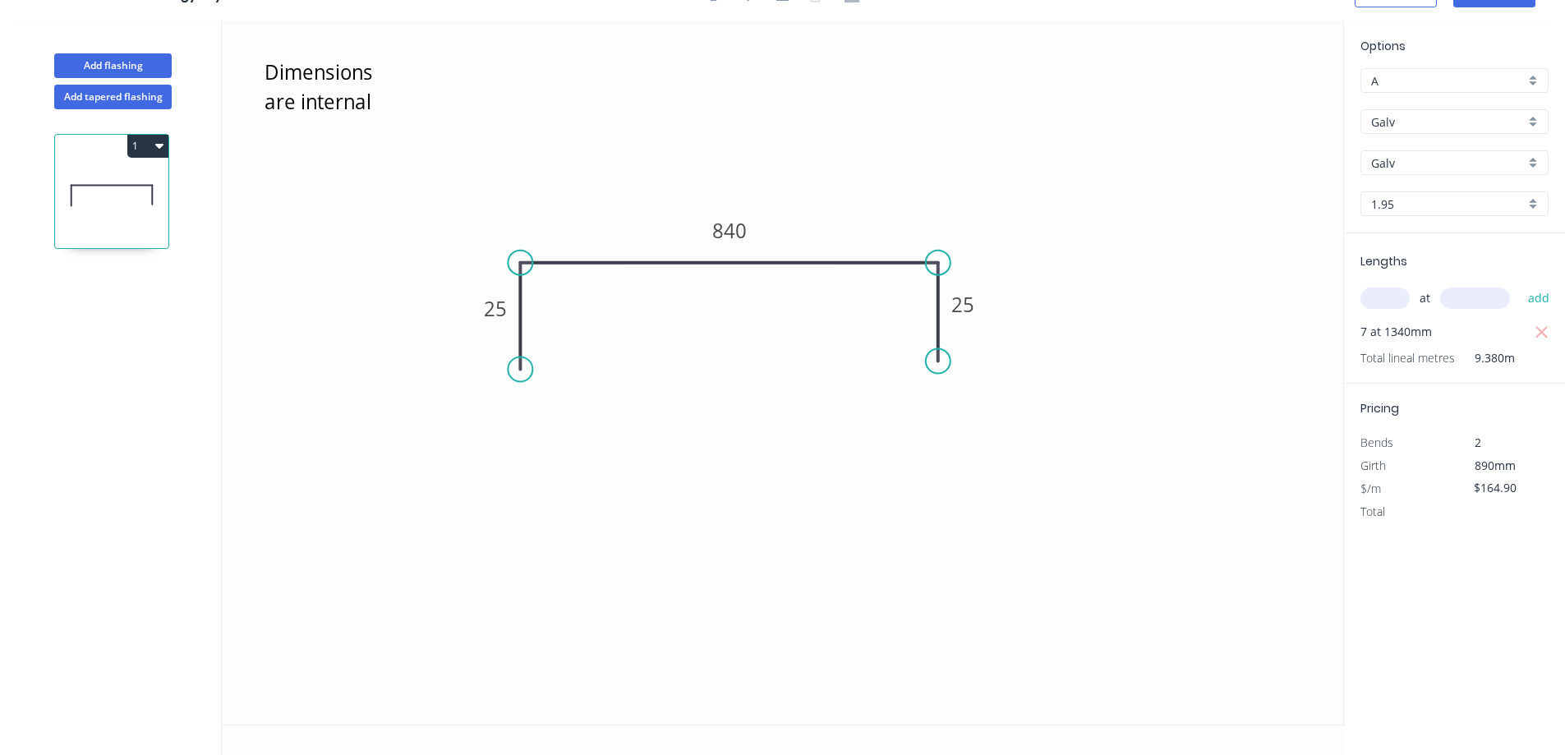
click at [1318, 601] on icon "Dimensions are internal 25 840 25" at bounding box center [782, 373] width 1121 height 704
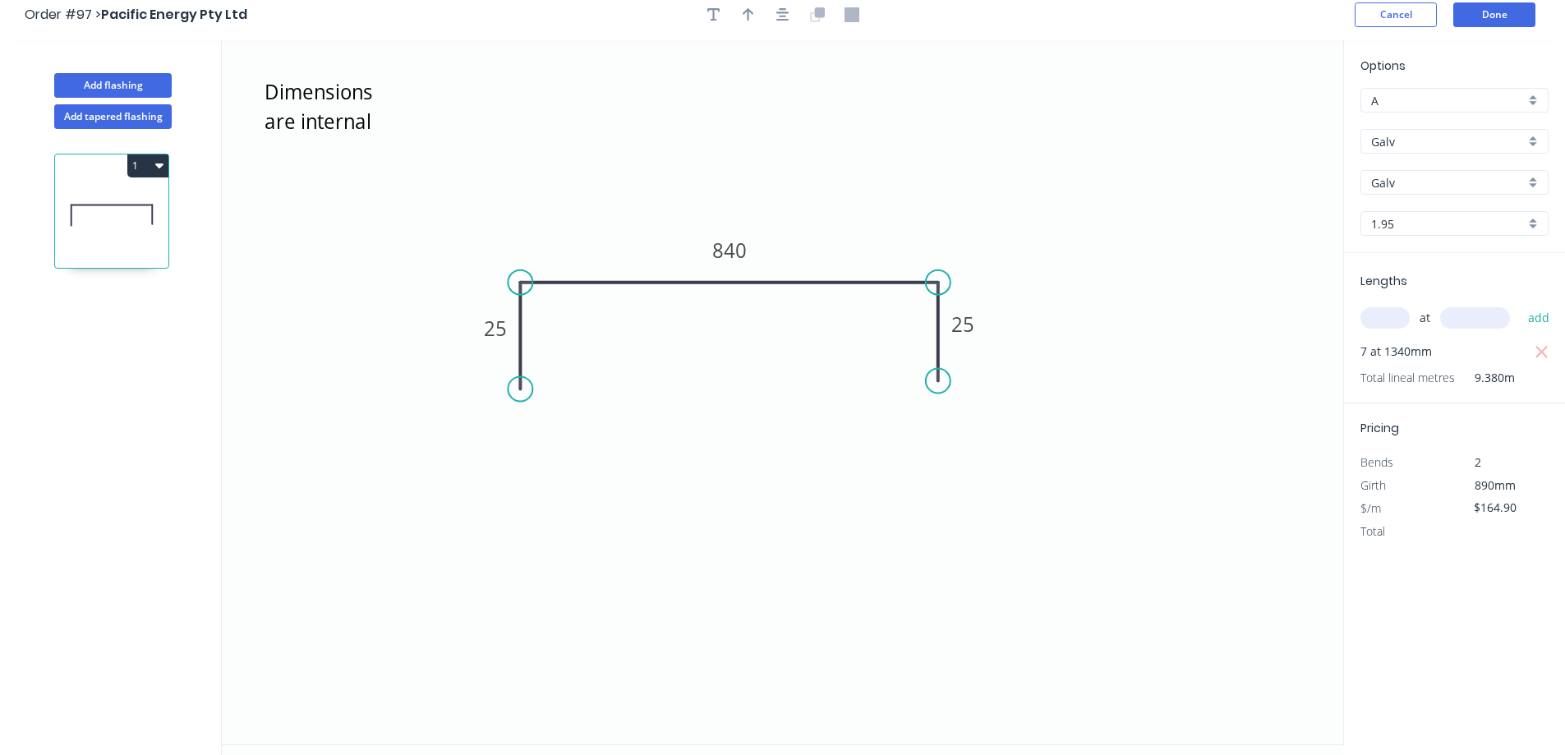
scroll to position [0, 0]
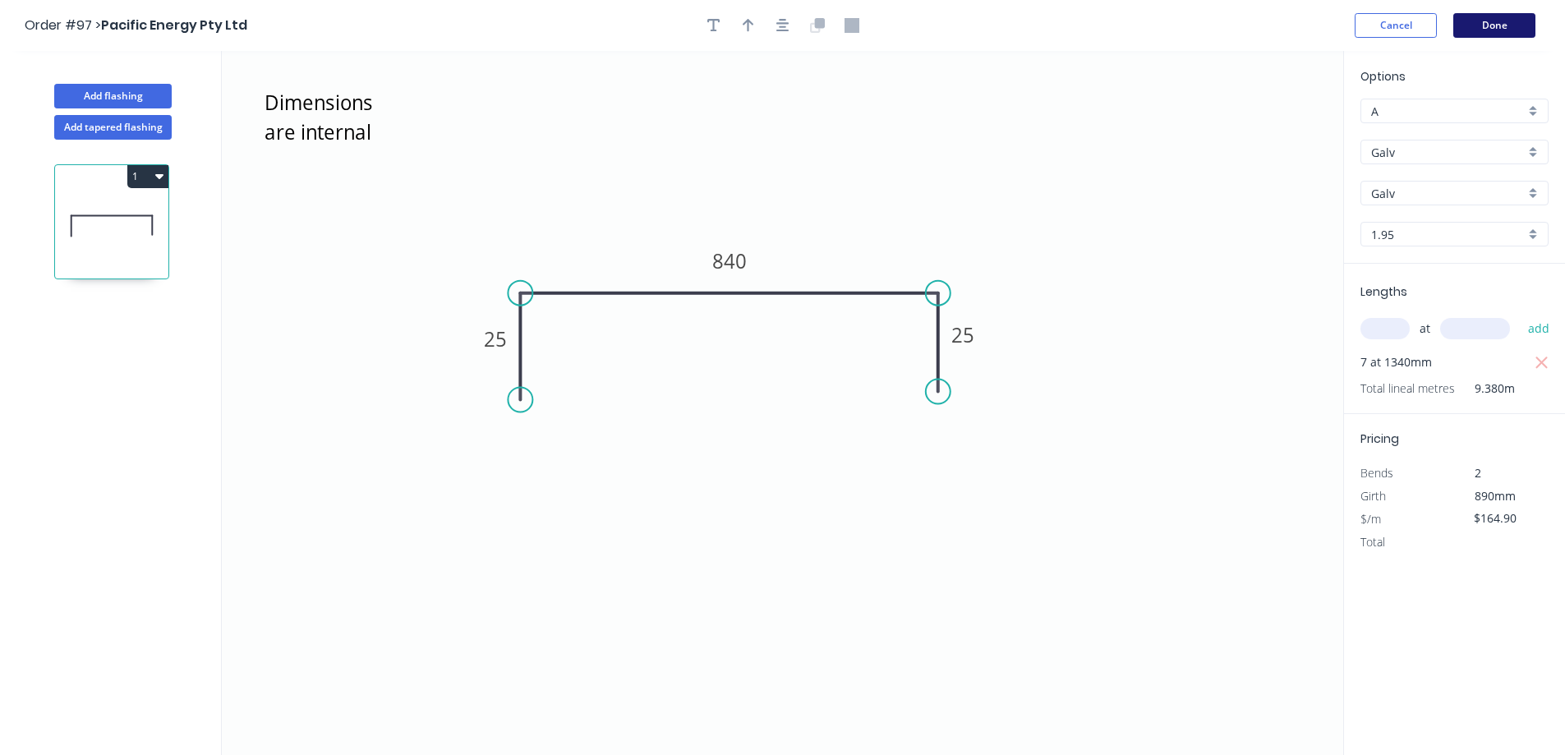
click at [1492, 28] on button "Done" at bounding box center [1494, 25] width 82 height 25
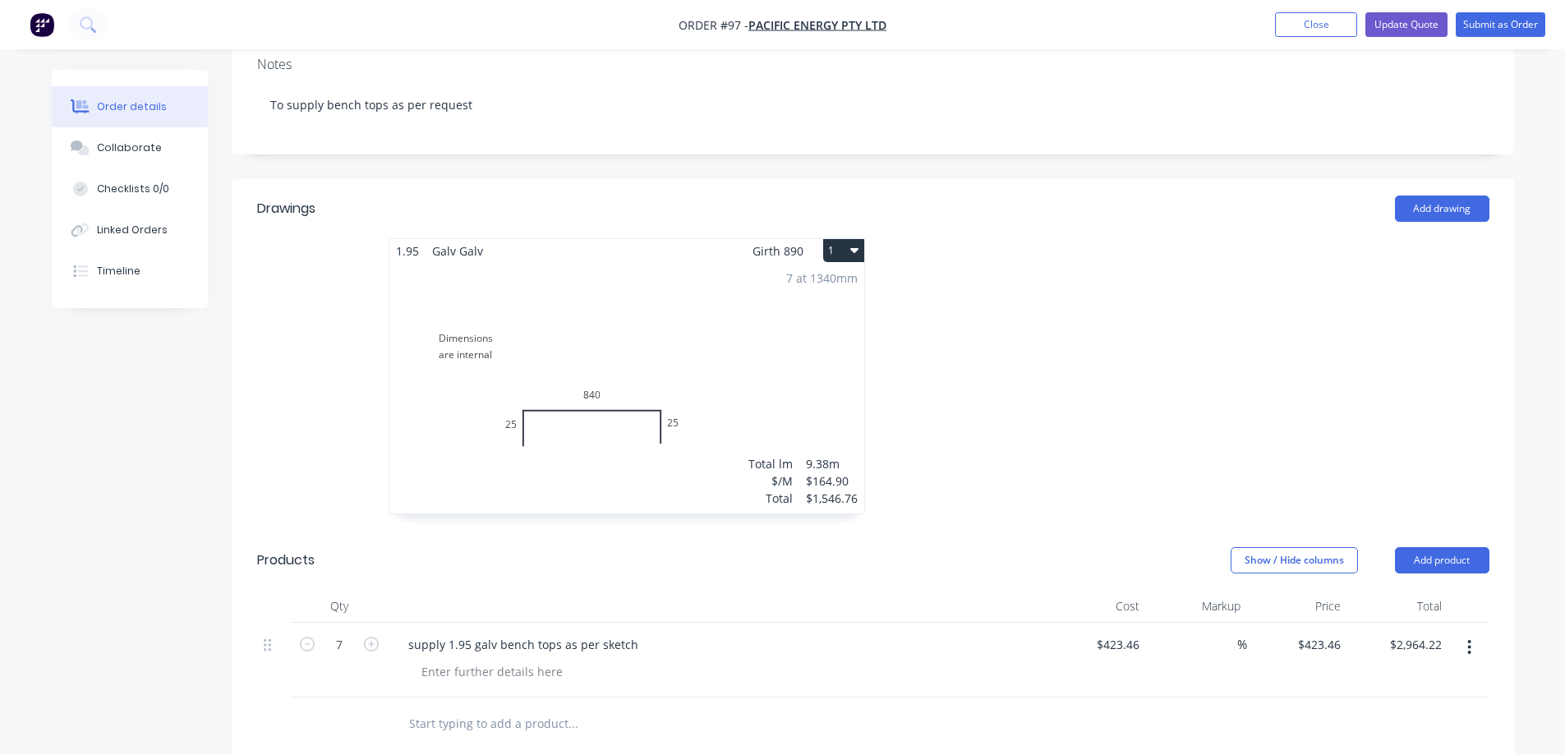
scroll to position [285, 0]
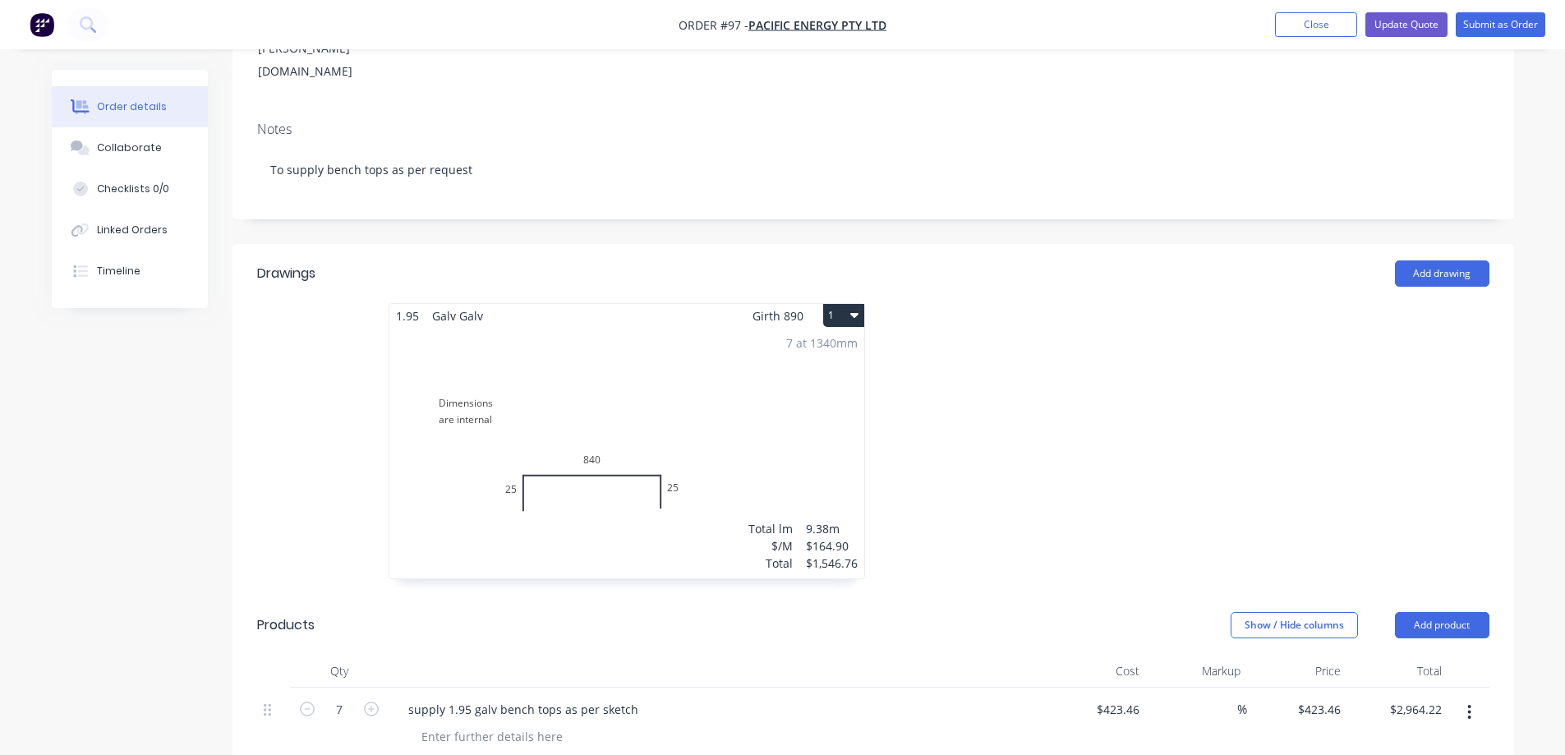
click at [689, 345] on div "7 at 1340mm Total lm $/M Total 9.38m $164.90 $1,546.76" at bounding box center [626, 453] width 475 height 251
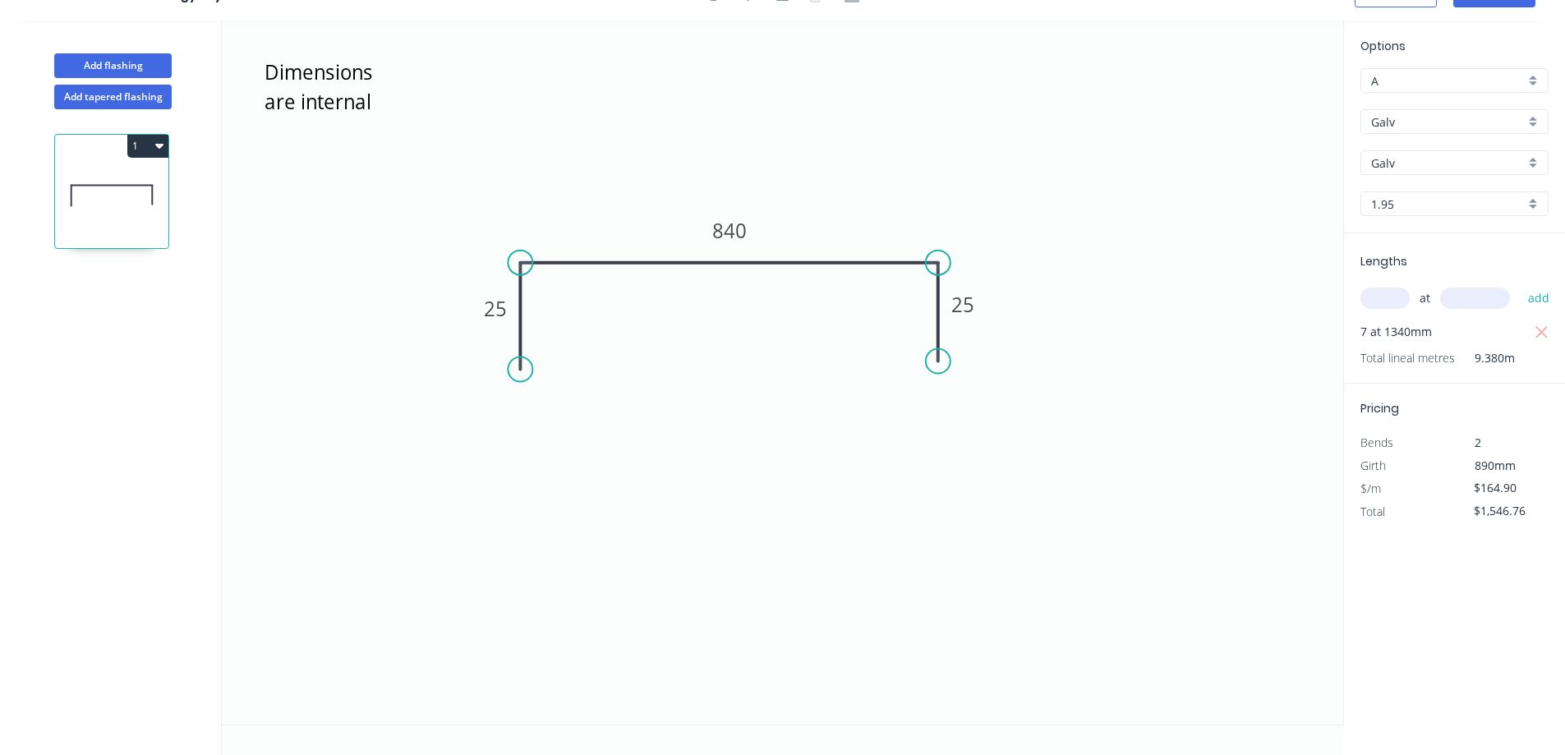
click at [1503, 356] on span "9.380m" at bounding box center [1485, 358] width 60 height 23
click at [1498, 513] on input "$1,546.76" at bounding box center [1502, 510] width 56 height 23
click at [1512, 484] on input "$164.90" at bounding box center [1502, 487] width 56 height 23
drag, startPoint x: 1520, startPoint y: 487, endPoint x: 1464, endPoint y: 482, distance: 56.9
click at [1464, 482] on div "$164.90" at bounding box center [1499, 488] width 89 height 23
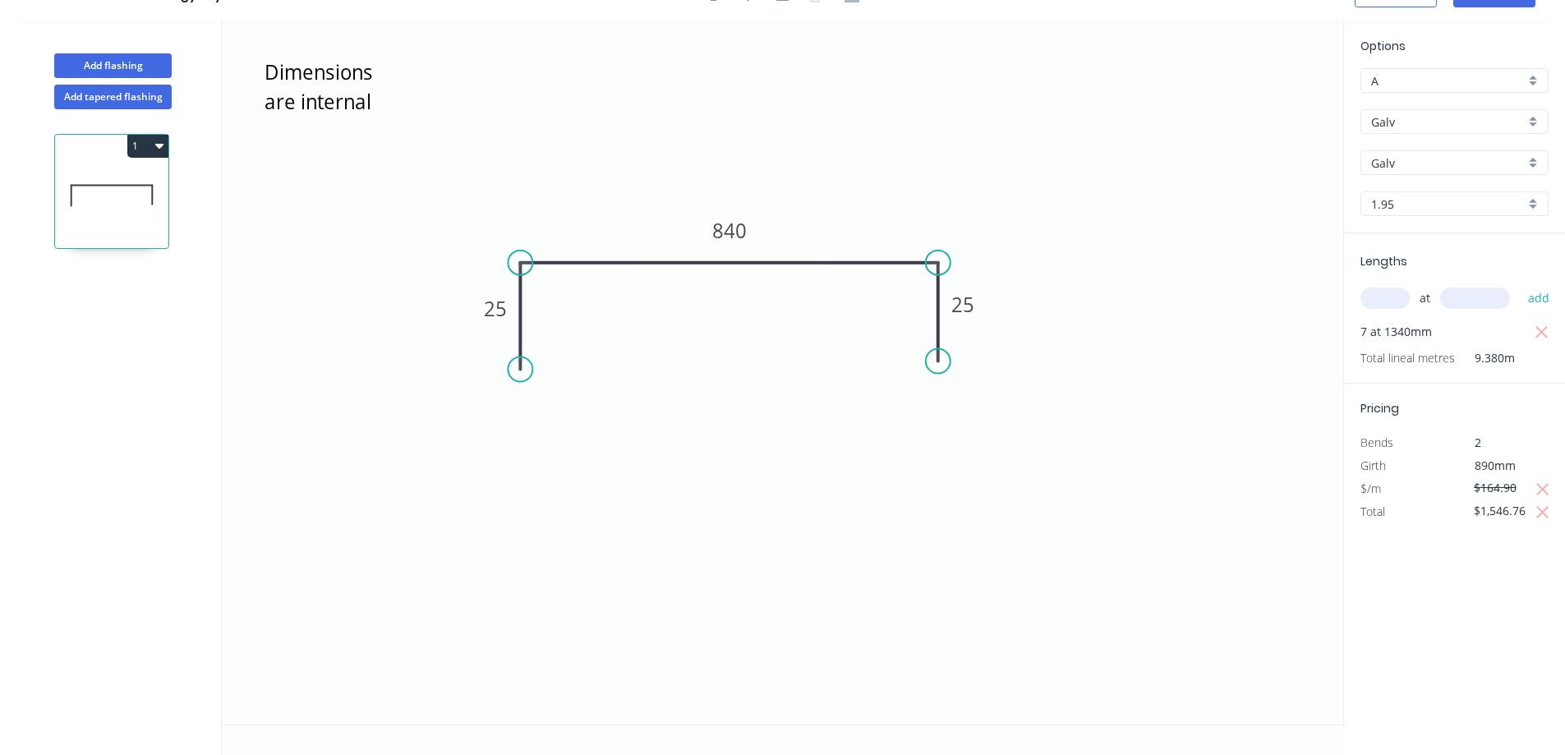
click at [1421, 540] on div "Options A A Galv Galv Galv Galv 1.95 1.95 Lengths at add 7 at 1340mm Total line…" at bounding box center [1454, 374] width 222 height 706
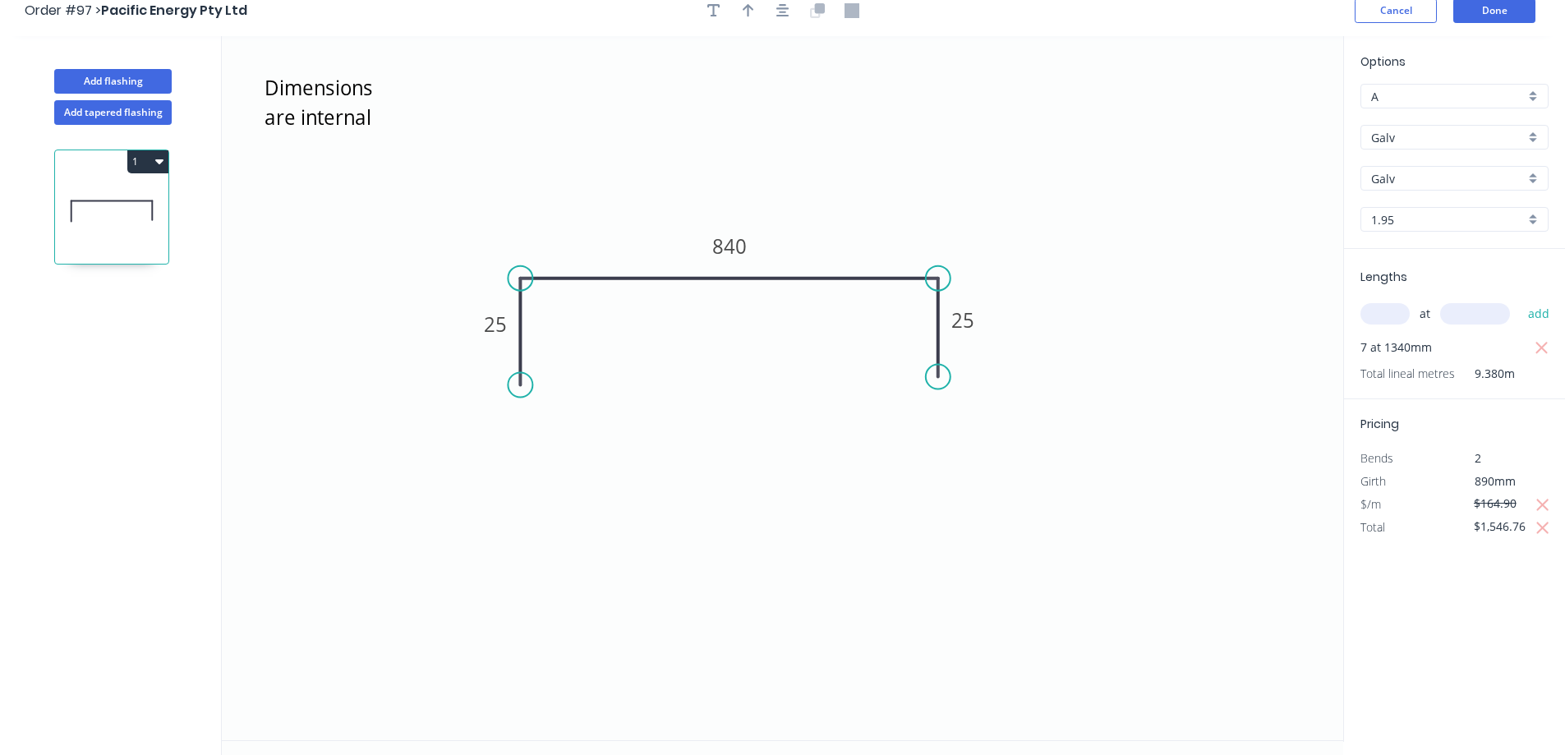
scroll to position [0, 0]
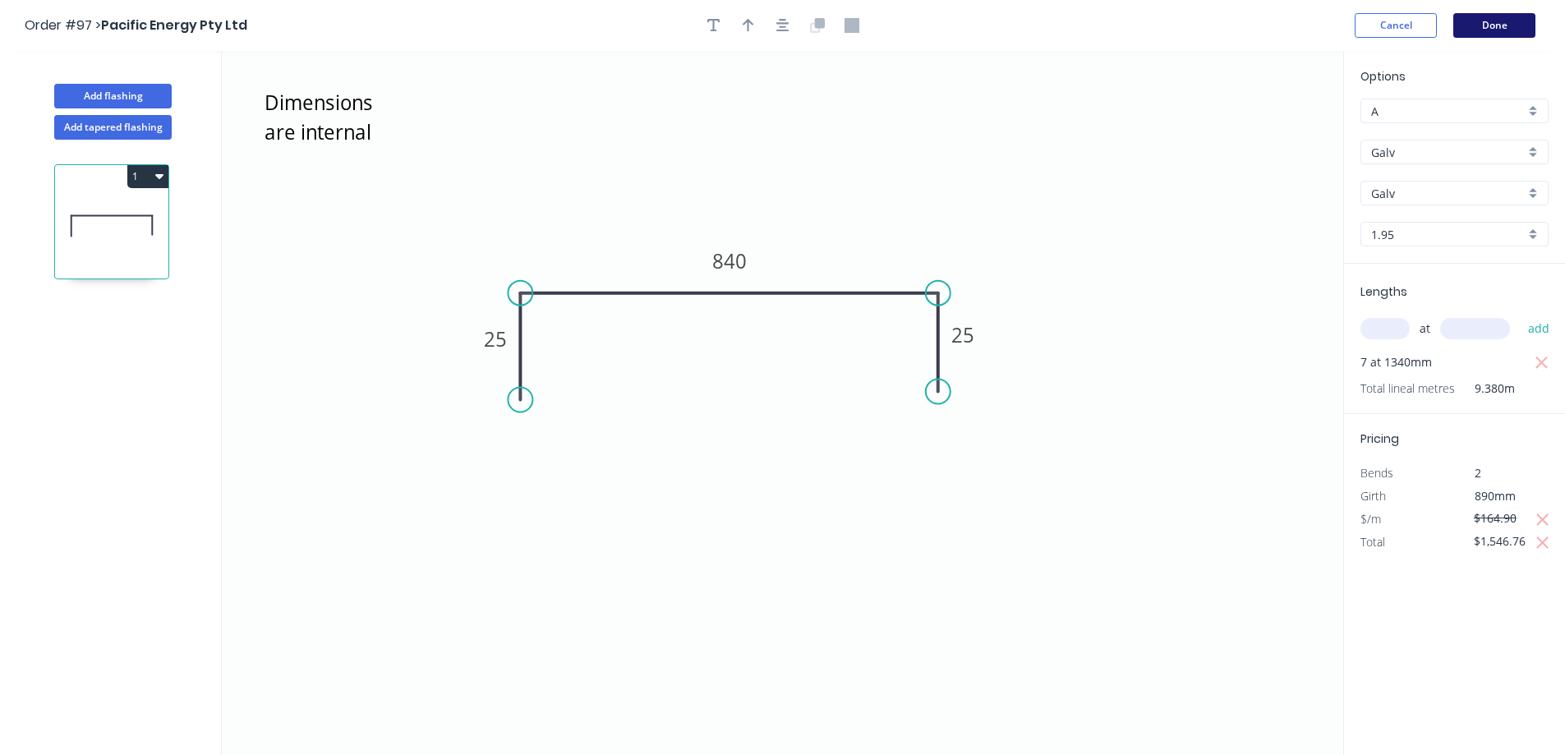
click at [1466, 26] on button "Done" at bounding box center [1494, 25] width 82 height 25
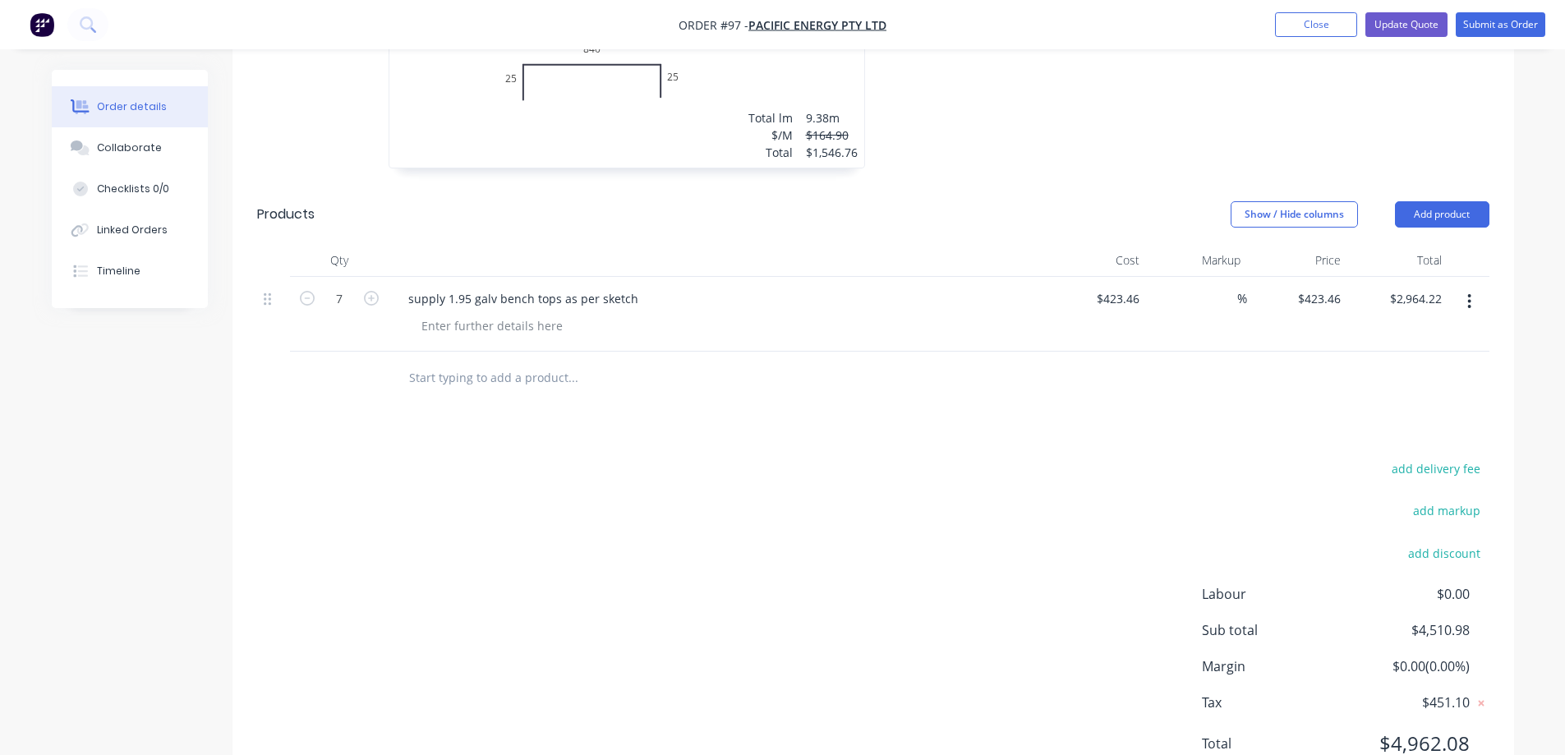
scroll to position [203, 0]
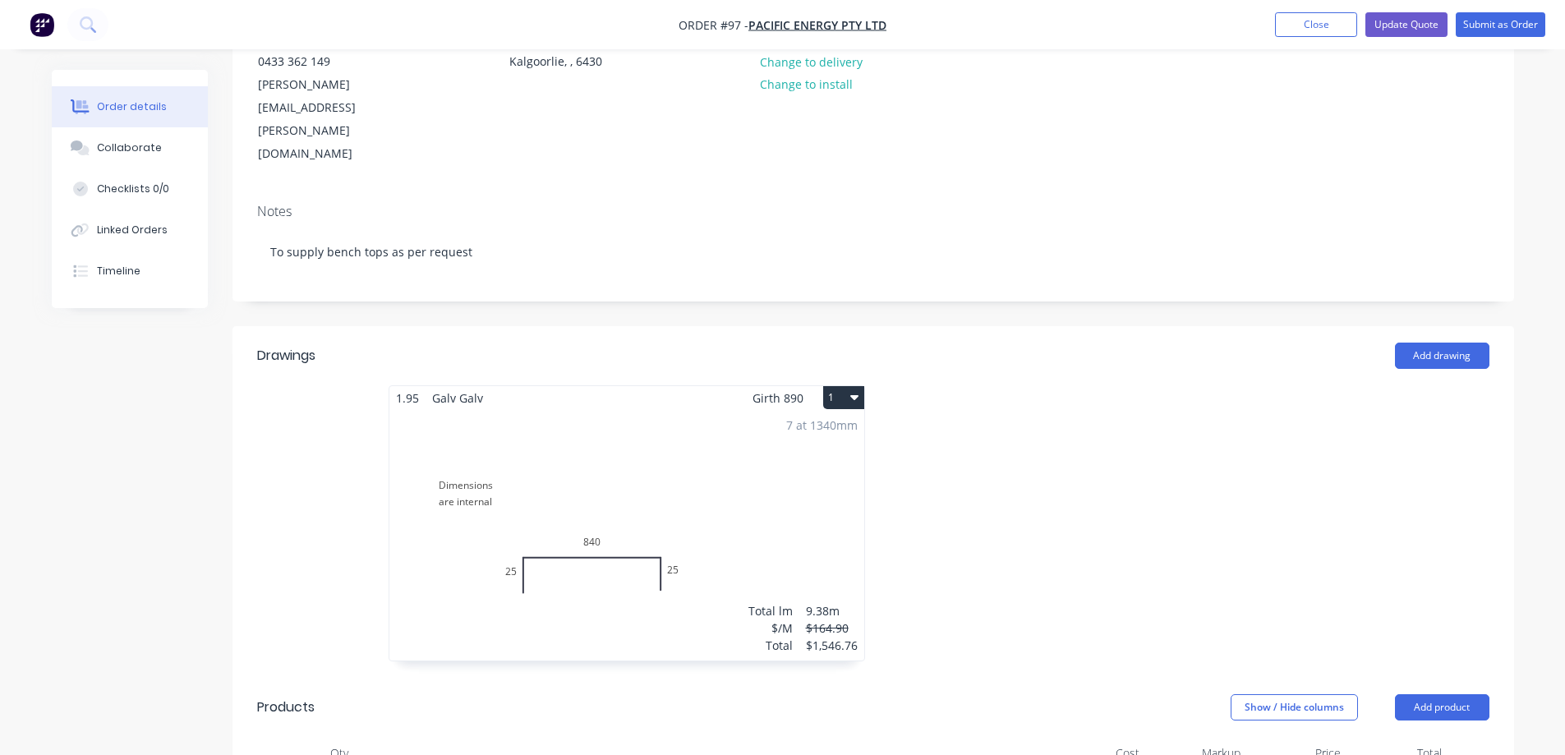
click at [745, 427] on div "7 at 1340mm Total lm $/M Total 9.38m $164.90 $1,546.76" at bounding box center [626, 535] width 475 height 251
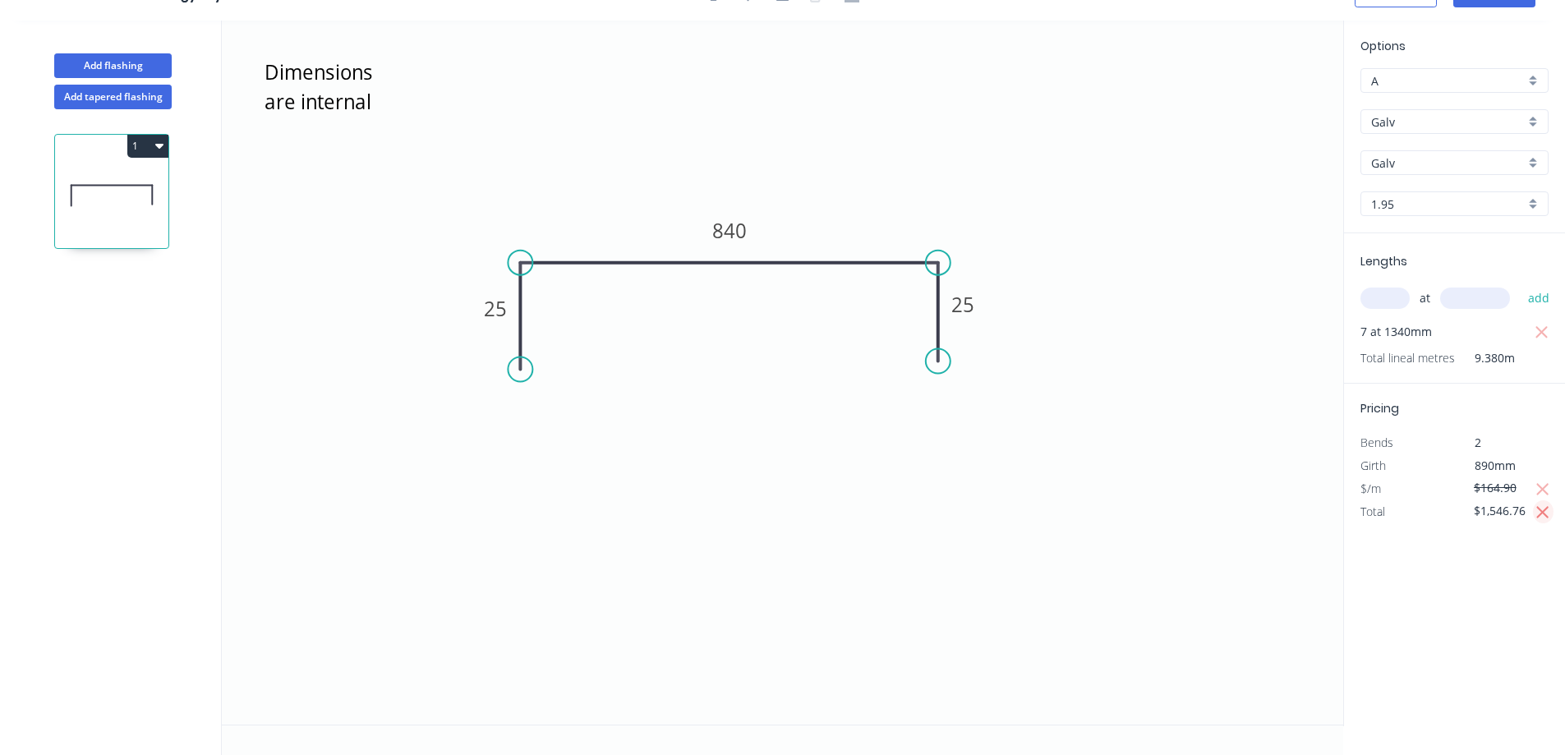
click at [1546, 513] on icon "button" at bounding box center [1542, 513] width 15 height 20
click at [1543, 489] on icon "button" at bounding box center [1543, 489] width 12 height 12
click at [1522, 515] on input "$1,546.76" at bounding box center [1502, 510] width 56 height 23
drag, startPoint x: 1533, startPoint y: 508, endPoint x: 1421, endPoint y: 494, distance: 112.7
click at [1421, 494] on div "Pricing Bends 2 Girth 890mm $/m $164.90 Total $1,546.76" at bounding box center [1454, 454] width 221 height 140
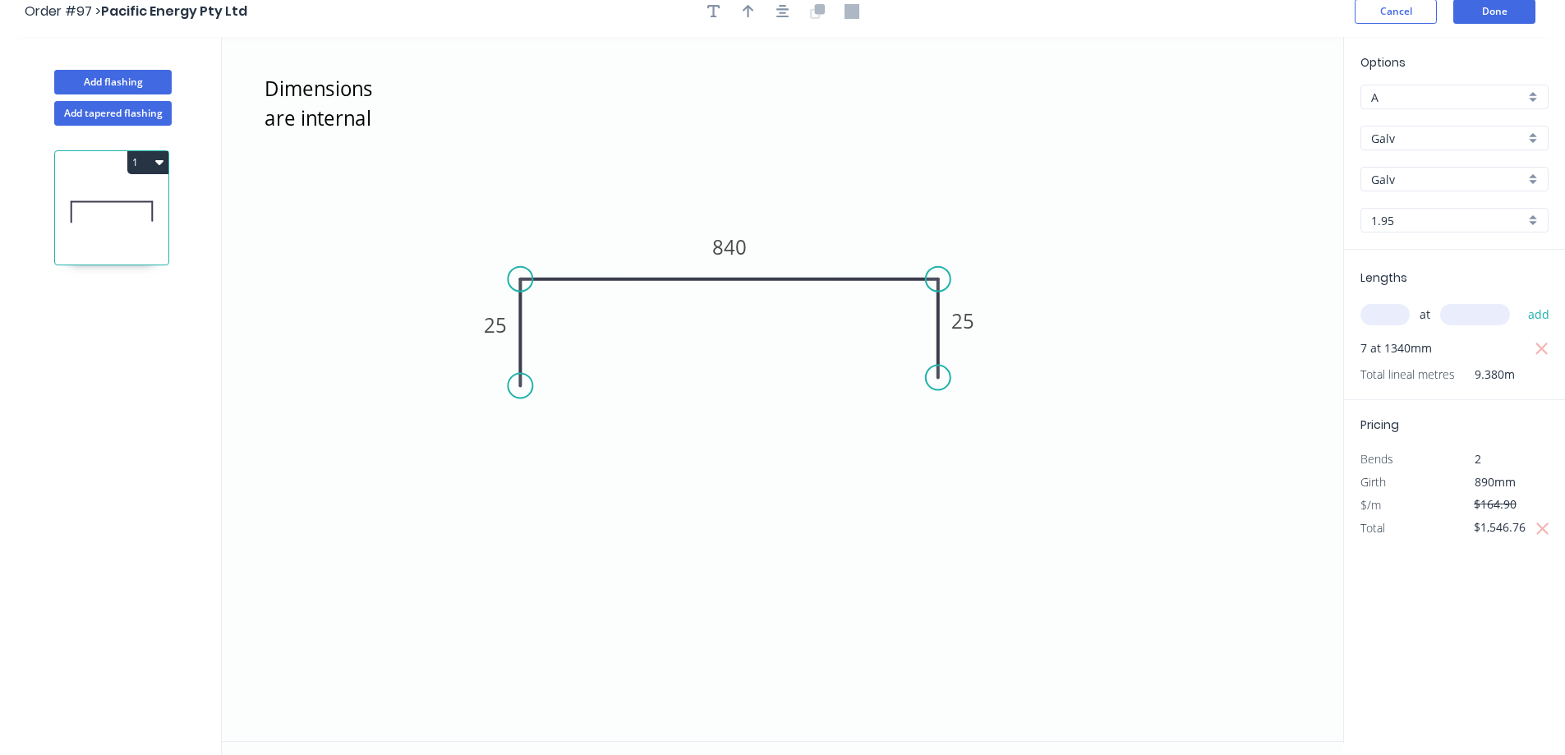
scroll to position [0, 0]
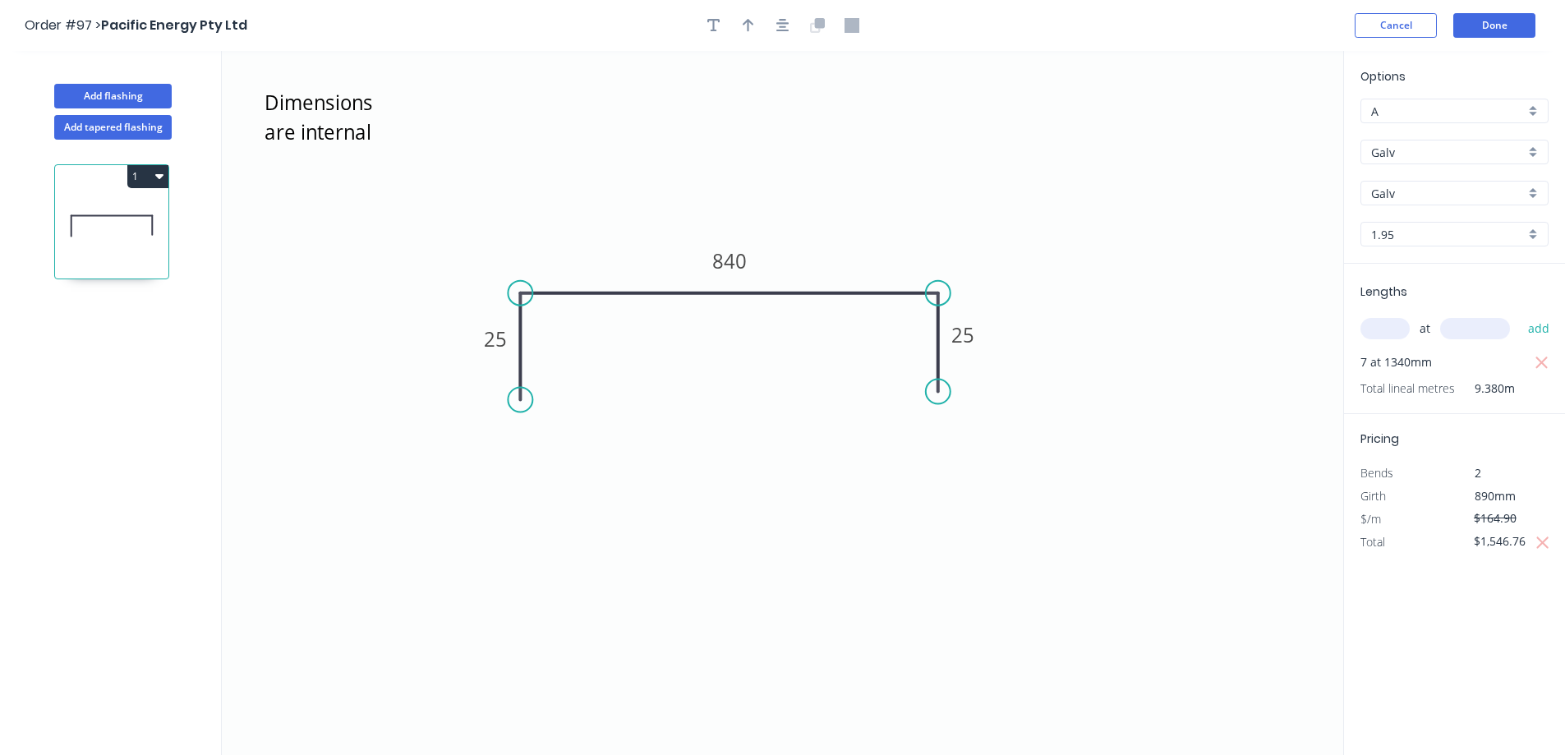
click at [1427, 113] on input "A" at bounding box center [1448, 111] width 154 height 17
click at [1420, 140] on div "A" at bounding box center [1454, 142] width 186 height 29
type input "A"
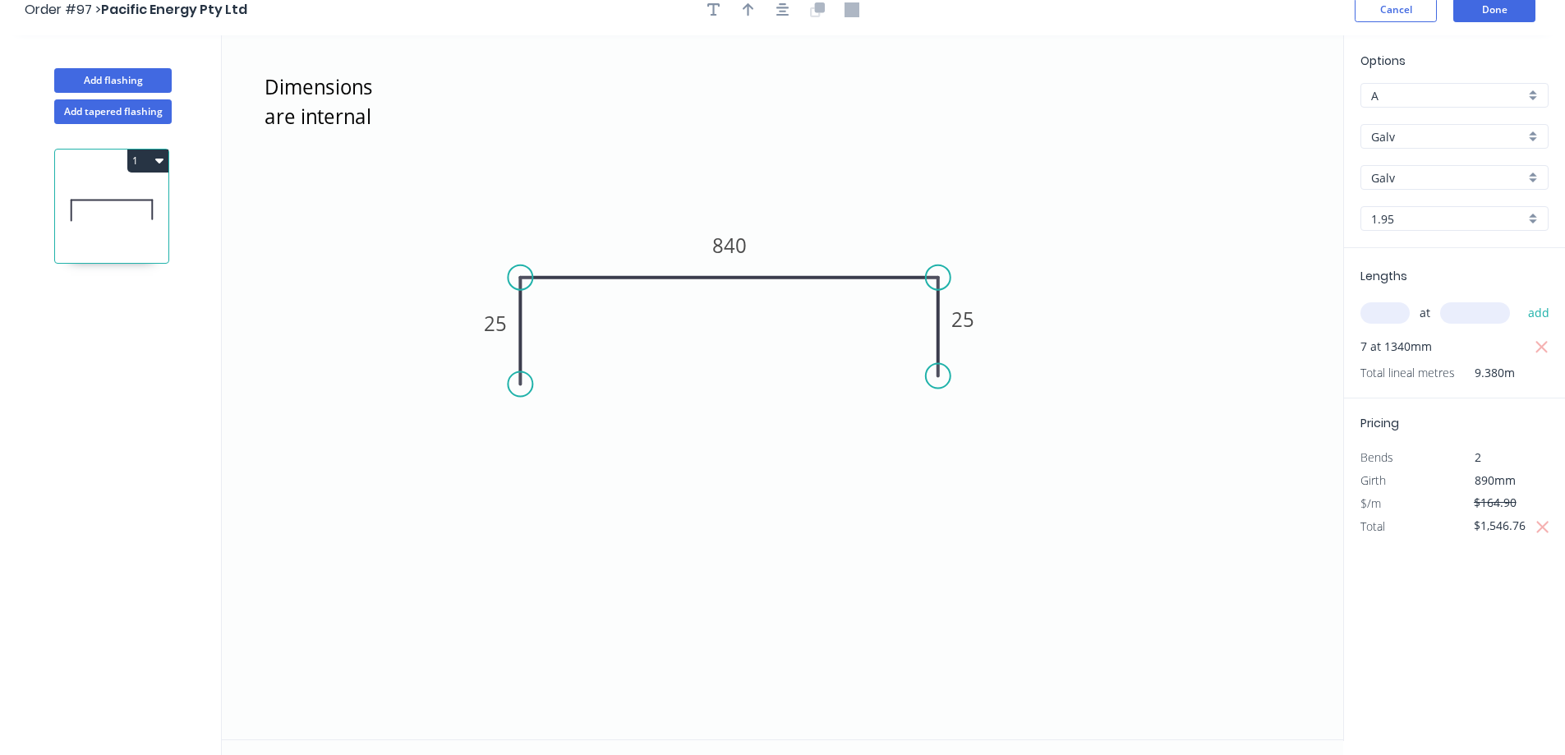
scroll to position [30, 0]
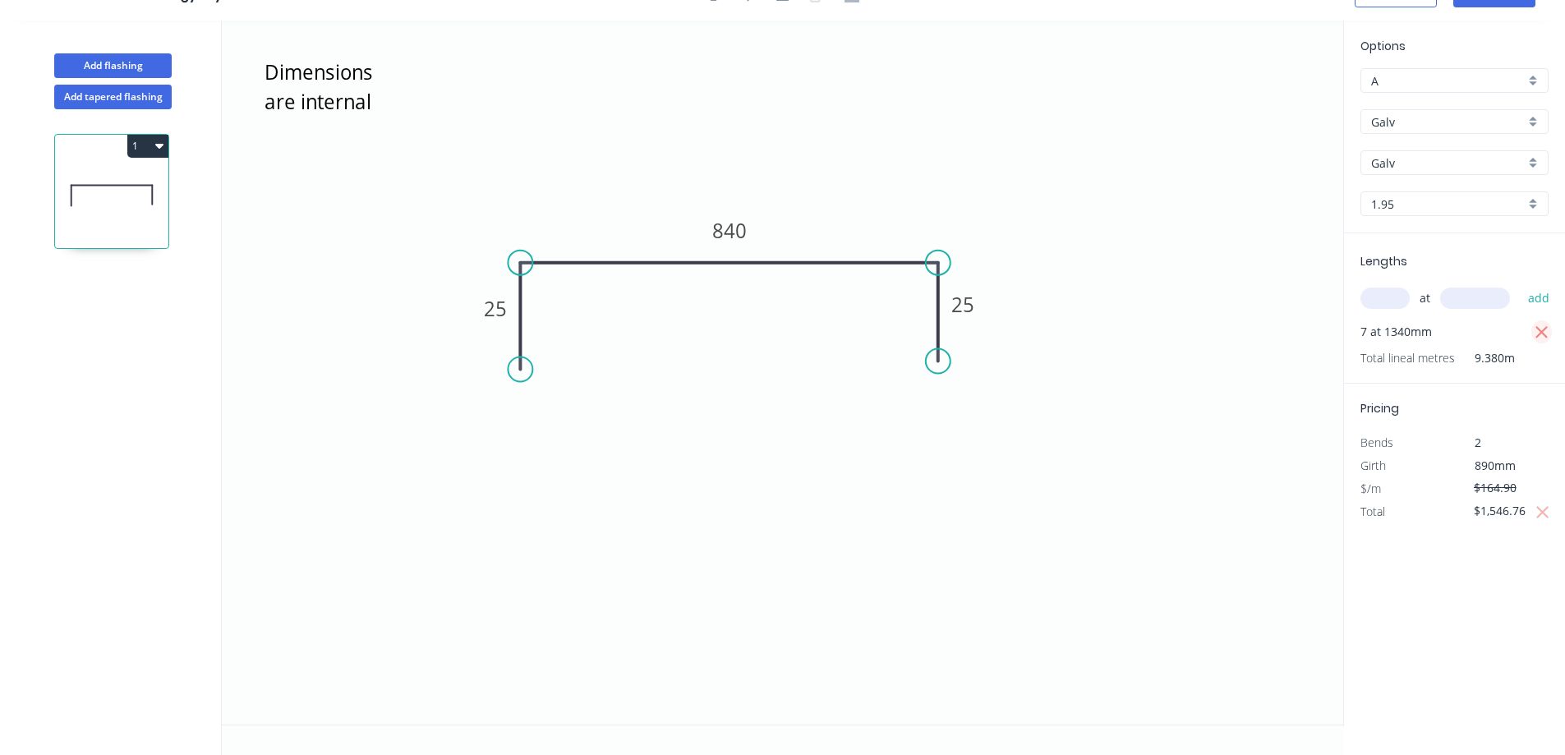
click at [1546, 333] on icon "button" at bounding box center [1541, 333] width 15 height 20
click at [1451, 572] on div "Options A A Galv Galv Galv Galv 1.95 1.95 Lengths at add Total lineal metres 0.…" at bounding box center [1454, 374] width 222 height 706
click at [1542, 491] on icon "button" at bounding box center [1542, 490] width 15 height 20
type input "$0.00"
click at [1414, 592] on div "Options A A Galv Galv Galv Galv 1.95 1.95 Lengths at add Total lineal metres 0.…" at bounding box center [1454, 374] width 222 height 706
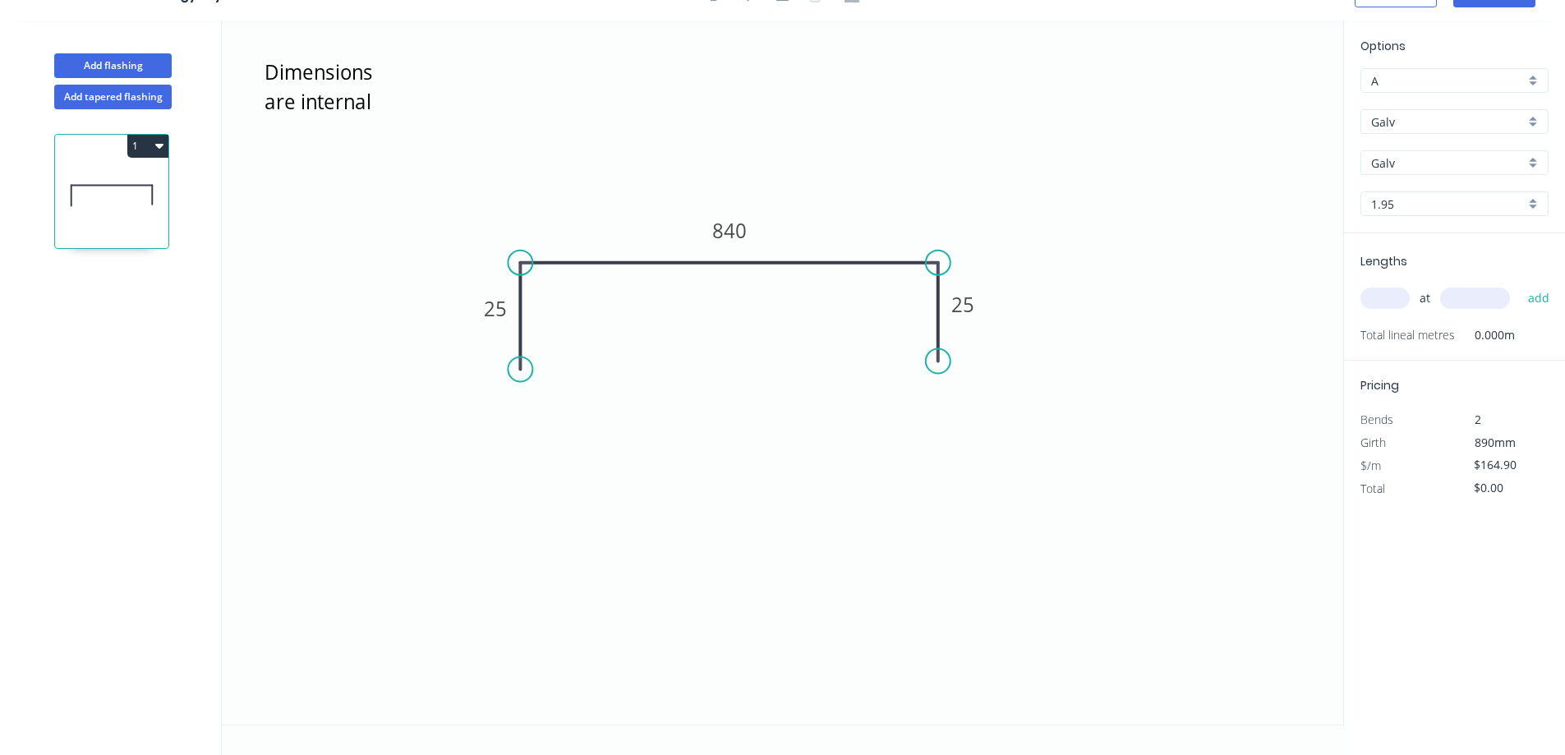
click at [1214, 251] on icon "Dimensions are internal 25 840 25" at bounding box center [782, 373] width 1121 height 704
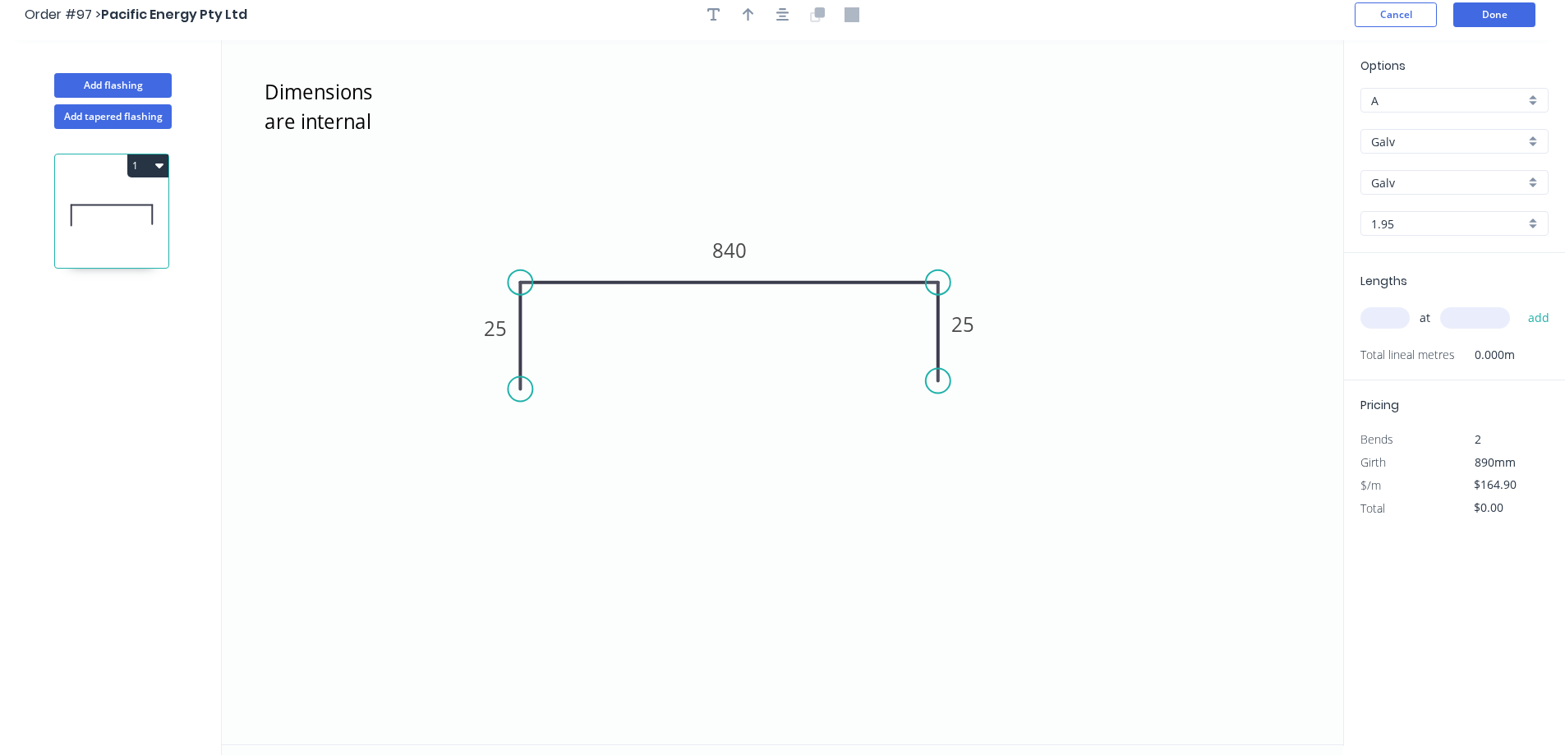
scroll to position [0, 0]
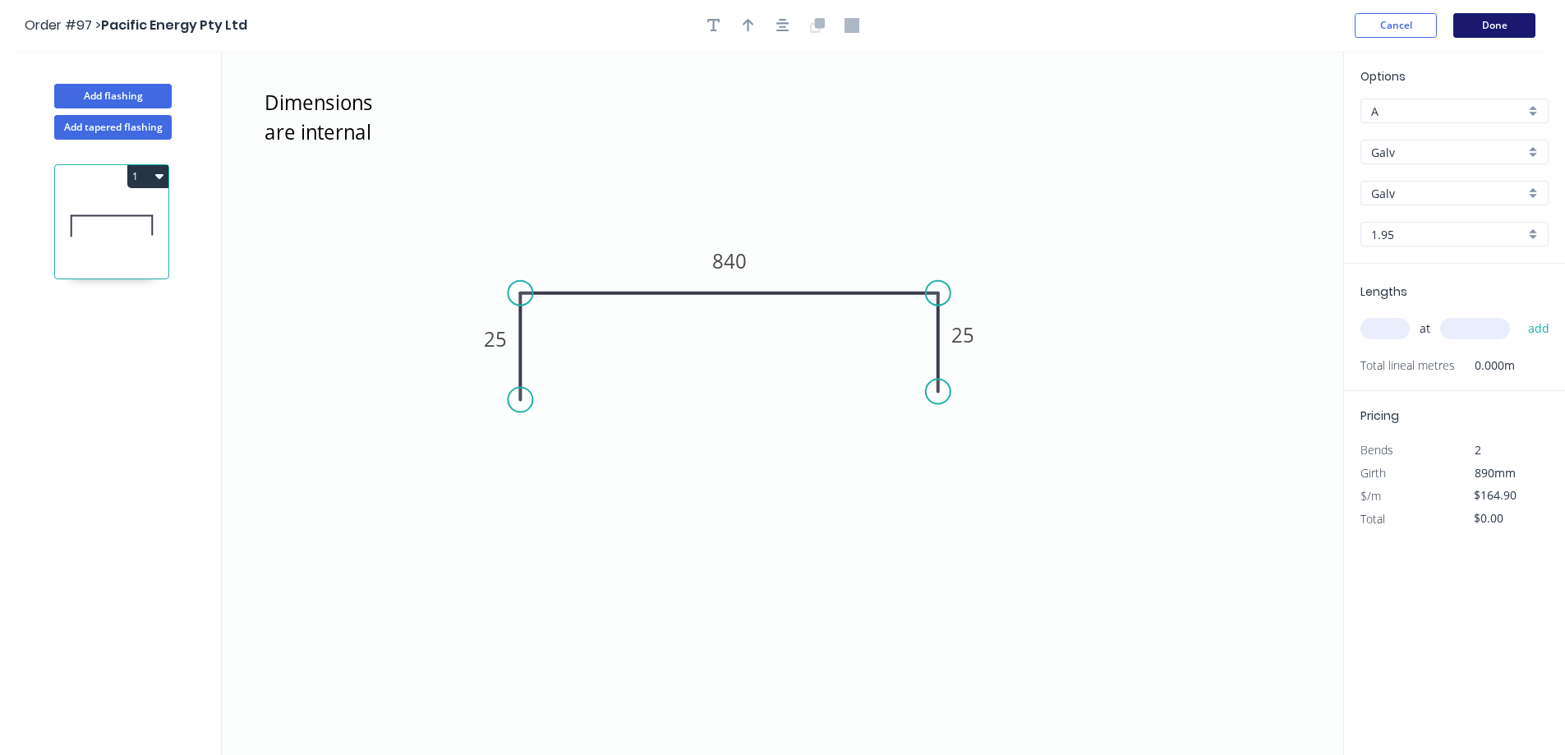
click at [1488, 31] on button "Done" at bounding box center [1494, 25] width 82 height 25
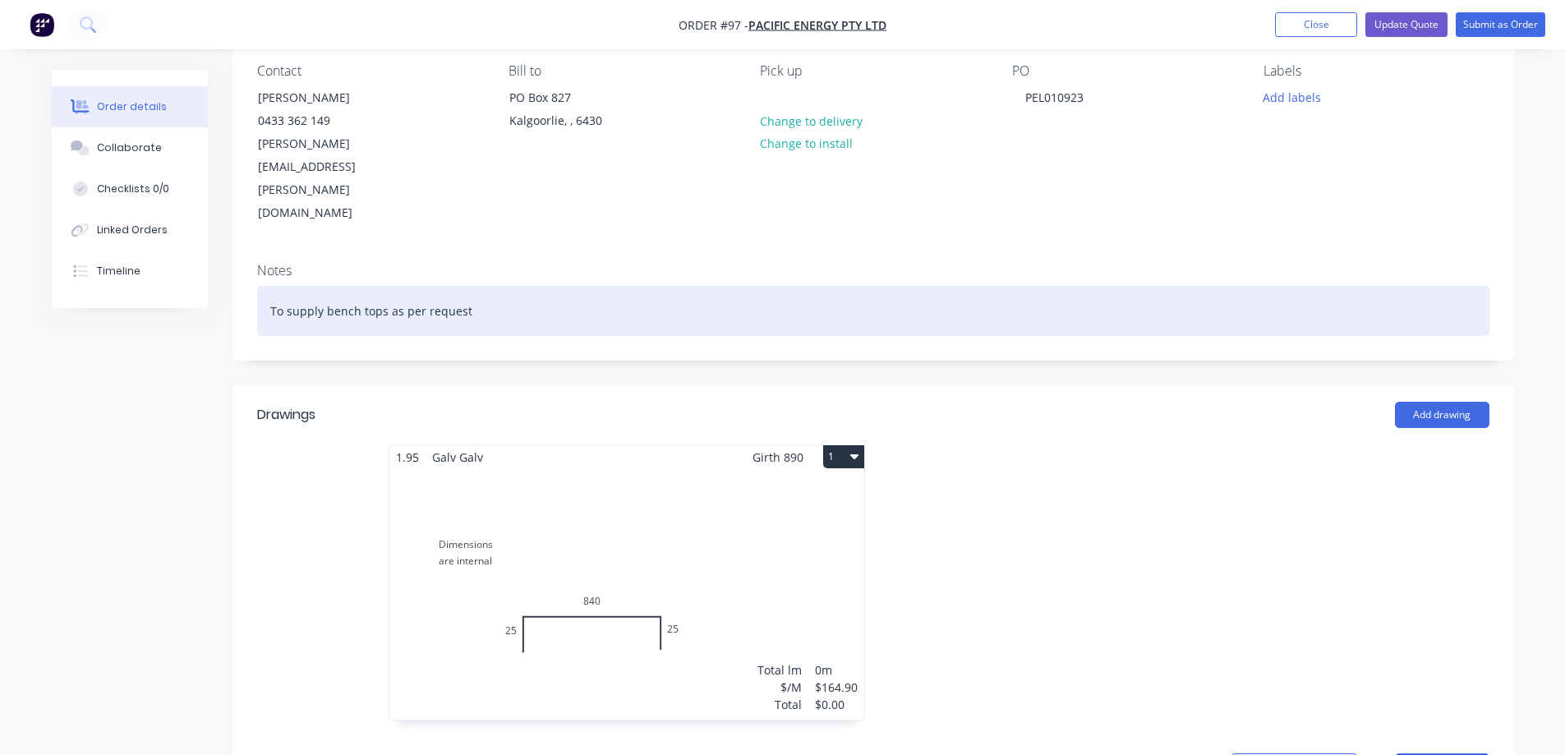
scroll to position [121, 0]
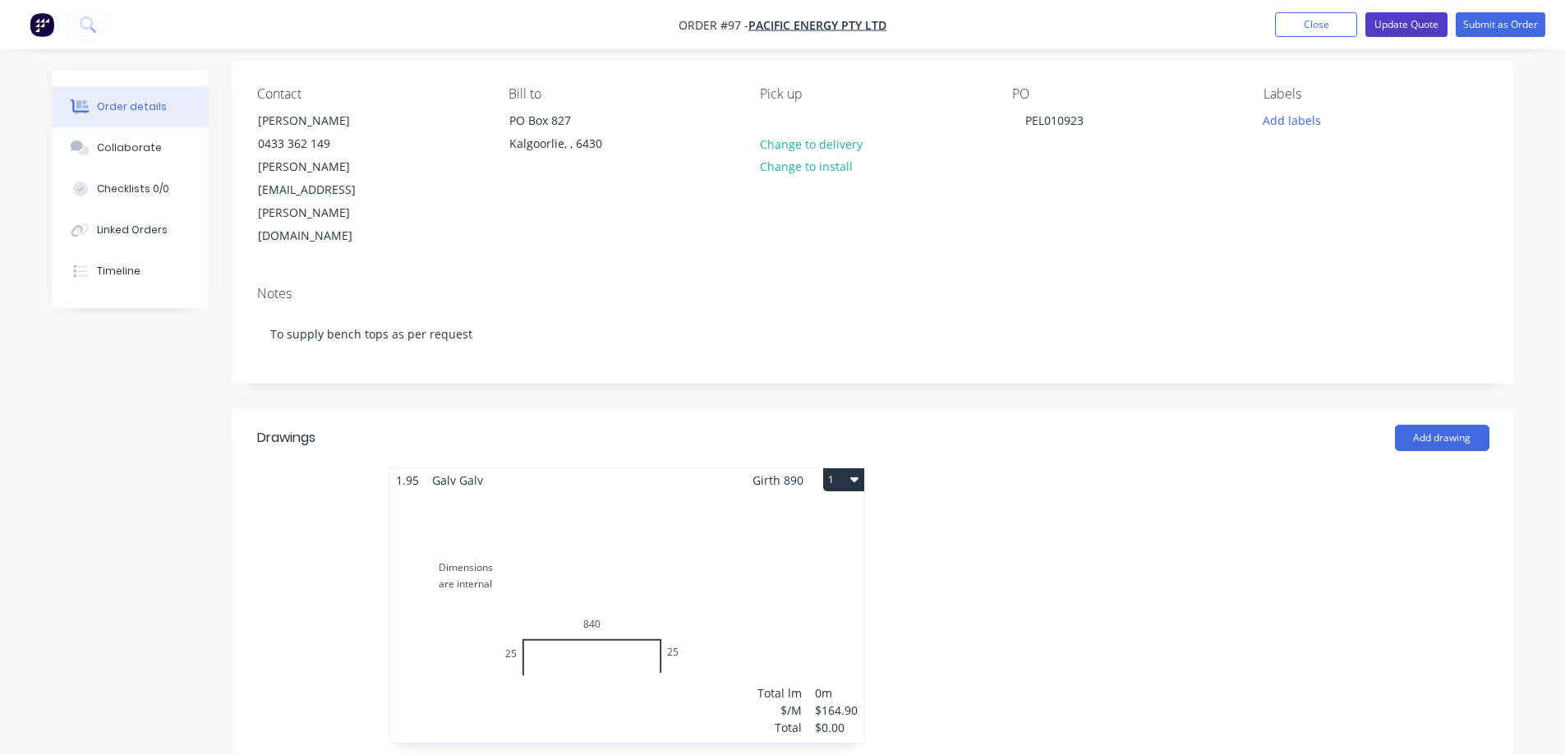
click at [1419, 22] on button "Update Quote" at bounding box center [1406, 24] width 82 height 25
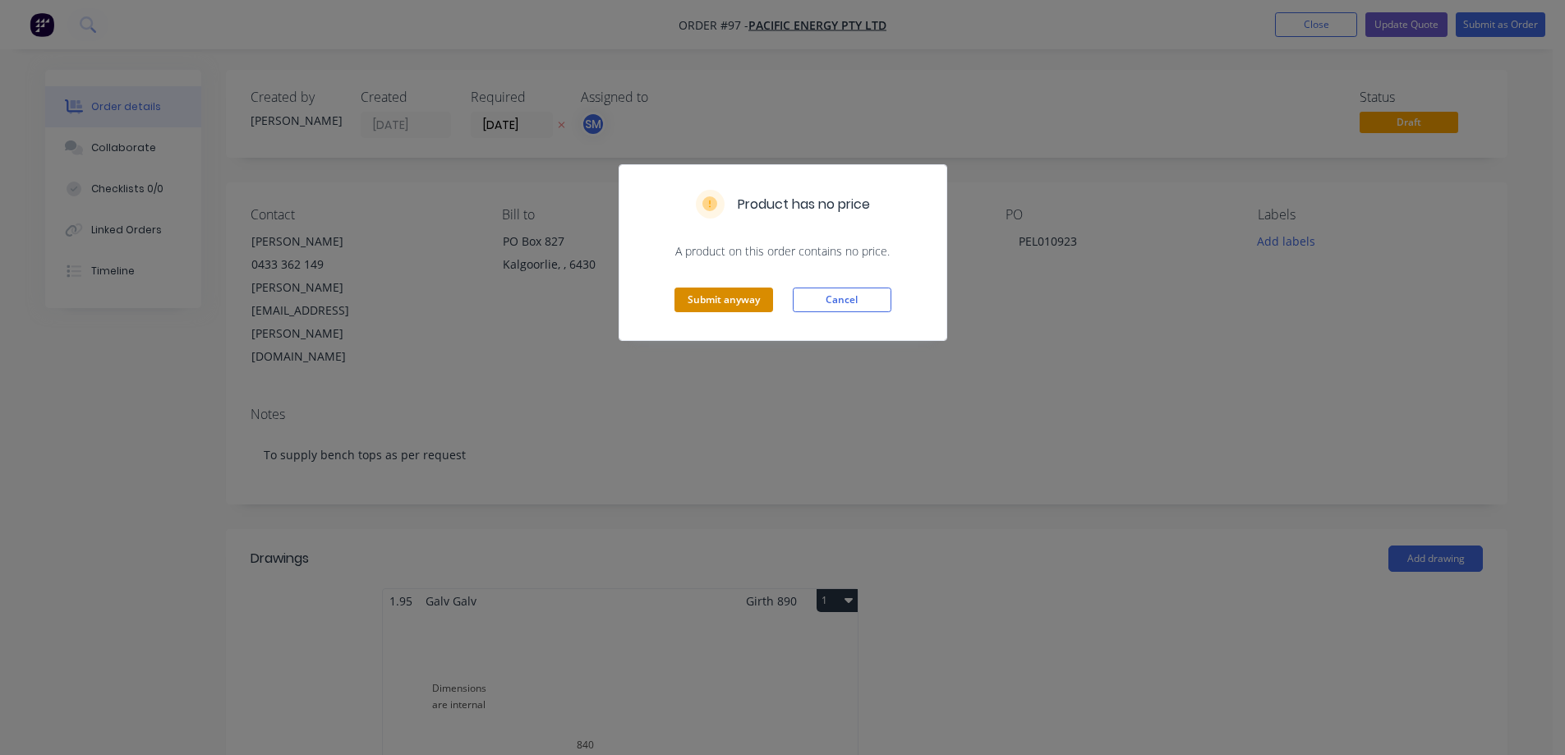
click at [701, 310] on button "Submit anyway" at bounding box center [723, 299] width 99 height 25
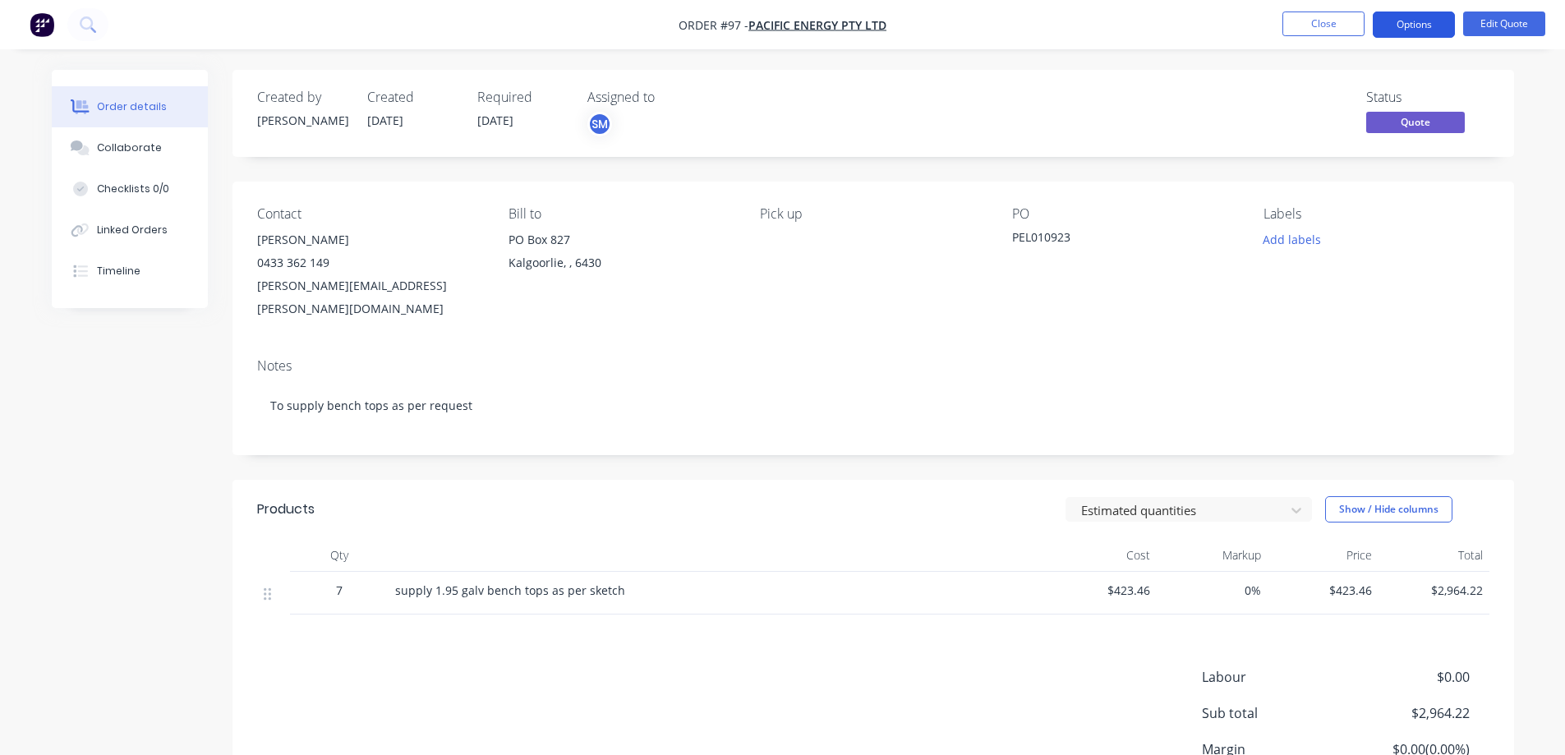
click at [1405, 19] on button "Options" at bounding box center [1414, 24] width 82 height 26
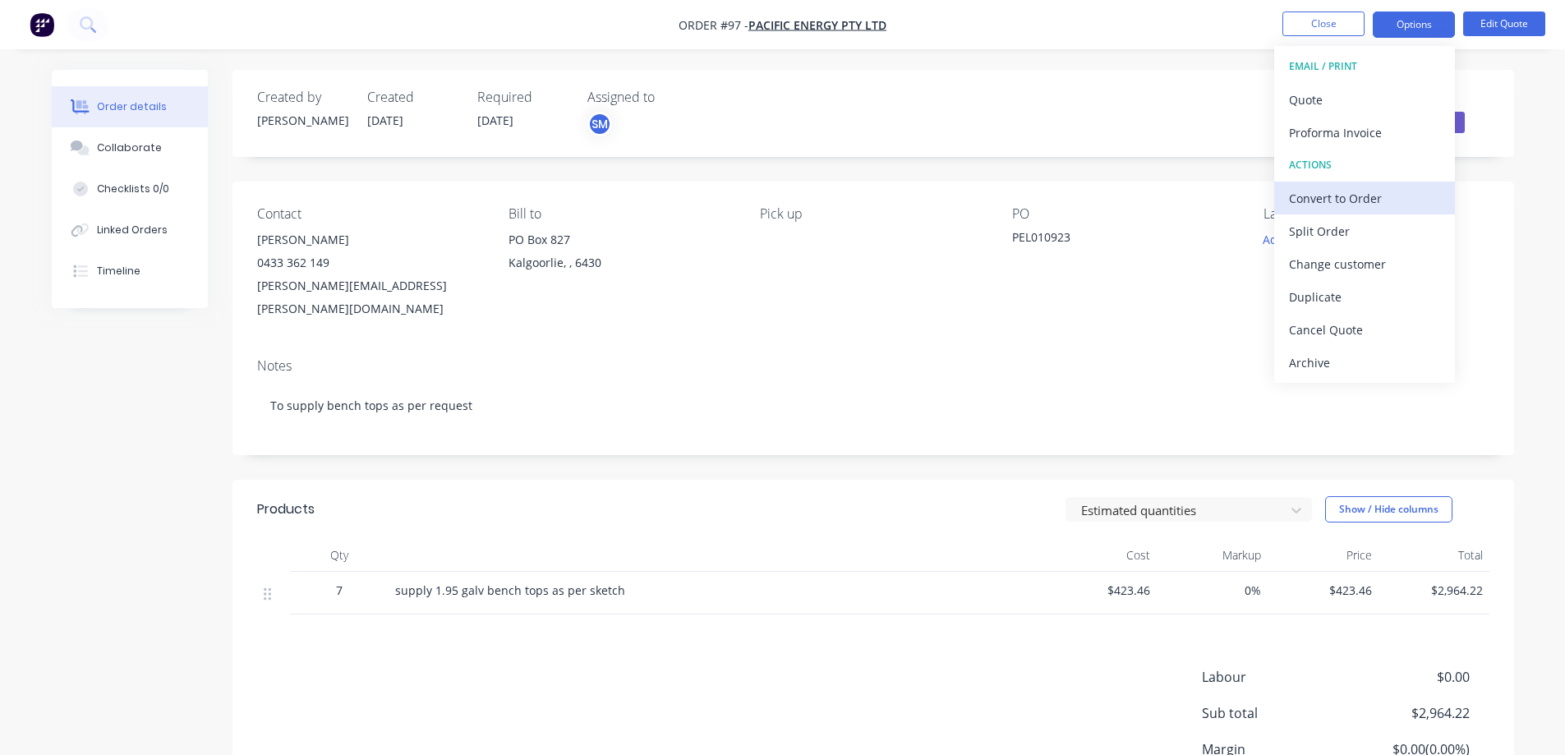
click at [1376, 200] on div "Convert to Order" at bounding box center [1364, 198] width 151 height 24
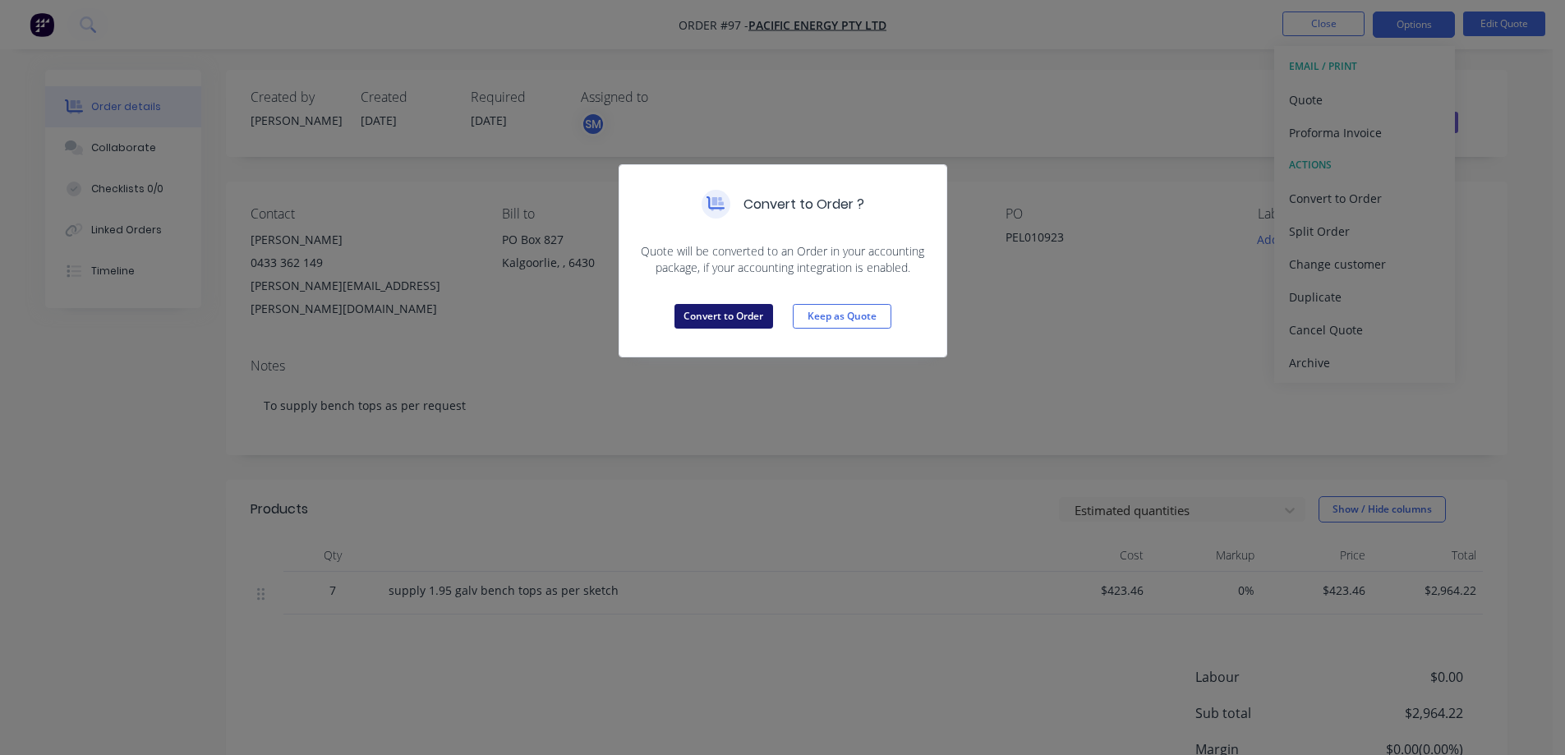
click at [749, 311] on button "Convert to Order" at bounding box center [723, 316] width 99 height 25
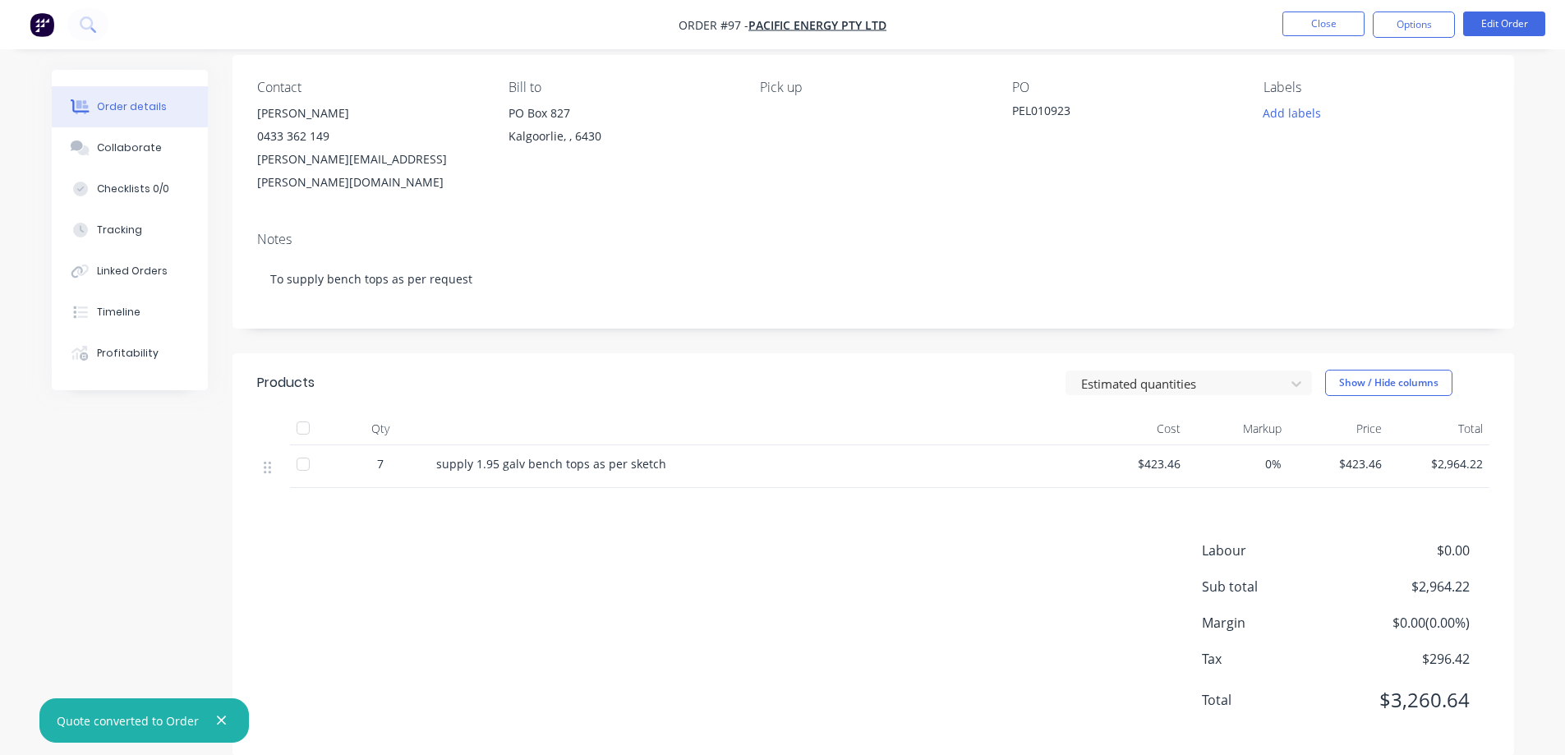
scroll to position [129, 0]
click at [724, 666] on div "Labour $0.00 Sub total $2,964.22 Margin $0.00 ( 0.00 %) Tax $296.42 Total $3,26…" at bounding box center [873, 633] width 1232 height 191
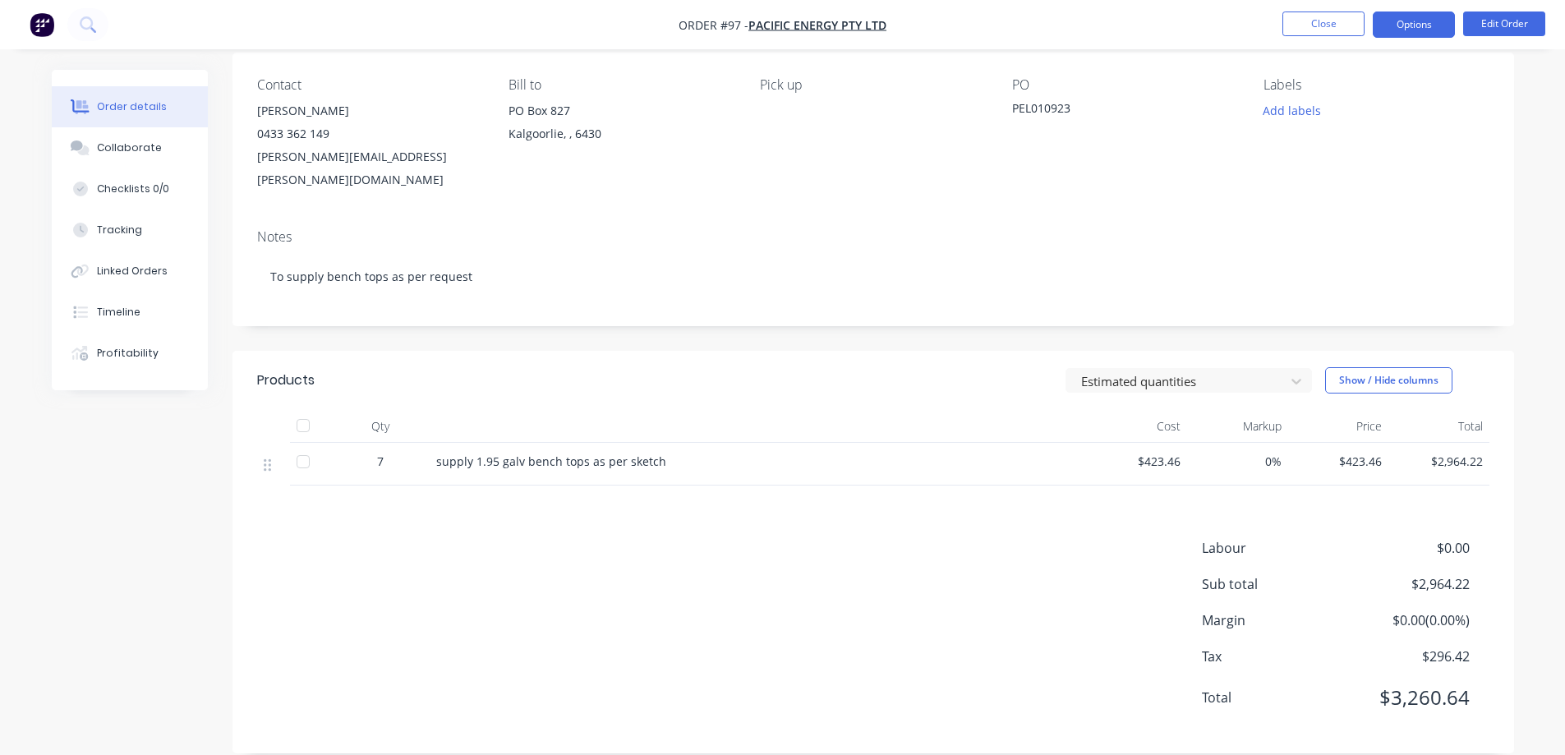
click at [1419, 18] on button "Options" at bounding box center [1414, 24] width 82 height 26
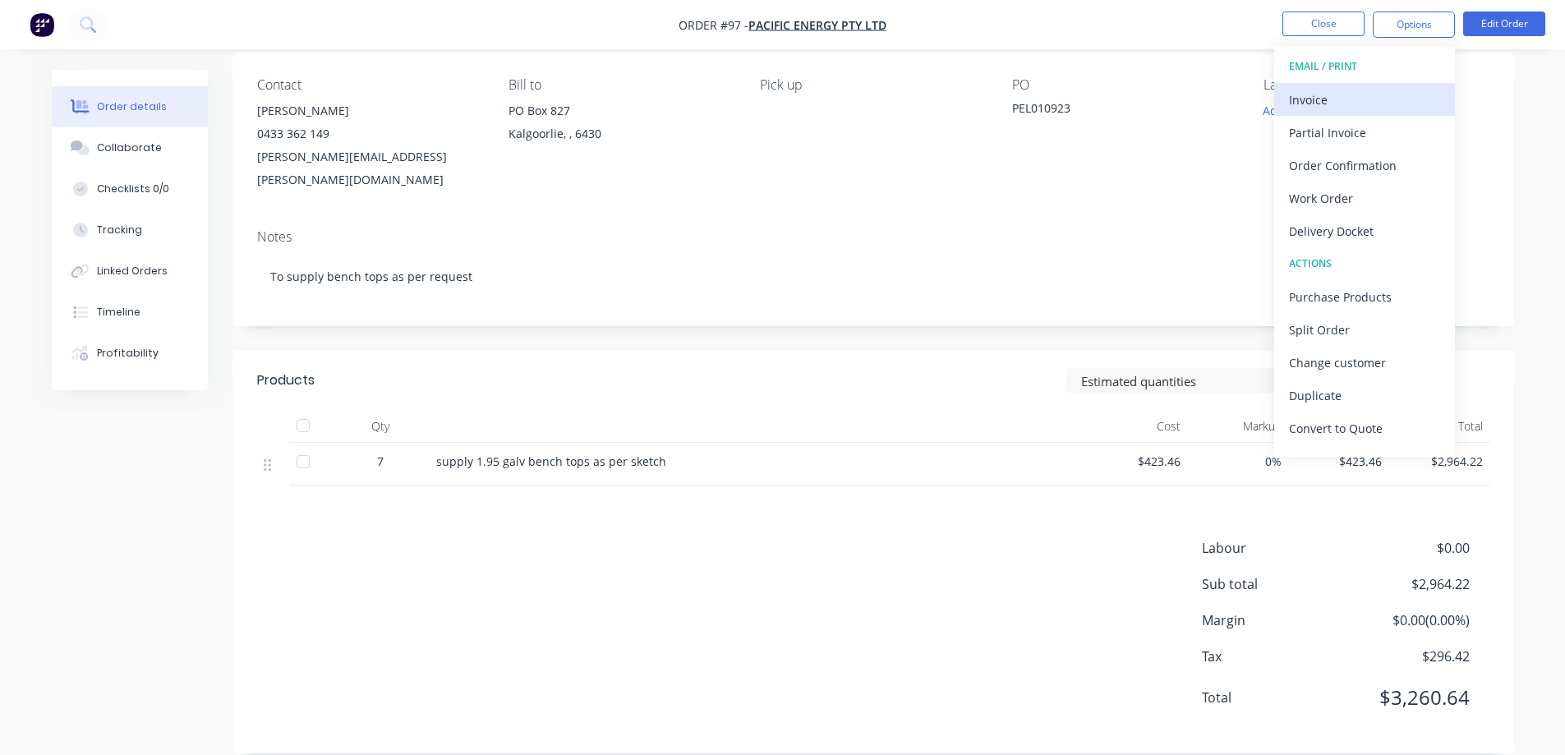
click at [1375, 99] on div "Invoice" at bounding box center [1364, 100] width 151 height 24
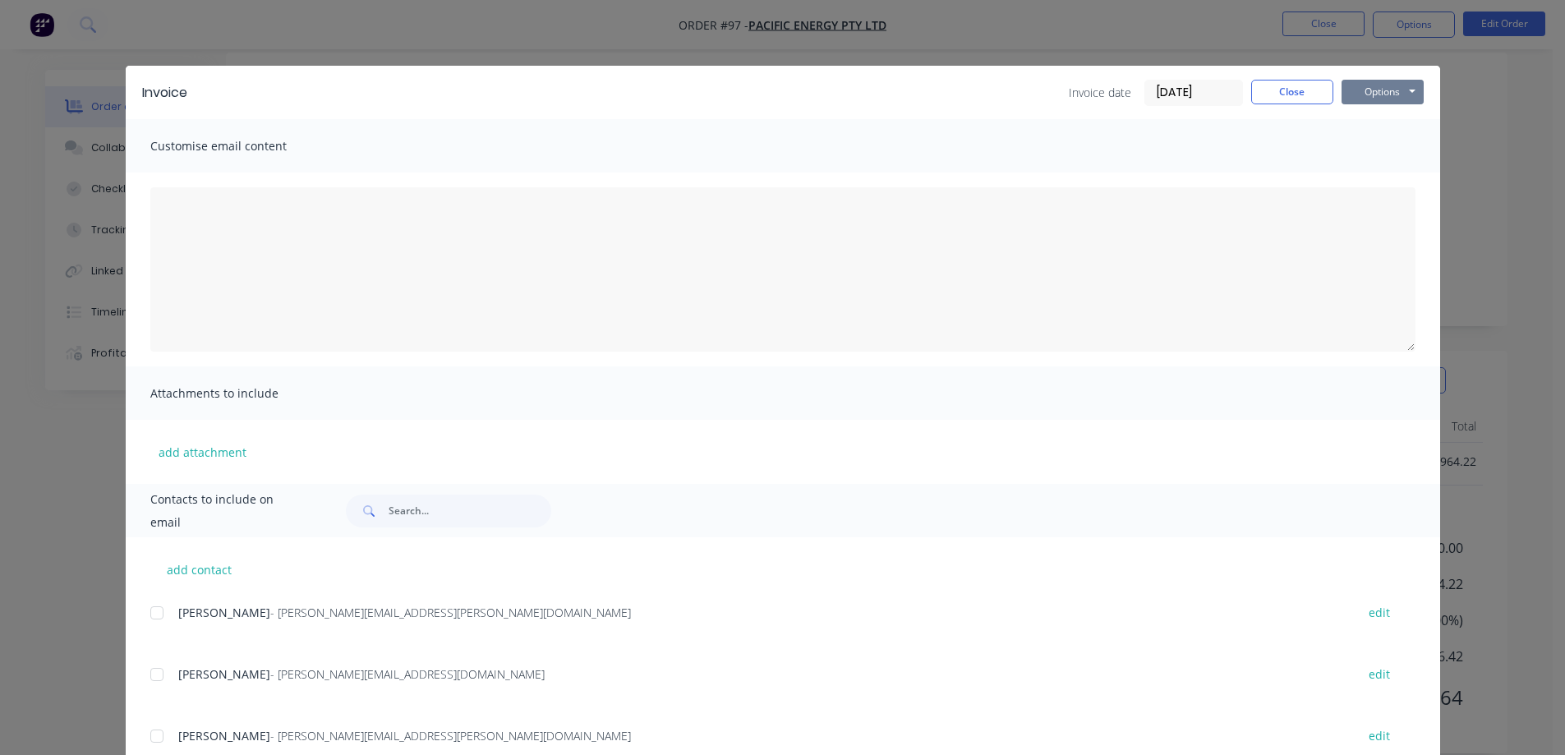
click at [1377, 93] on button "Options" at bounding box center [1382, 92] width 82 height 25
click at [1383, 146] on button "Print" at bounding box center [1393, 148] width 105 height 27
click at [1271, 90] on button "Close" at bounding box center [1292, 92] width 82 height 25
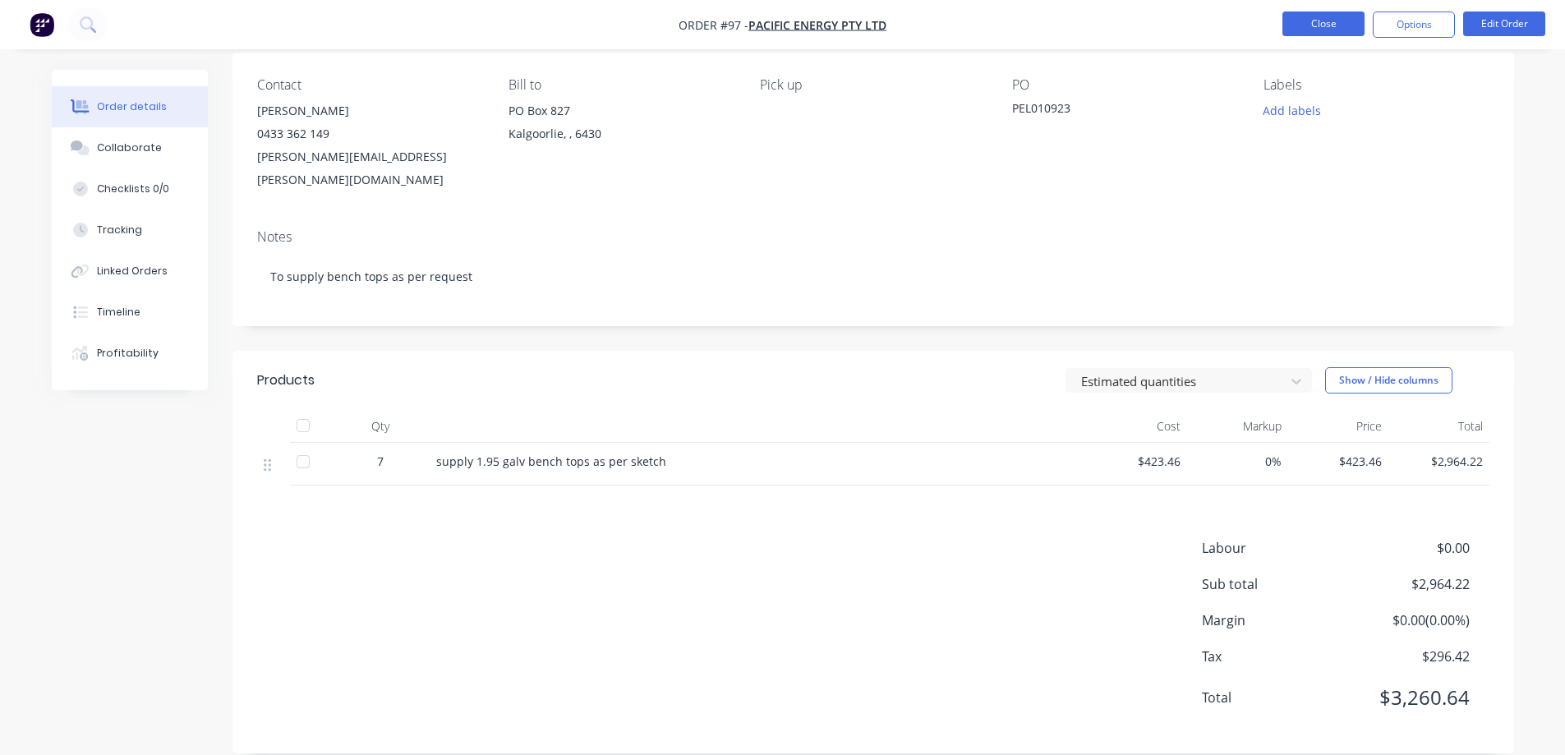
click at [1328, 26] on button "Close" at bounding box center [1323, 23] width 82 height 25
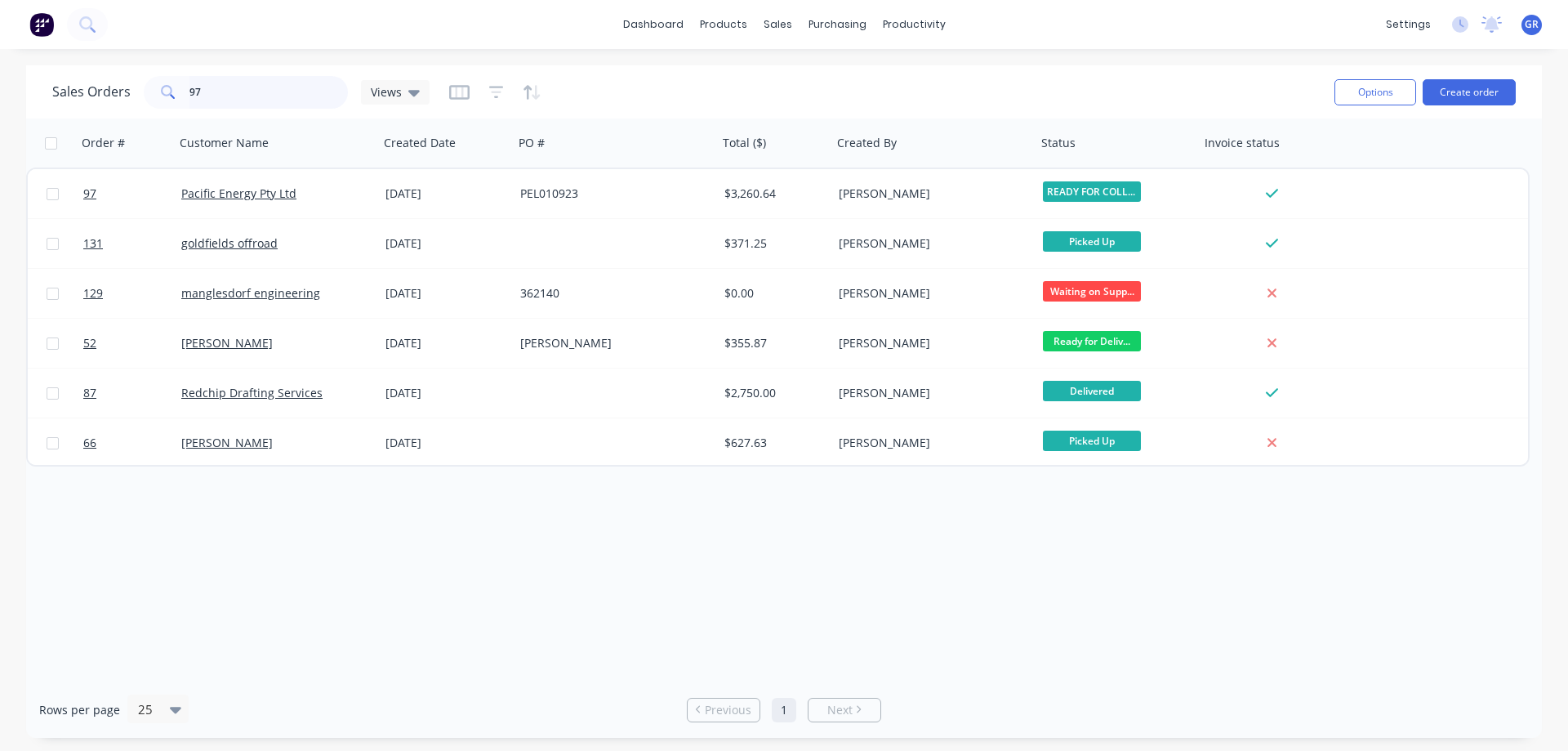
drag, startPoint x: 208, startPoint y: 98, endPoint x: 102, endPoint y: 96, distance: 106.0
click at [87, 84] on div "Sales Orders 97 Views" at bounding box center [241, 92] width 377 height 33
type input "52"
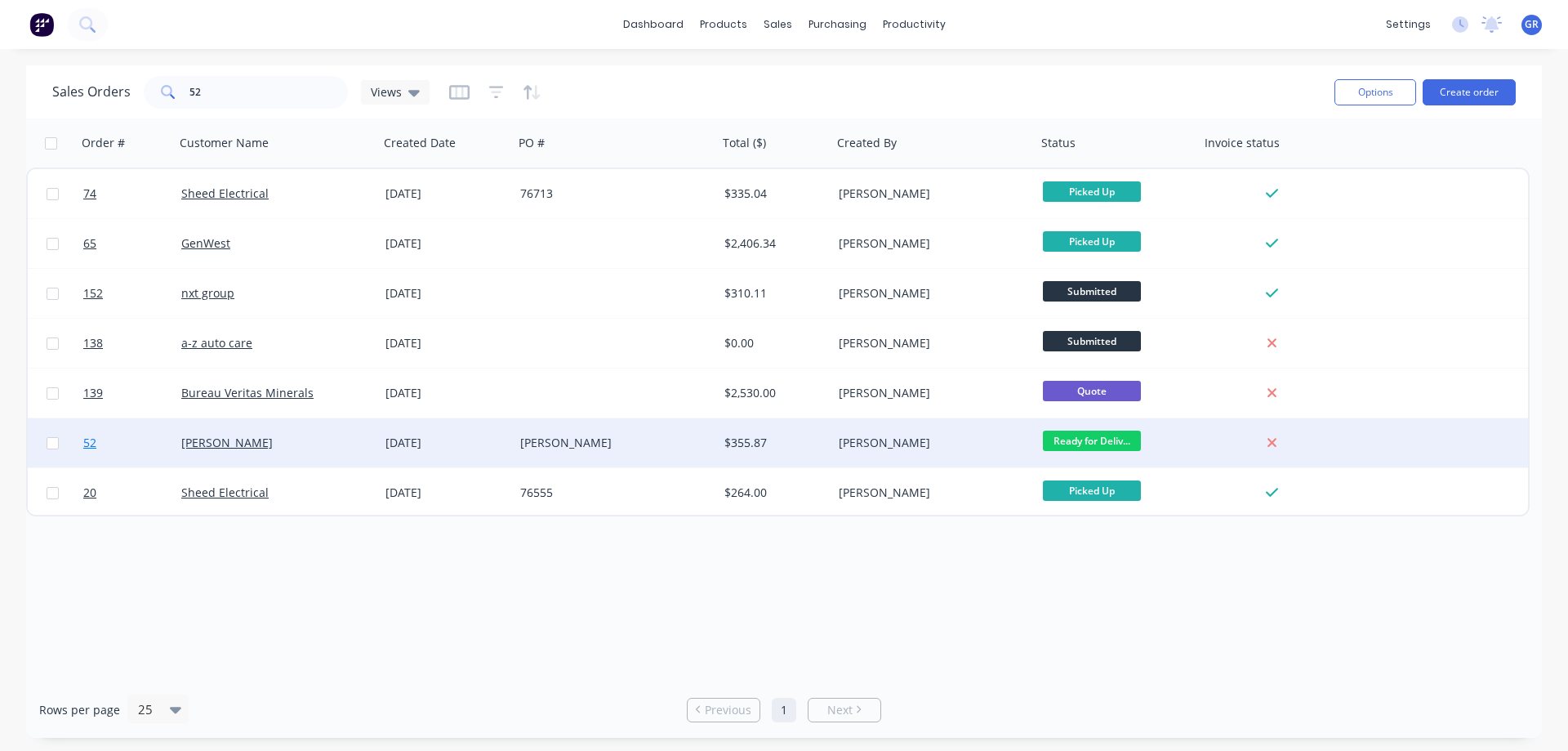
click at [167, 442] on link "52" at bounding box center [132, 443] width 98 height 49
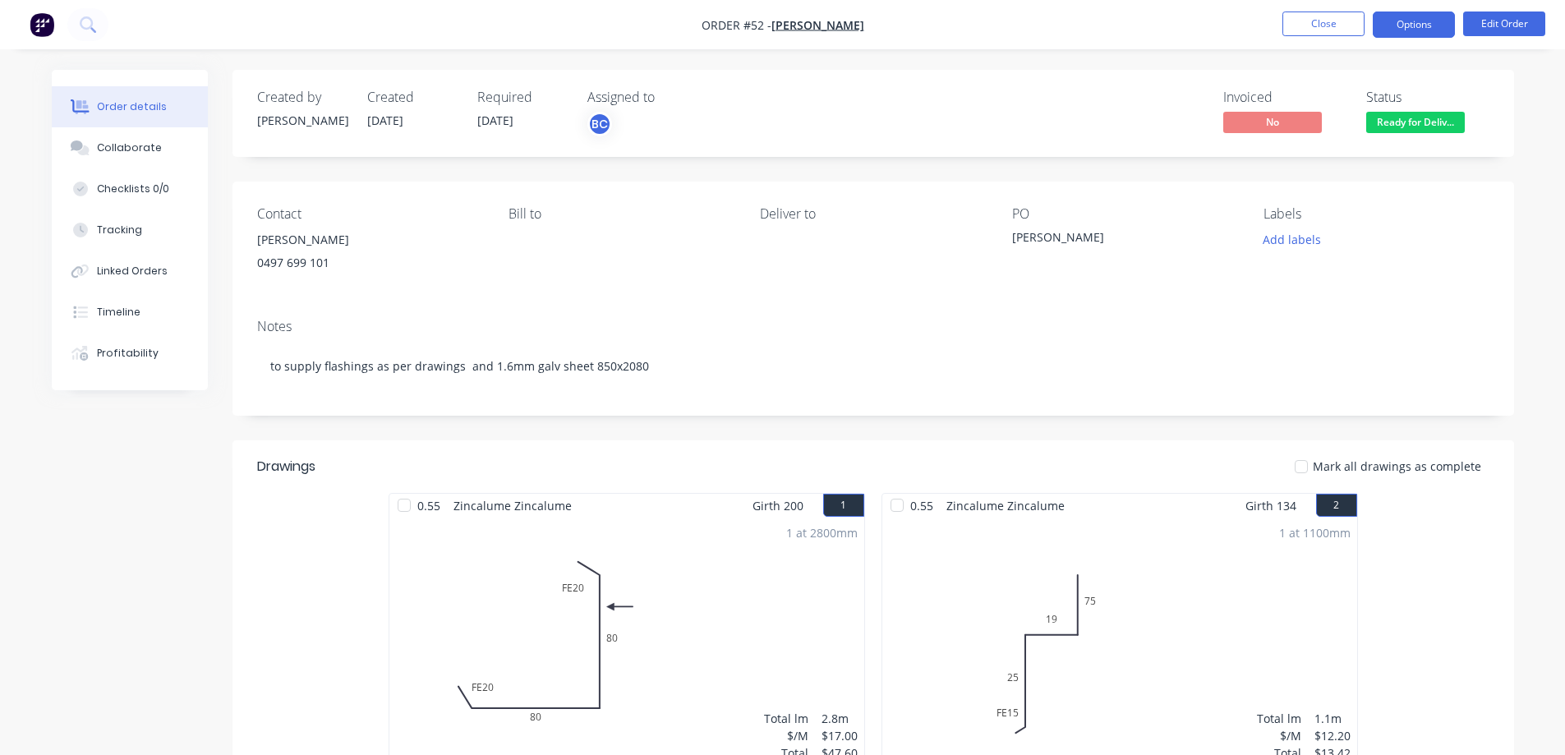
click at [1396, 12] on button "Options" at bounding box center [1414, 24] width 82 height 26
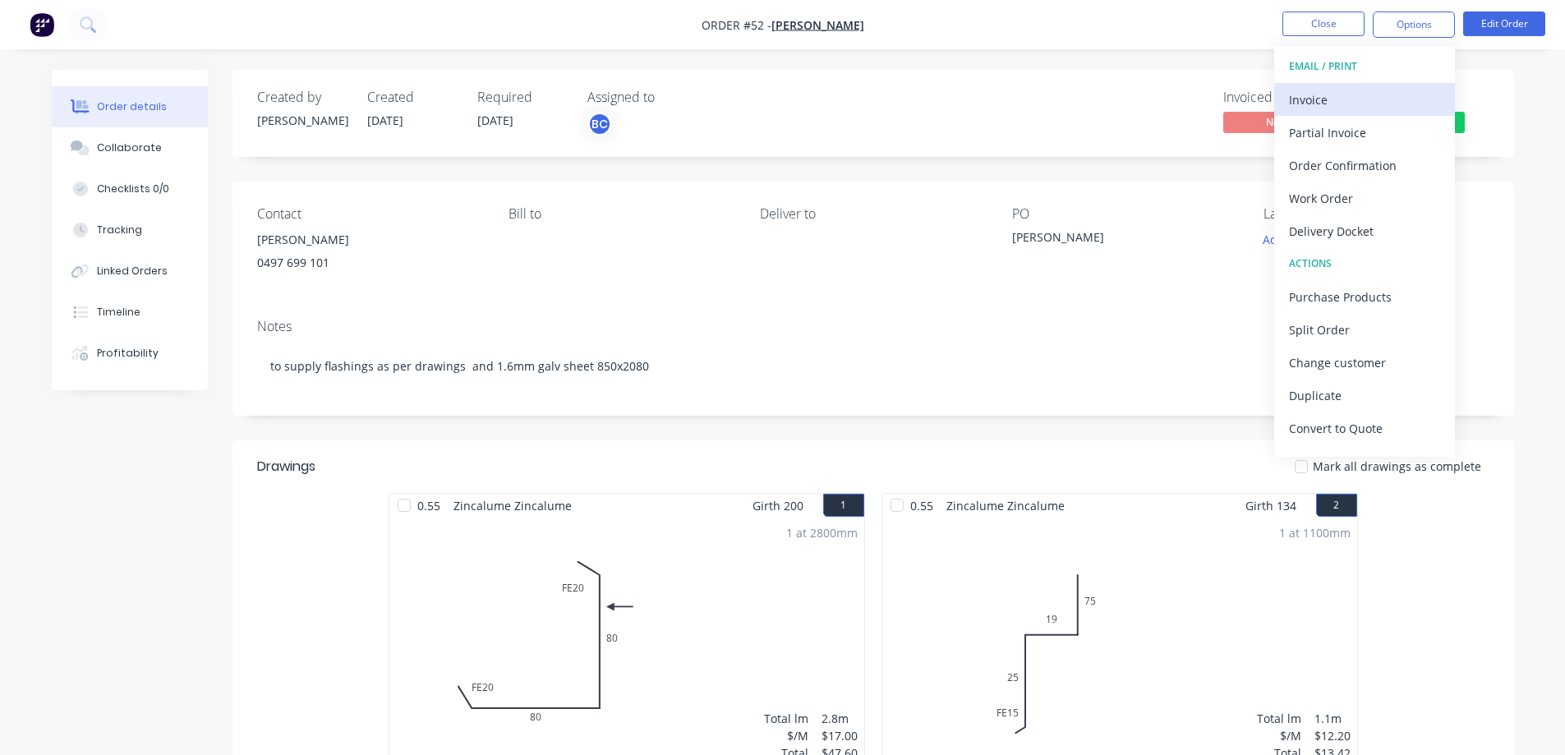
click at [1354, 103] on div "Invoice" at bounding box center [1364, 100] width 151 height 24
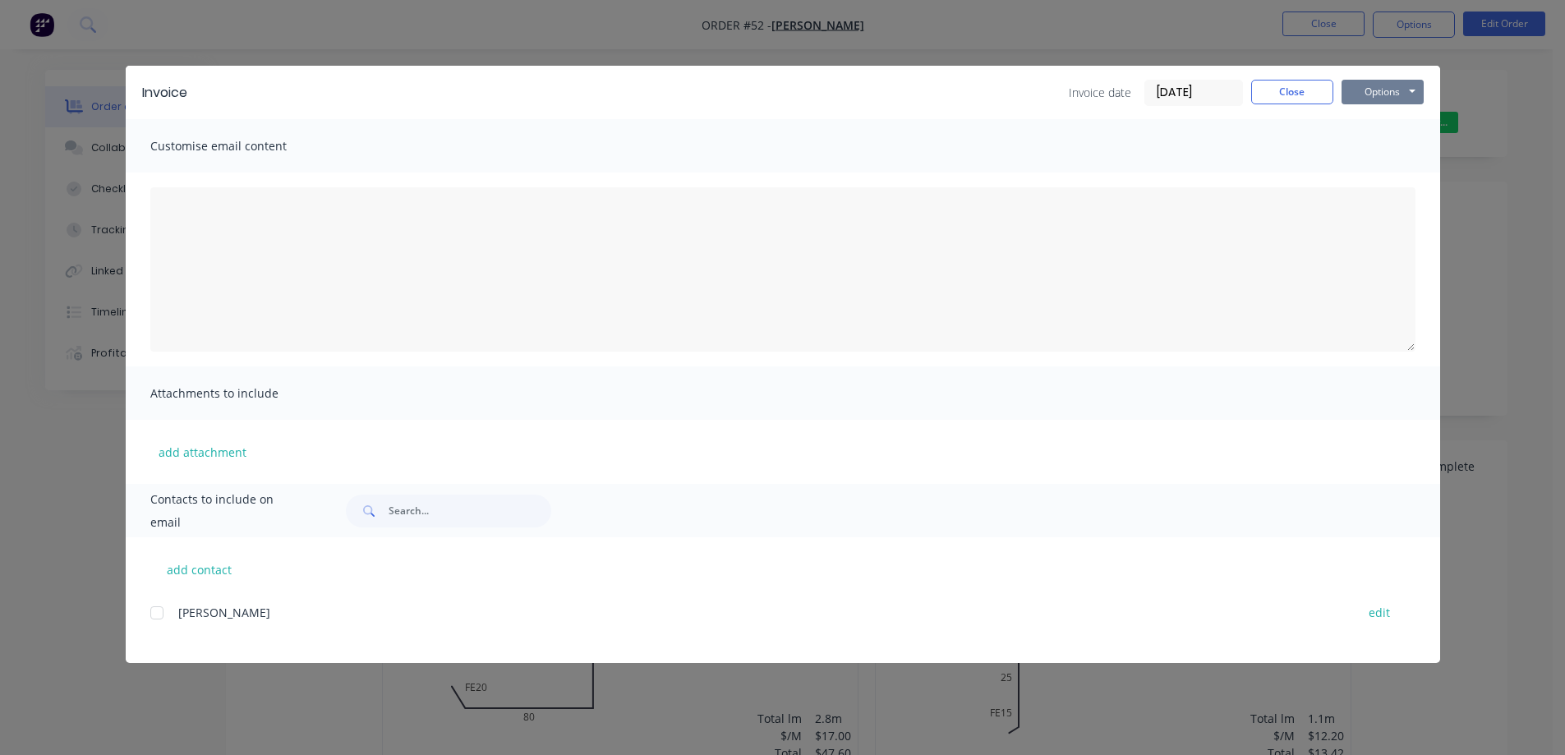
click at [1372, 90] on button "Options" at bounding box center [1382, 92] width 82 height 25
click at [1387, 126] on button "Preview" at bounding box center [1393, 121] width 105 height 27
drag, startPoint x: 1282, startPoint y: 91, endPoint x: 1228, endPoint y: 166, distance: 92.3
click at [1283, 91] on button "Close" at bounding box center [1292, 92] width 82 height 25
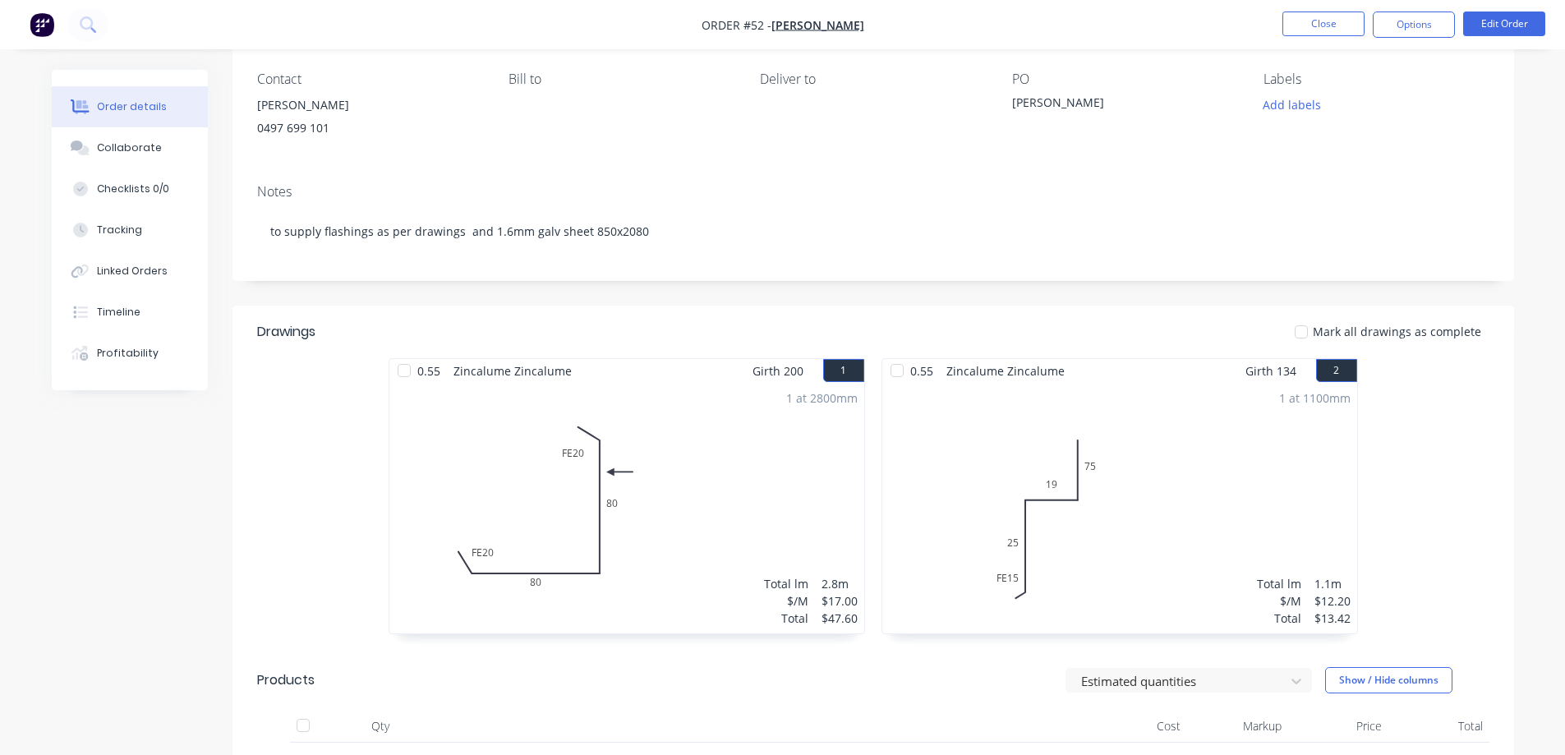
scroll to position [246, 0]
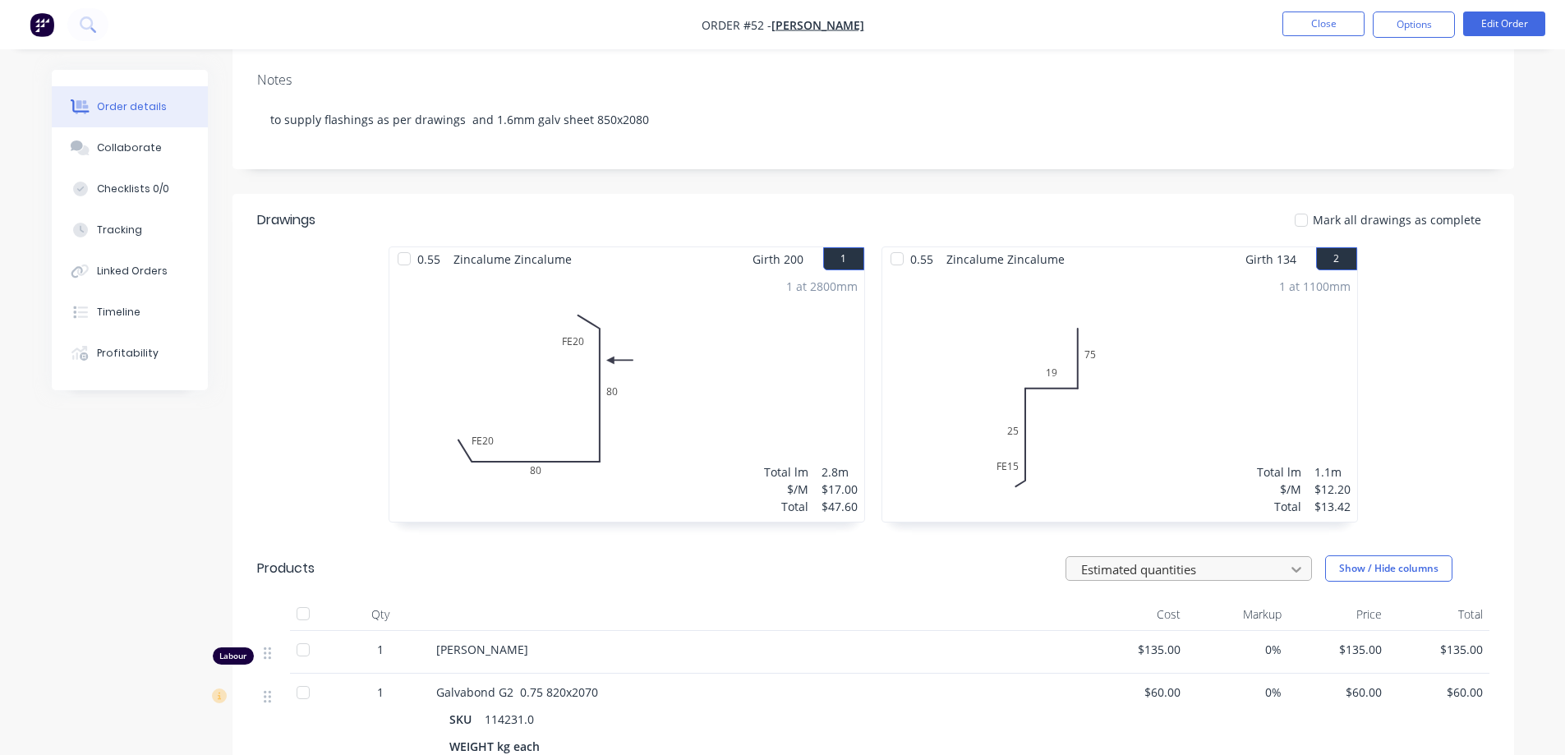
click at [1296, 567] on icon at bounding box center [1296, 569] width 16 height 16
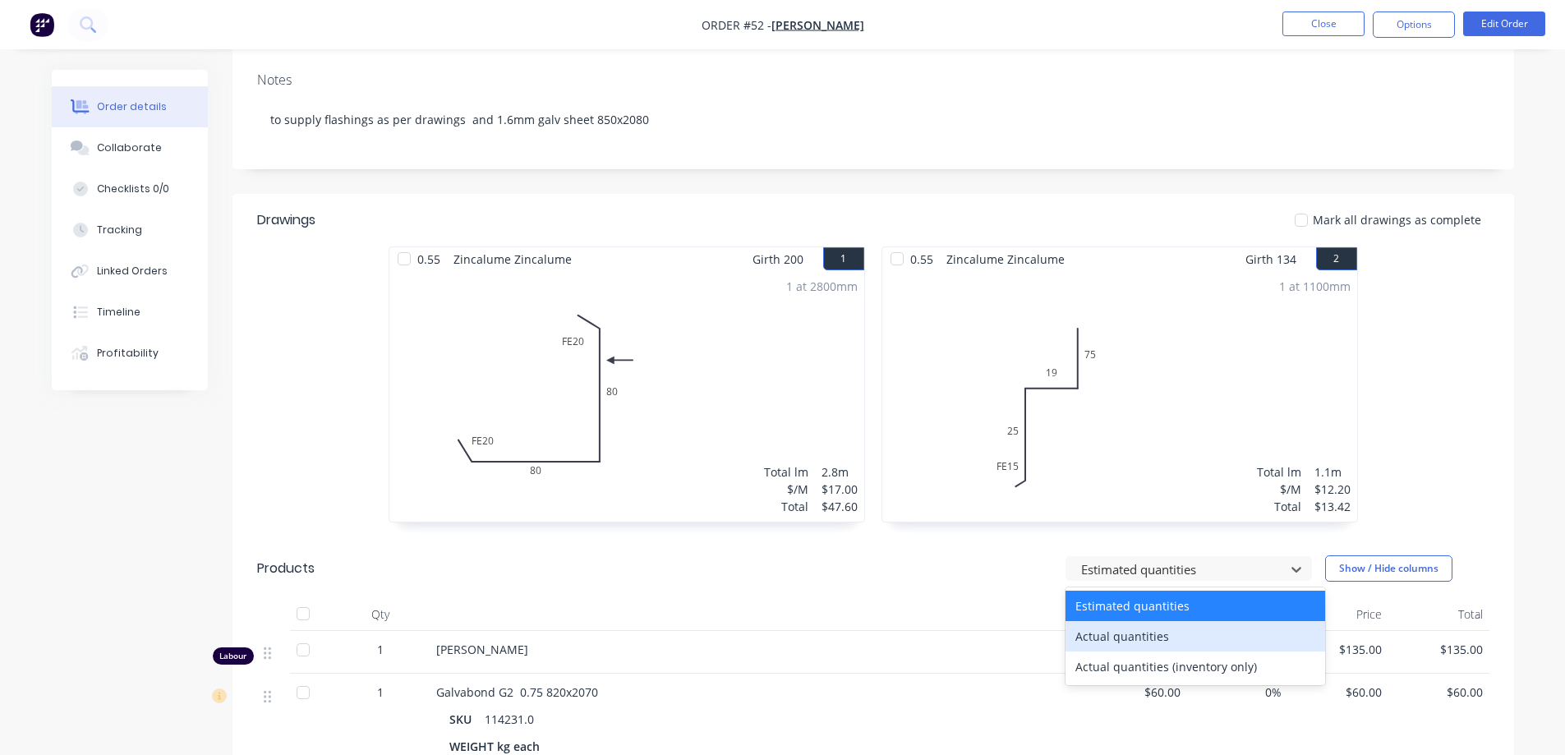
click at [1244, 634] on div "Actual quantities" at bounding box center [1195, 636] width 260 height 30
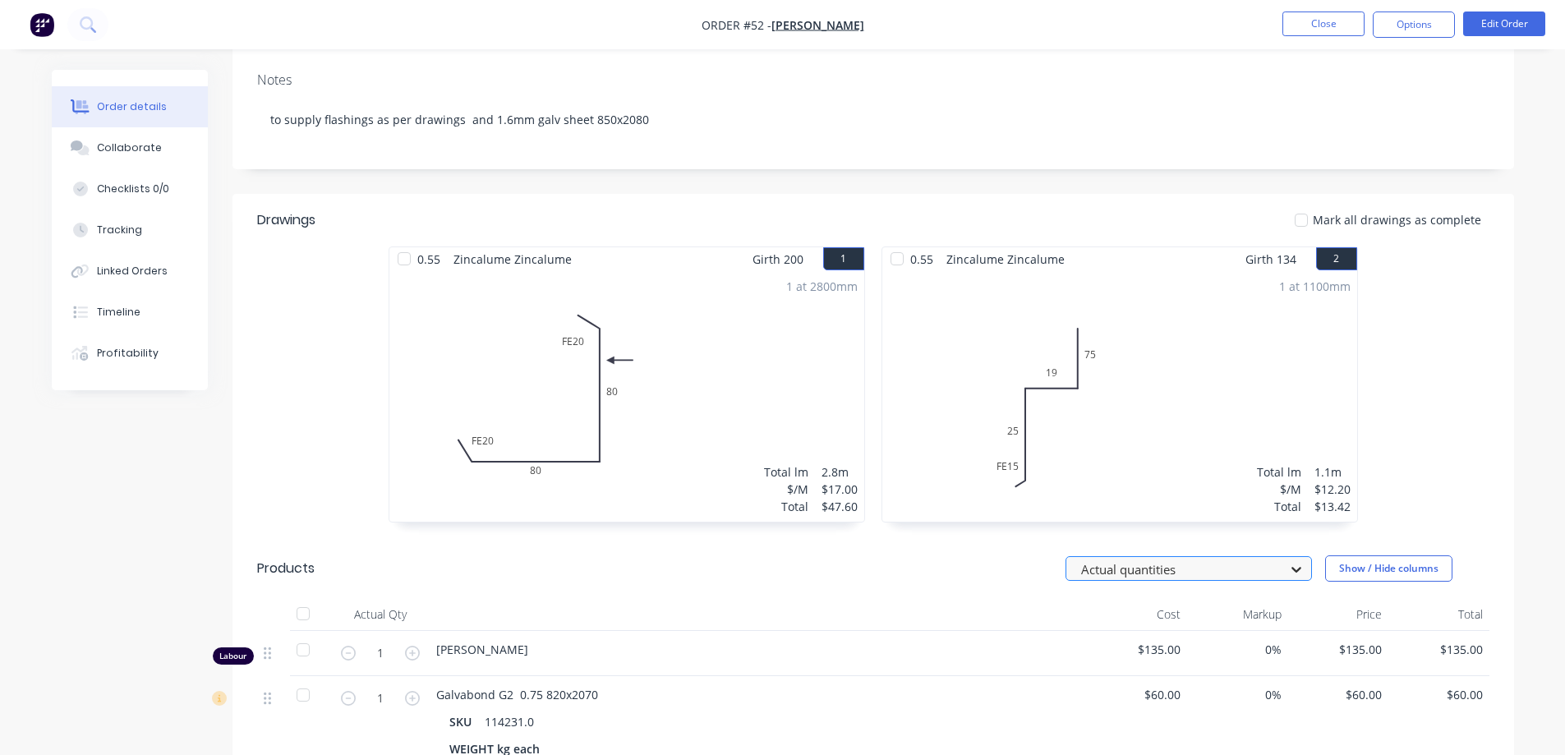
click at [1299, 568] on icon at bounding box center [1296, 570] width 10 height 6
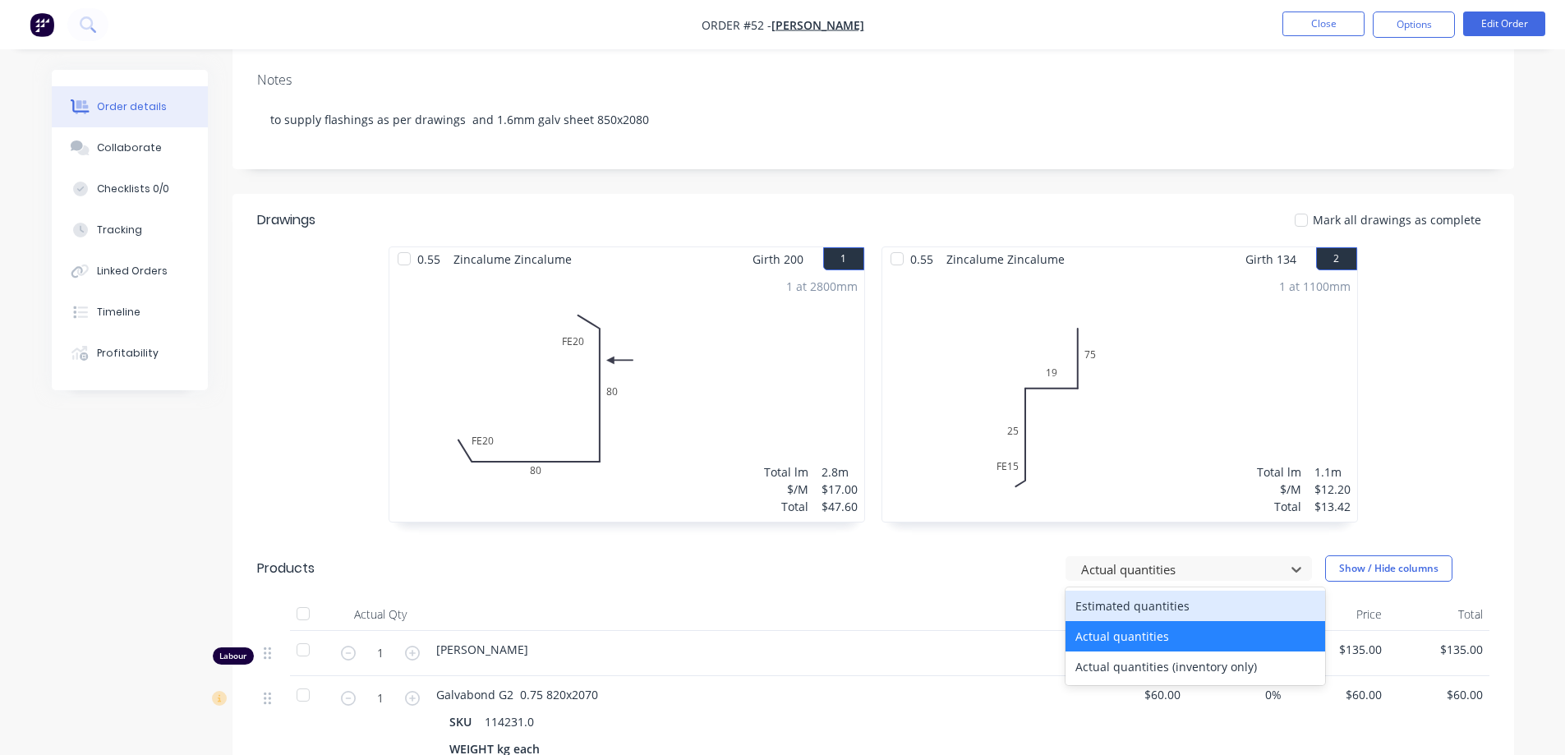
click at [1198, 603] on div "Estimated quantities" at bounding box center [1195, 606] width 260 height 30
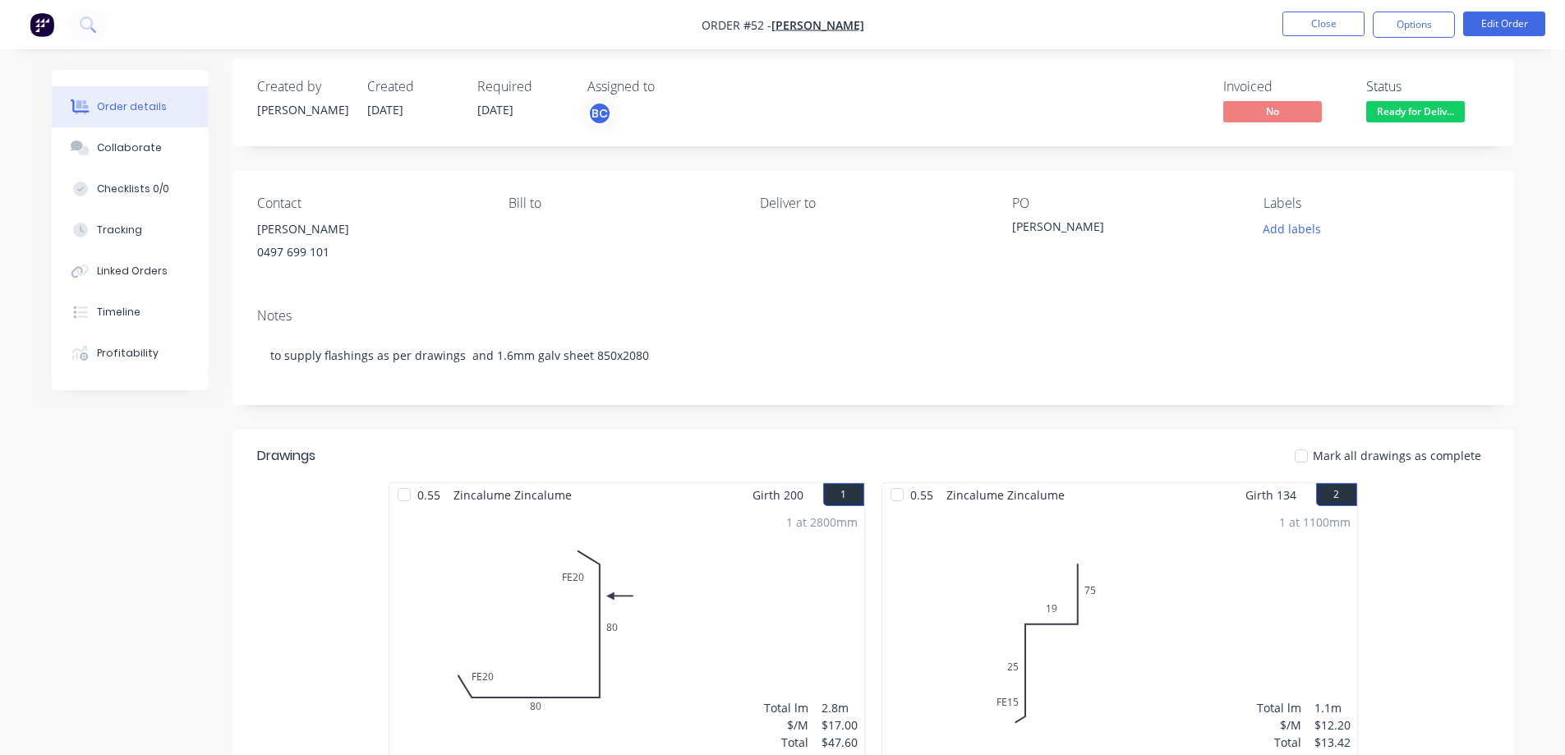
scroll to position [0, 0]
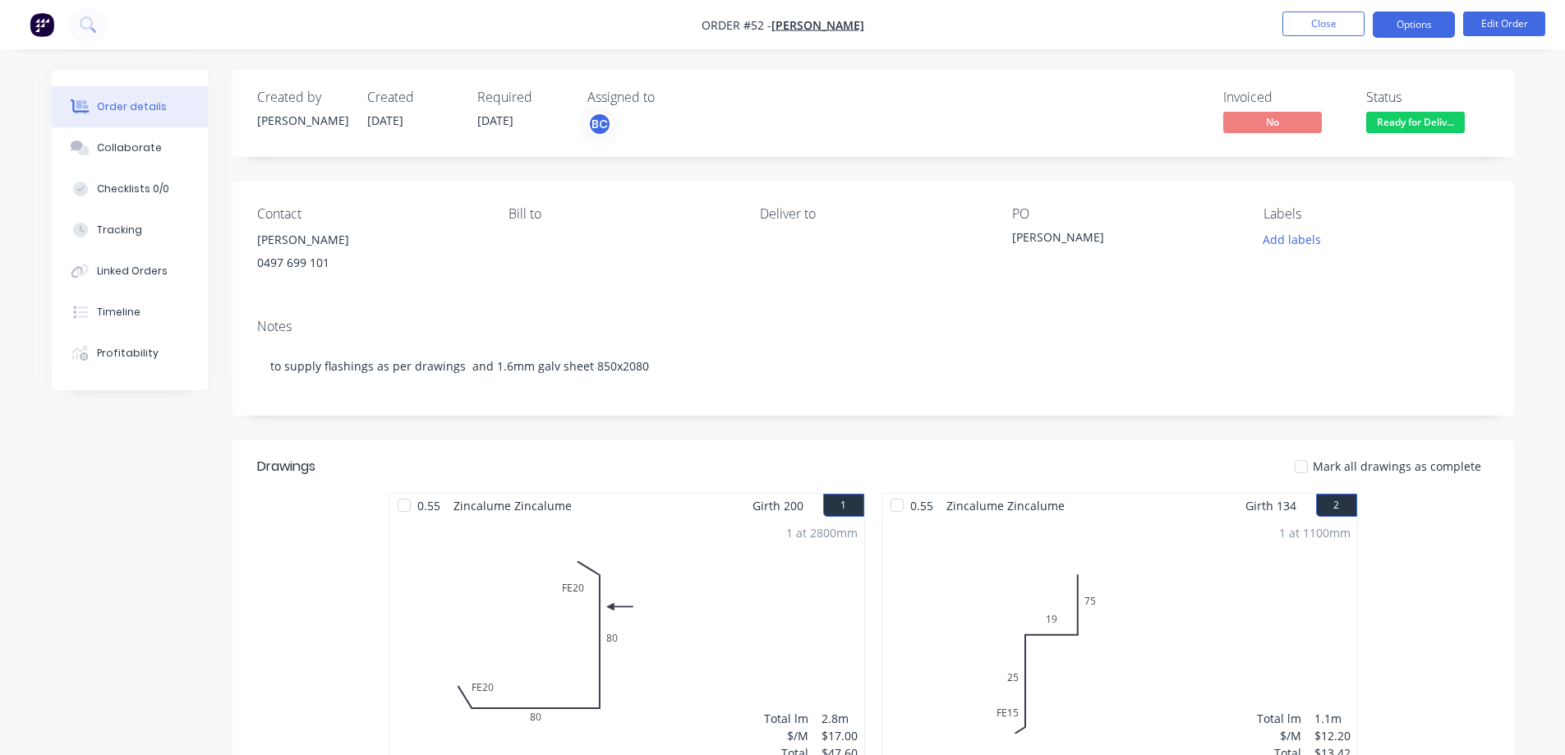
click at [1386, 16] on button "Options" at bounding box center [1414, 24] width 82 height 26
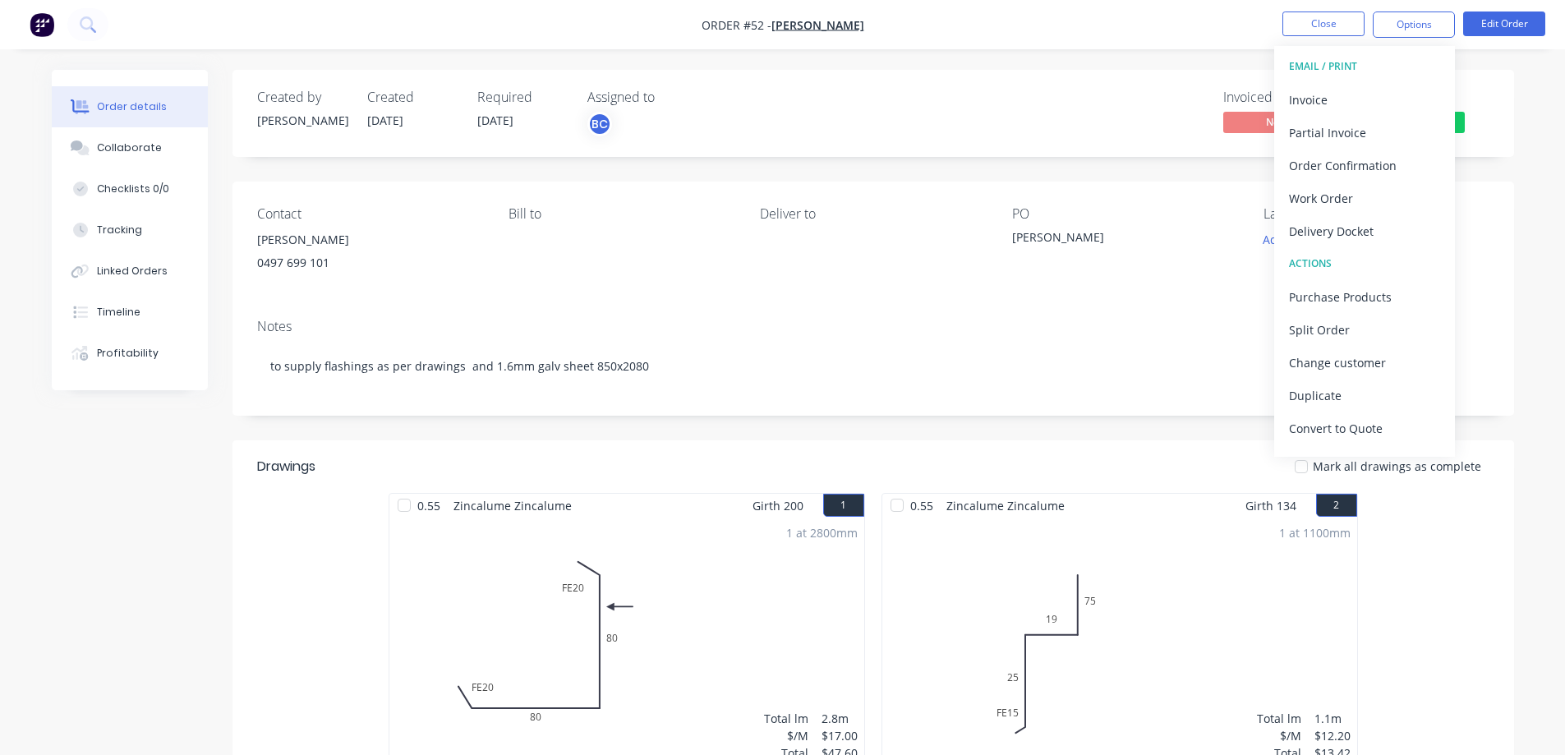
click at [1005, 427] on div "Created by [PERSON_NAME] [DATE] Required [DATE] Assigned to BC Invoiced No Stat…" at bounding box center [872, 711] width 1281 height 1283
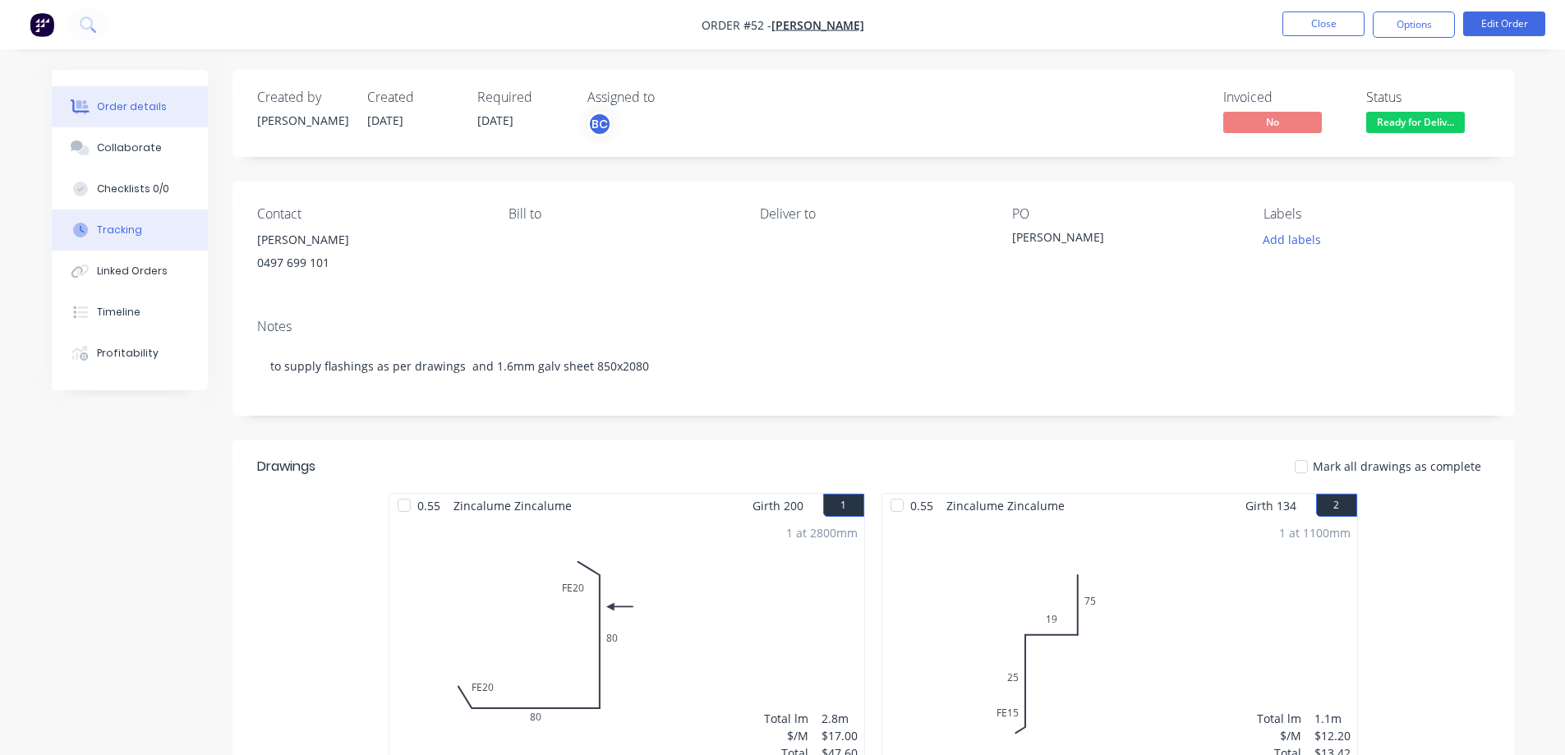
click at [163, 227] on button "Tracking" at bounding box center [130, 229] width 156 height 41
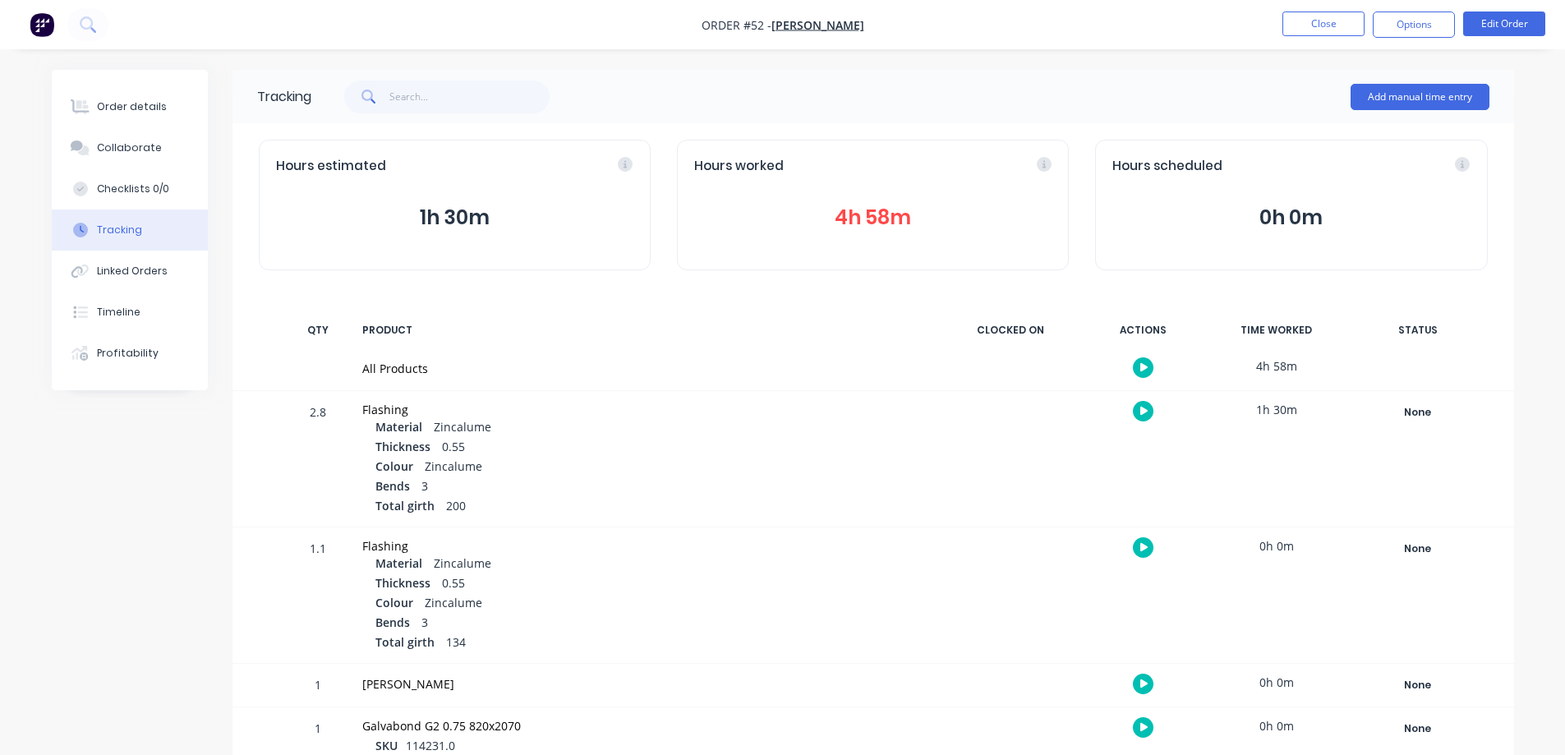
click at [873, 214] on button "4h 58m" at bounding box center [872, 217] width 357 height 31
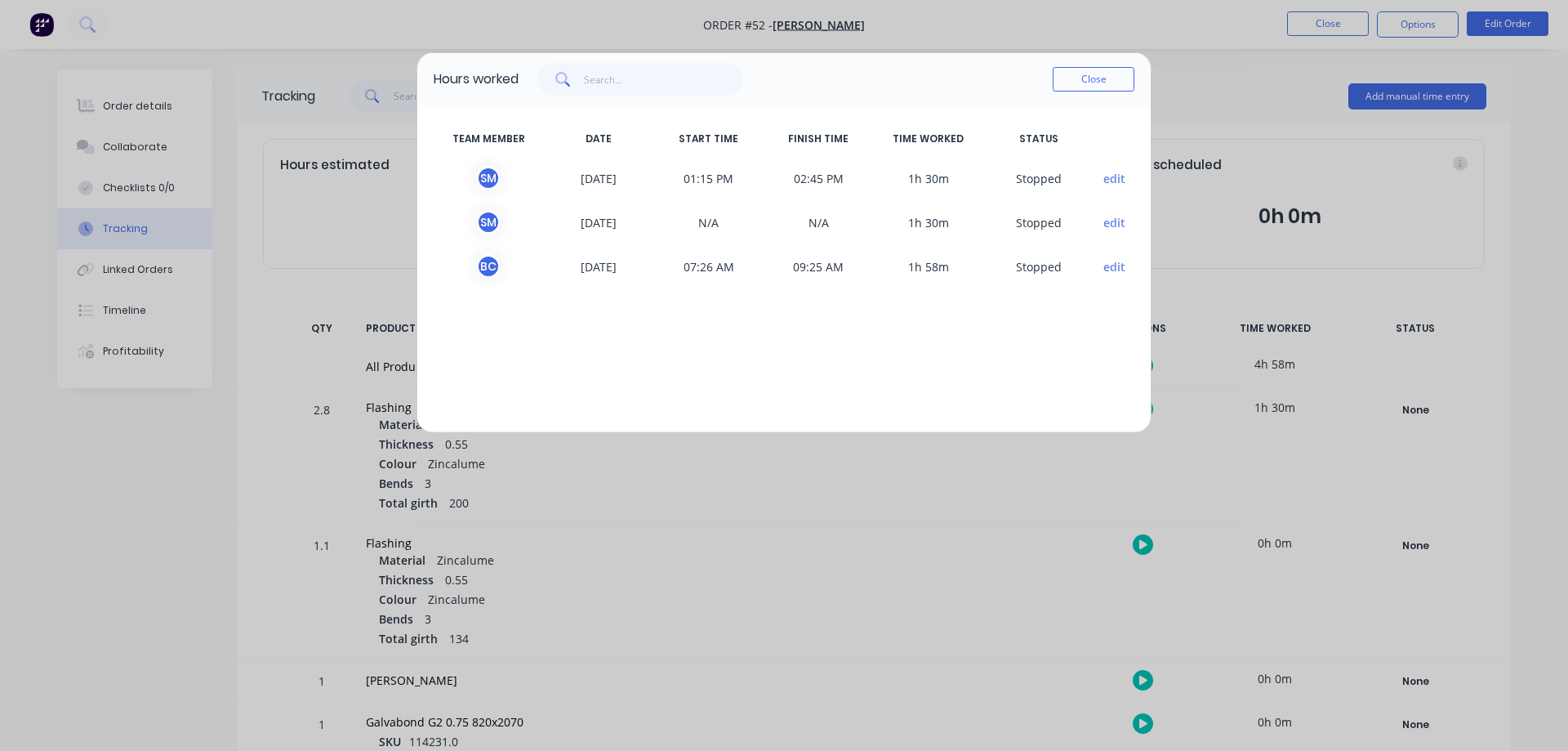
click at [771, 337] on div "TEAM MEMBER DATE START TIME FINISH TIME TIME WORKED STATUS S M [DATE] 01:15 PM …" at bounding box center [784, 269] width 734 height 327
click at [1070, 85] on button "Close" at bounding box center [1094, 79] width 82 height 25
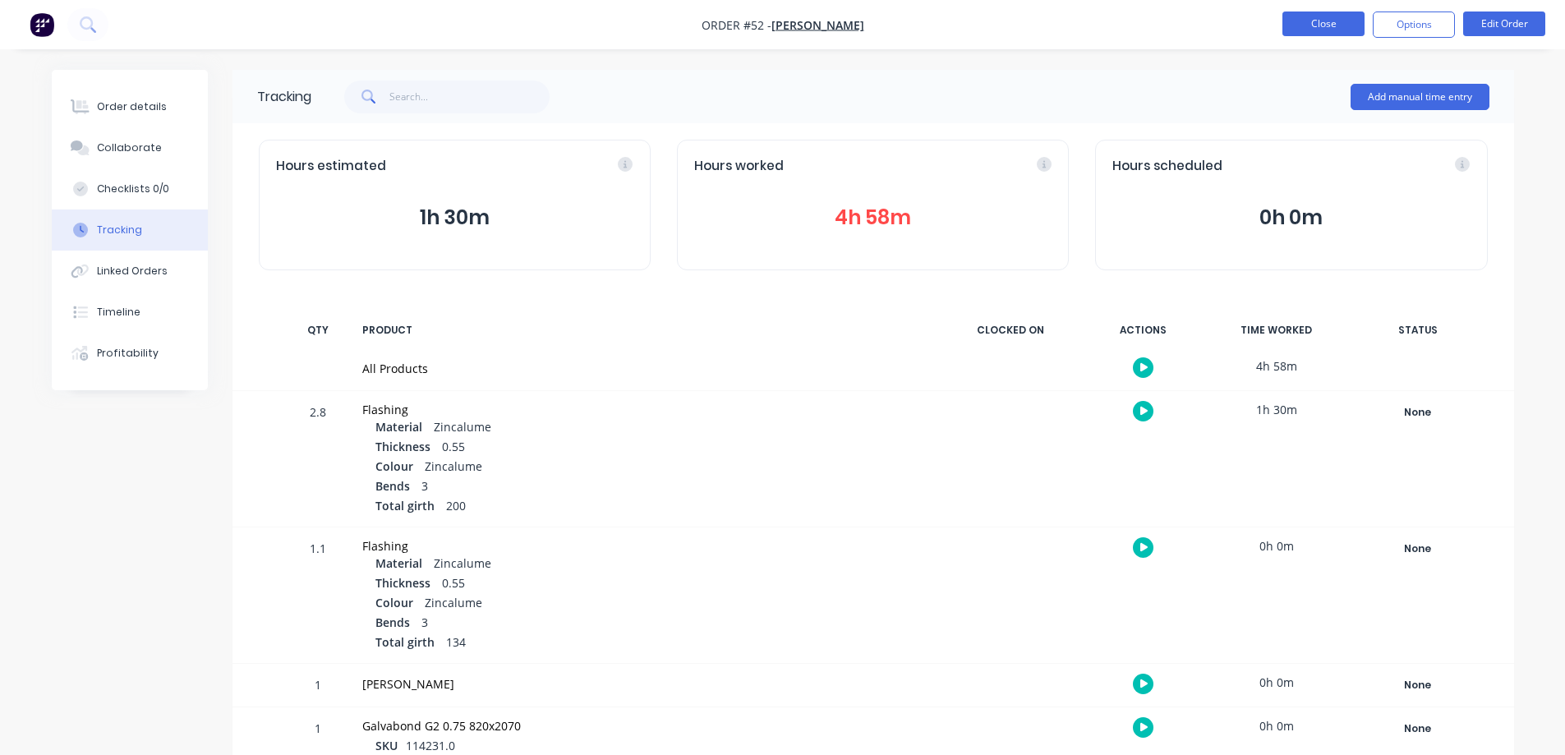
click at [1327, 25] on button "Close" at bounding box center [1323, 23] width 82 height 25
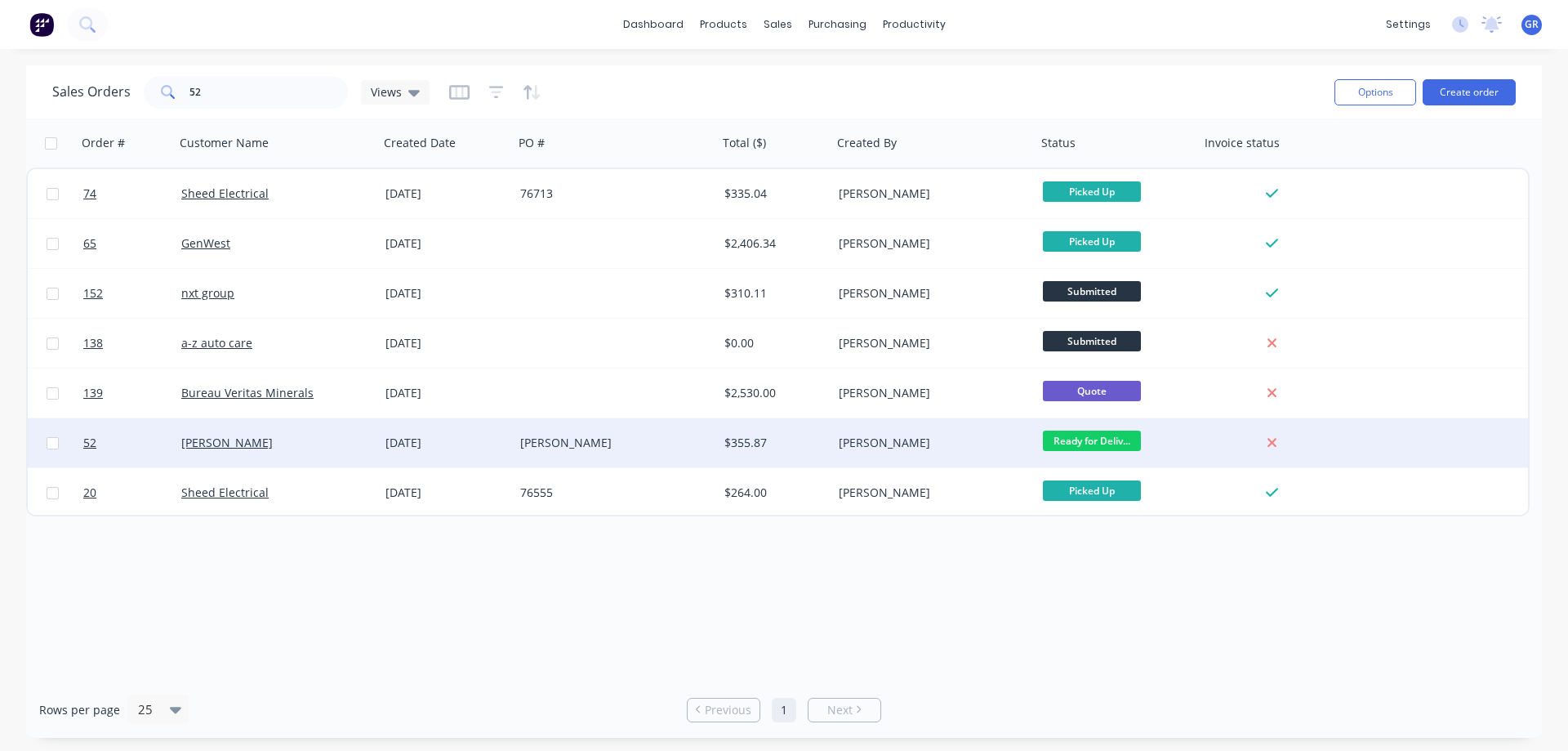
click at [287, 443] on div "[PERSON_NAME]" at bounding box center [271, 443] width 181 height 16
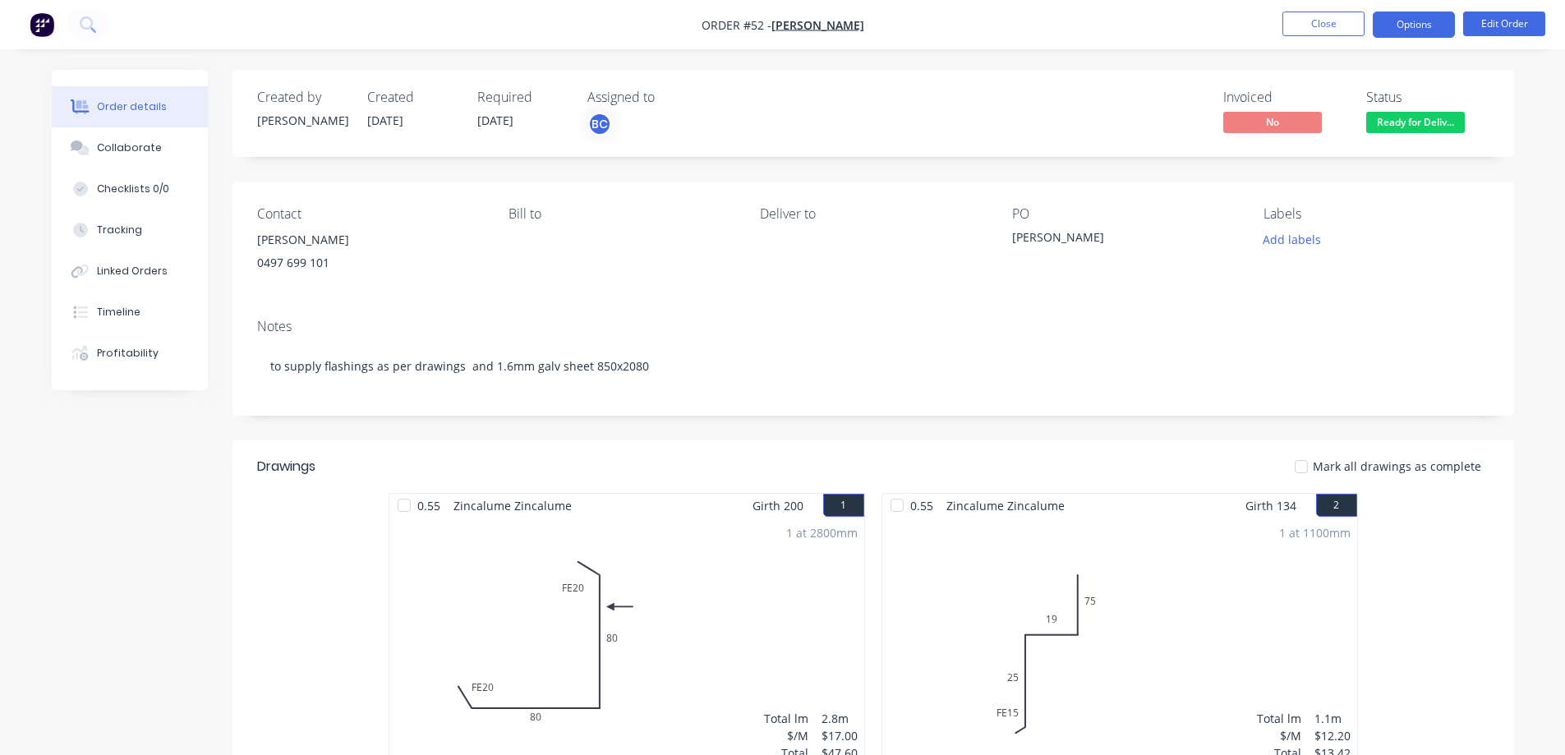
click at [1417, 29] on button "Options" at bounding box center [1414, 24] width 82 height 26
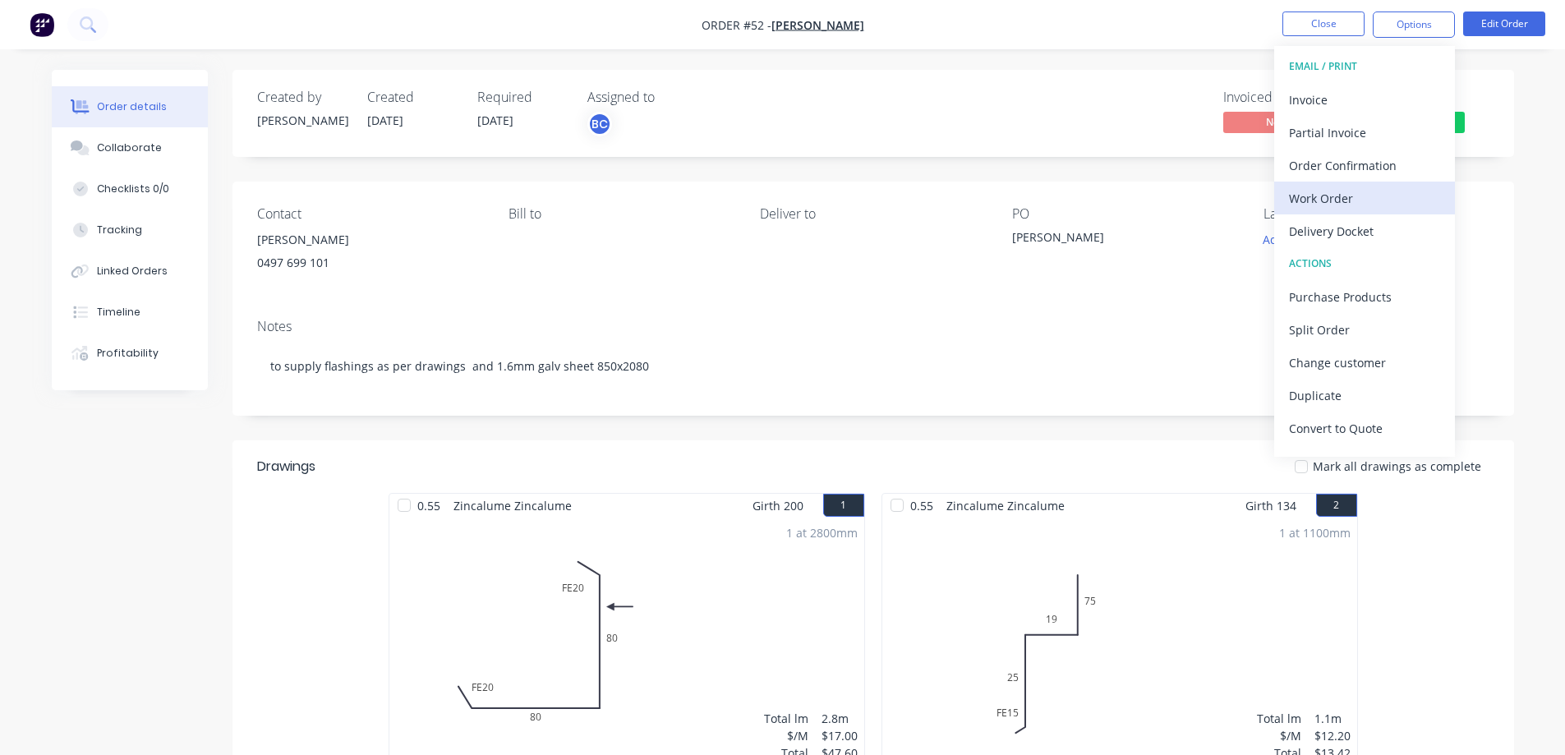
click at [1354, 194] on div "Work Order" at bounding box center [1364, 198] width 151 height 24
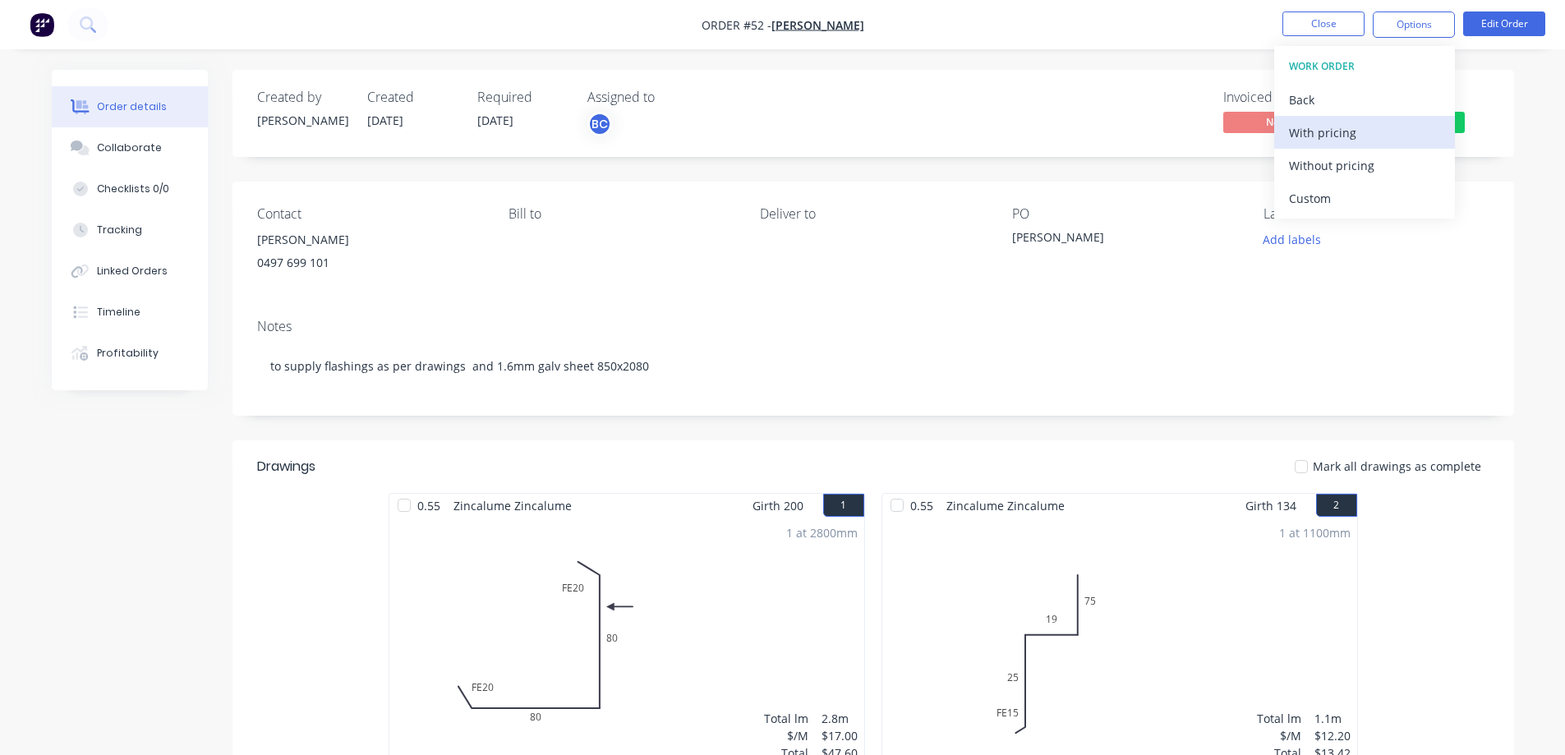
click at [1330, 133] on div "With pricing" at bounding box center [1364, 133] width 151 height 24
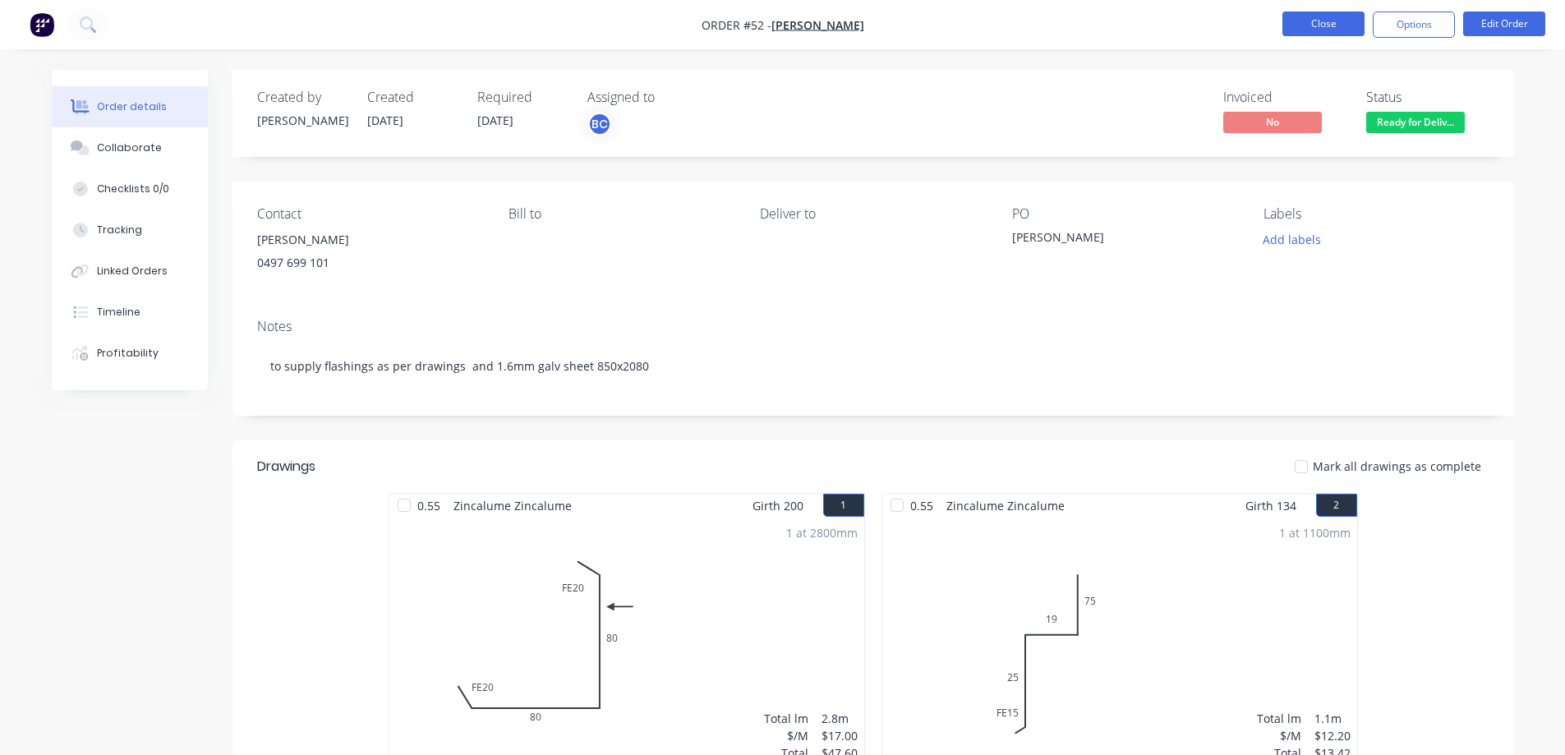
click at [1311, 32] on button "Close" at bounding box center [1323, 23] width 82 height 25
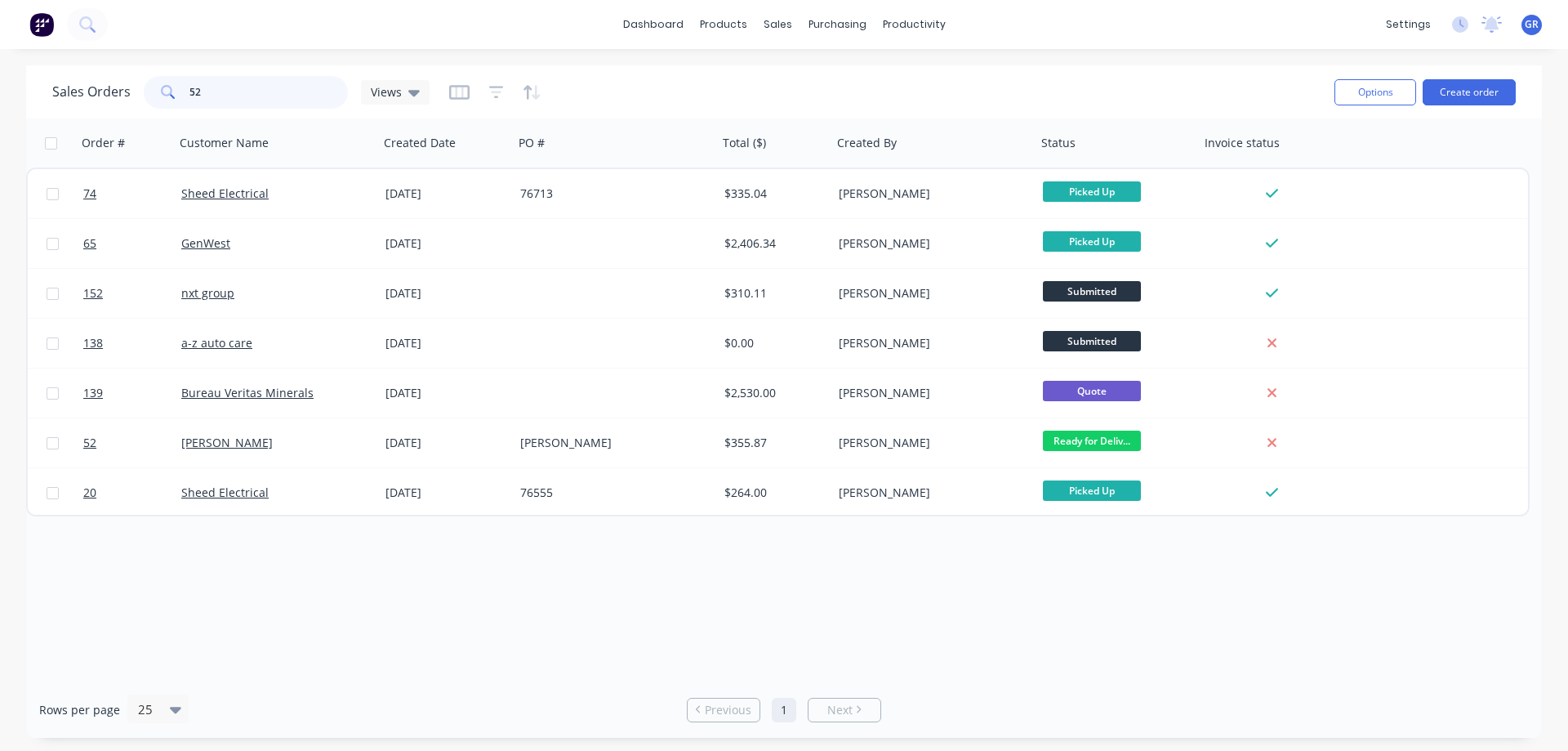
drag, startPoint x: 217, startPoint y: 90, endPoint x: 154, endPoint y: 91, distance: 63.0
click at [154, 92] on div "52" at bounding box center [246, 92] width 204 height 33
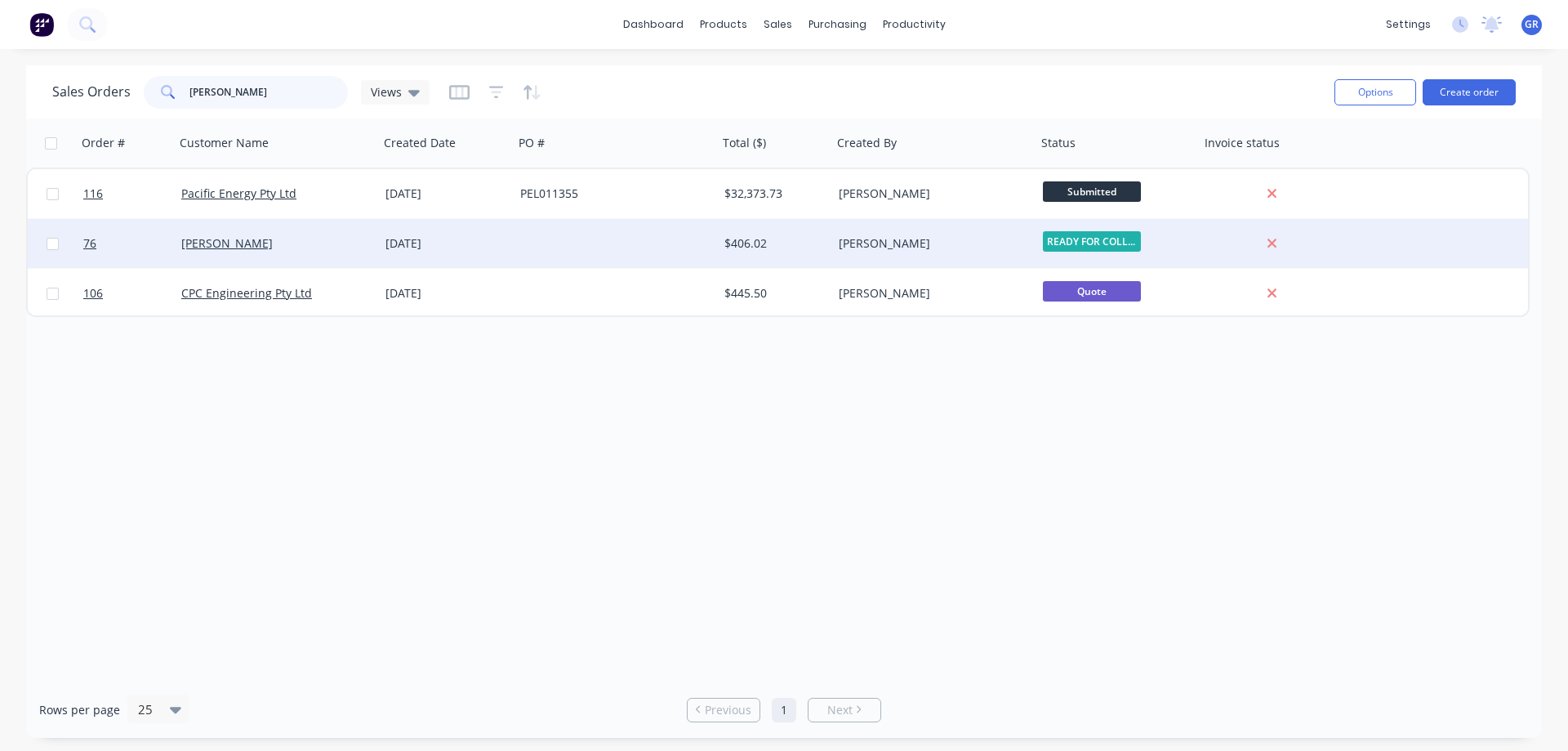
type input "[PERSON_NAME]"
click at [290, 244] on div "[PERSON_NAME]" at bounding box center [271, 244] width 181 height 16
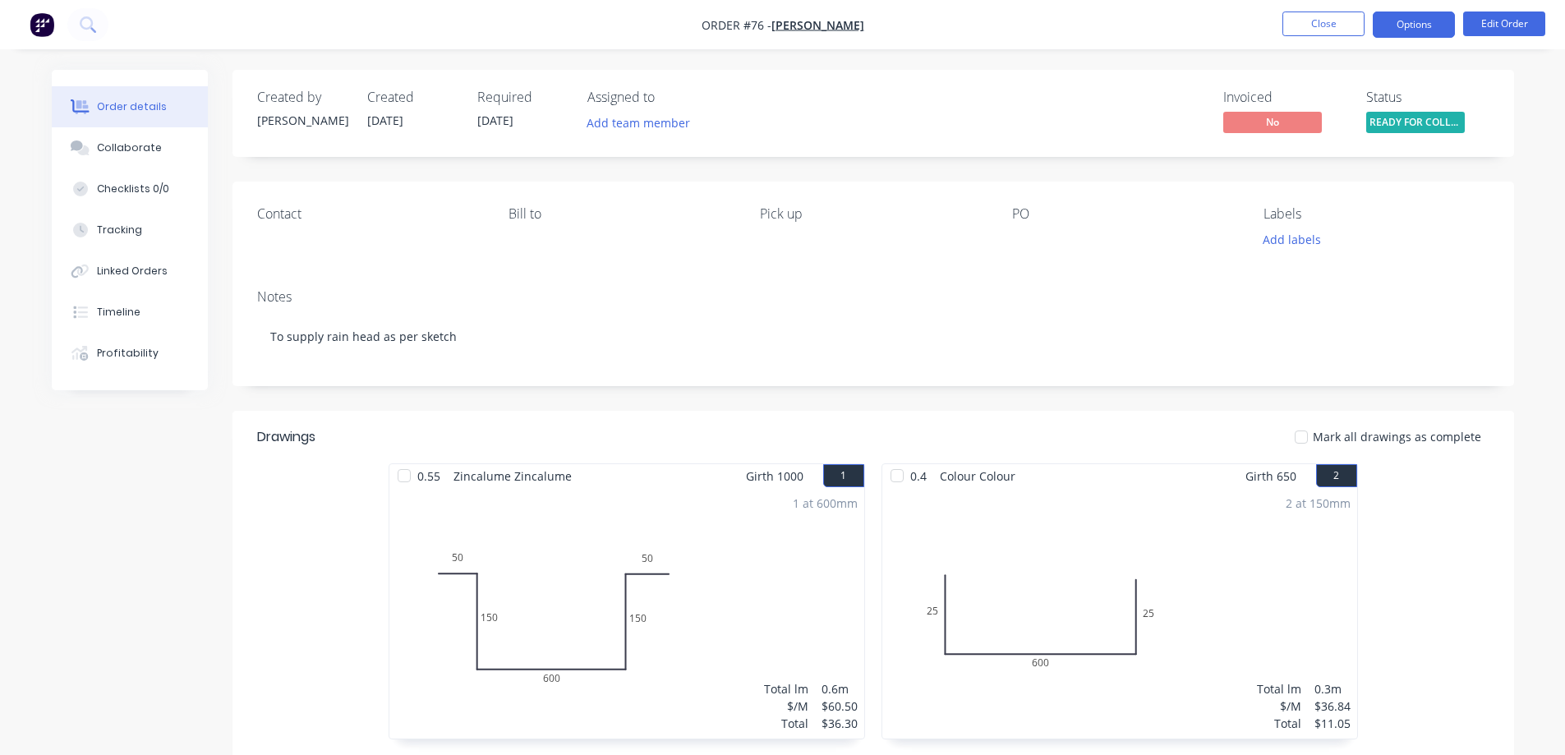
click at [1399, 31] on button "Options" at bounding box center [1414, 24] width 82 height 26
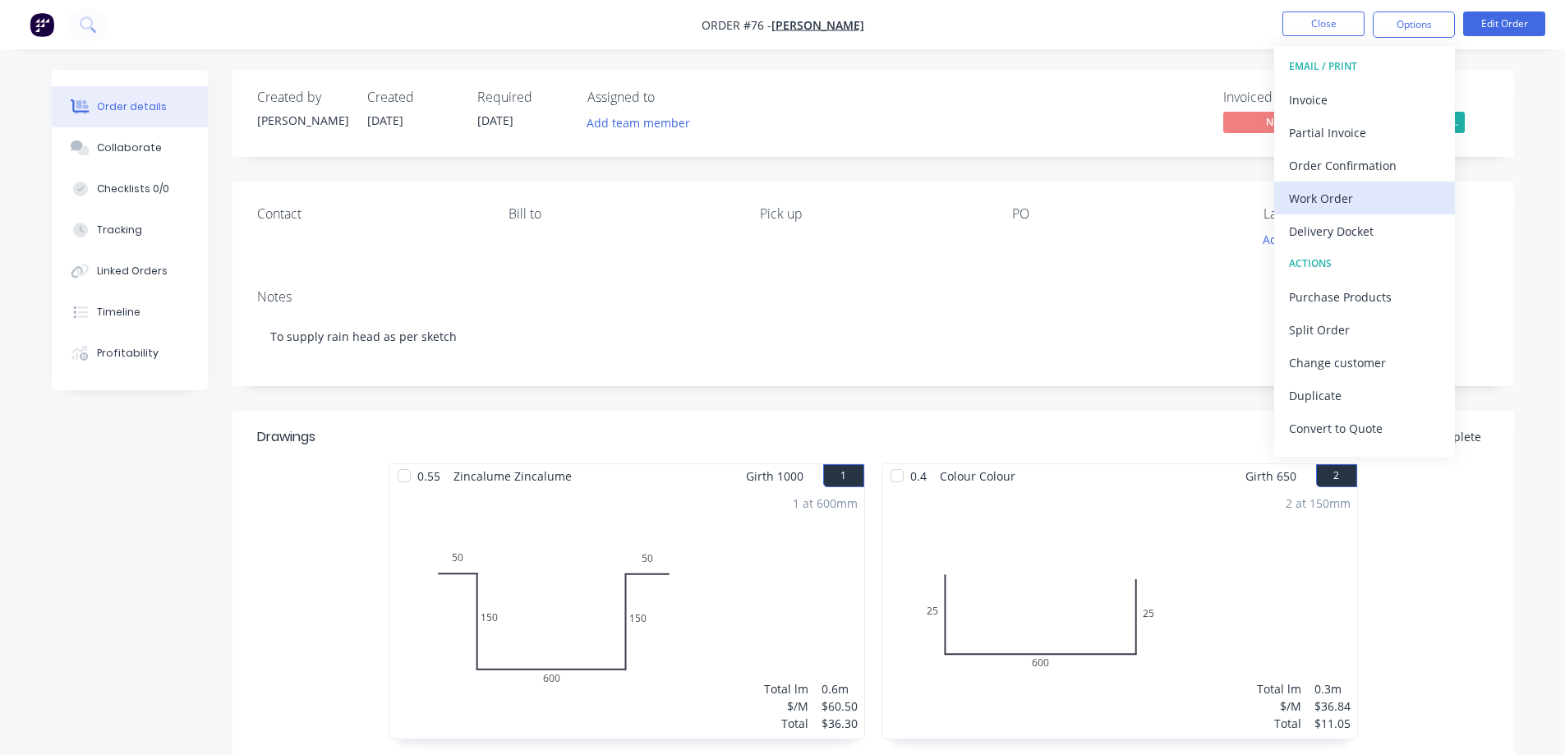
click at [1362, 191] on div "Work Order" at bounding box center [1364, 198] width 151 height 24
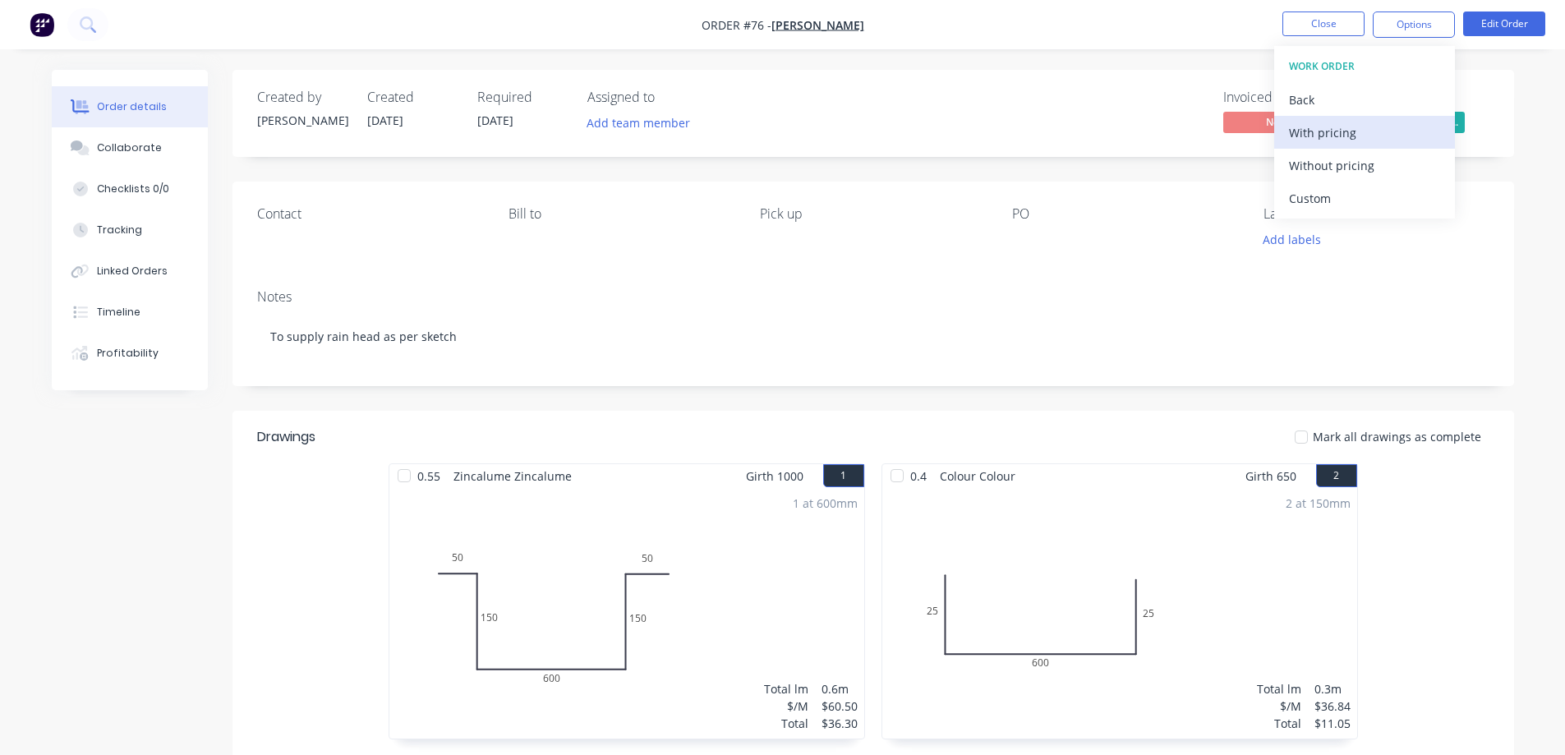
click at [1328, 140] on div "With pricing" at bounding box center [1364, 133] width 151 height 24
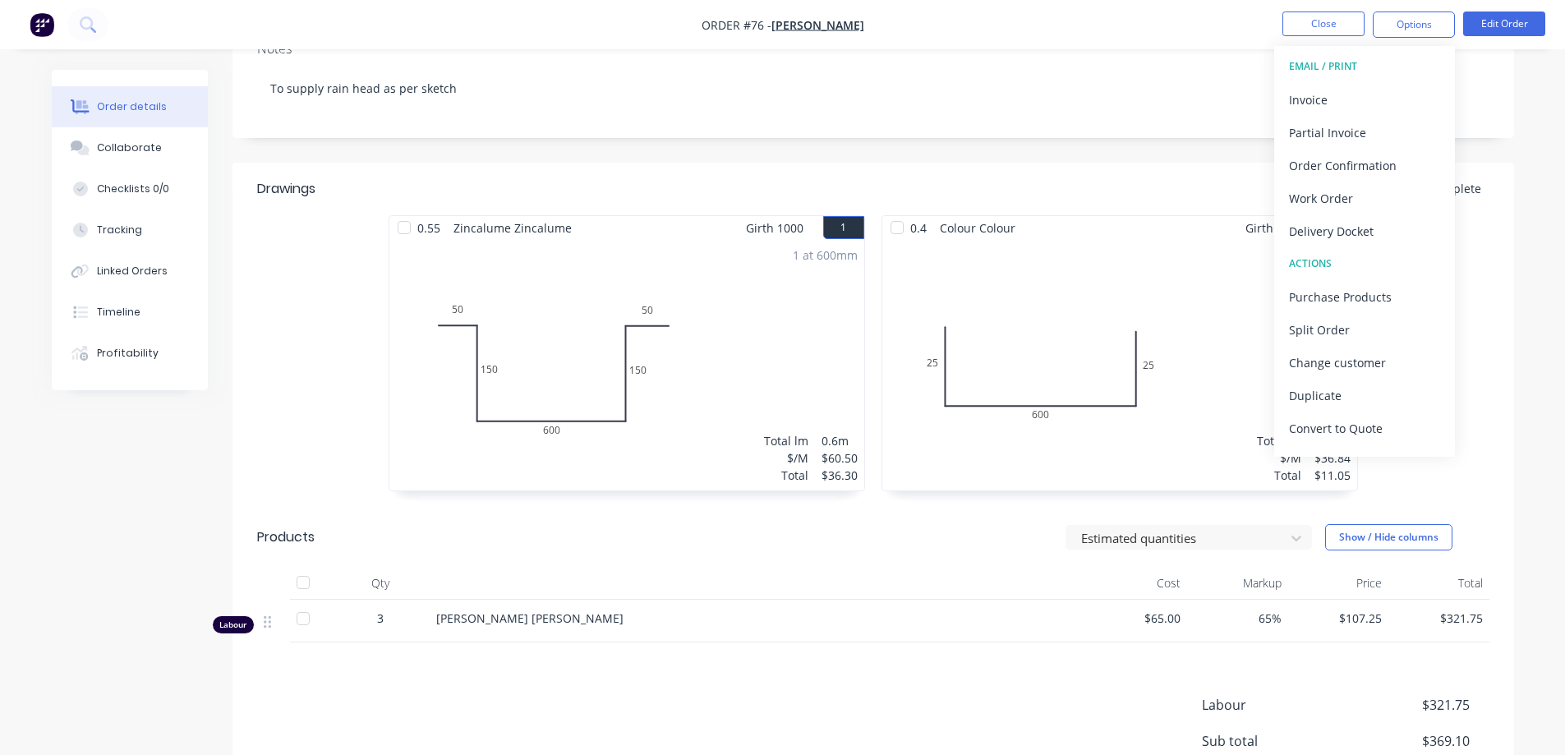
scroll to position [246, 0]
click at [931, 549] on div "Estimated quantities Show / Hide columns" at bounding box center [1003, 539] width 970 height 26
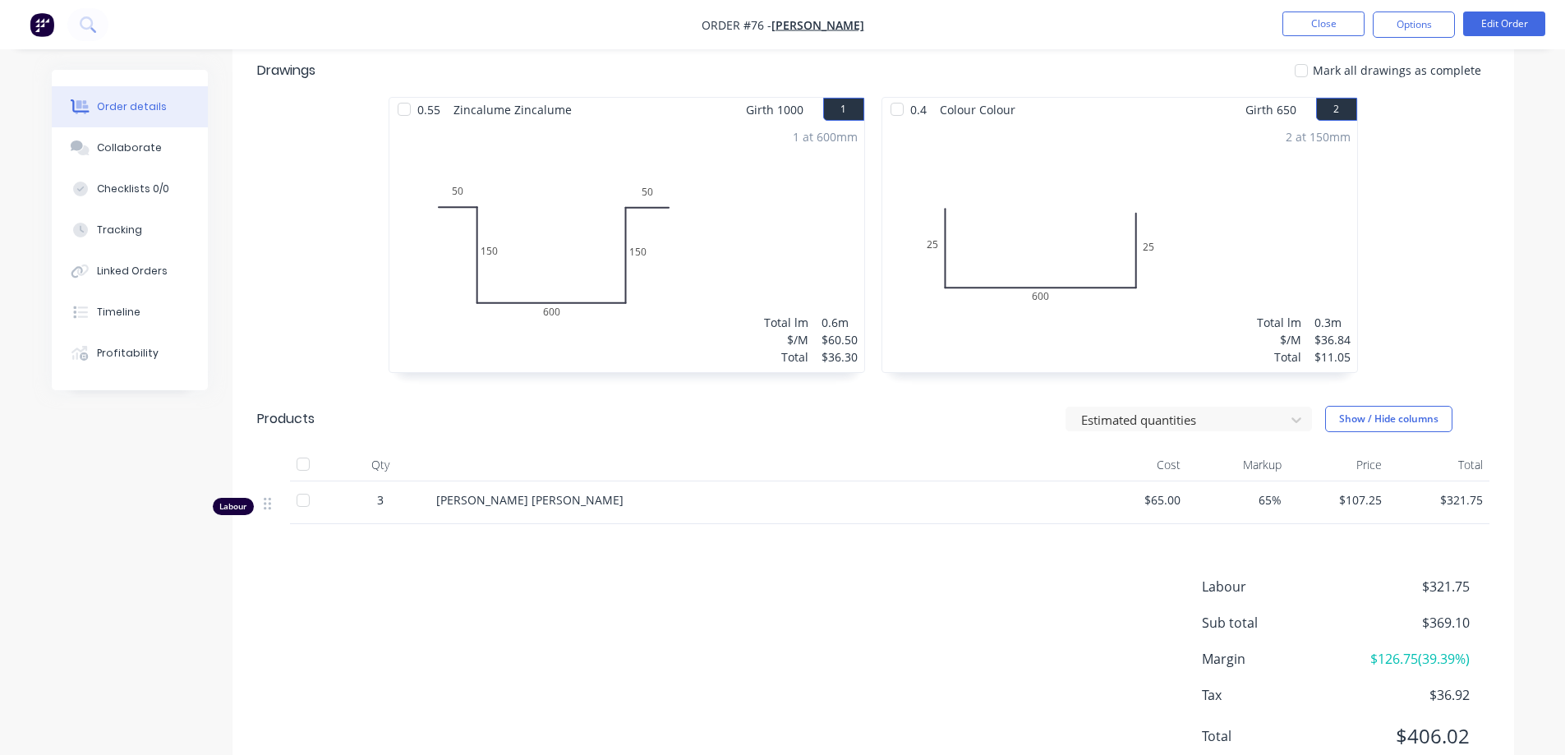
scroll to position [329, 0]
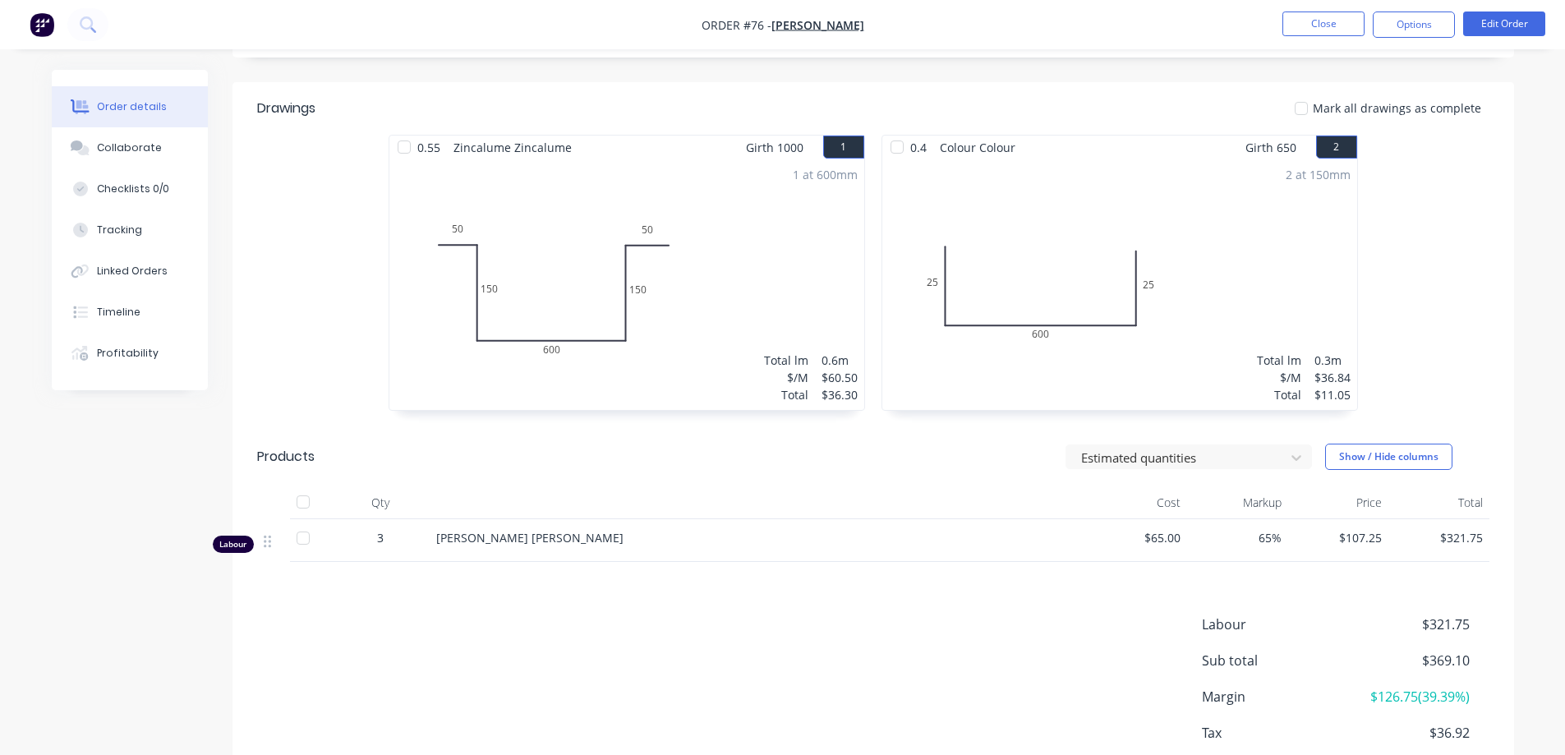
click at [917, 450] on div "Estimated quantities Show / Hide columns" at bounding box center [1003, 457] width 970 height 26
click at [629, 476] on header "Products Estimated quantities Show / Hide columns" at bounding box center [872, 456] width 1281 height 59
click at [1436, 29] on button "Options" at bounding box center [1414, 24] width 82 height 26
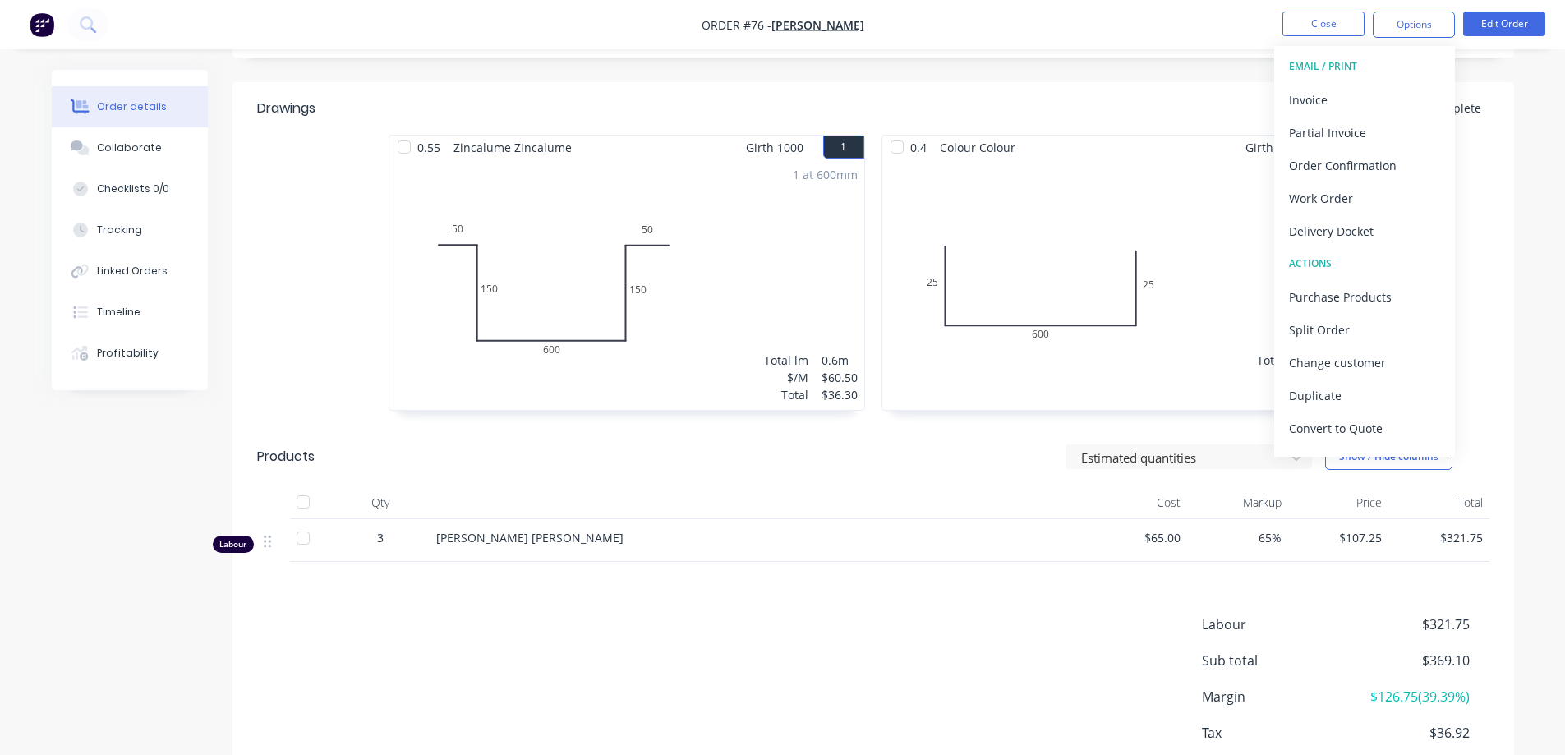
click at [893, 462] on div "Estimated quantities Show / Hide columns" at bounding box center [1003, 457] width 970 height 26
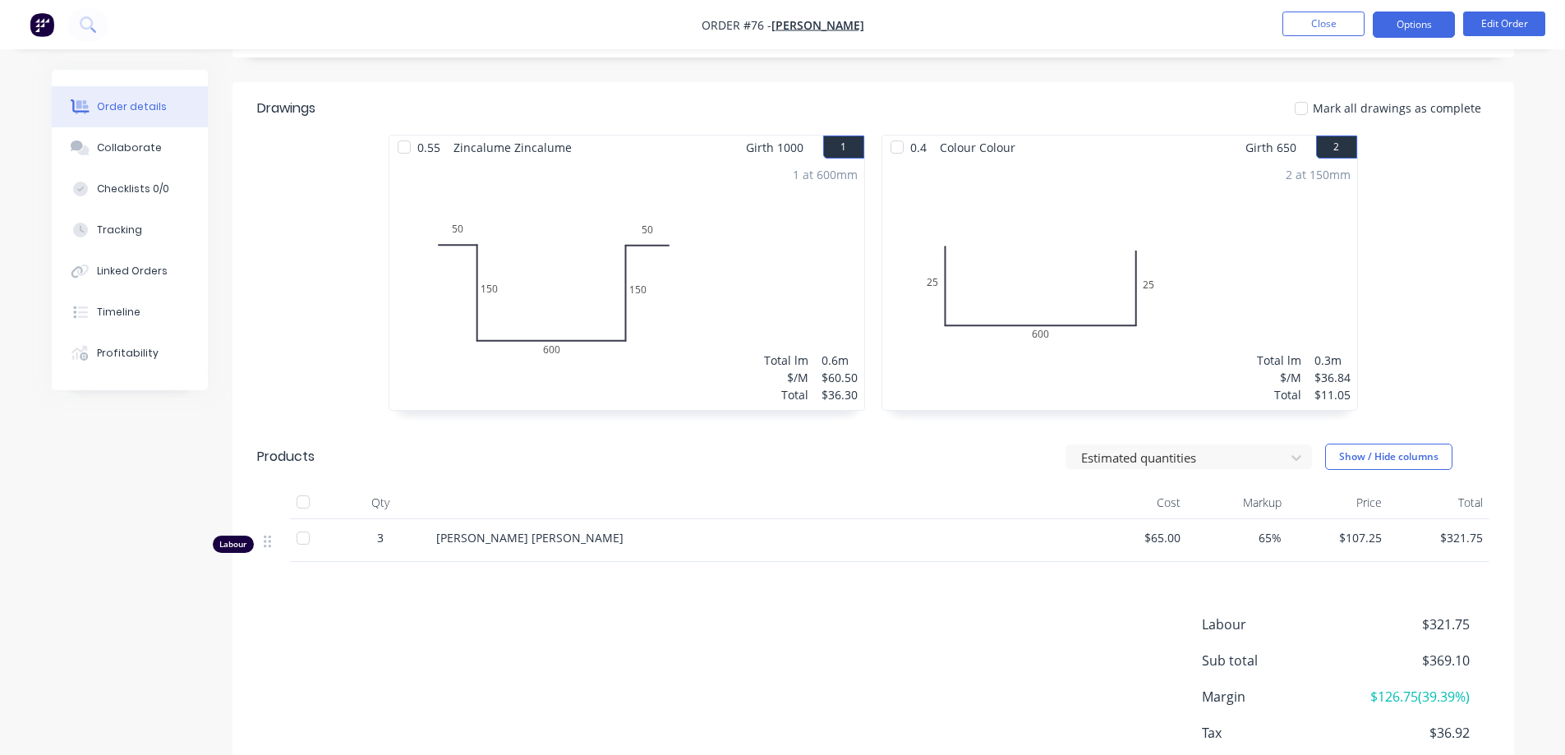
click at [1391, 25] on button "Options" at bounding box center [1414, 24] width 82 height 26
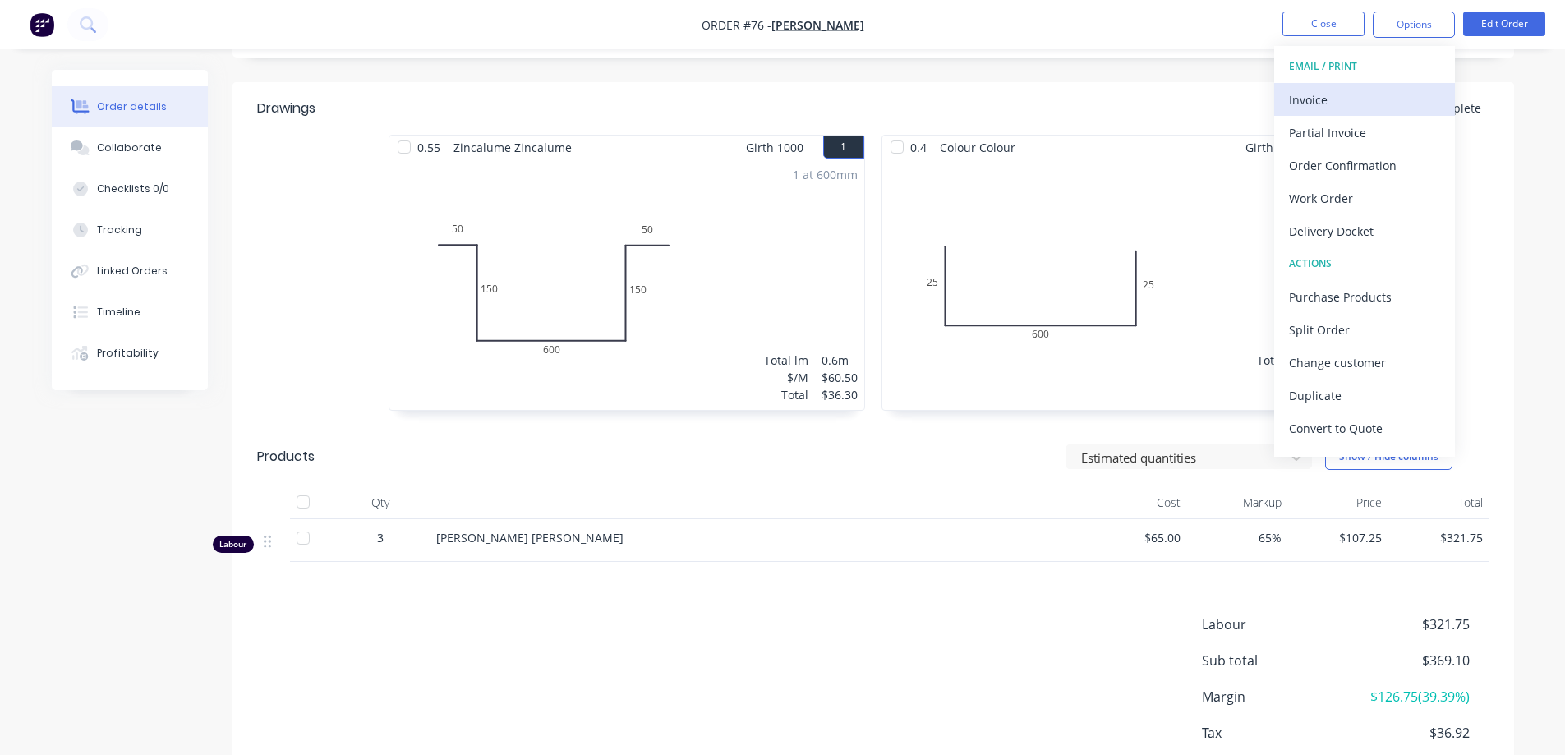
click at [1333, 103] on div "Invoice" at bounding box center [1364, 100] width 151 height 24
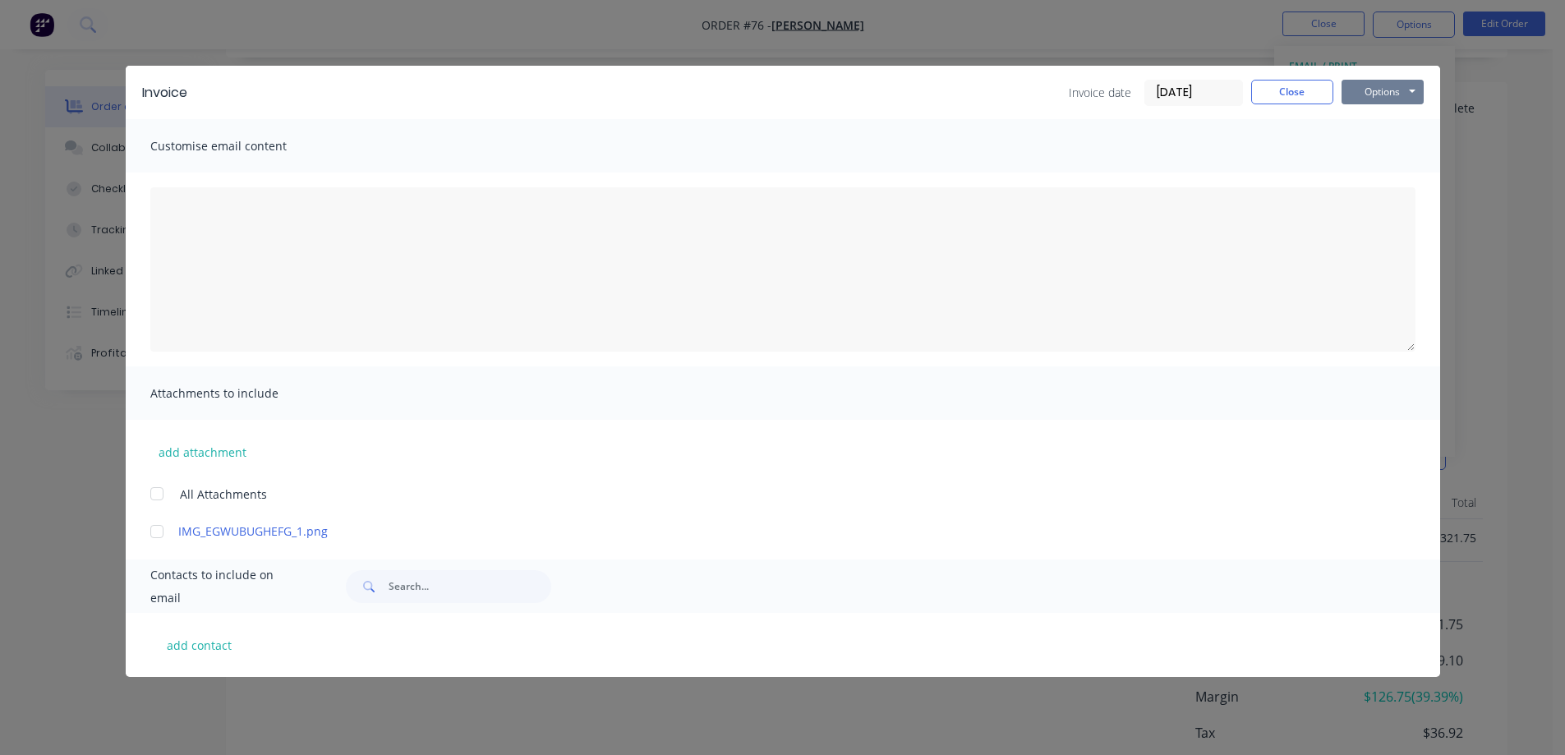
click at [1375, 94] on button "Options" at bounding box center [1382, 92] width 82 height 25
click at [1384, 123] on button "Preview" at bounding box center [1393, 121] width 105 height 27
click at [1290, 87] on button "Close" at bounding box center [1292, 92] width 82 height 25
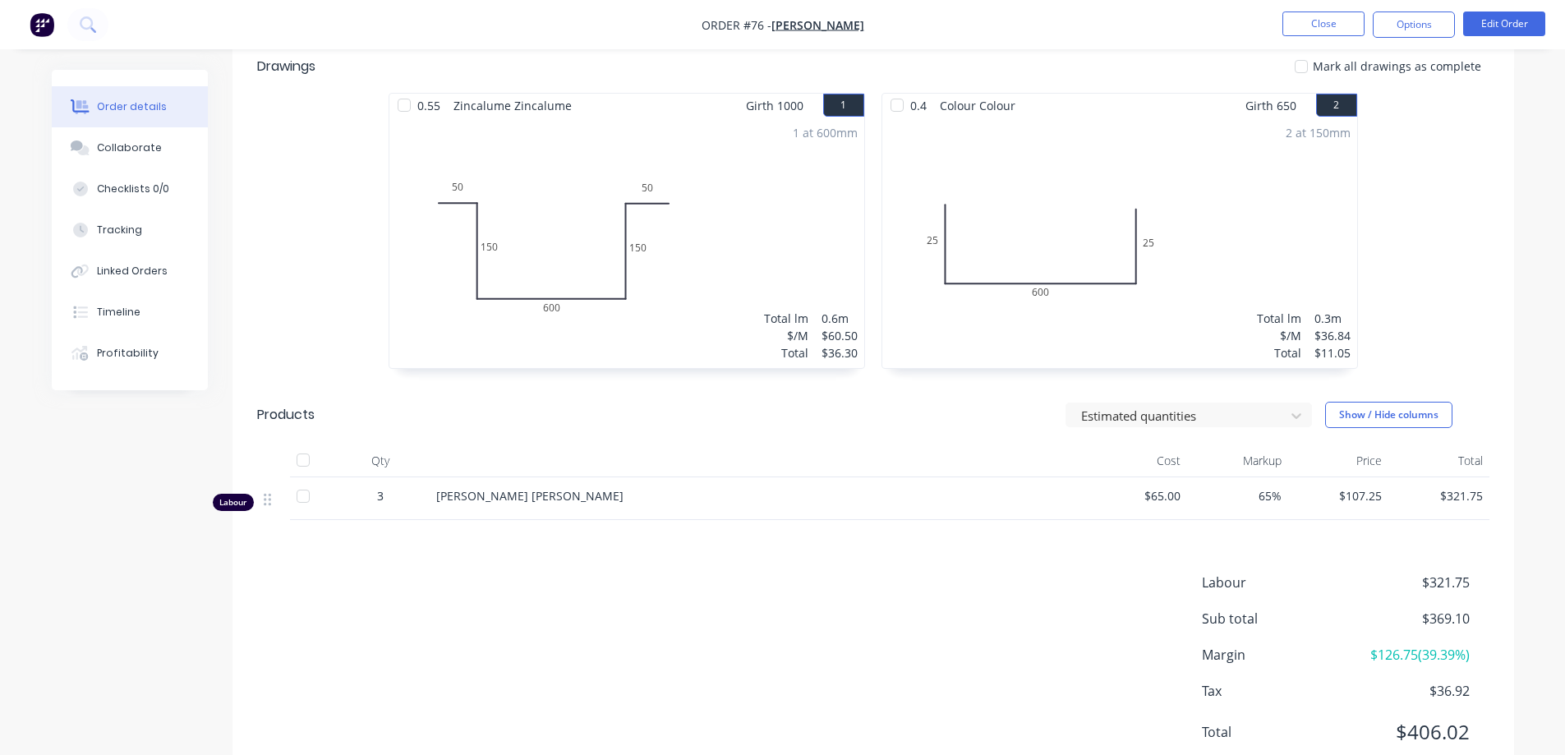
scroll to position [428, 0]
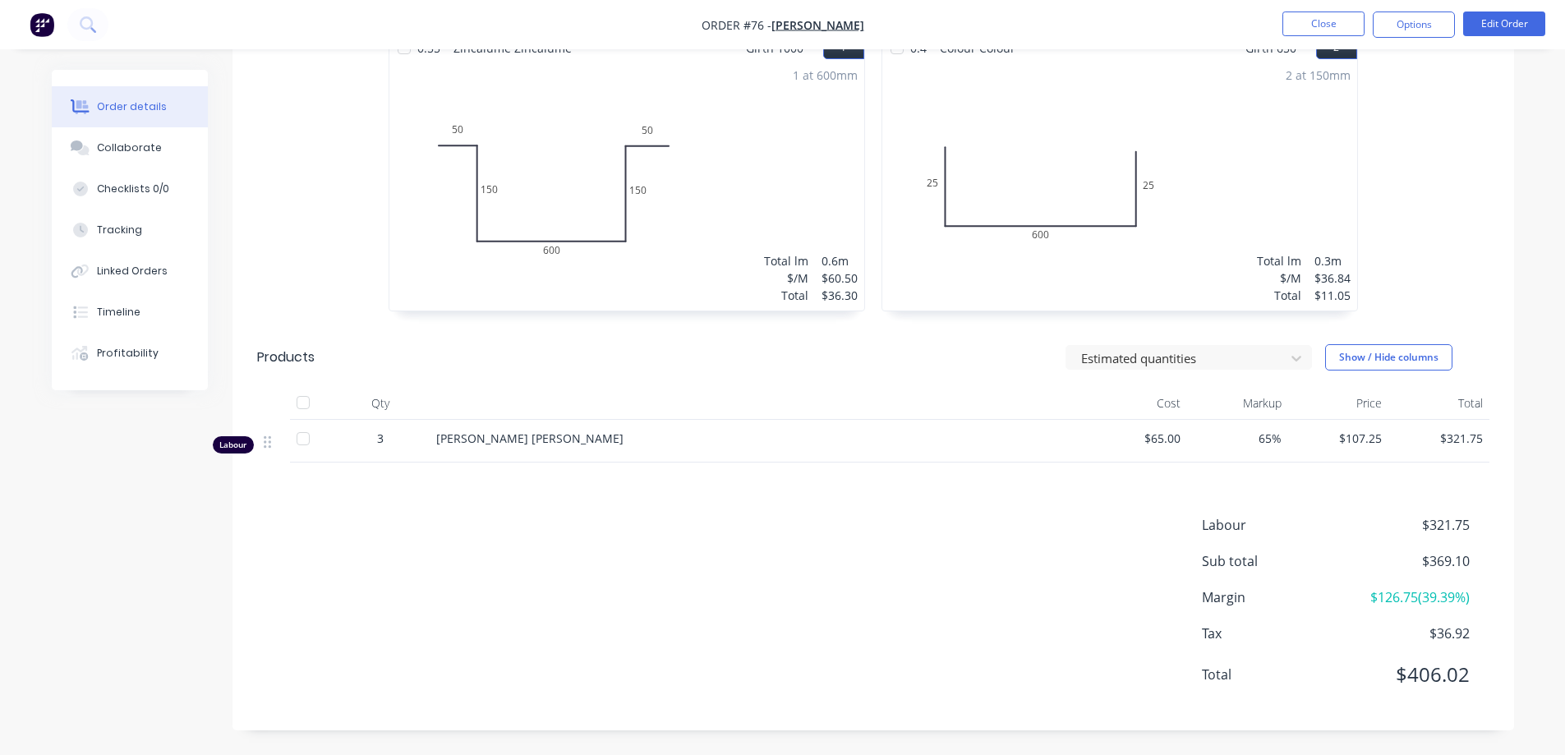
click at [657, 496] on div "Drawings Mark all drawings as complete 0.55 Zincalume Zincalume Girth 1000 1 0 …" at bounding box center [872, 356] width 1281 height 747
click at [702, 488] on div "Drawings Mark all drawings as complete 0.55 Zincalume Zincalume Girth 1000 1 0 …" at bounding box center [872, 356] width 1281 height 747
click at [1402, 31] on button "Options" at bounding box center [1414, 24] width 82 height 26
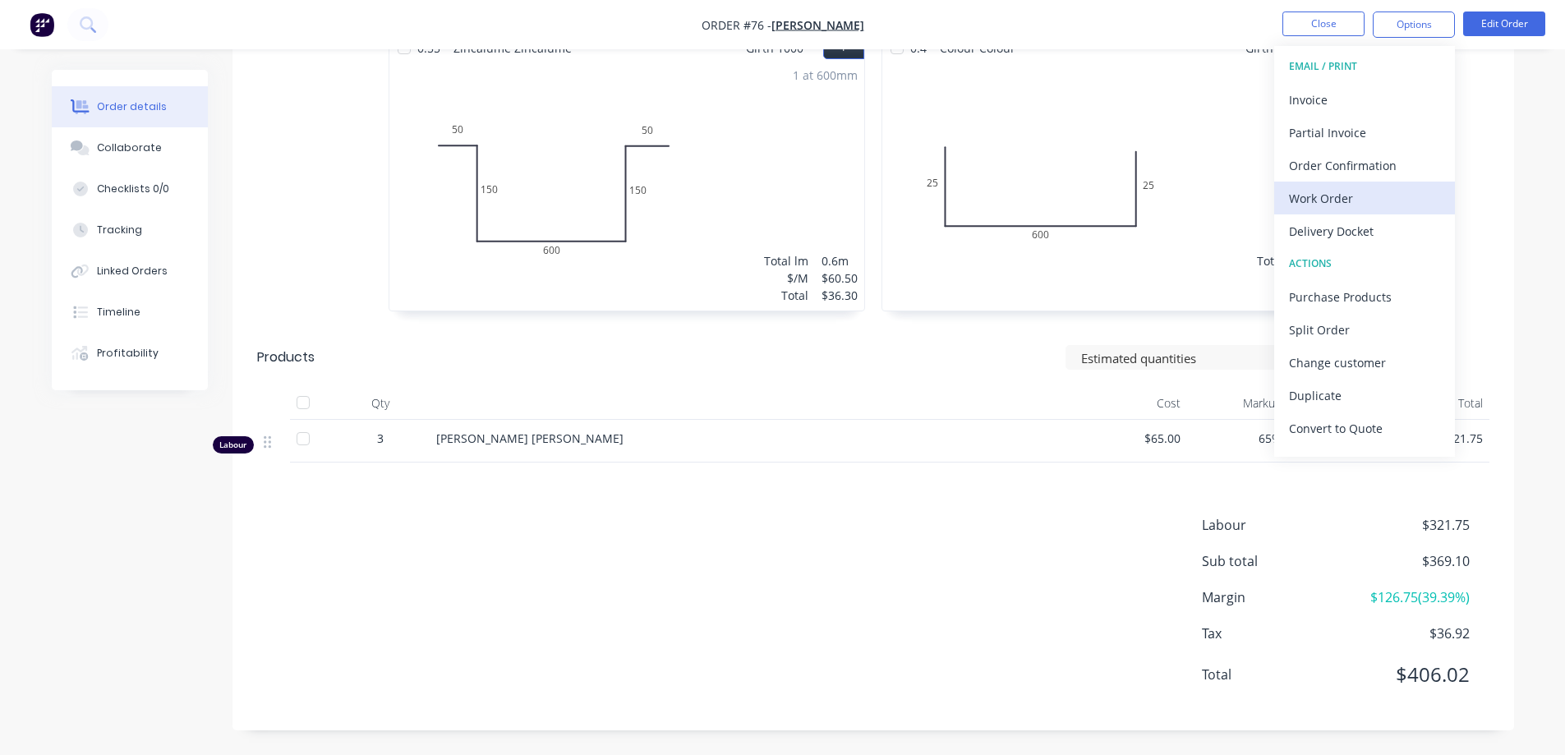
click at [1345, 192] on div "Work Order" at bounding box center [1364, 198] width 151 height 24
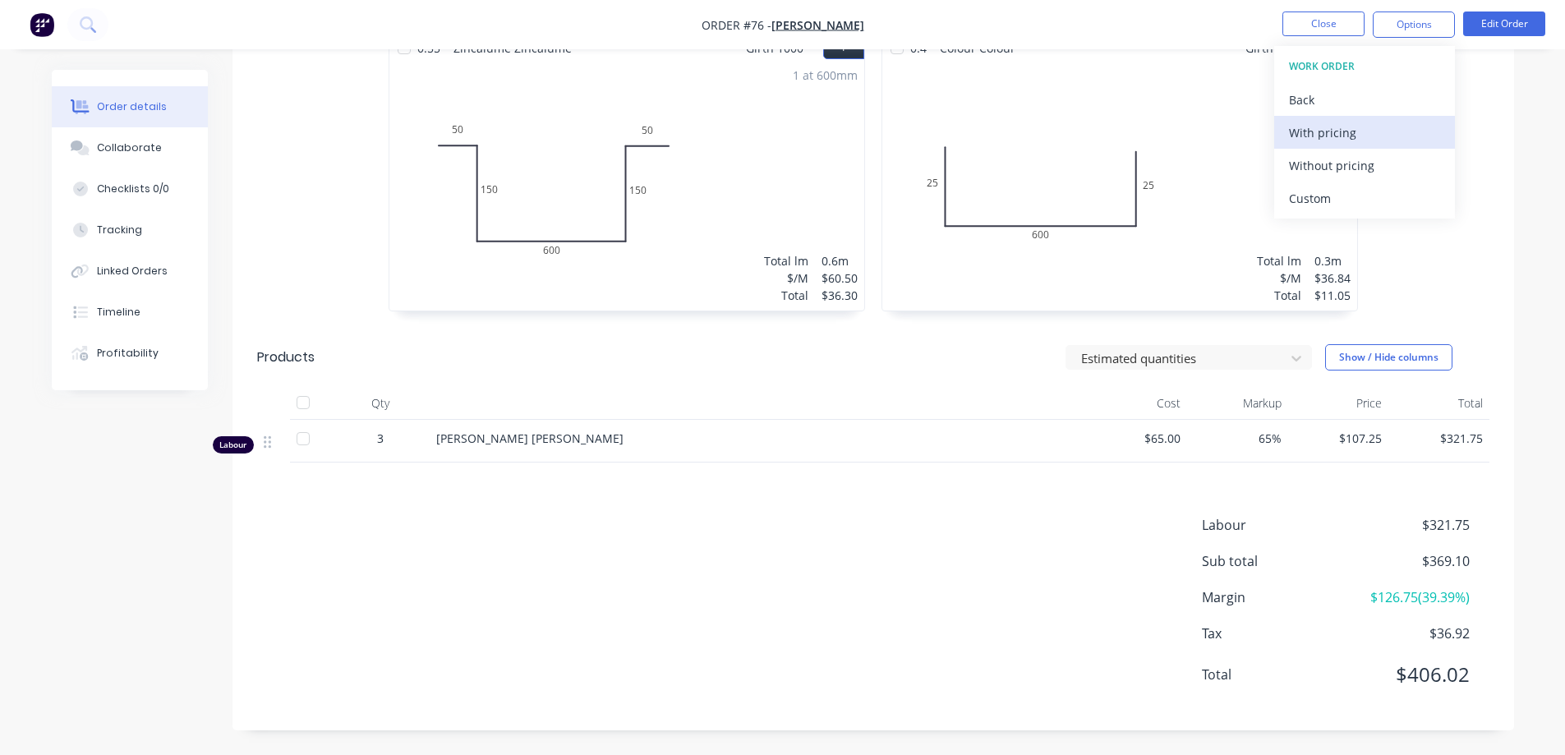
click at [1353, 131] on div "With pricing" at bounding box center [1364, 133] width 151 height 24
